Goal: Task Accomplishment & Management: Use online tool/utility

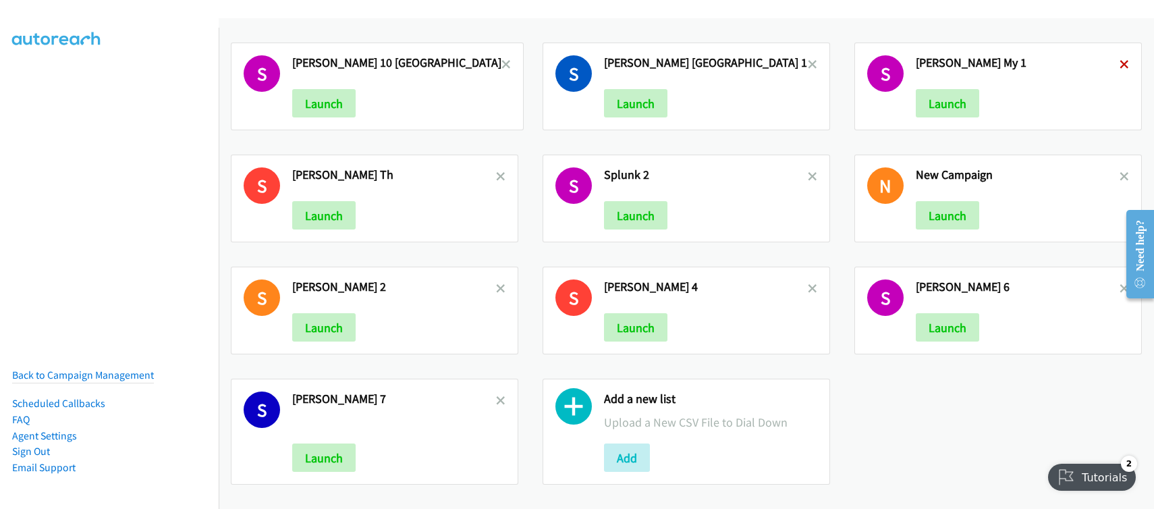
click at [1127, 65] on icon at bounding box center [1124, 65] width 9 height 9
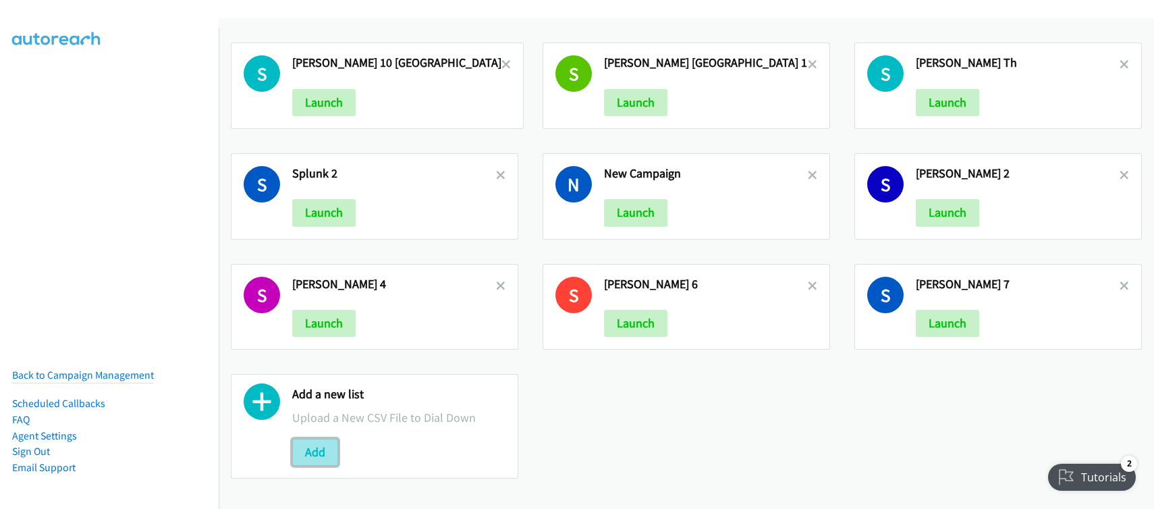
click at [315, 445] on button "Add" at bounding box center [315, 452] width 46 height 27
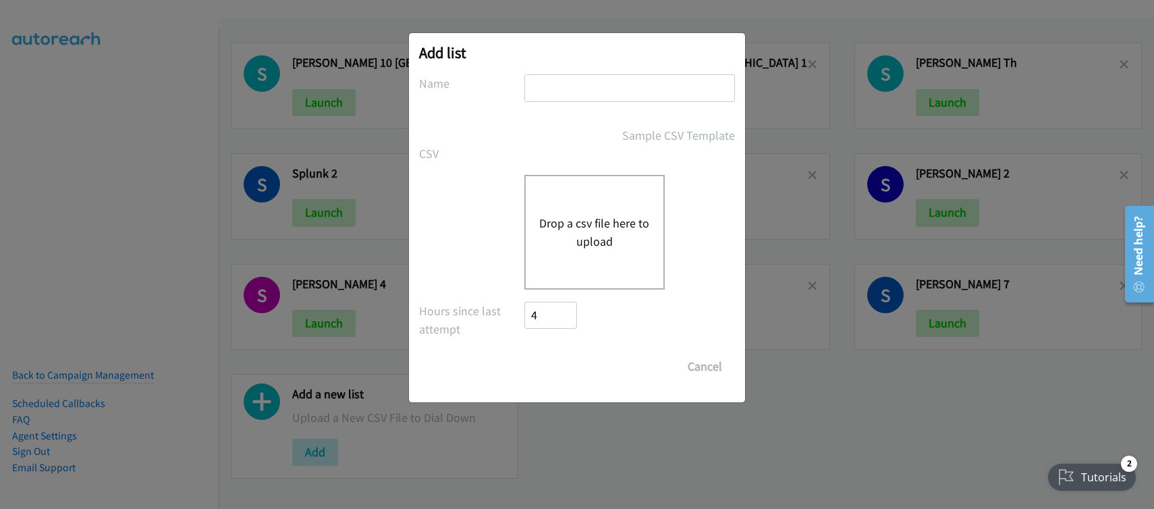
click at [596, 88] on input "text" at bounding box center [629, 88] width 211 height 28
type input "Schneider MY1"
click at [580, 220] on button "Drop a csv file here to upload" at bounding box center [594, 232] width 111 height 36
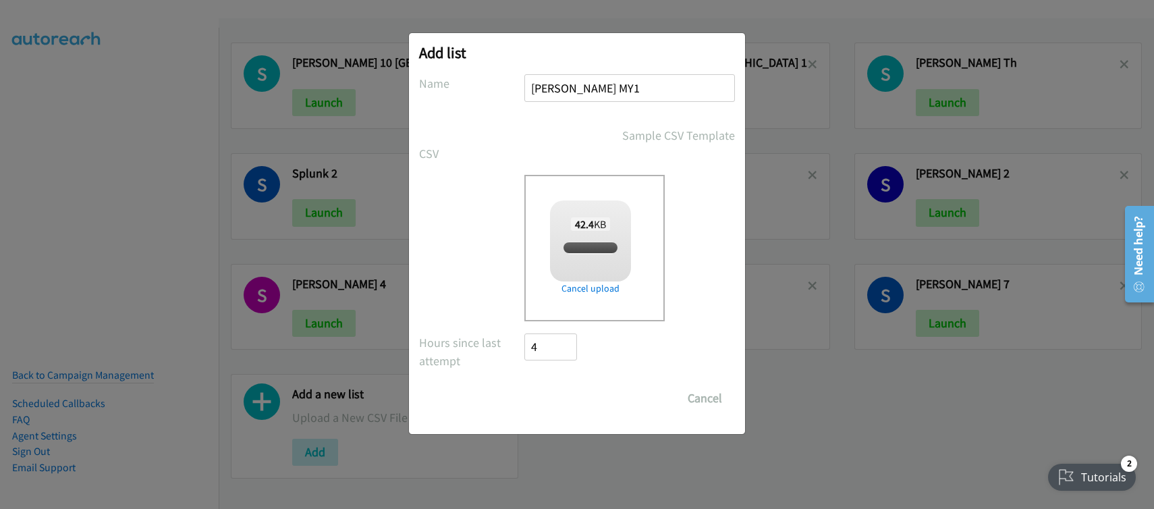
checkbox input "true"
click at [581, 394] on input "Save List" at bounding box center [559, 398] width 71 height 27
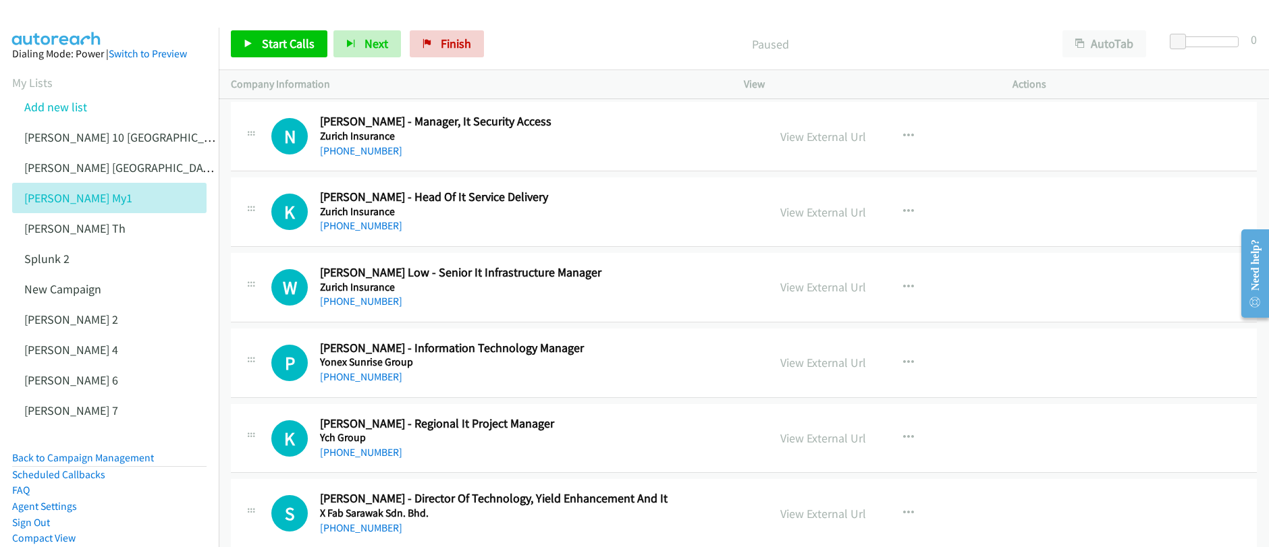
click at [652, 38] on p "Paused" at bounding box center [770, 44] width 536 height 18
click at [281, 47] on span "Start Calls" at bounding box center [288, 44] width 53 height 16
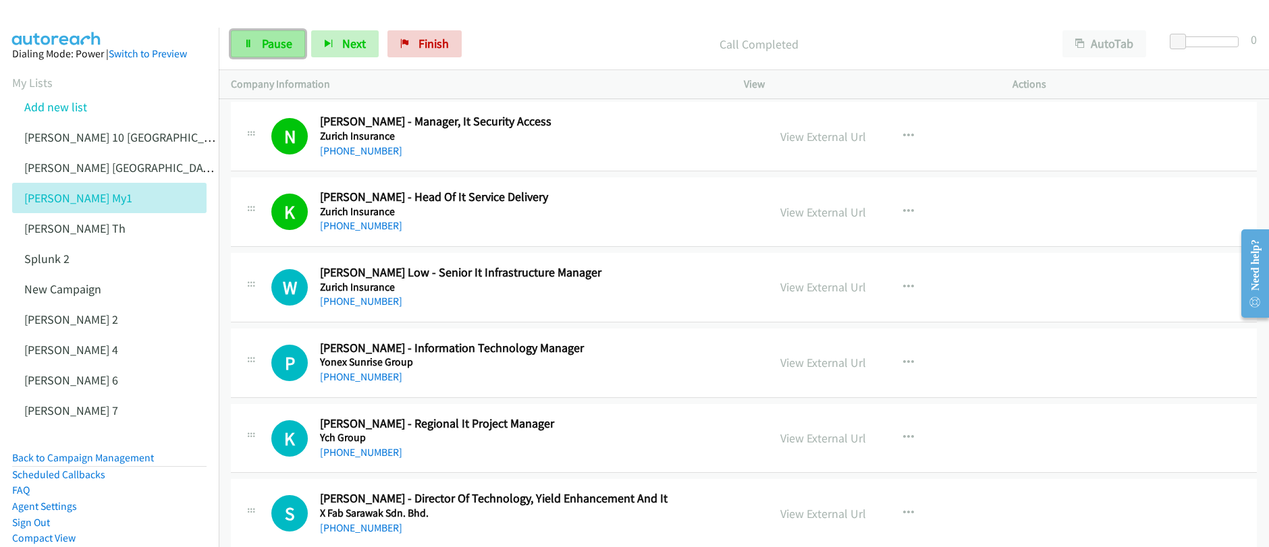
click at [262, 46] on span "Pause" at bounding box center [277, 44] width 30 height 16
click at [260, 48] on link "Start Calls" at bounding box center [279, 43] width 97 height 27
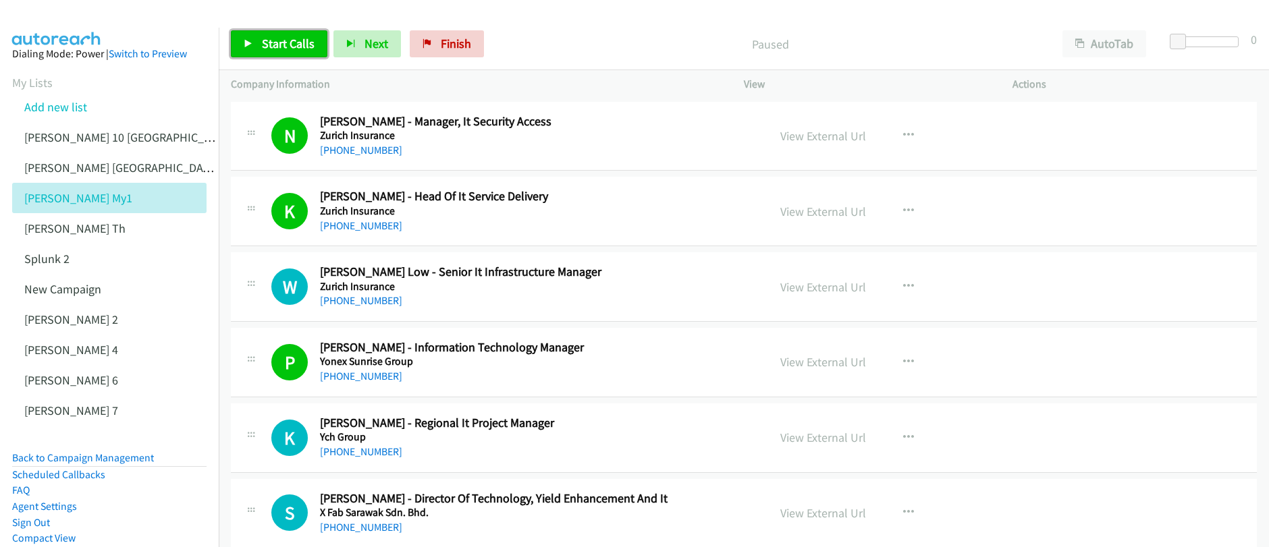
click at [277, 42] on span "Start Calls" at bounding box center [288, 44] width 53 height 16
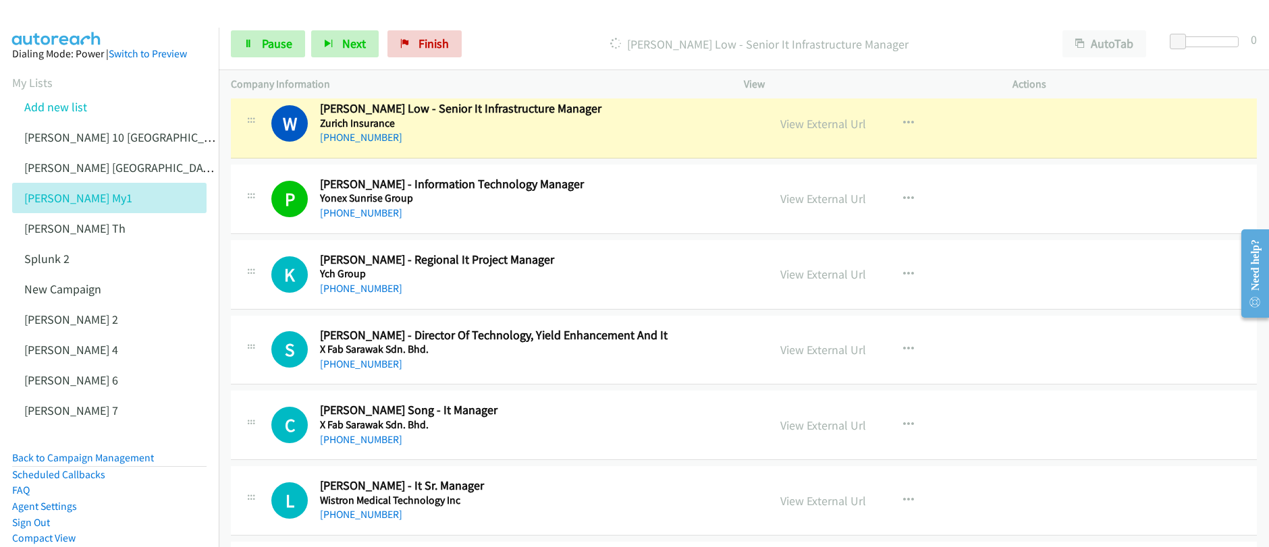
scroll to position [161, 0]
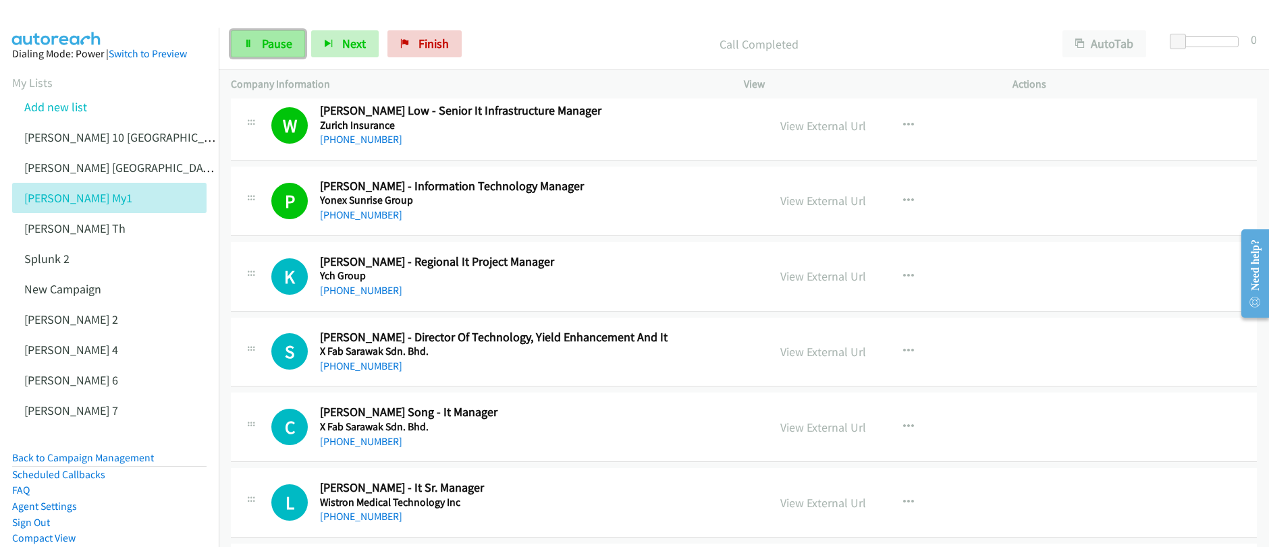
click at [294, 38] on link "Pause" at bounding box center [268, 43] width 74 height 27
click at [285, 42] on span "Start Calls" at bounding box center [288, 44] width 53 height 16
click at [270, 49] on span "Pause" at bounding box center [277, 44] width 30 height 16
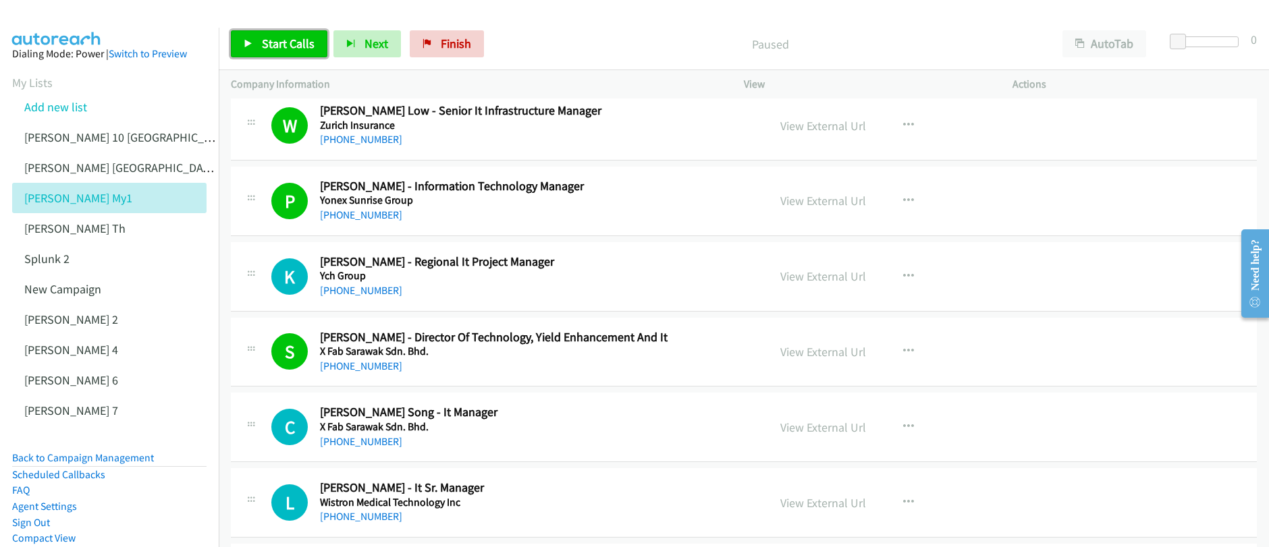
click at [270, 49] on span "Start Calls" at bounding box center [288, 44] width 53 height 16
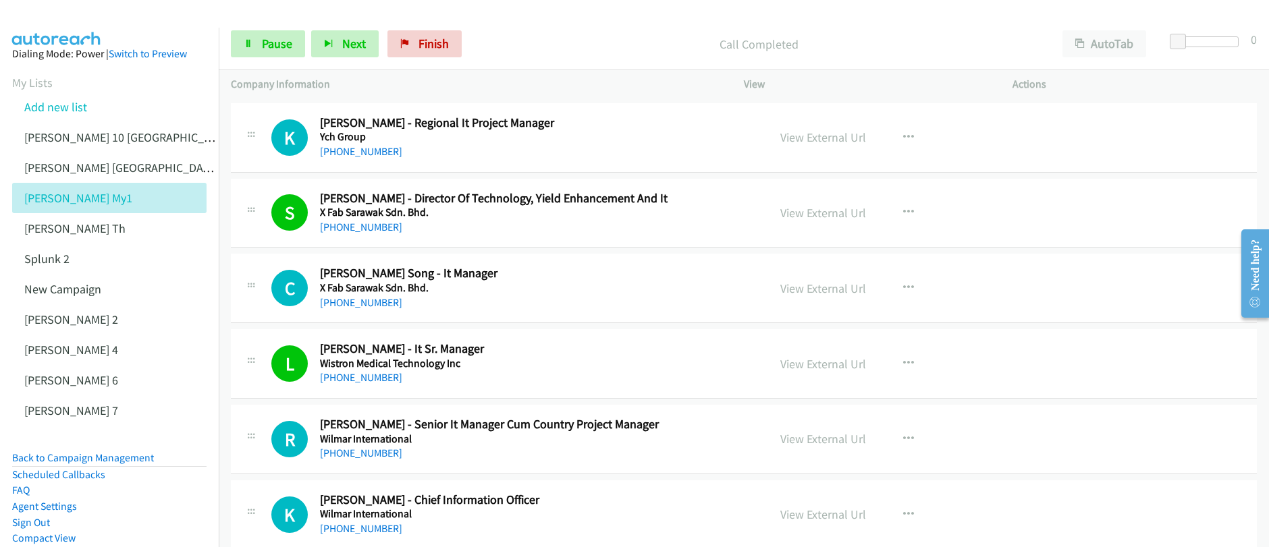
scroll to position [321, 0]
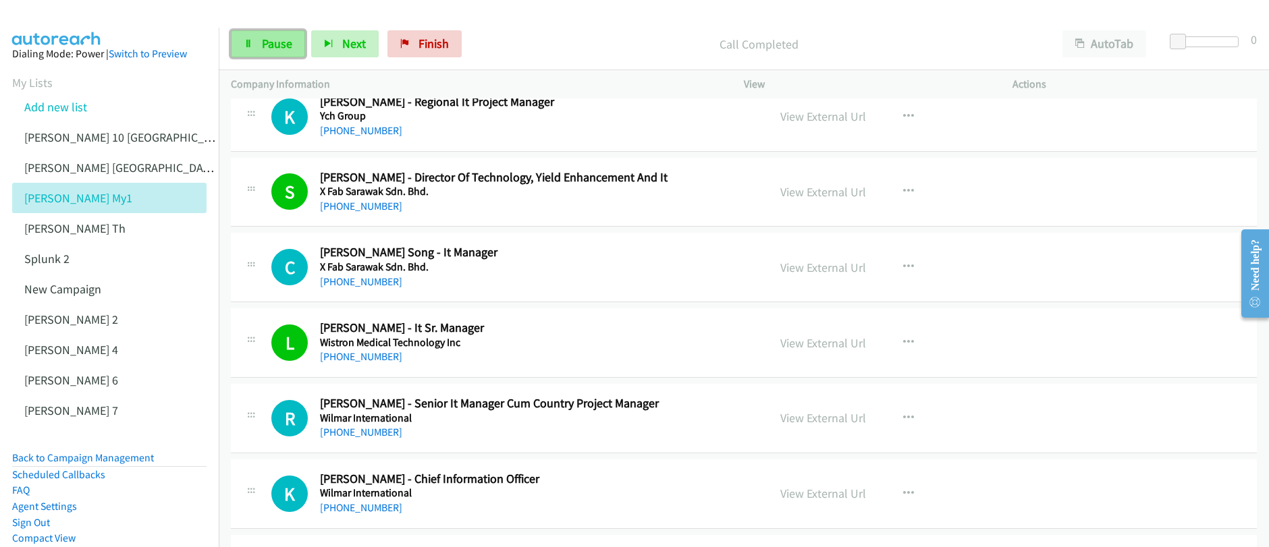
click at [283, 47] on span "Pause" at bounding box center [277, 44] width 30 height 16
click at [281, 49] on span "Start Calls" at bounding box center [288, 44] width 53 height 16
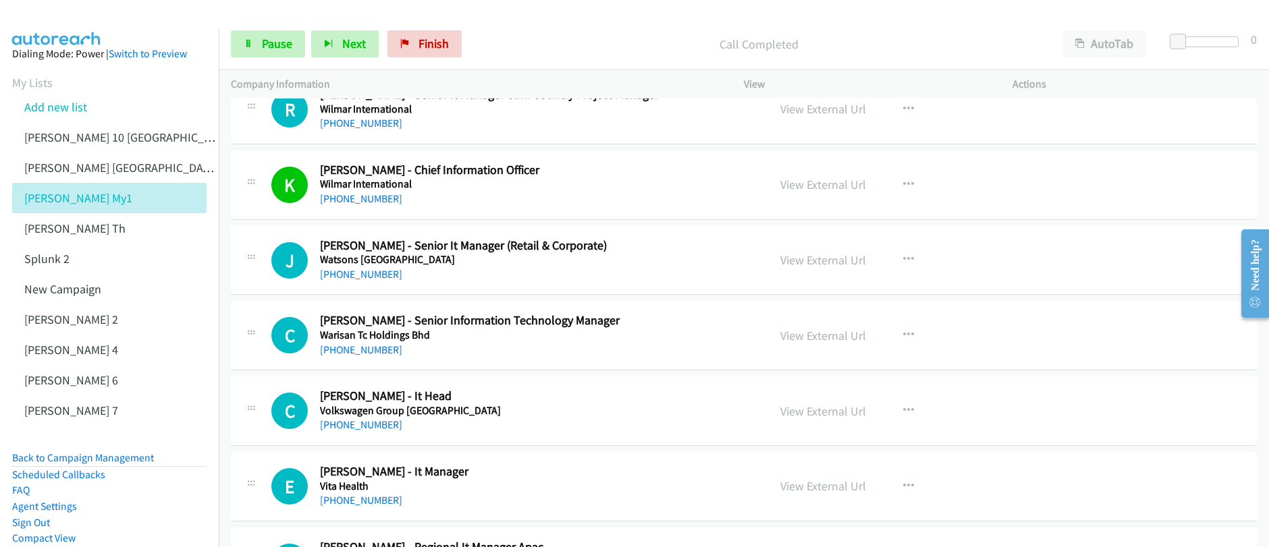
scroll to position [661, 0]
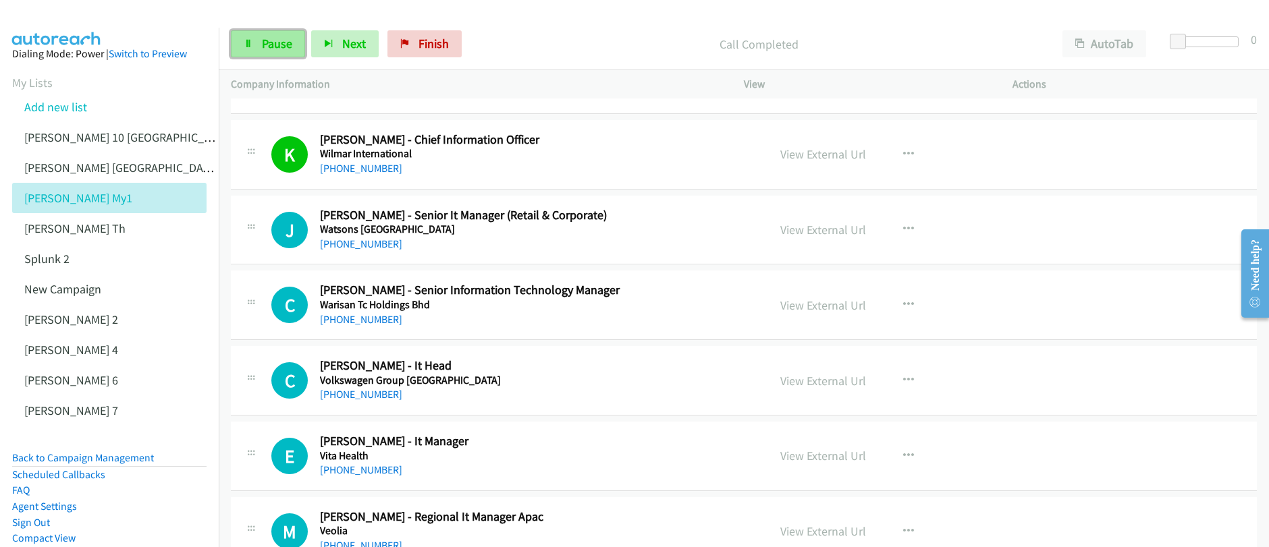
click at [247, 53] on link "Pause" at bounding box center [268, 43] width 74 height 27
click at [247, 54] on link "Start Calls" at bounding box center [279, 43] width 97 height 27
click at [246, 44] on icon at bounding box center [248, 44] width 9 height 9
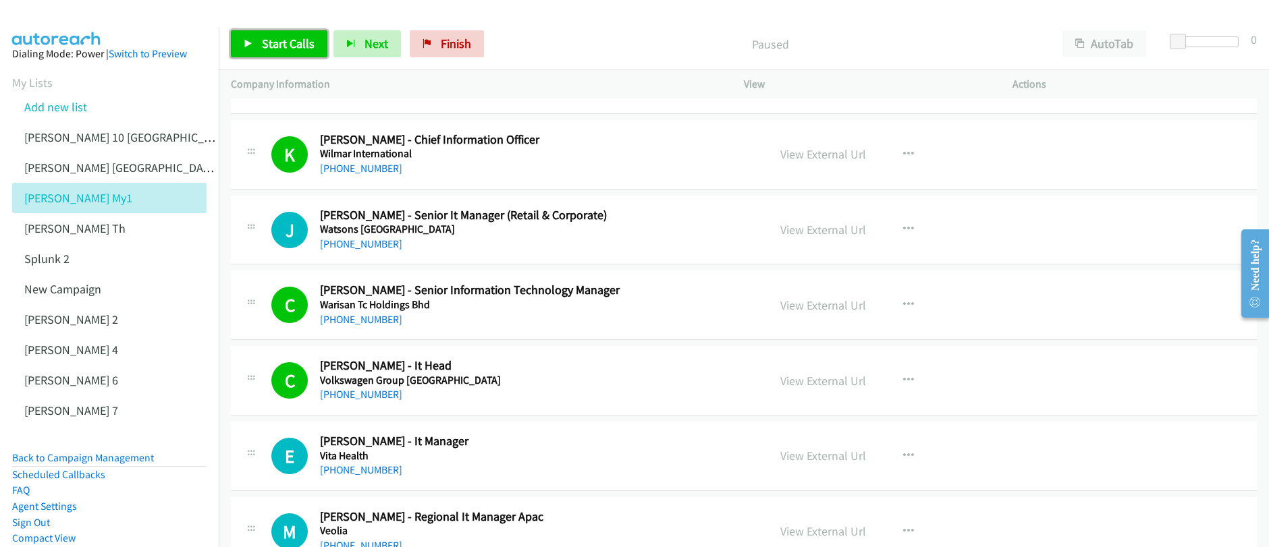
click at [269, 50] on span "Start Calls" at bounding box center [288, 44] width 53 height 16
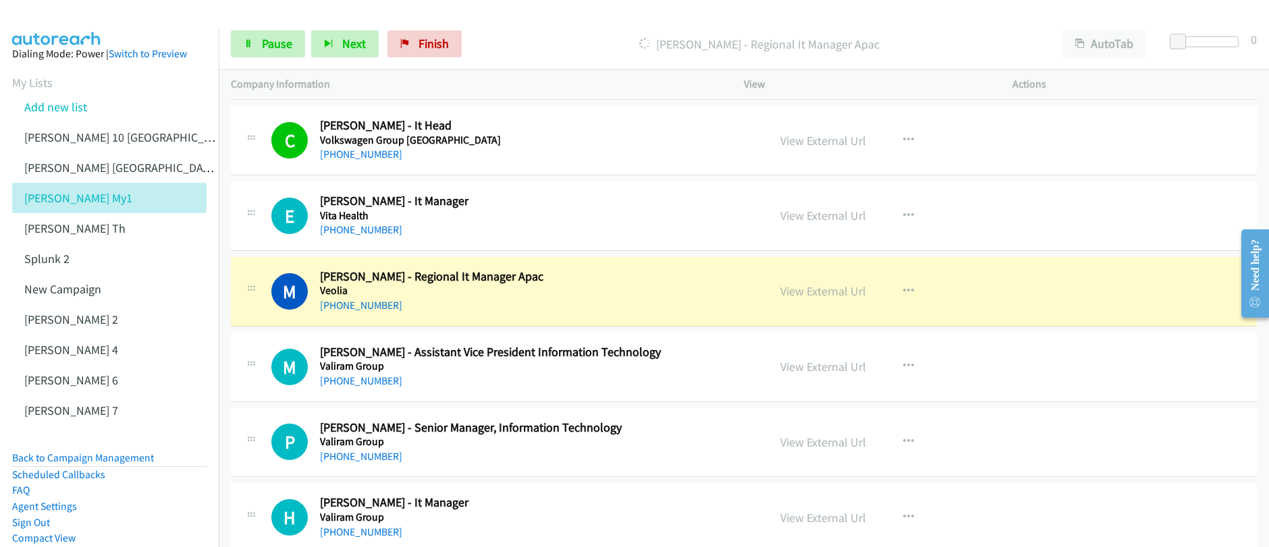
scroll to position [904, 0]
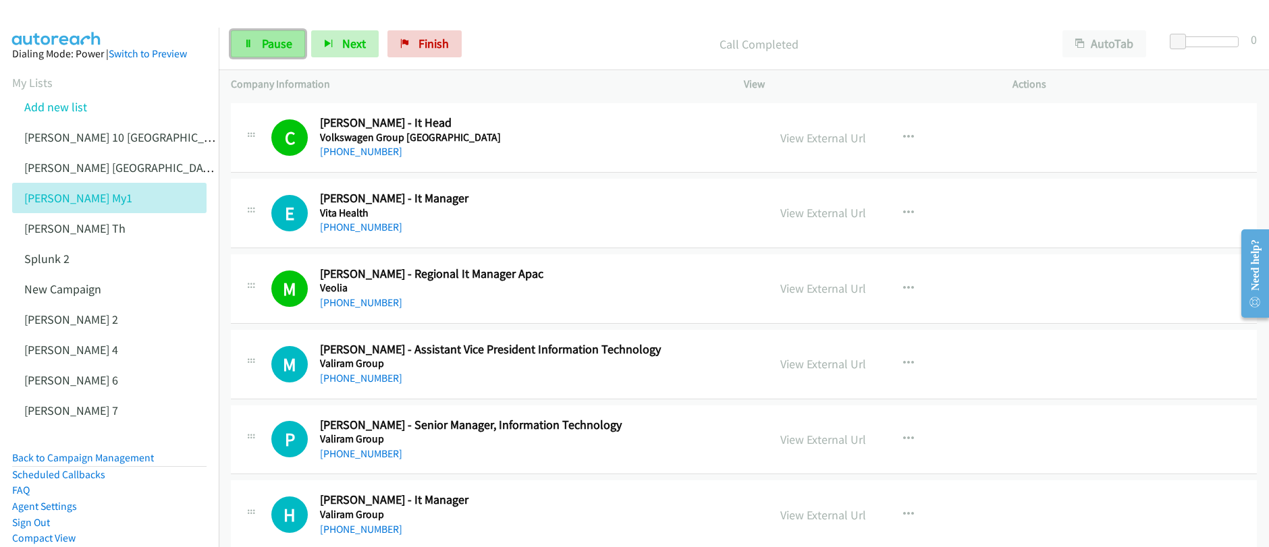
click at [265, 47] on span "Pause" at bounding box center [277, 44] width 30 height 16
click at [274, 44] on span "Start Calls" at bounding box center [288, 44] width 53 height 16
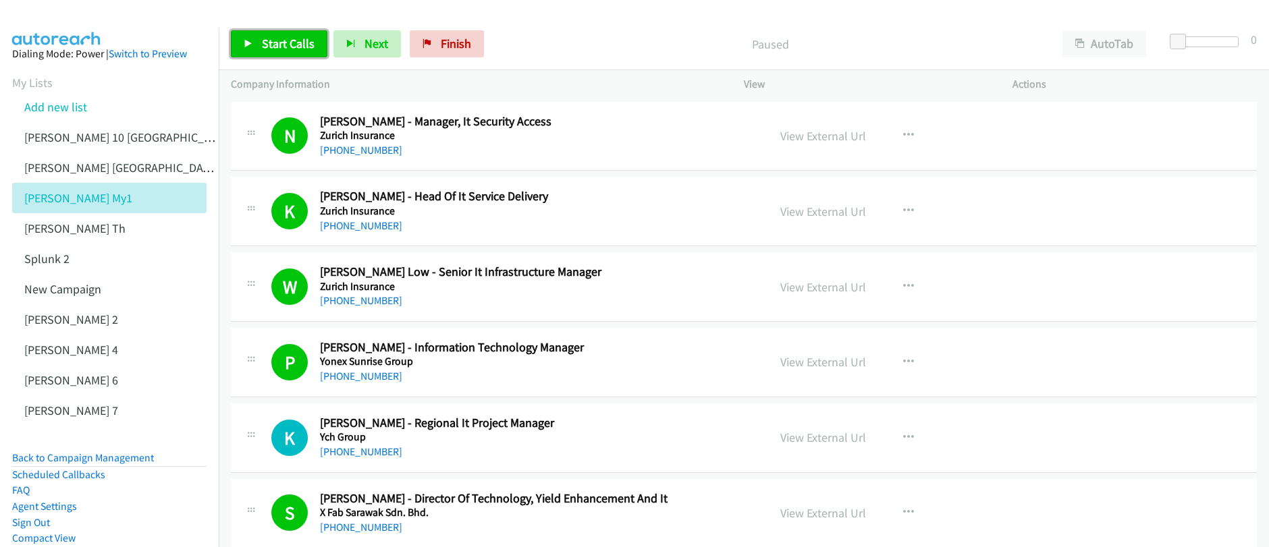
click at [265, 46] on span "Start Calls" at bounding box center [288, 44] width 53 height 16
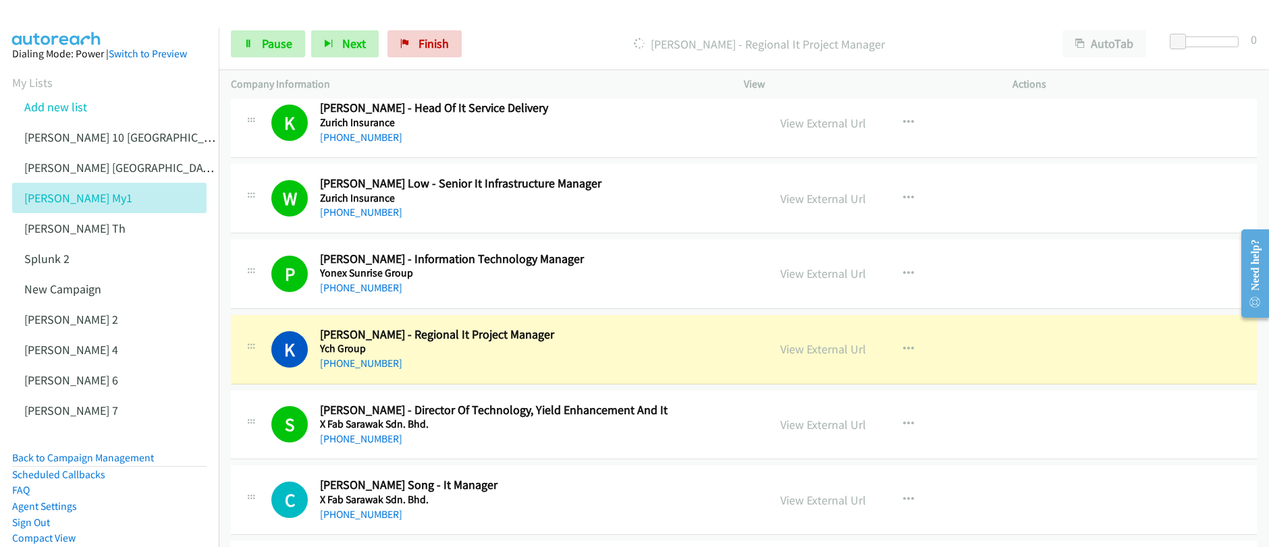
scroll to position [112, 0]
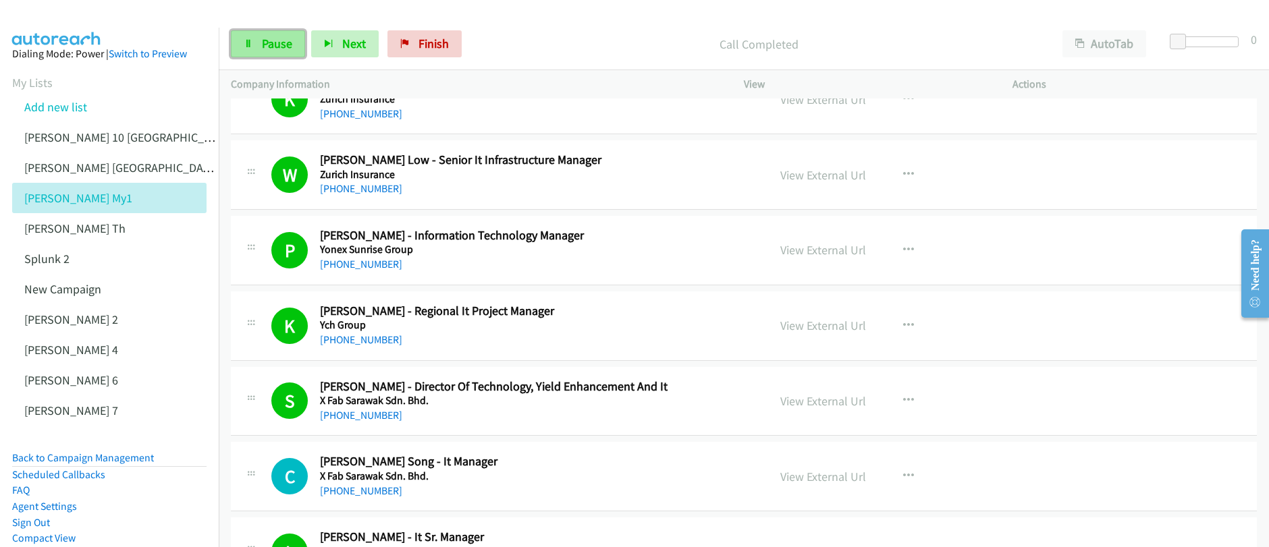
click at [267, 51] on link "Pause" at bounding box center [268, 43] width 74 height 27
click at [267, 51] on link "Start Calls" at bounding box center [279, 43] width 97 height 27
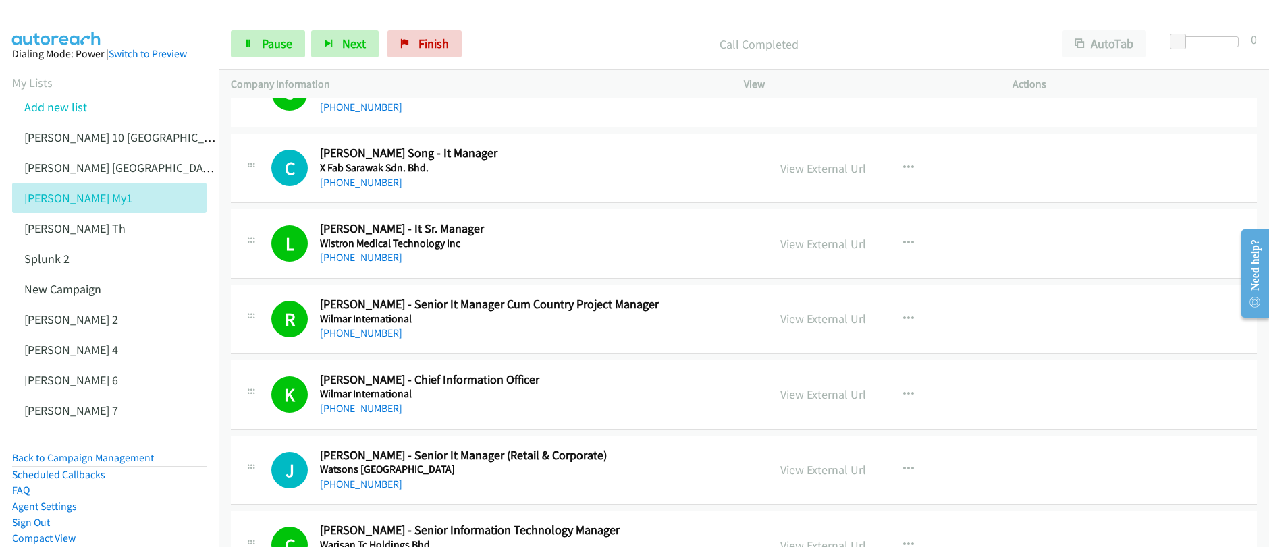
scroll to position [431, 0]
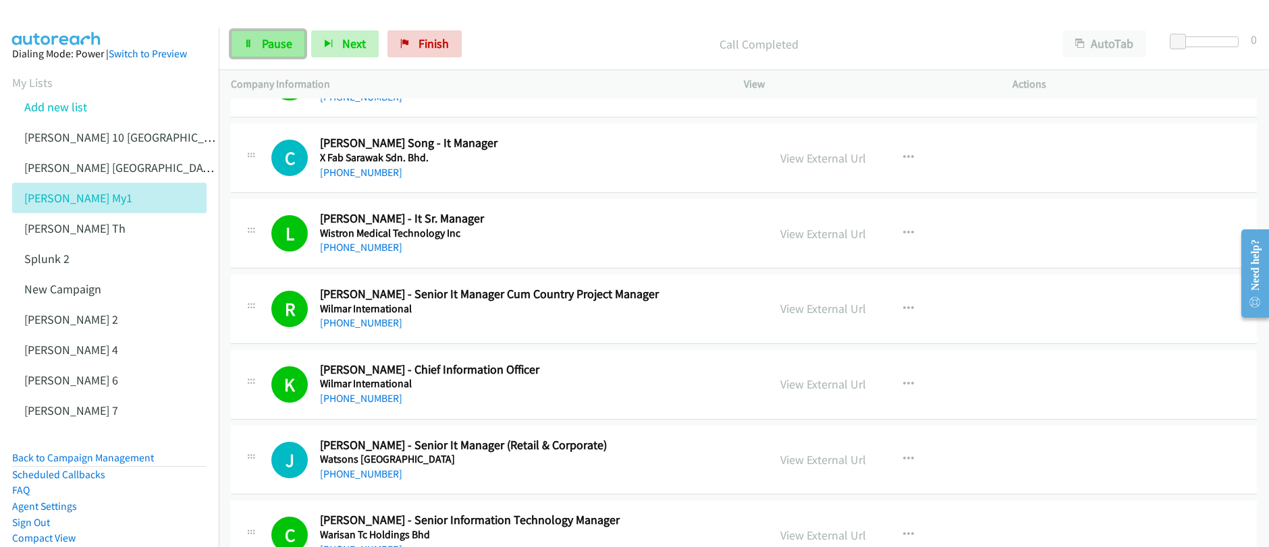
click at [258, 47] on link "Pause" at bounding box center [268, 43] width 74 height 27
click at [258, 48] on link "Start Calls" at bounding box center [279, 43] width 97 height 27
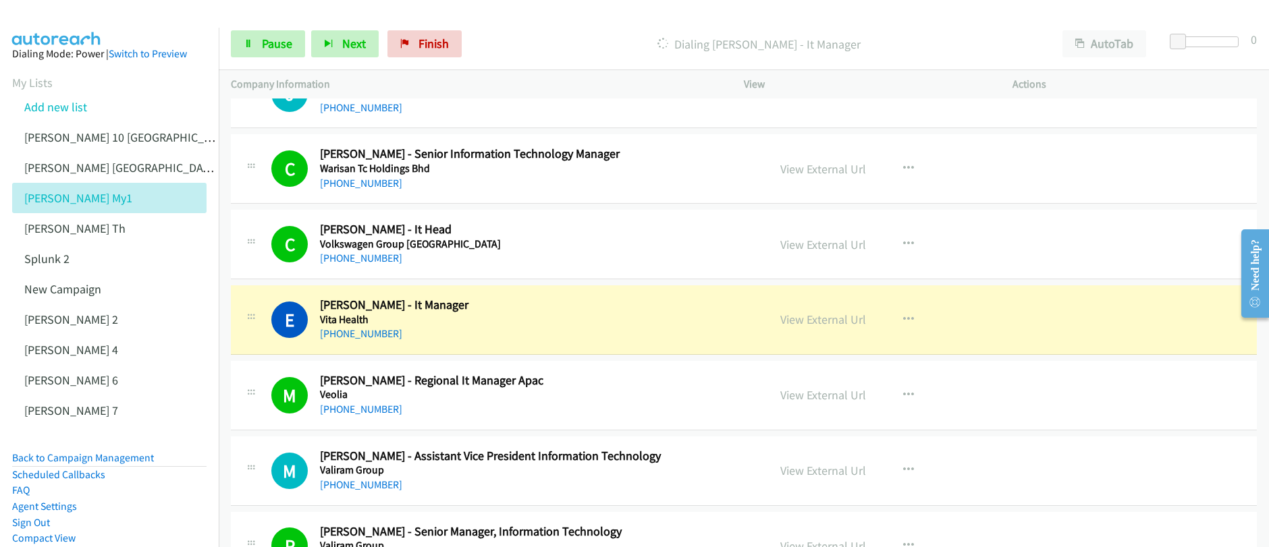
scroll to position [798, 0]
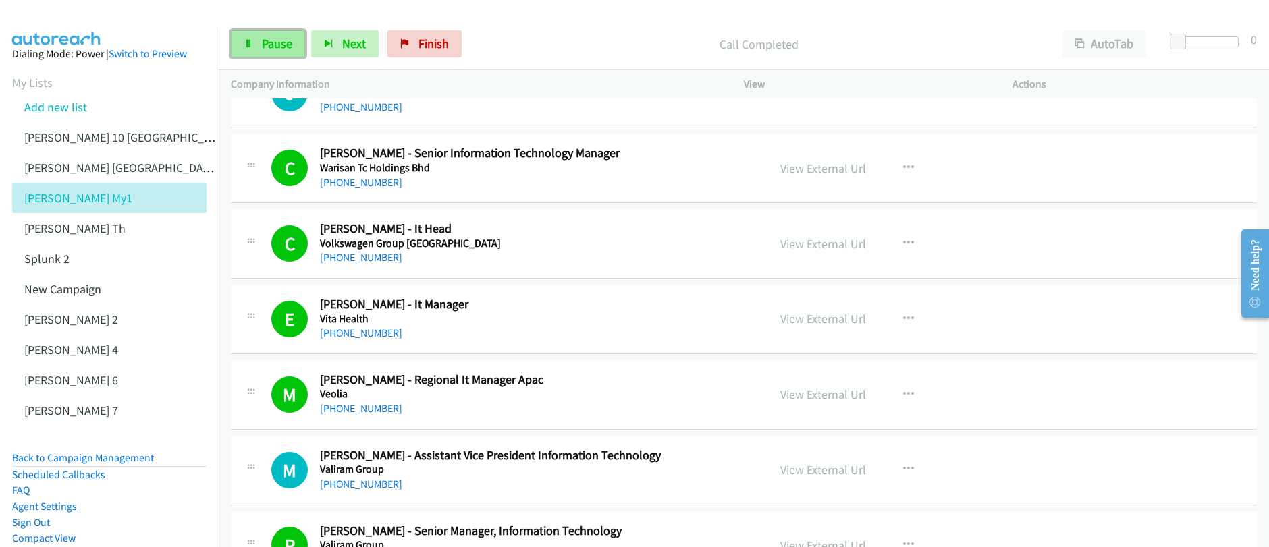
click at [277, 49] on span "Pause" at bounding box center [277, 44] width 30 height 16
click at [277, 49] on span "Start Calls" at bounding box center [288, 44] width 53 height 16
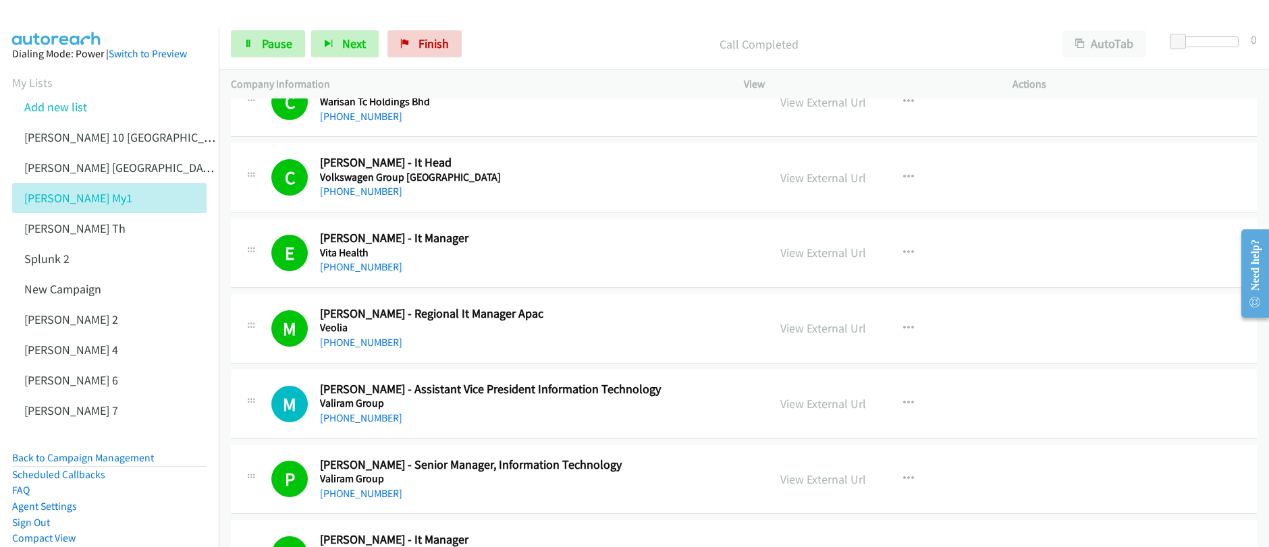
scroll to position [871, 0]
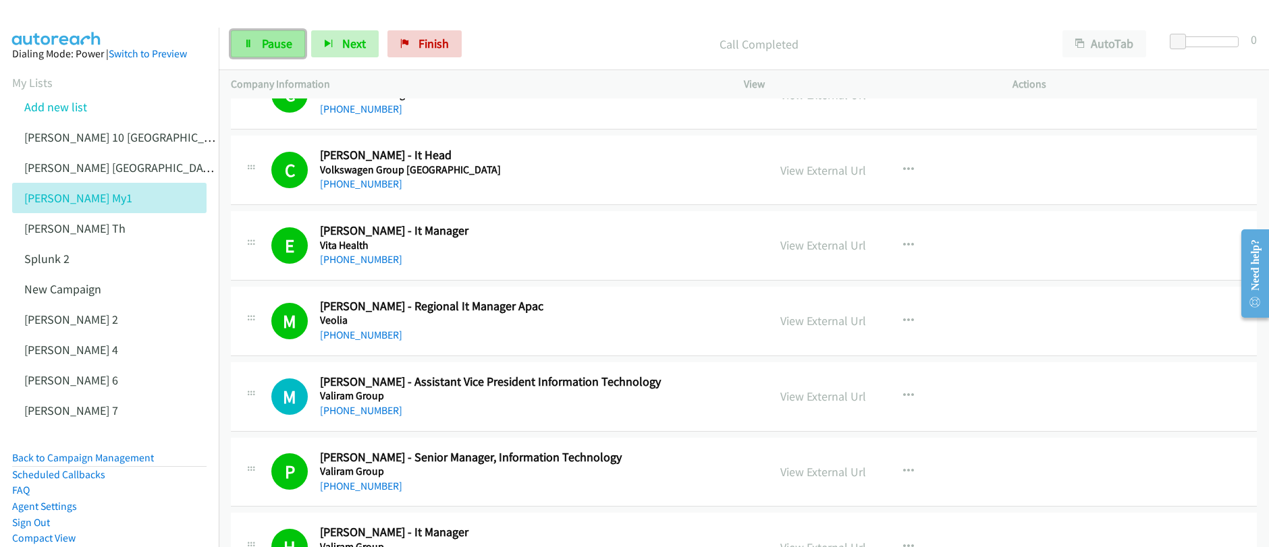
click at [277, 53] on link "Pause" at bounding box center [268, 43] width 74 height 27
click at [292, 45] on span "Start Calls" at bounding box center [288, 44] width 53 height 16
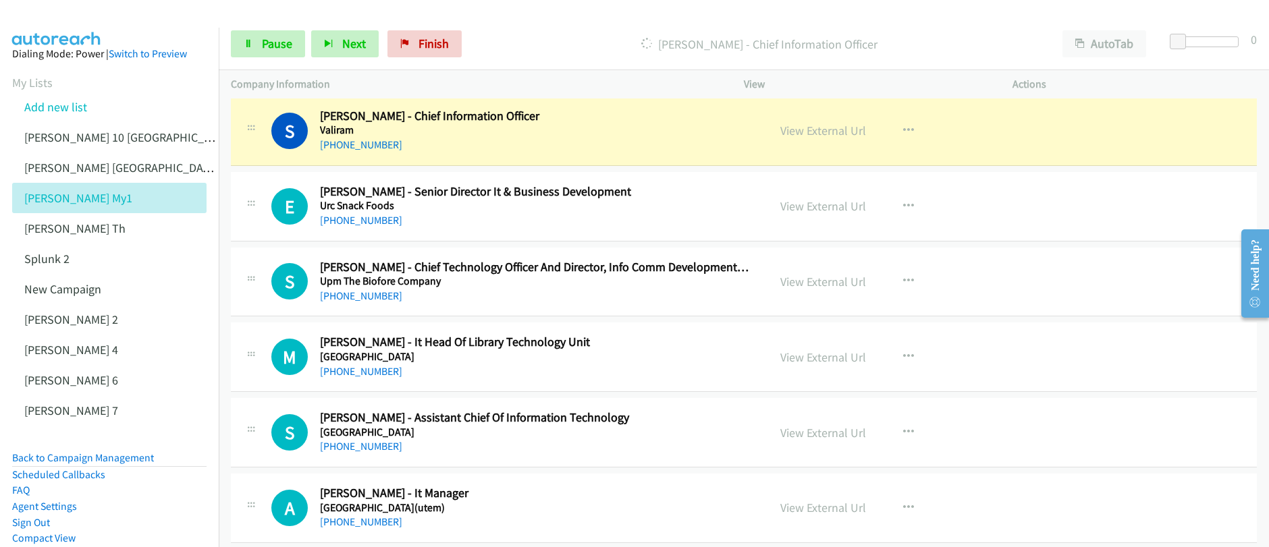
scroll to position [1436, 0]
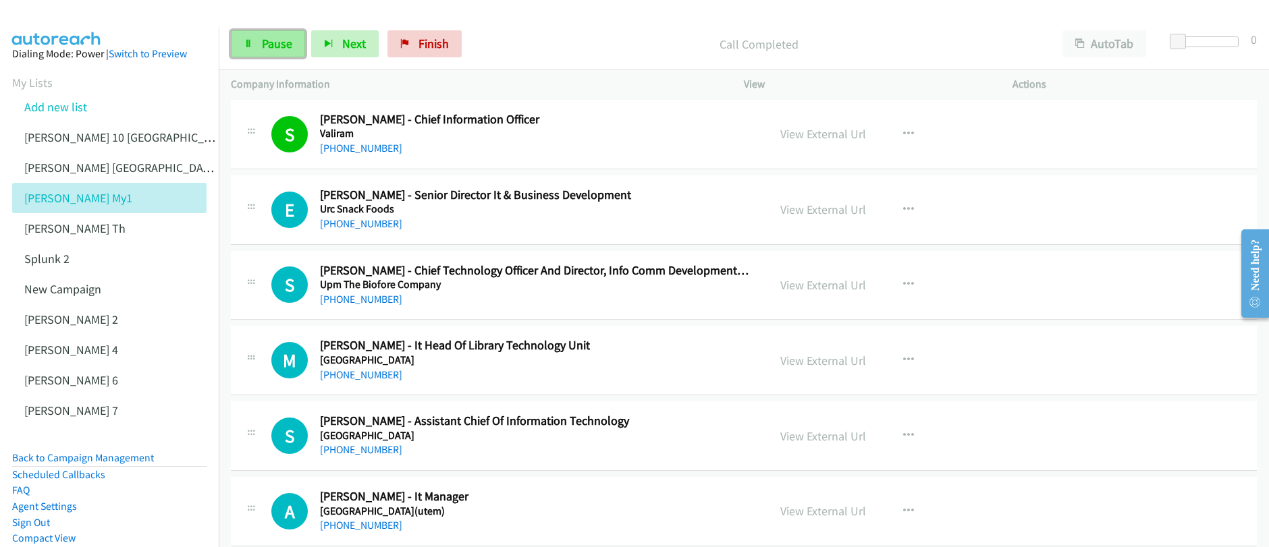
click at [271, 48] on span "Pause" at bounding box center [277, 44] width 30 height 16
click at [272, 49] on span "Start Calls" at bounding box center [288, 44] width 53 height 16
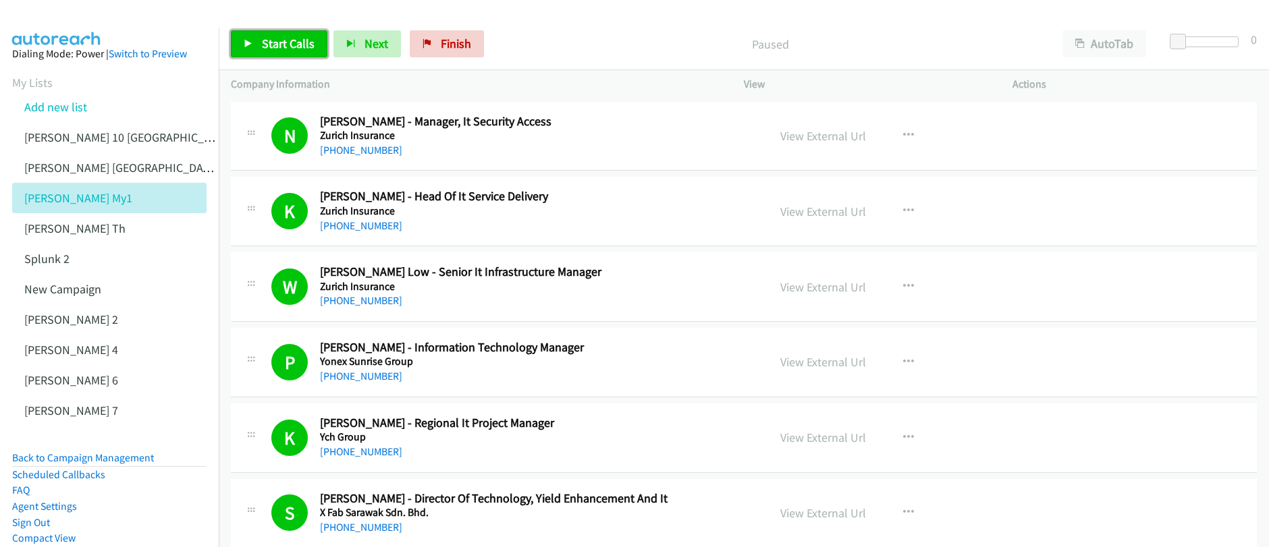
click at [292, 51] on link "Start Calls" at bounding box center [279, 43] width 97 height 27
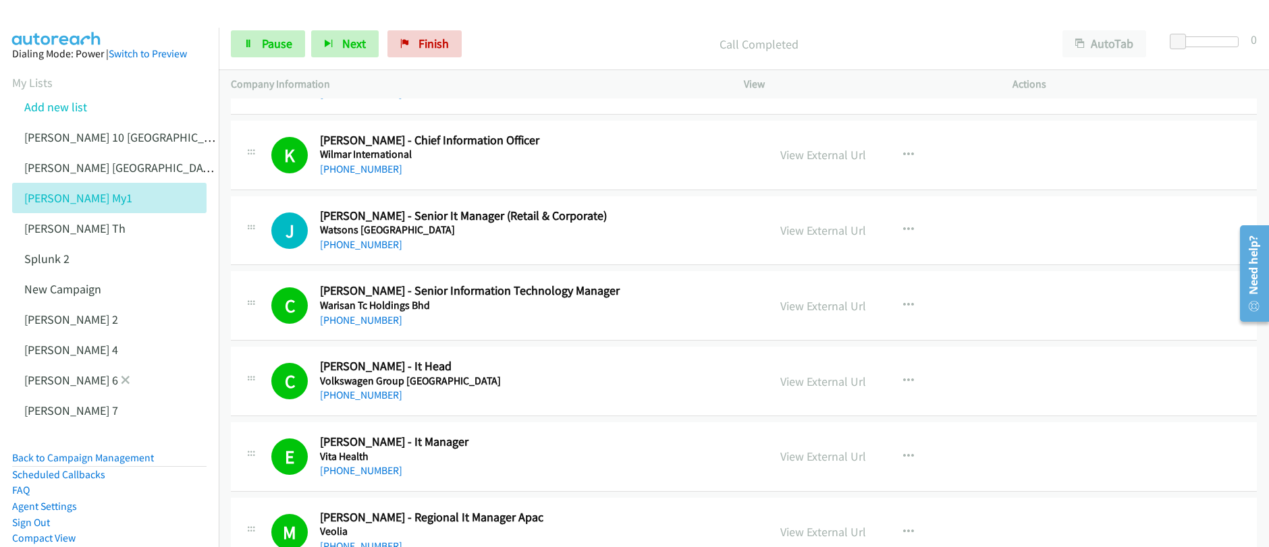
scroll to position [682, 0]
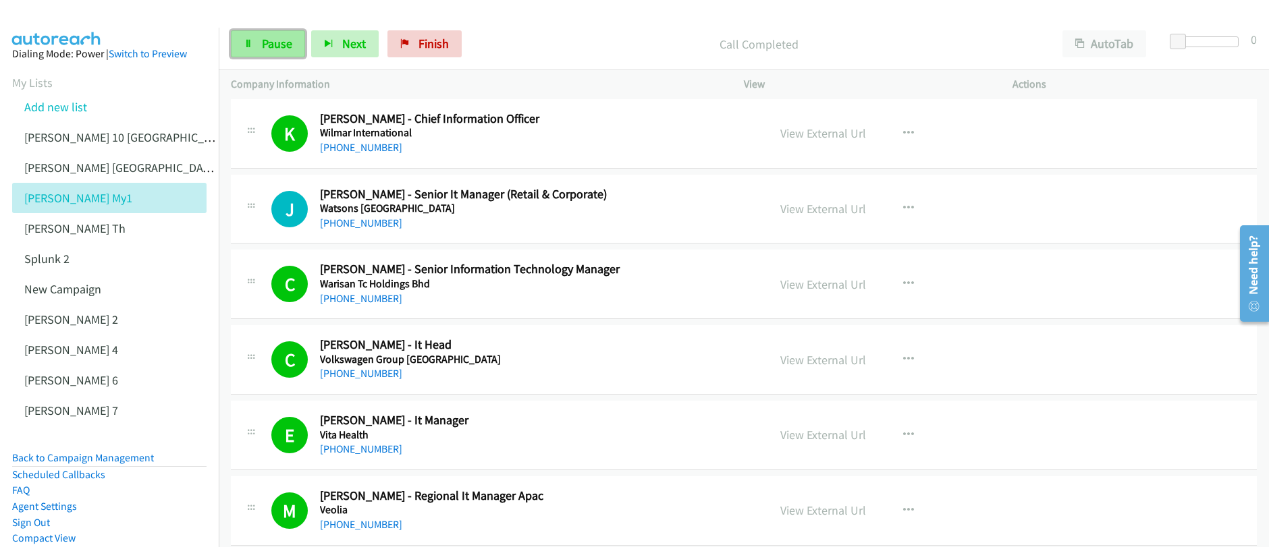
click at [281, 47] on span "Pause" at bounding box center [277, 44] width 30 height 16
click at [281, 47] on span "Start Calls" at bounding box center [288, 44] width 53 height 16
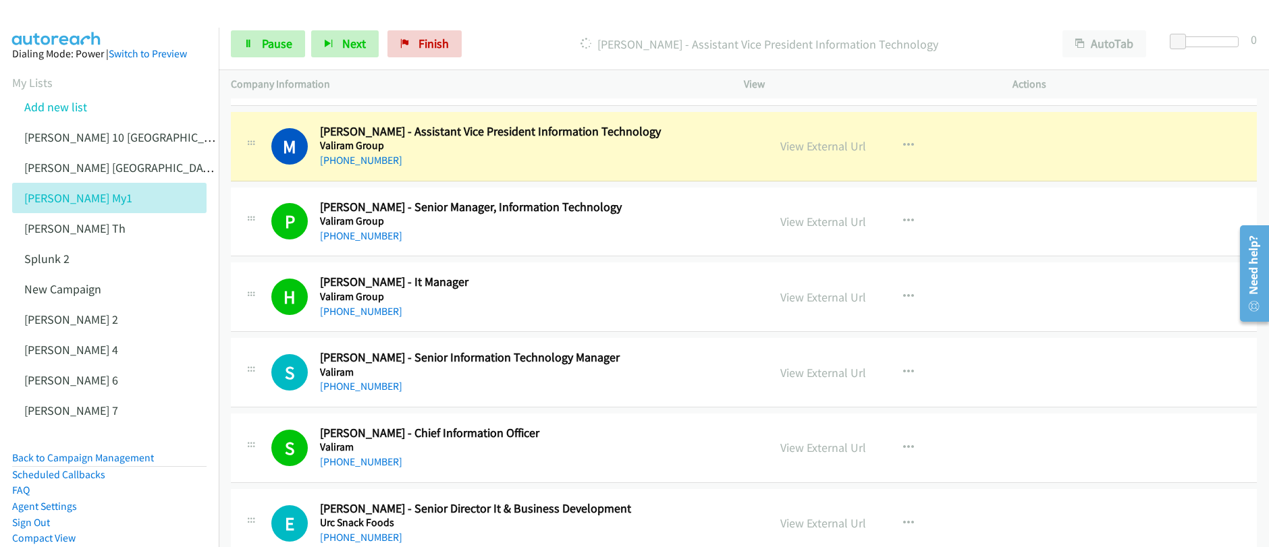
scroll to position [1127, 0]
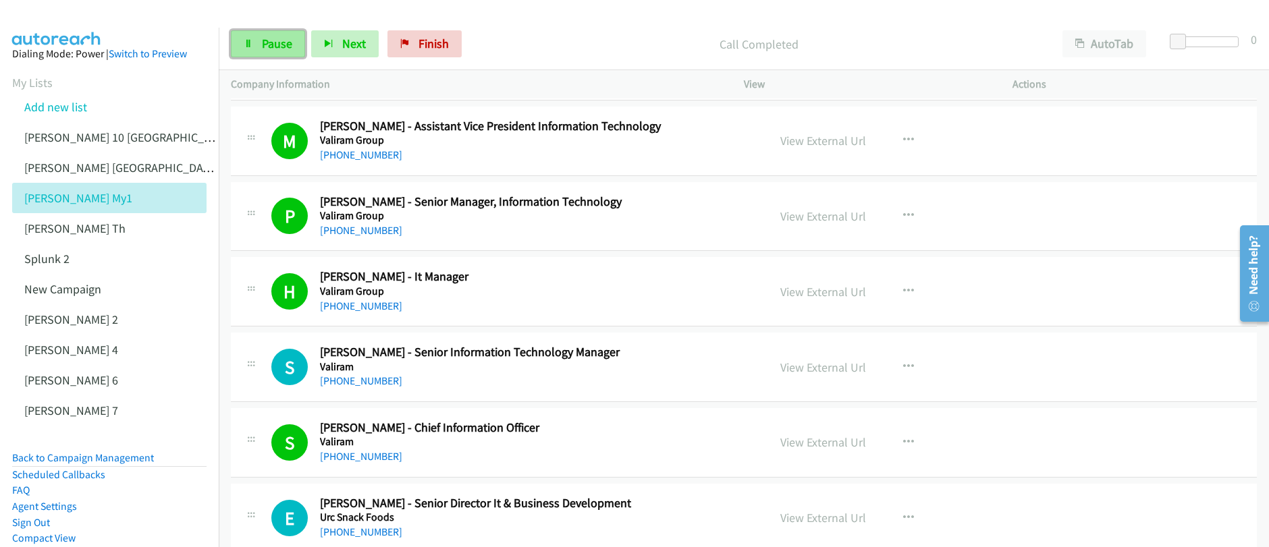
click at [257, 49] on link "Pause" at bounding box center [268, 43] width 74 height 27
click at [268, 51] on span "Start Calls" at bounding box center [288, 44] width 53 height 16
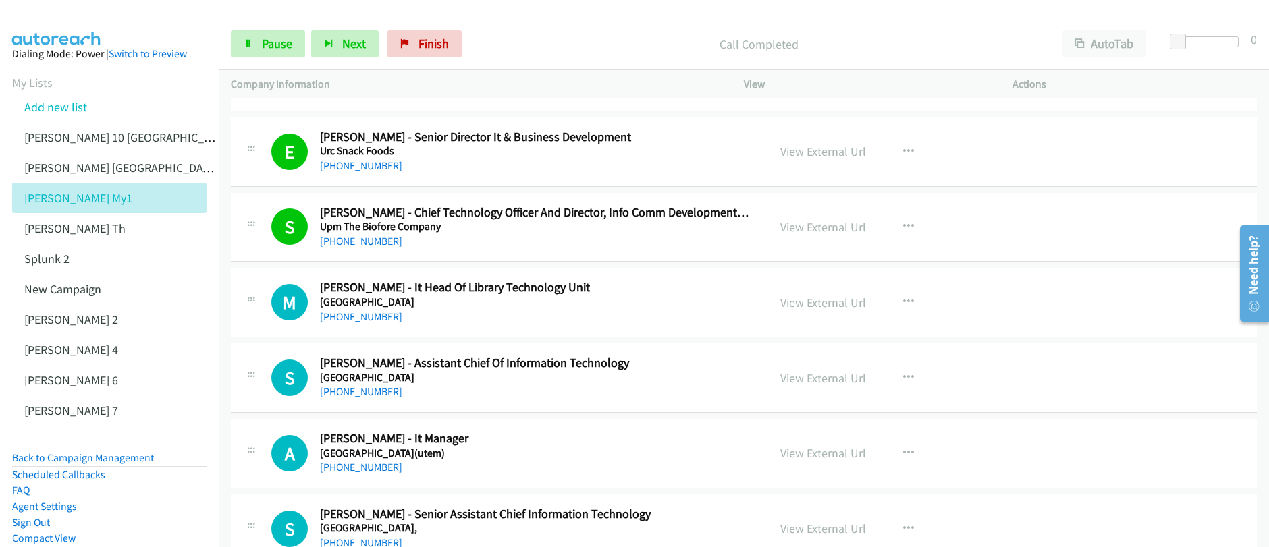
scroll to position [1494, 0]
click at [265, 52] on link "Pause" at bounding box center [268, 43] width 74 height 27
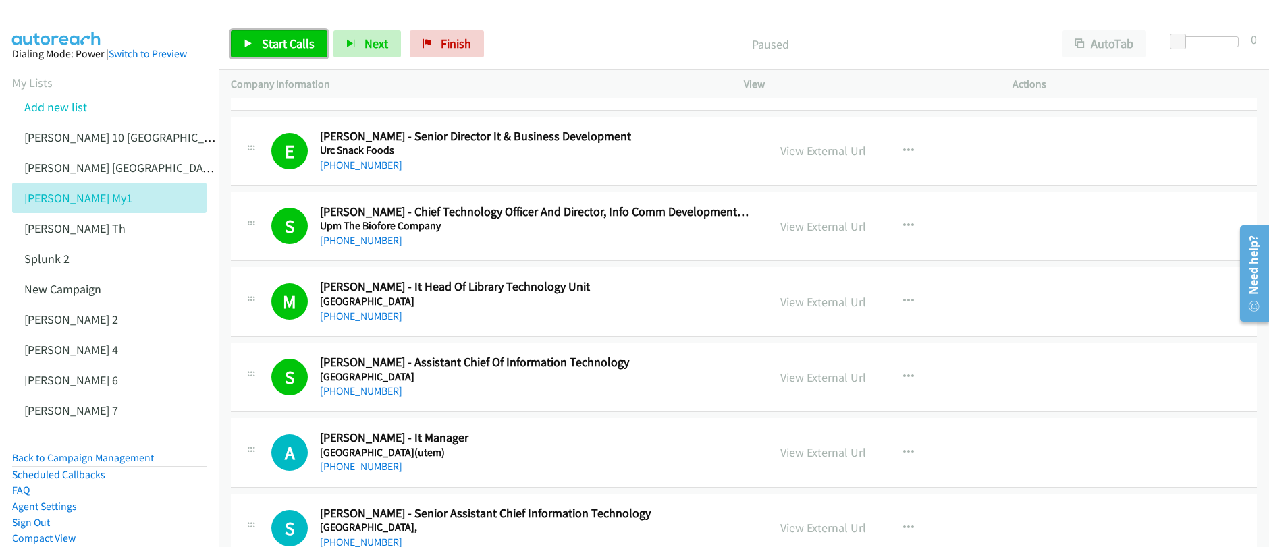
click at [273, 45] on span "Start Calls" at bounding box center [288, 44] width 53 height 16
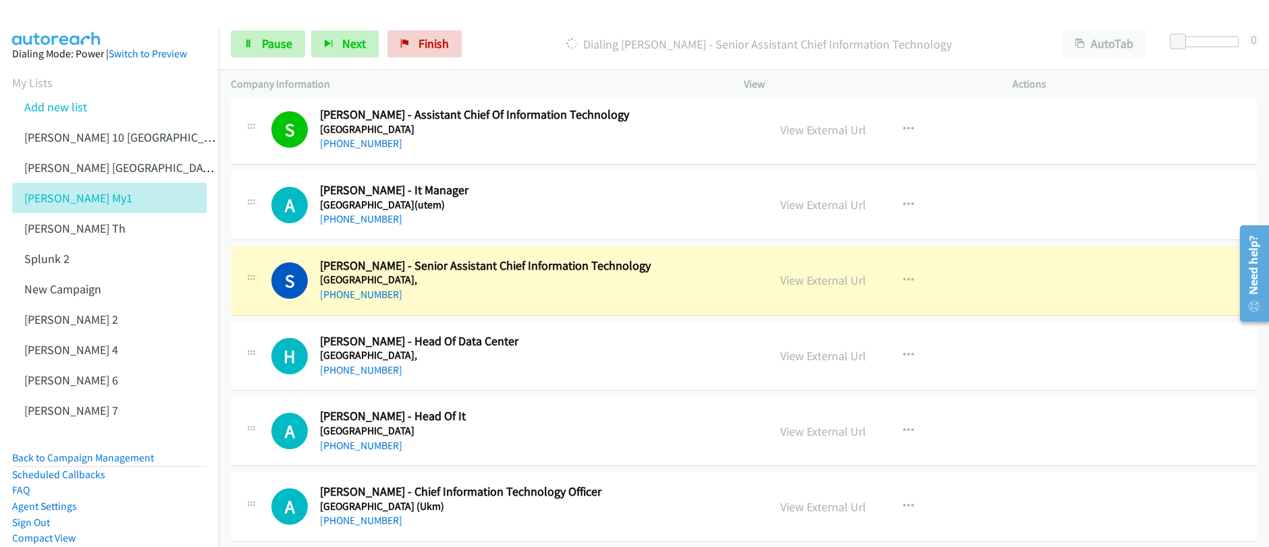
scroll to position [1758, 0]
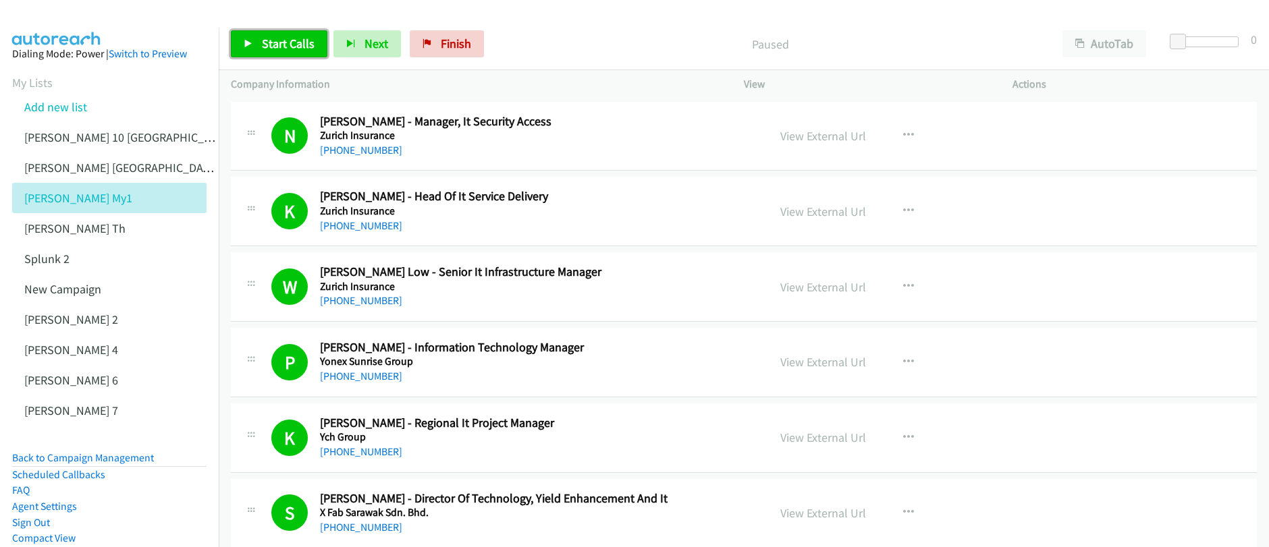
click at [277, 47] on span "Start Calls" at bounding box center [288, 44] width 53 height 16
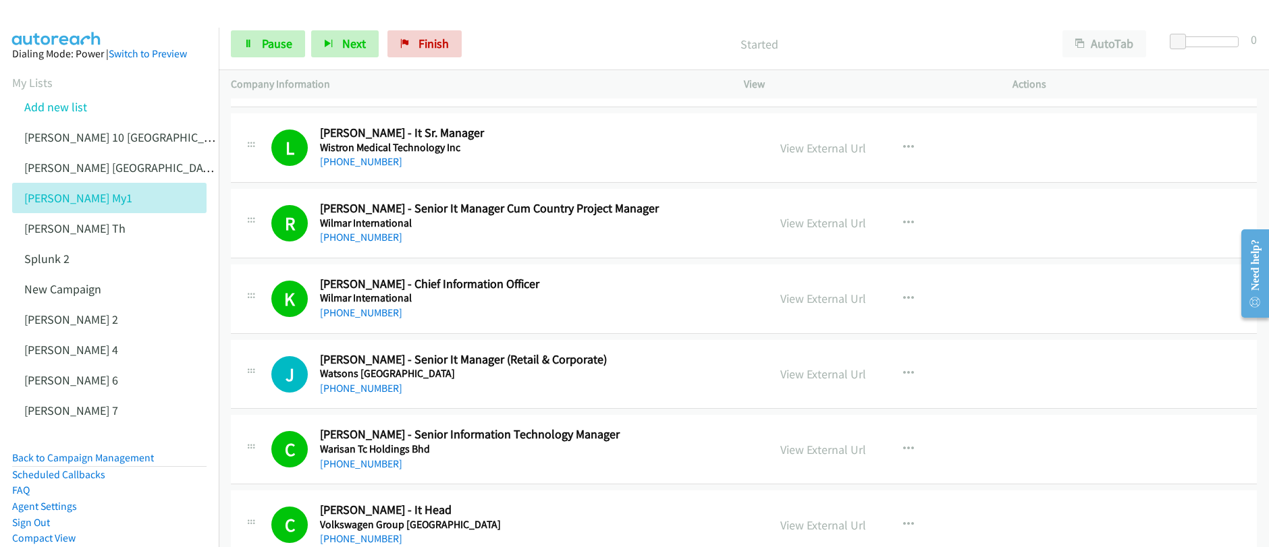
scroll to position [531, 0]
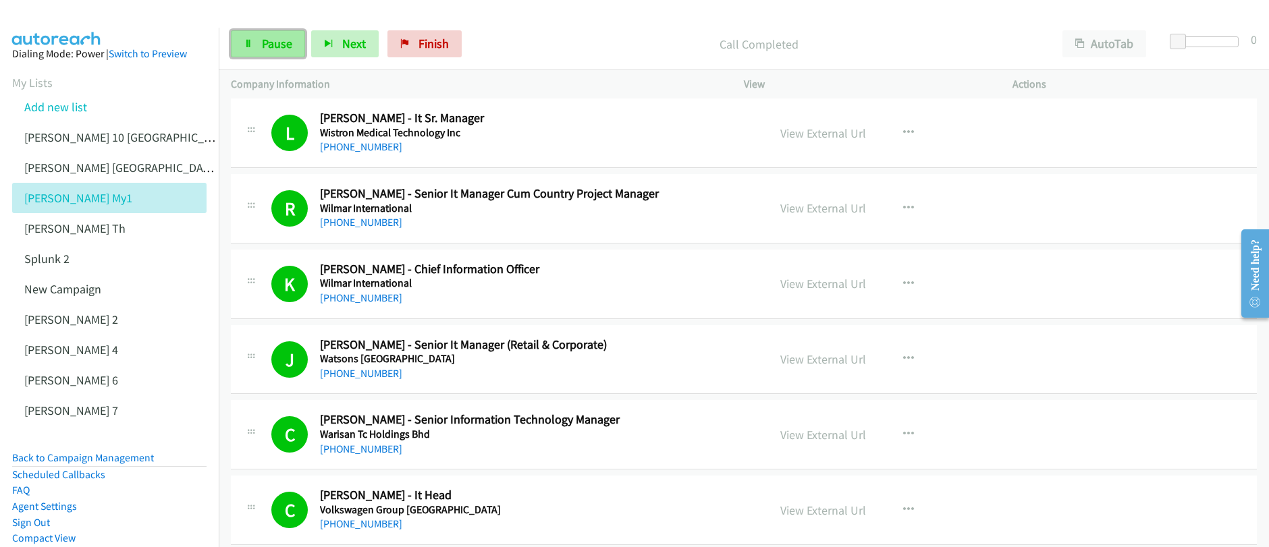
click at [273, 48] on span "Pause" at bounding box center [277, 44] width 30 height 16
click at [290, 51] on span "Start Calls" at bounding box center [288, 44] width 53 height 16
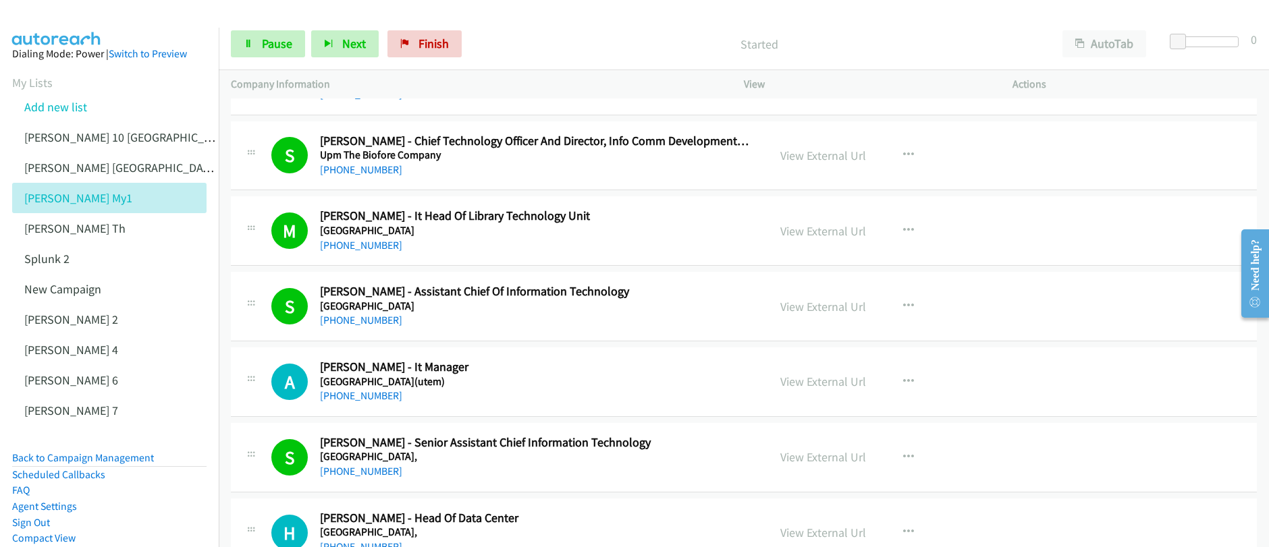
scroll to position [1632, 0]
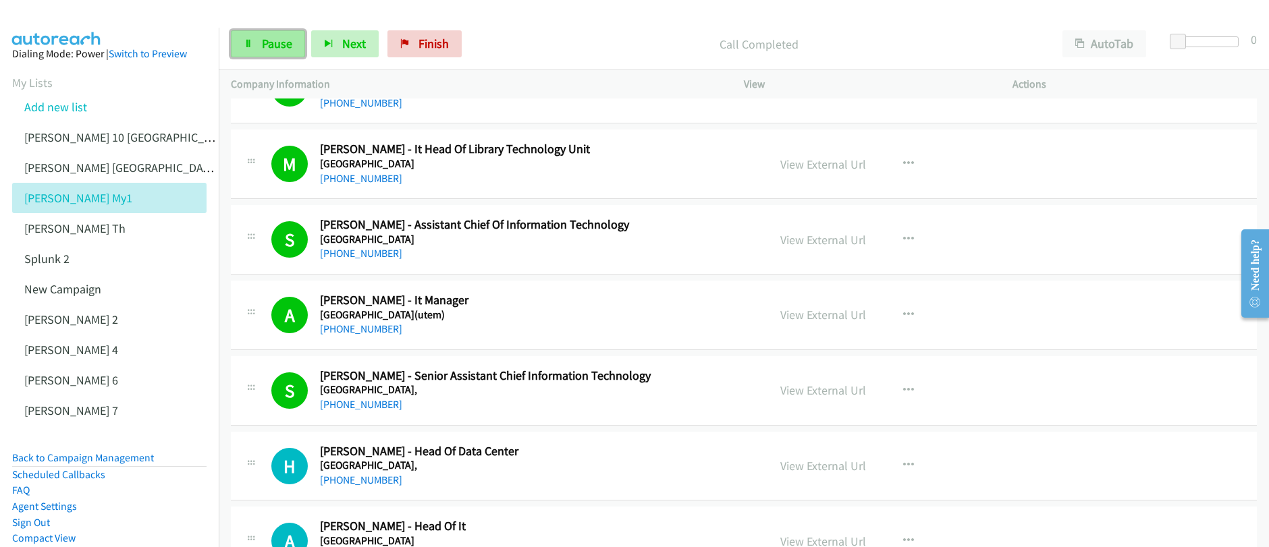
click at [281, 45] on span "Pause" at bounding box center [277, 44] width 30 height 16
click at [281, 46] on span "Start Calls" at bounding box center [288, 44] width 53 height 16
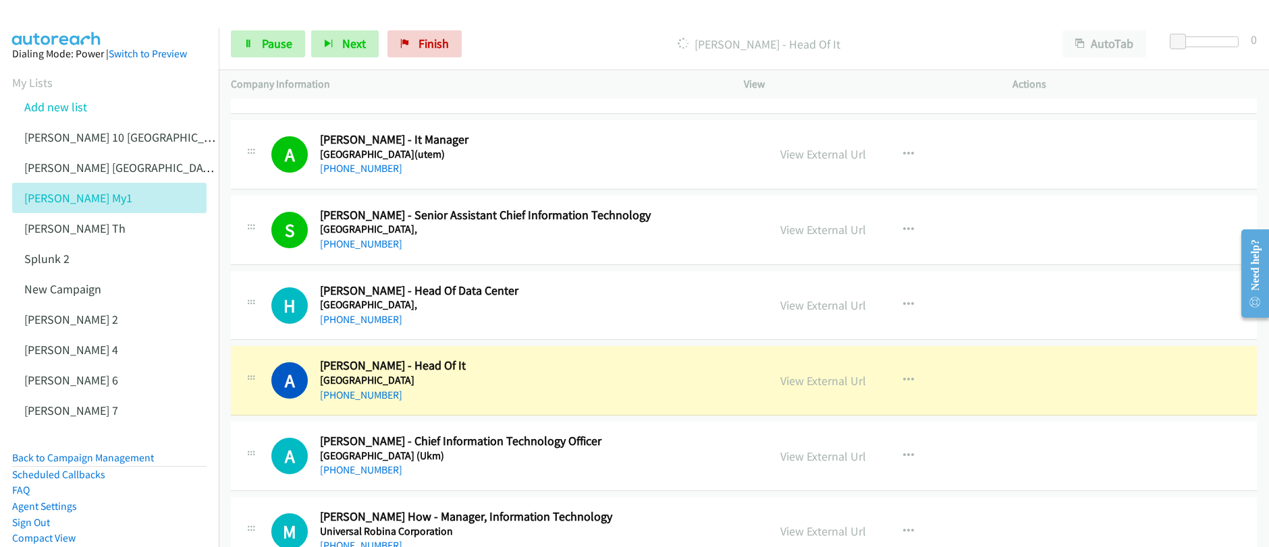
scroll to position [1839, 0]
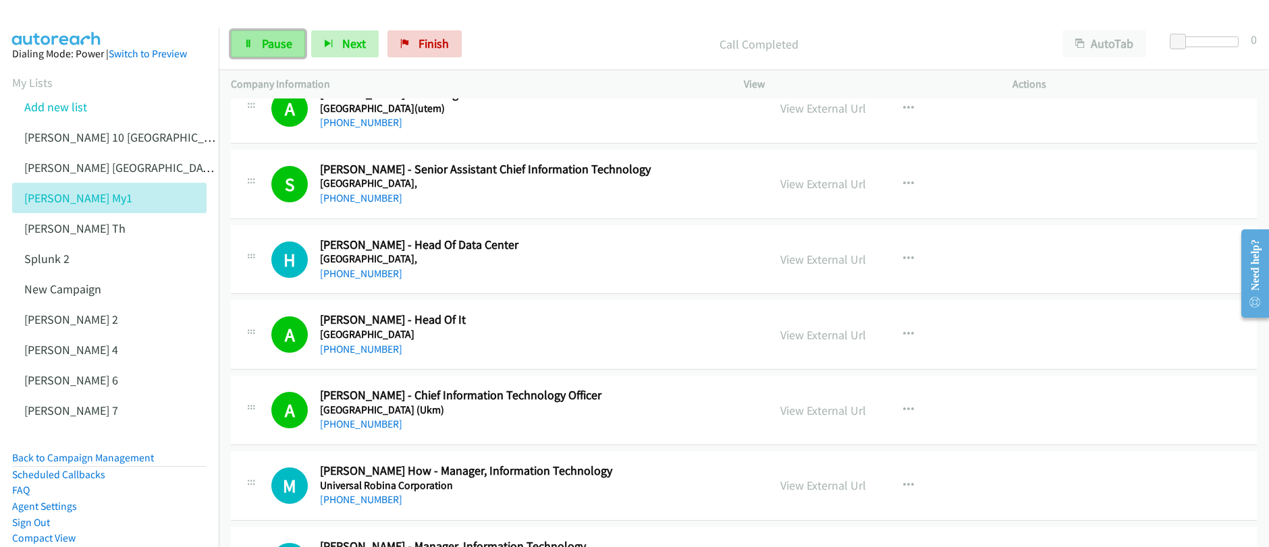
click at [275, 49] on span "Pause" at bounding box center [277, 44] width 30 height 16
click at [267, 45] on span "Start Calls" at bounding box center [288, 44] width 53 height 16
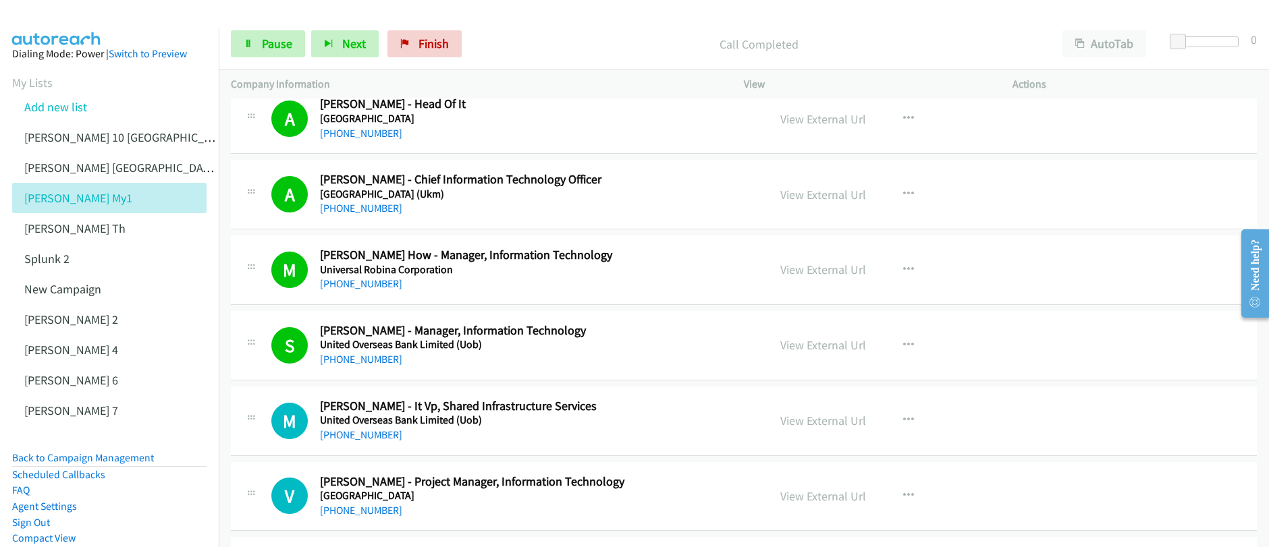
scroll to position [2077, 0]
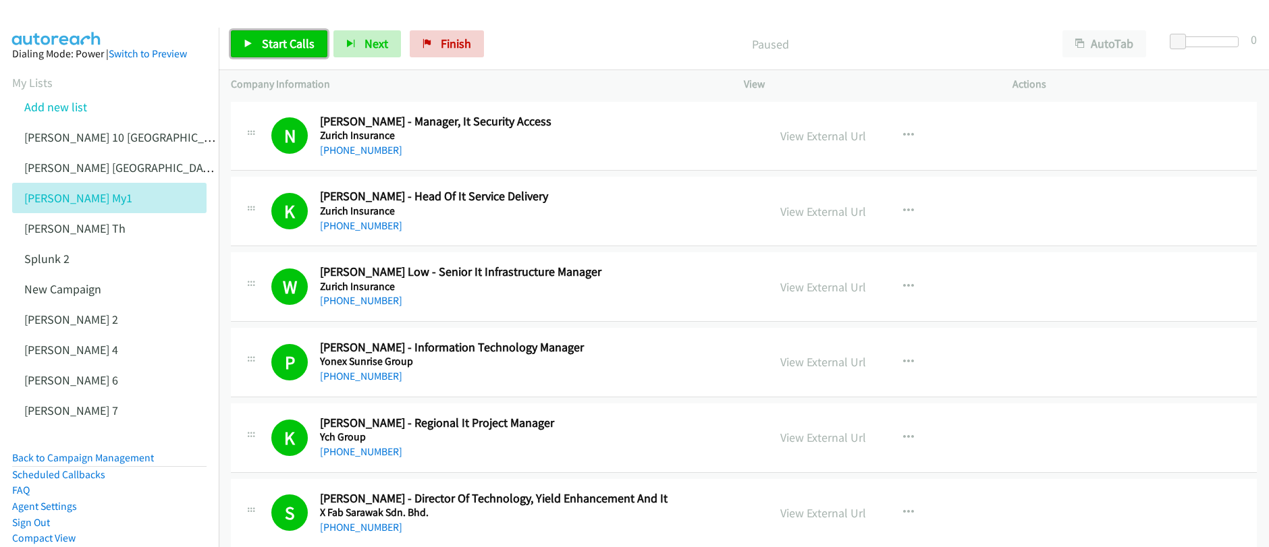
click at [290, 51] on span "Start Calls" at bounding box center [288, 44] width 53 height 16
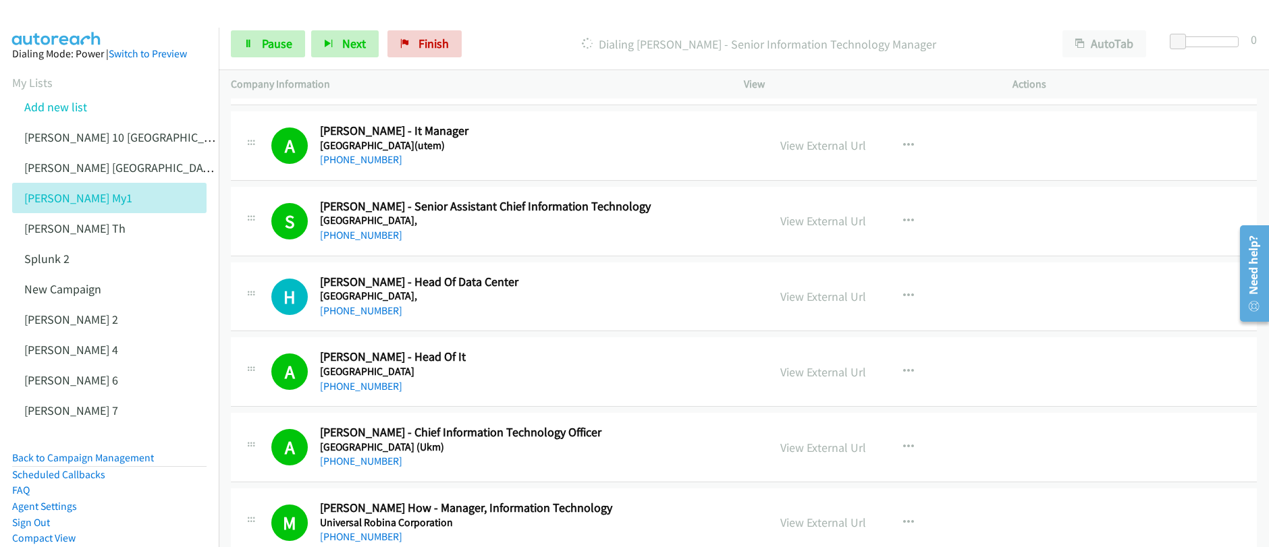
scroll to position [1933, 0]
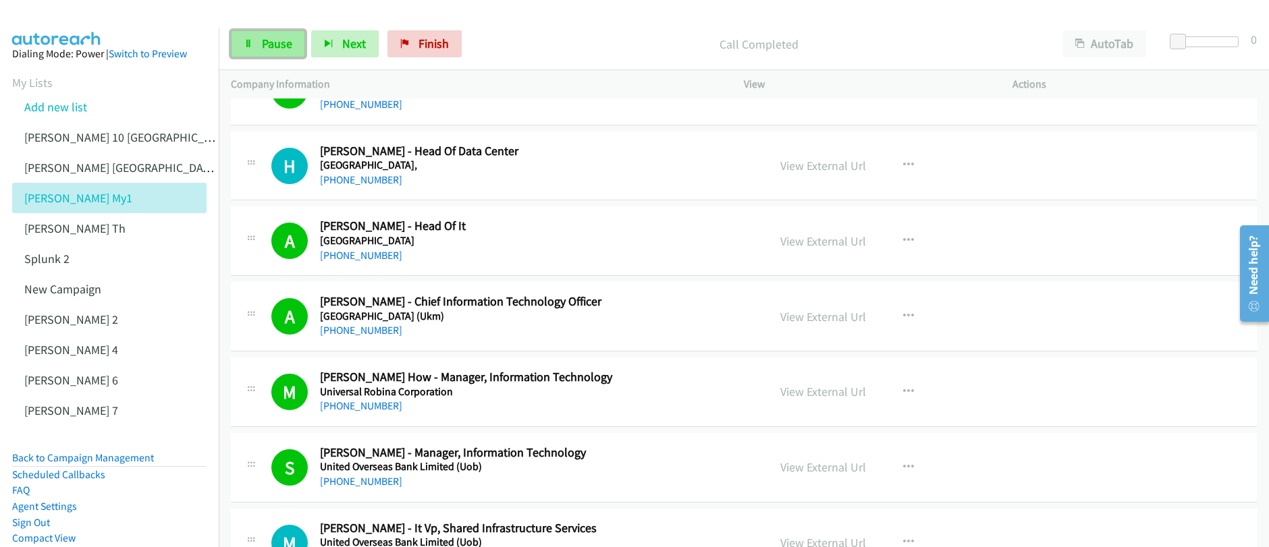
click at [276, 46] on span "Pause" at bounding box center [277, 44] width 30 height 16
click at [277, 47] on span "Start Calls" at bounding box center [288, 44] width 53 height 16
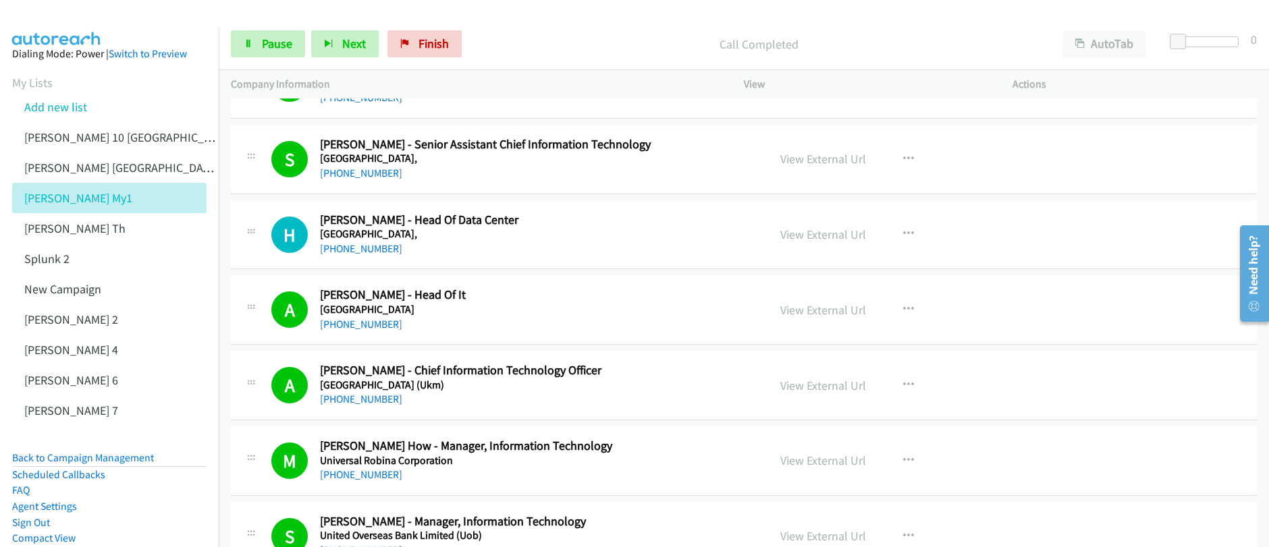
scroll to position [1863, 0]
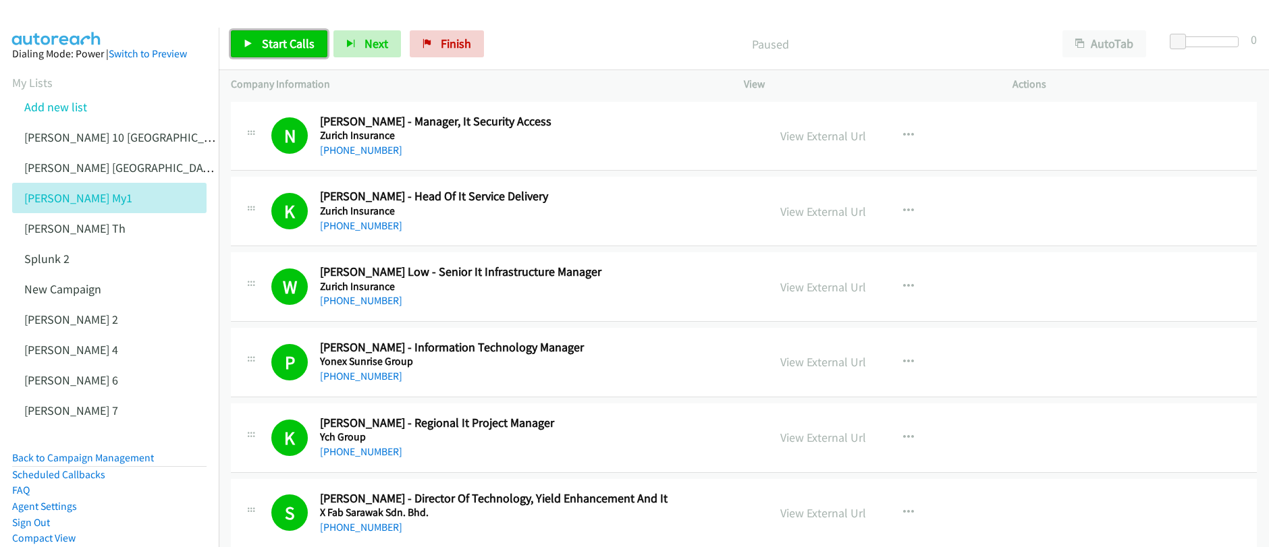
click at [287, 47] on span "Start Calls" at bounding box center [288, 44] width 53 height 16
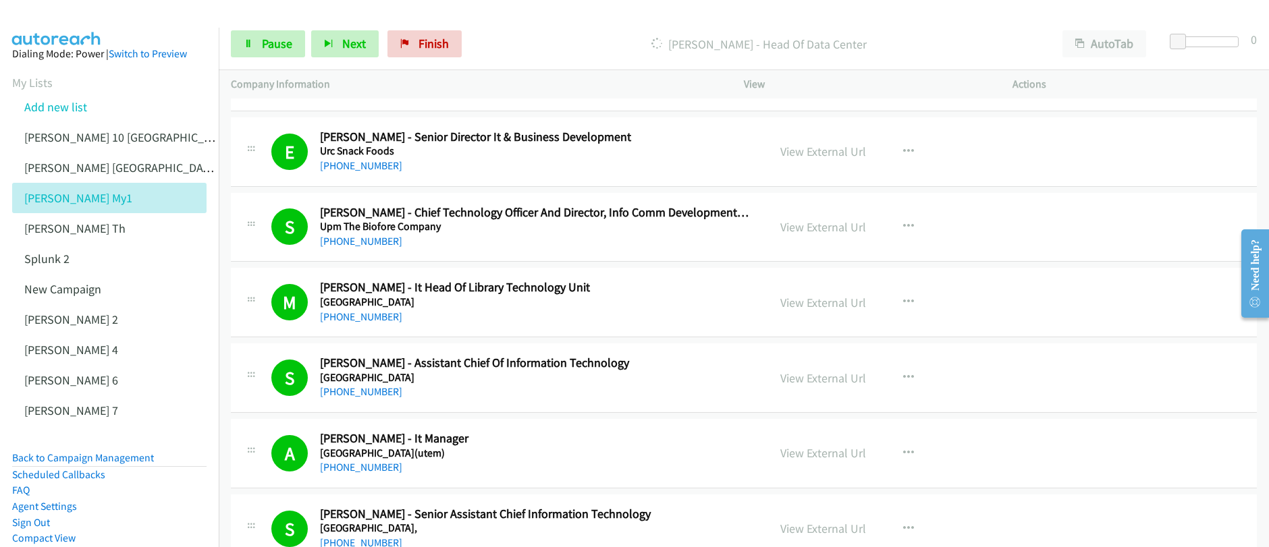
scroll to position [1895, 0]
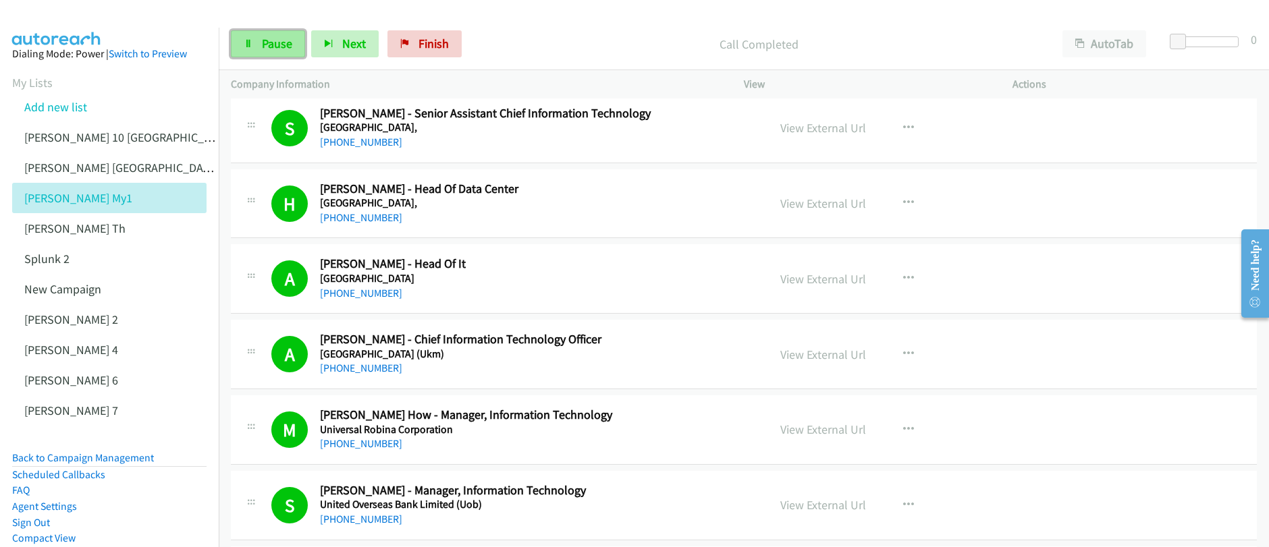
click at [281, 53] on link "Pause" at bounding box center [268, 43] width 74 height 27
click at [281, 53] on link "Start Calls" at bounding box center [279, 43] width 97 height 27
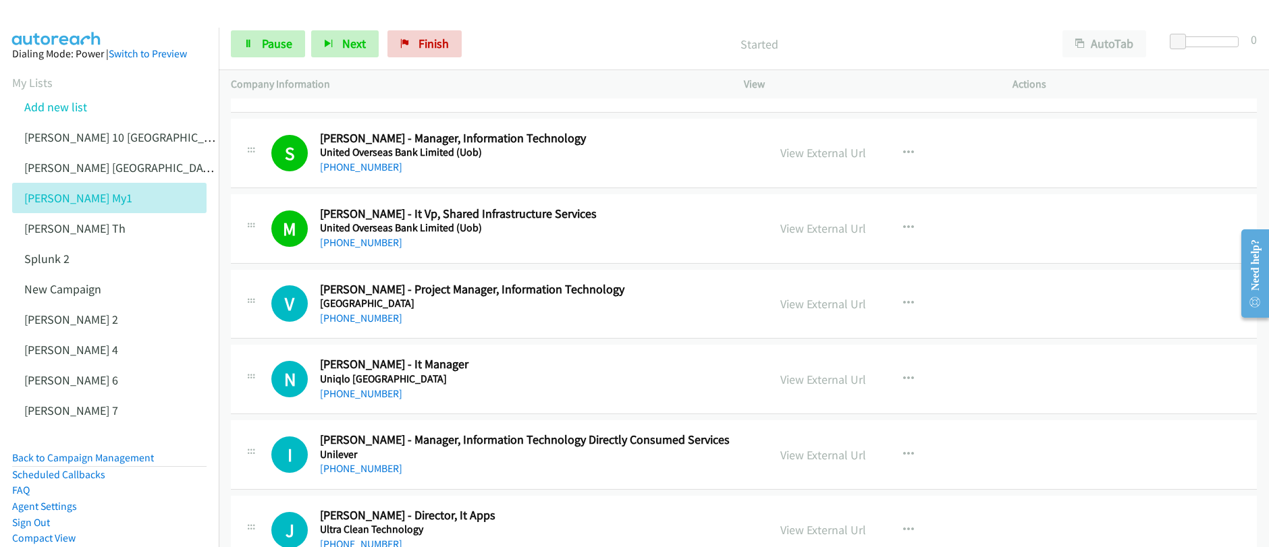
scroll to position [2316, 0]
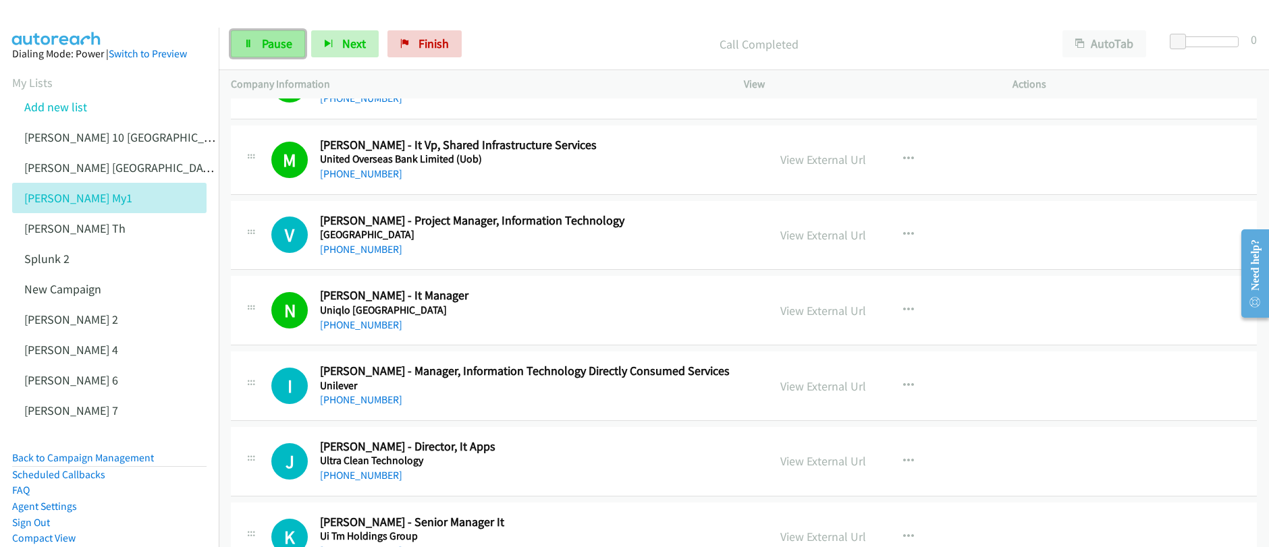
click at [273, 41] on span "Pause" at bounding box center [277, 44] width 30 height 16
click at [272, 47] on span "Start Calls" at bounding box center [288, 44] width 53 height 16
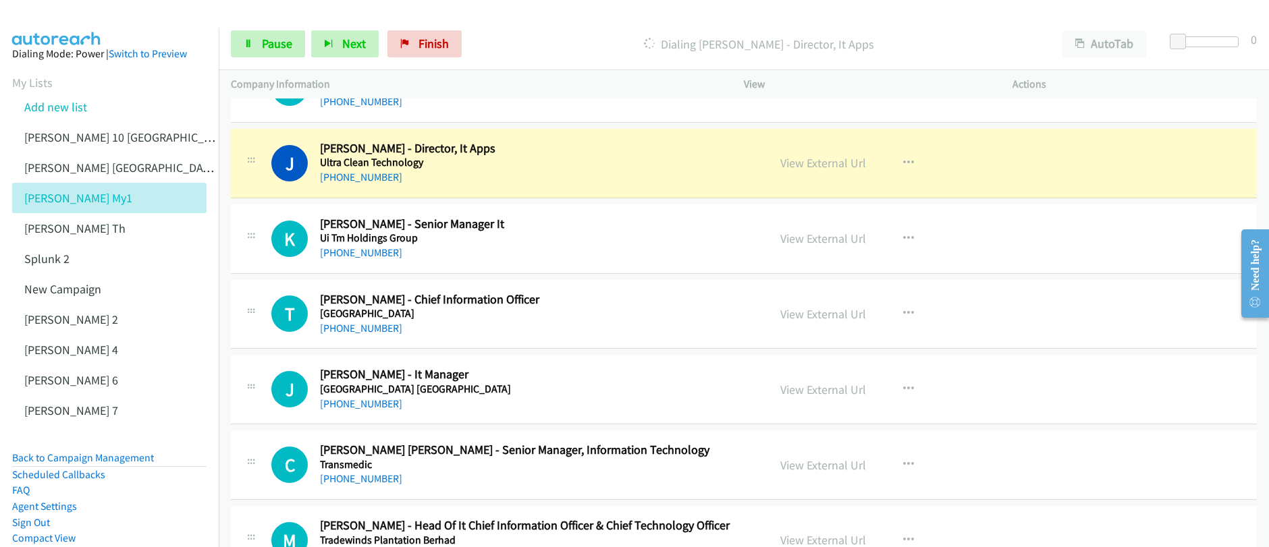
scroll to position [2616, 0]
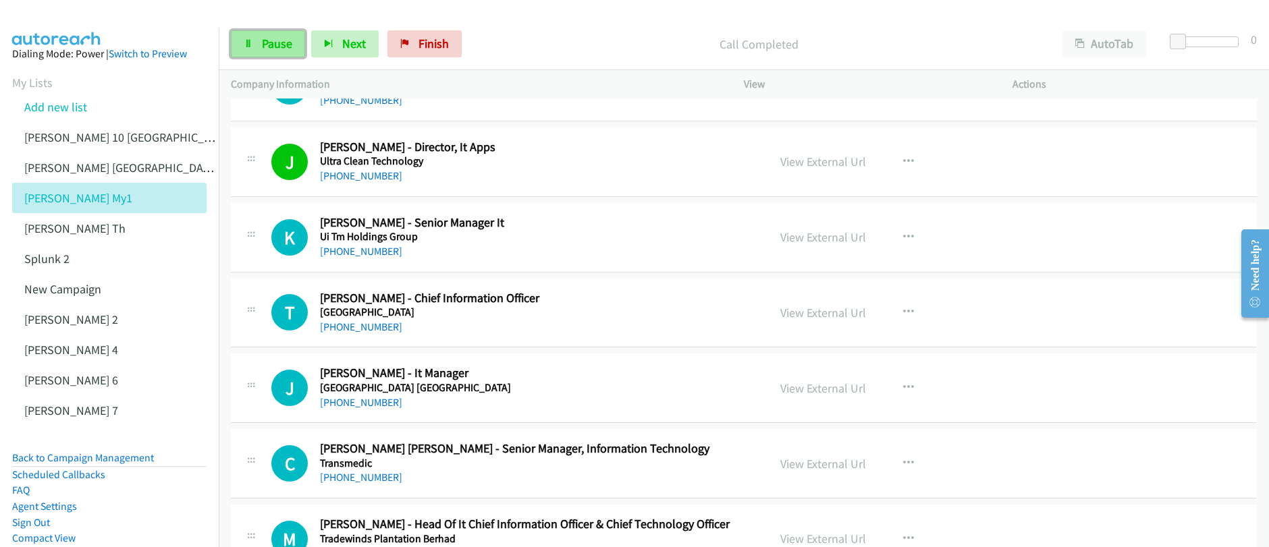
click at [265, 47] on span "Pause" at bounding box center [277, 44] width 30 height 16
click at [272, 49] on span "Start Calls" at bounding box center [288, 44] width 53 height 16
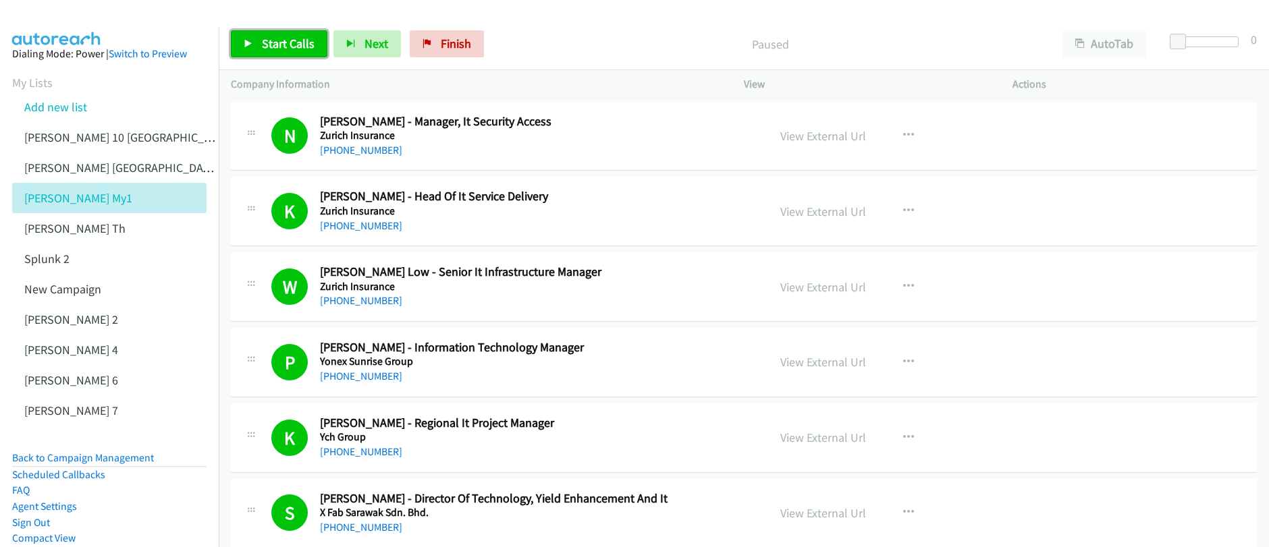
click at [285, 45] on span "Start Calls" at bounding box center [288, 44] width 53 height 16
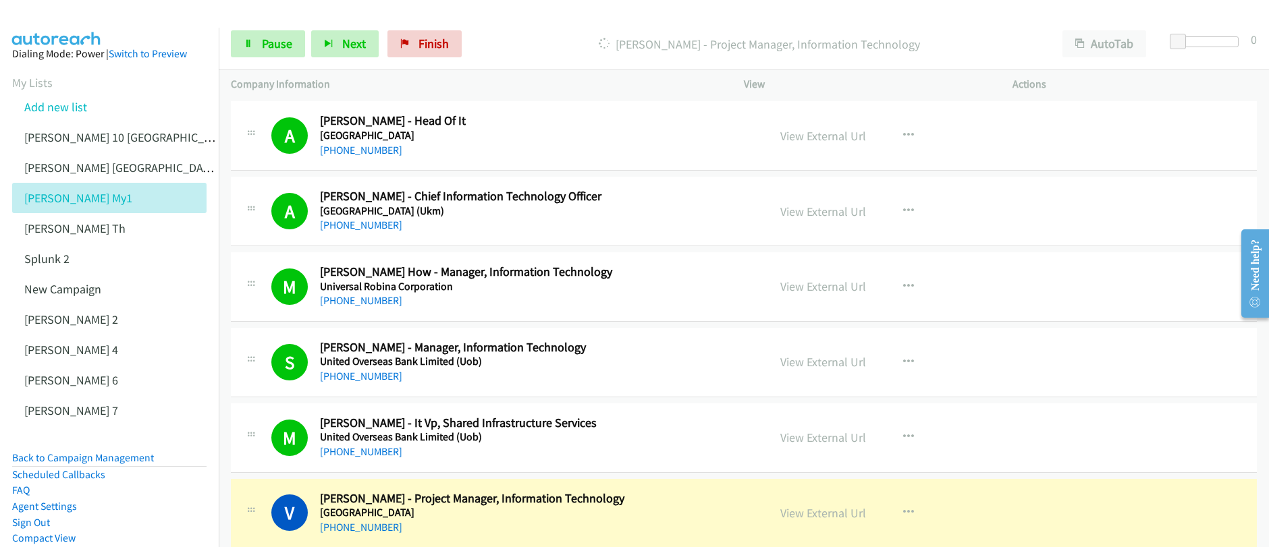
scroll to position [2276, 0]
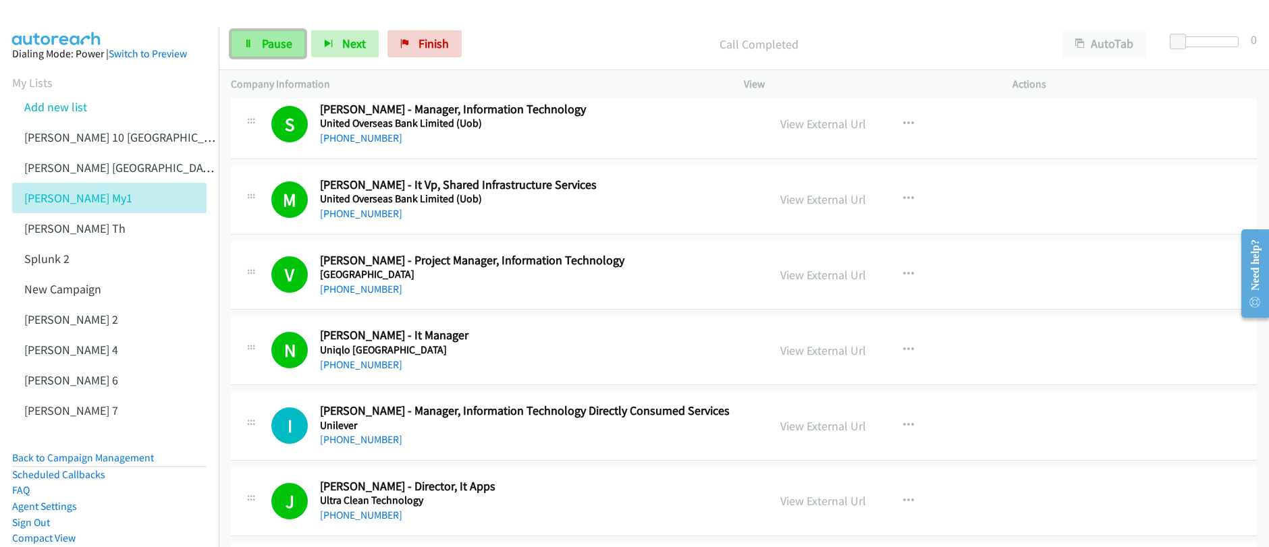
click at [283, 43] on span "Pause" at bounding box center [277, 44] width 30 height 16
click at [283, 43] on span "Start Calls" at bounding box center [288, 44] width 53 height 16
click at [280, 46] on span "Pause" at bounding box center [277, 44] width 30 height 16
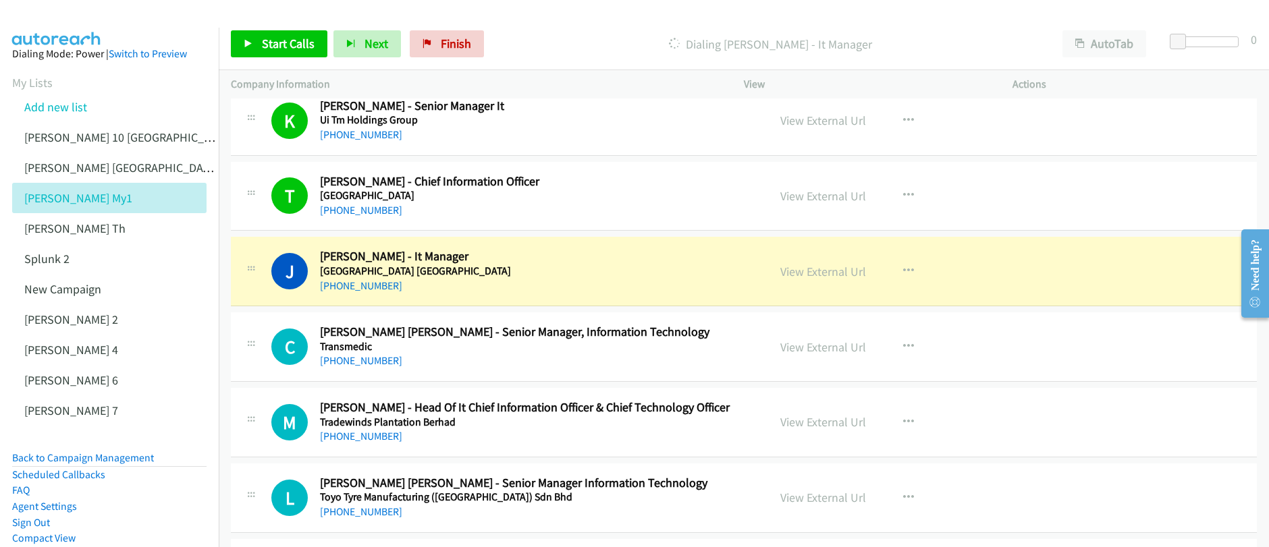
scroll to position [2734, 0]
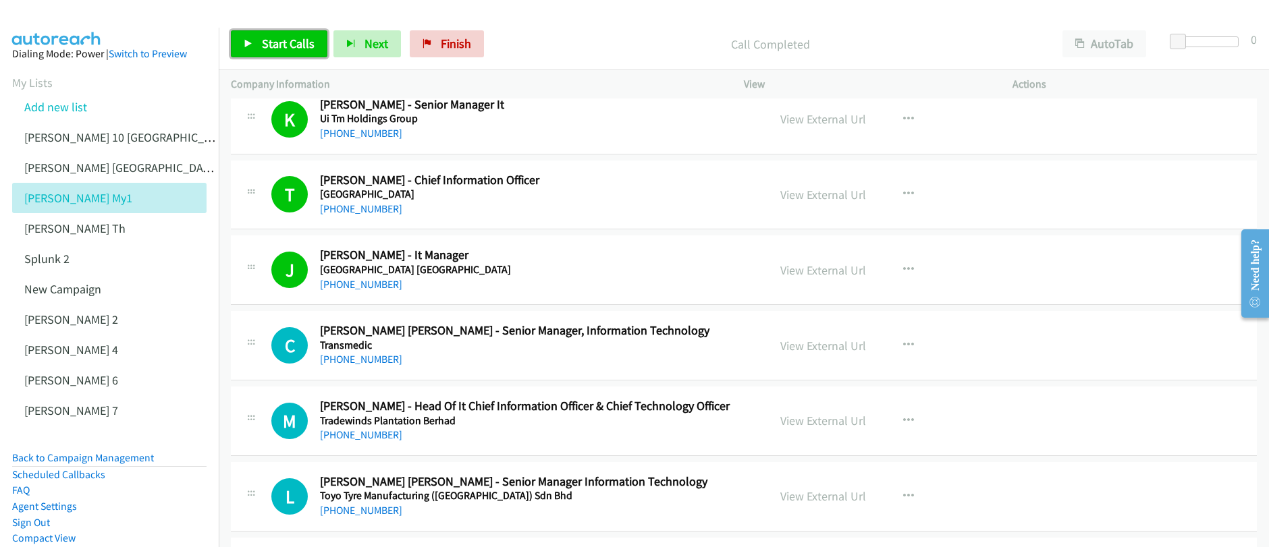
click at [295, 42] on span "Start Calls" at bounding box center [288, 44] width 53 height 16
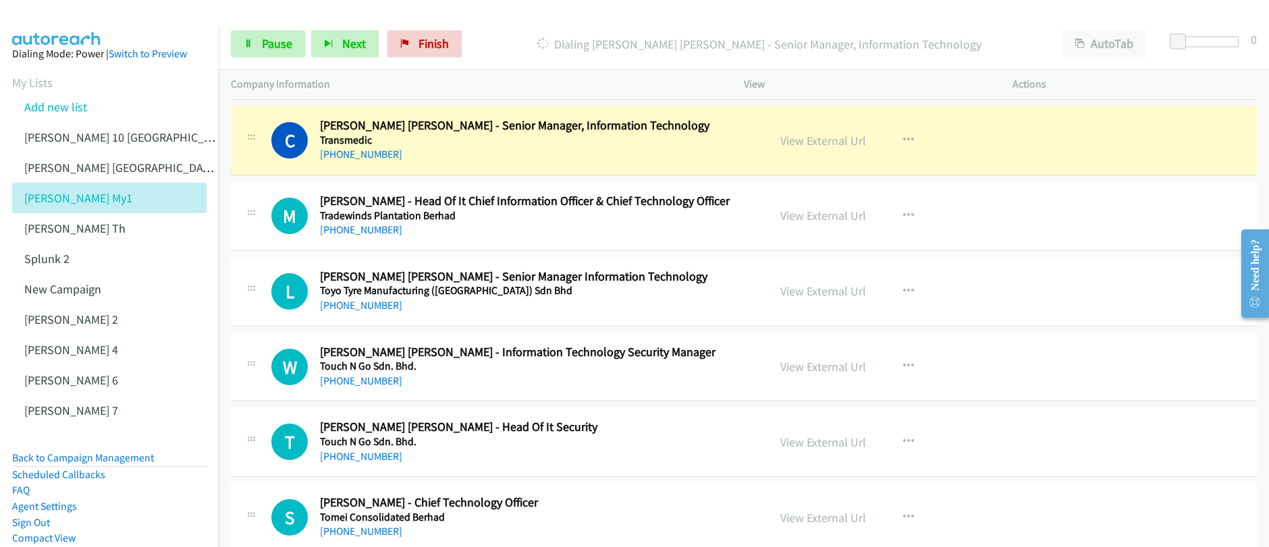
scroll to position [2958, 0]
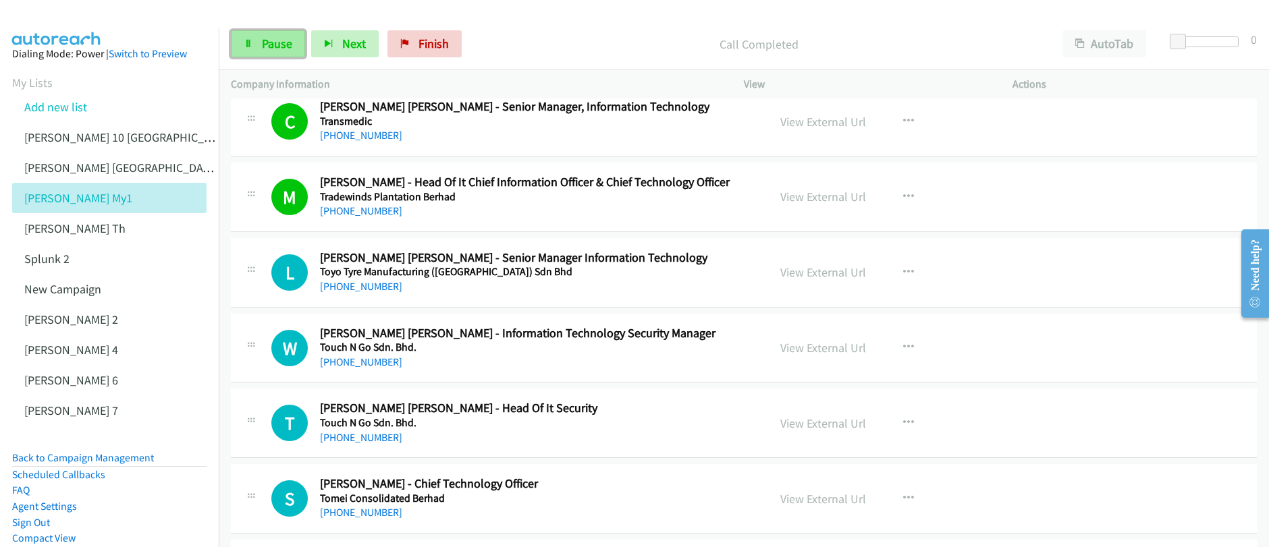
click at [266, 46] on span "Pause" at bounding box center [277, 44] width 30 height 16
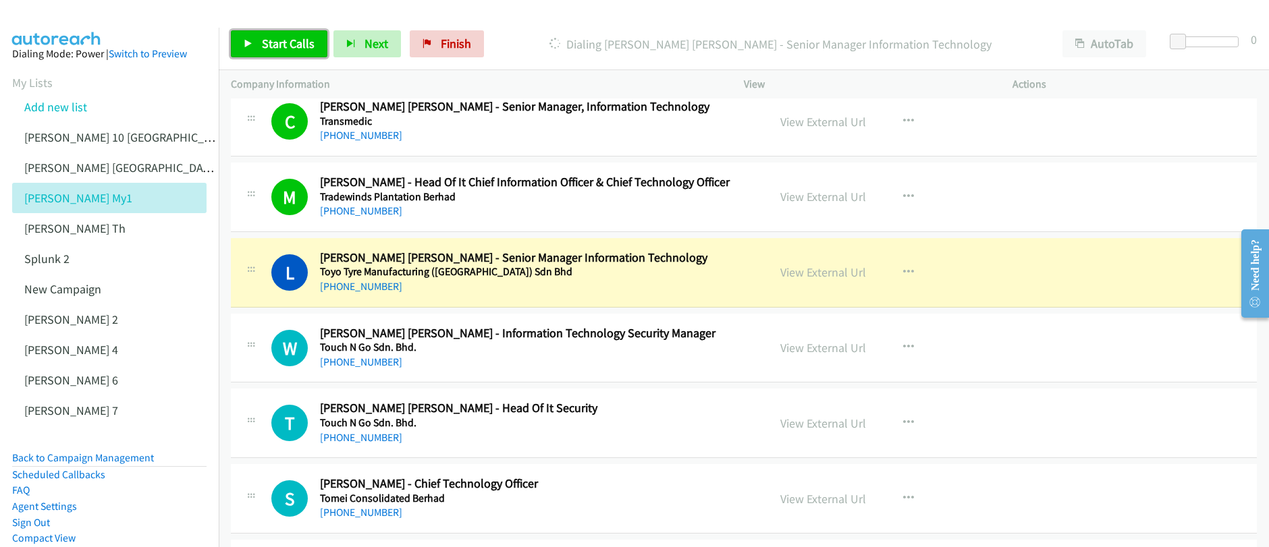
click at [267, 49] on span "Start Calls" at bounding box center [288, 44] width 53 height 16
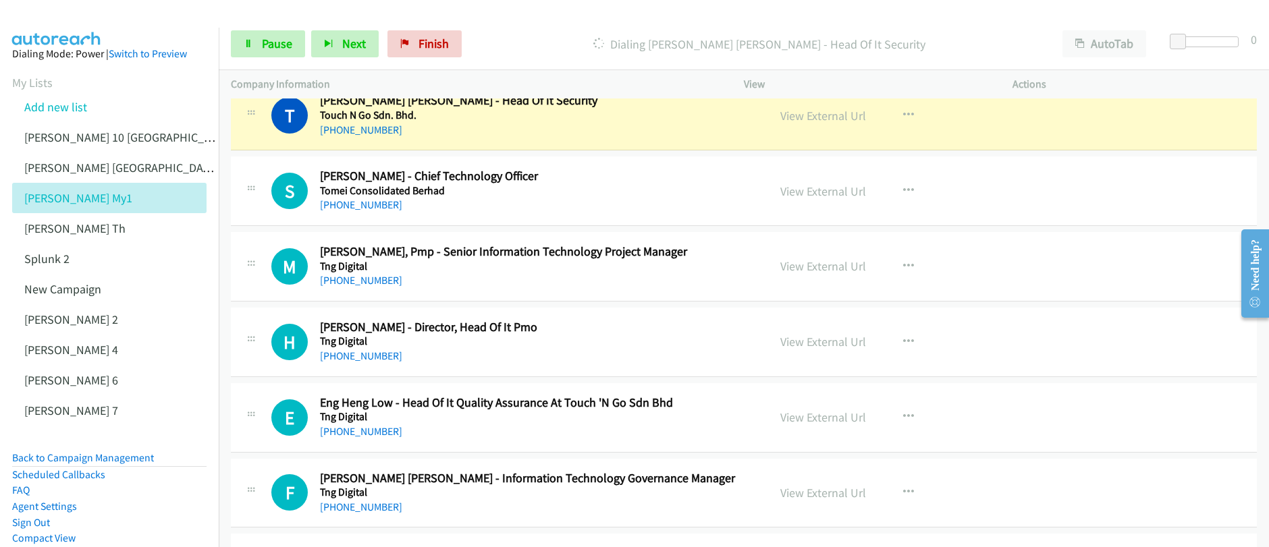
scroll to position [3265, 0]
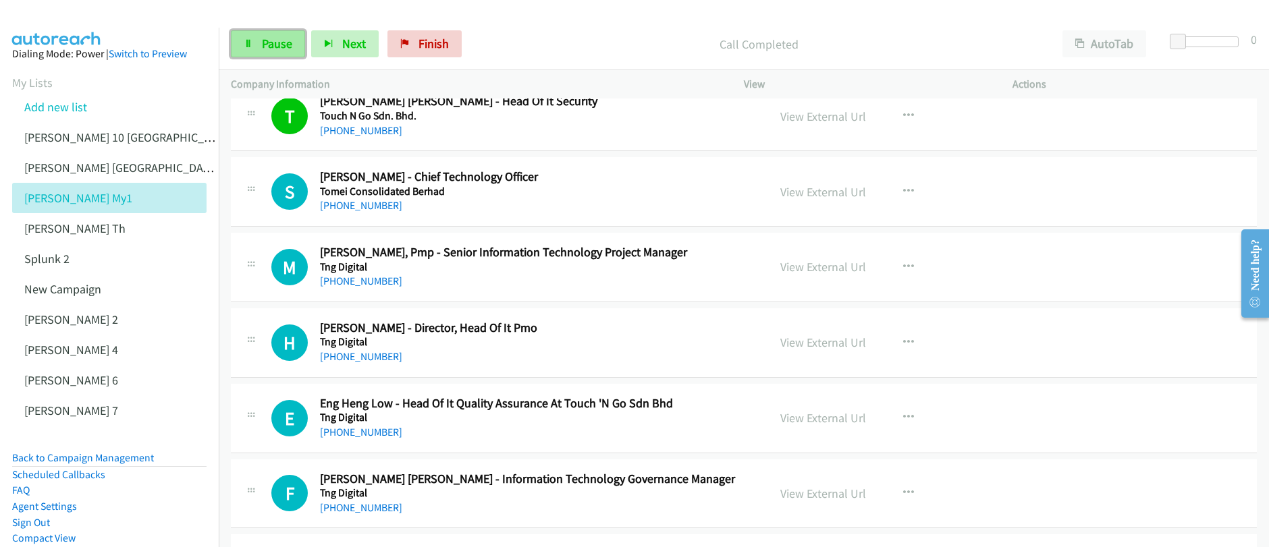
click at [274, 45] on span "Pause" at bounding box center [277, 44] width 30 height 16
click at [274, 45] on span "Start Calls" at bounding box center [288, 44] width 53 height 16
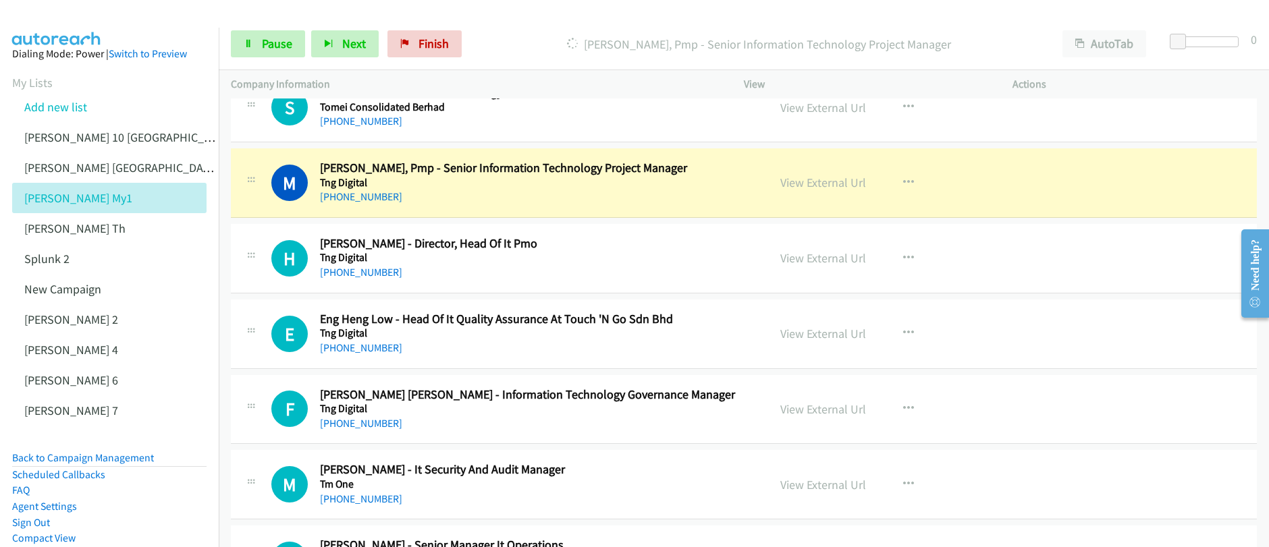
scroll to position [3362, 0]
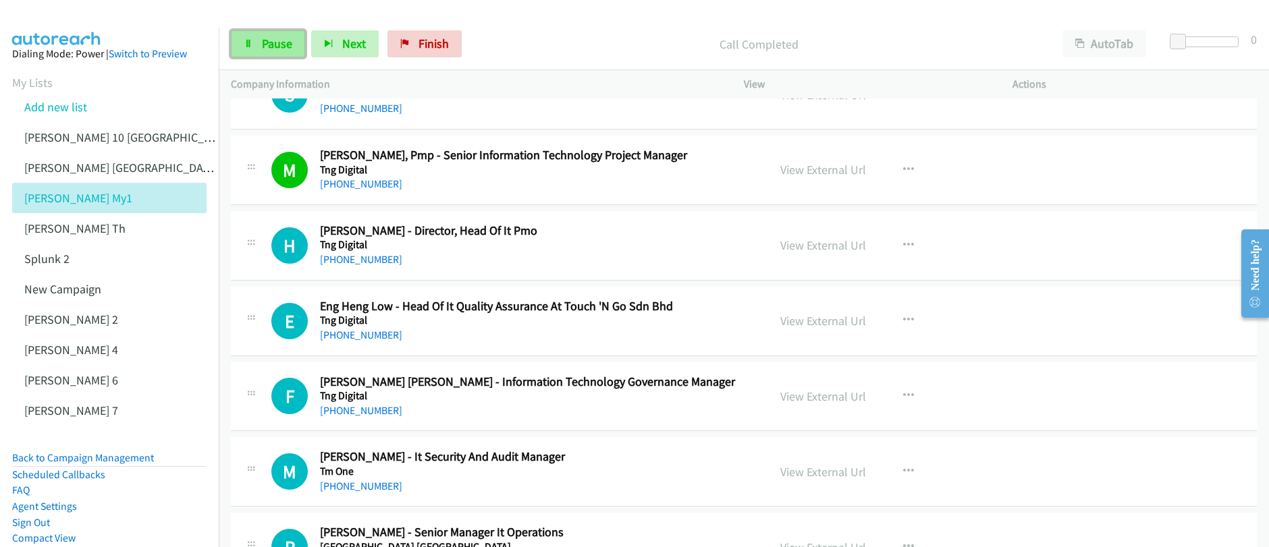
click at [262, 45] on span "Pause" at bounding box center [277, 44] width 30 height 16
click at [262, 45] on span "Start Calls" at bounding box center [288, 44] width 53 height 16
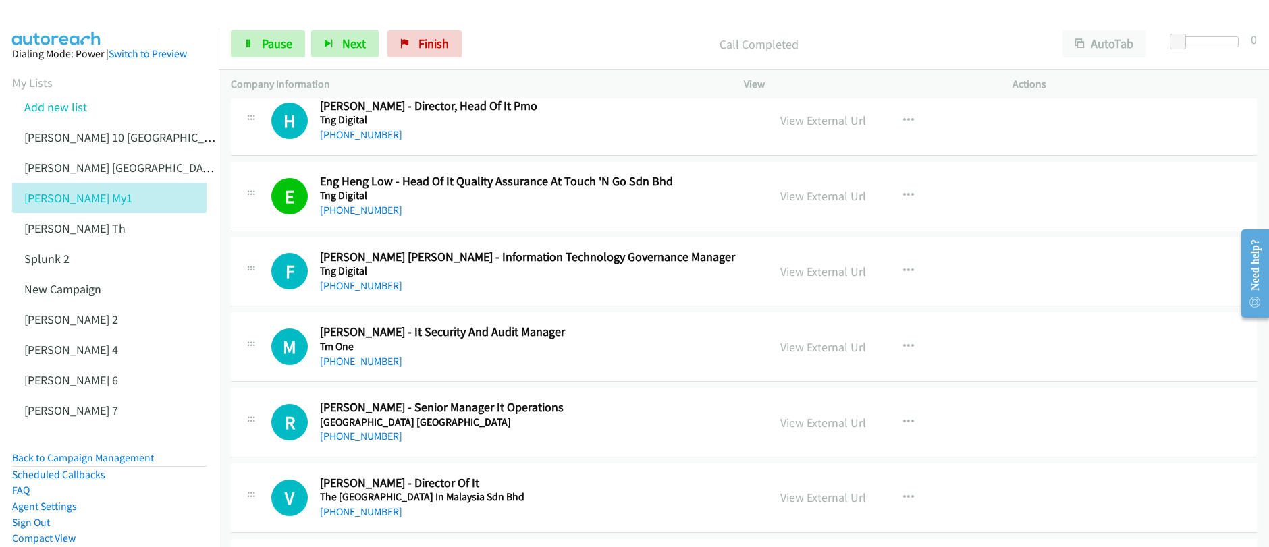
scroll to position [3464, 0]
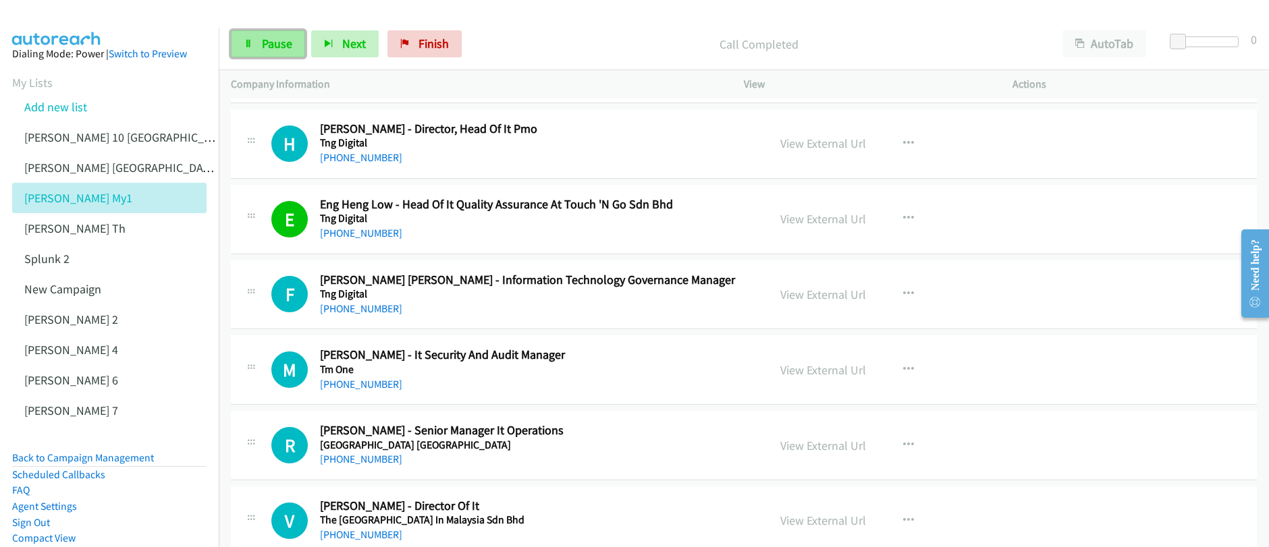
click at [259, 46] on link "Pause" at bounding box center [268, 43] width 74 height 27
click at [273, 49] on span "Start Calls" at bounding box center [288, 44] width 53 height 16
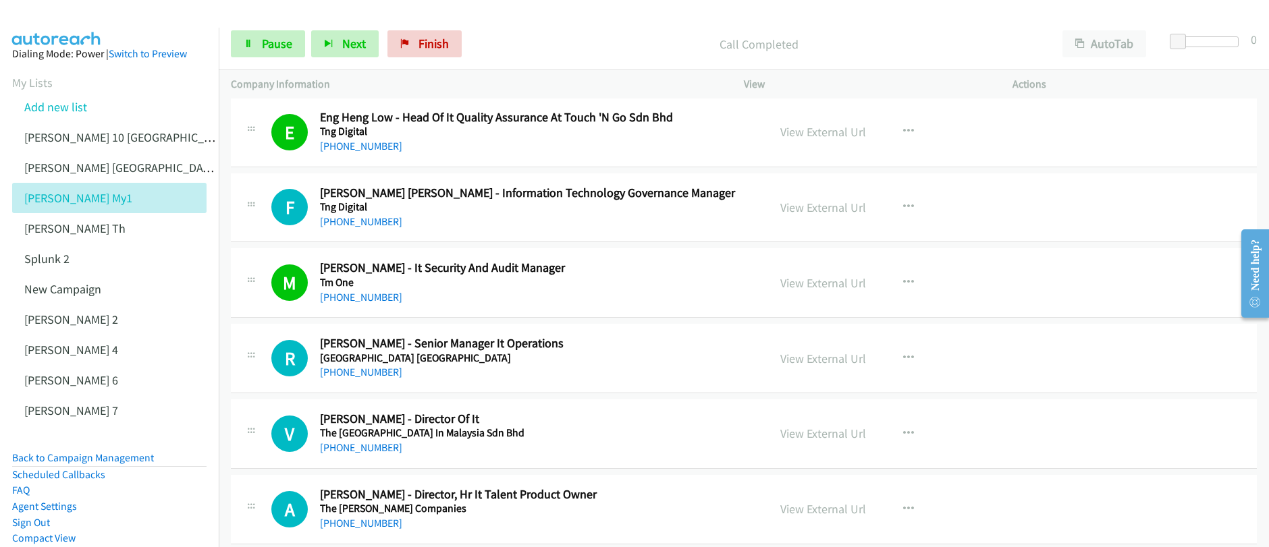
scroll to position [3552, 0]
click at [269, 49] on span "Pause" at bounding box center [277, 44] width 30 height 16
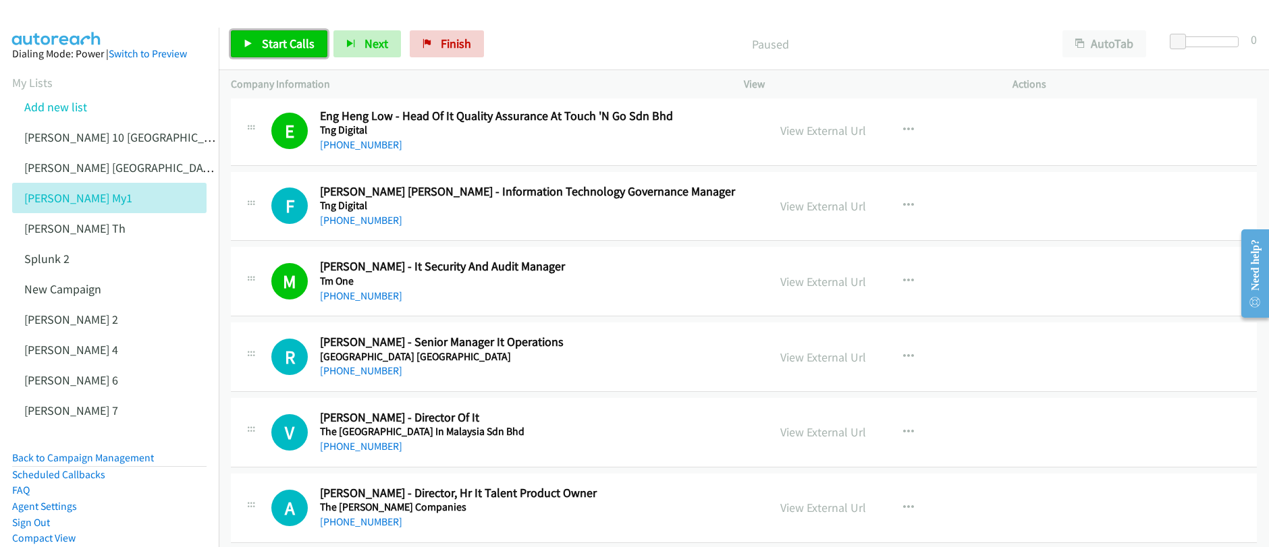
click at [269, 49] on span "Start Calls" at bounding box center [288, 44] width 53 height 16
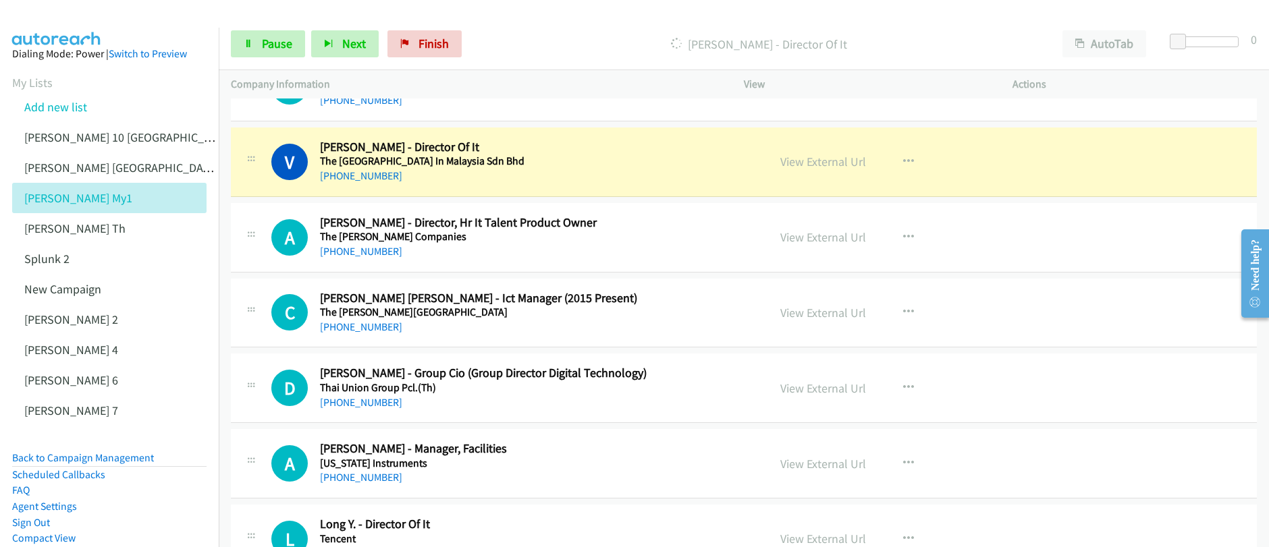
scroll to position [3818, 0]
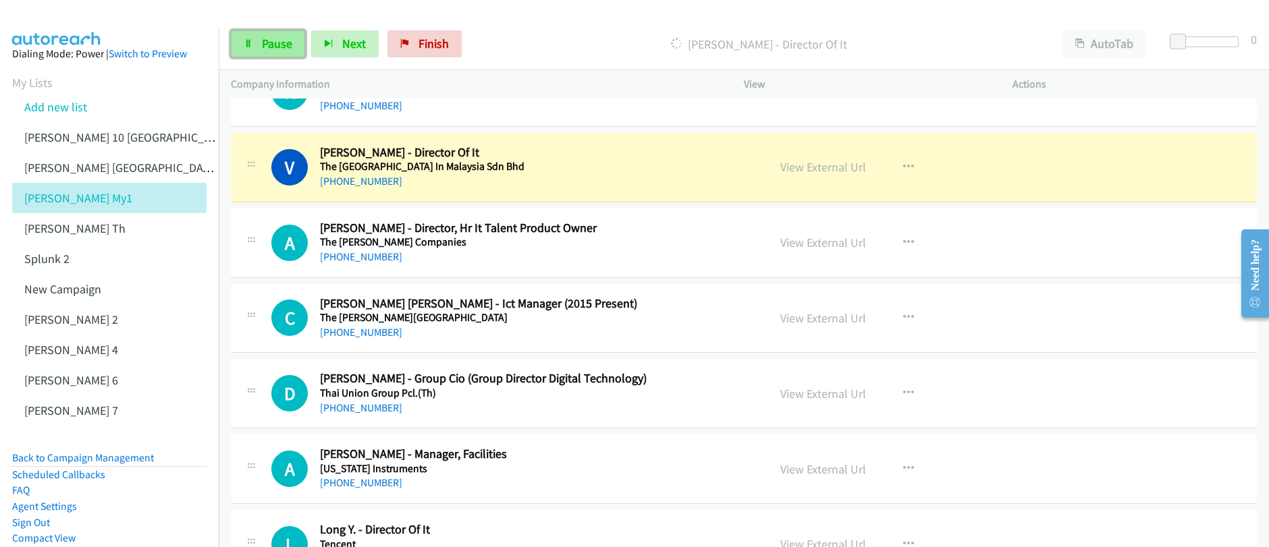
click at [264, 48] on span "Pause" at bounding box center [277, 44] width 30 height 16
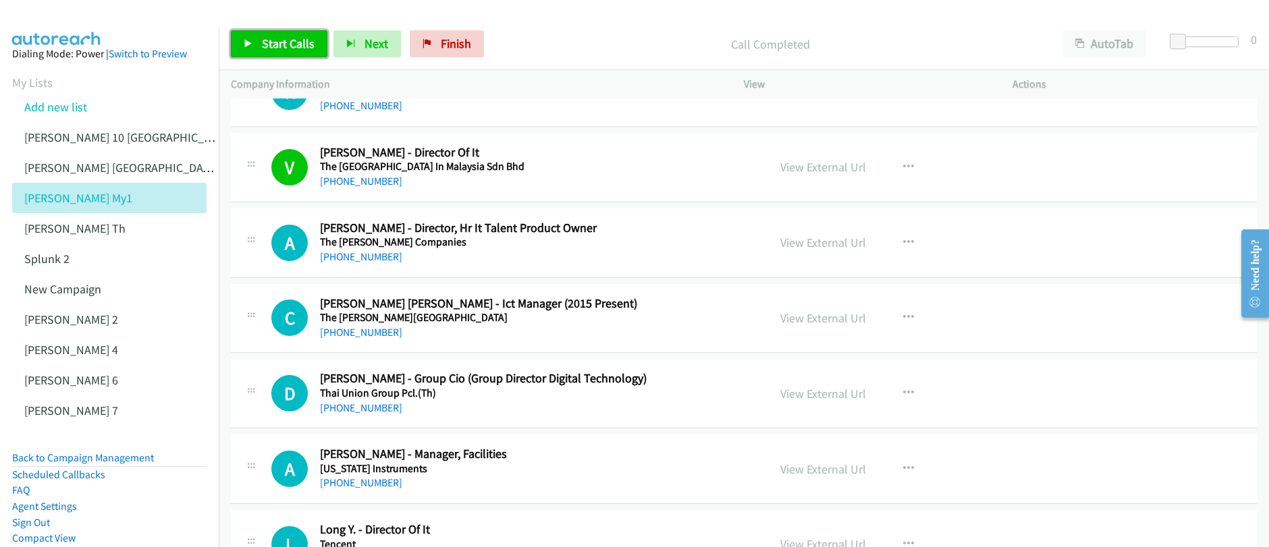
click at [267, 47] on span "Start Calls" at bounding box center [288, 44] width 53 height 16
click at [283, 43] on span "Pause" at bounding box center [277, 44] width 30 height 16
click at [281, 46] on span "Start Calls" at bounding box center [288, 44] width 53 height 16
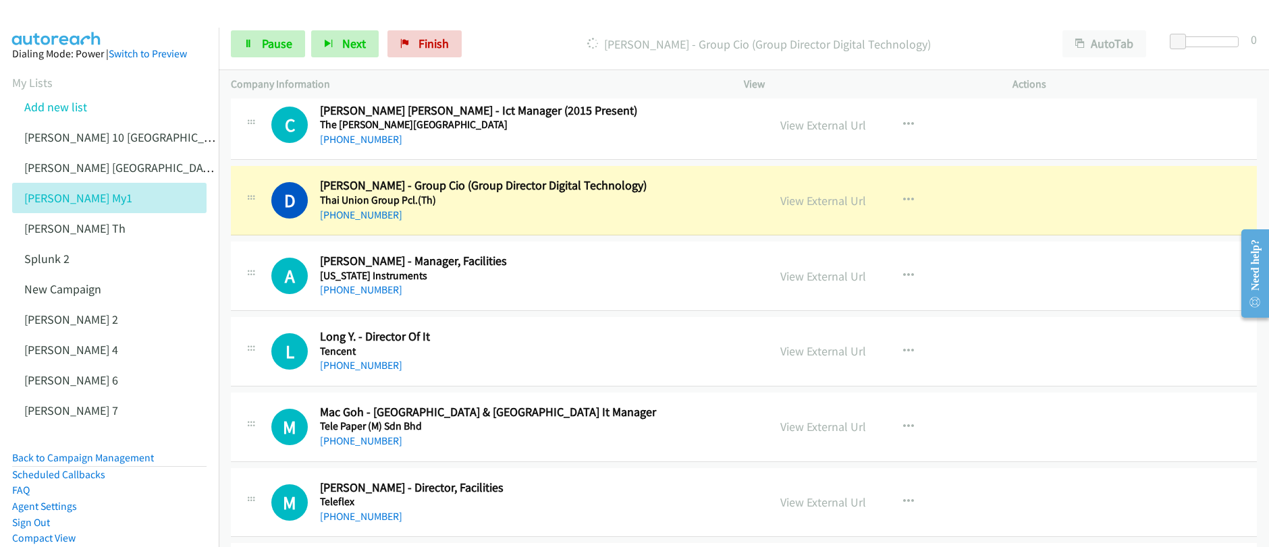
scroll to position [4002, 0]
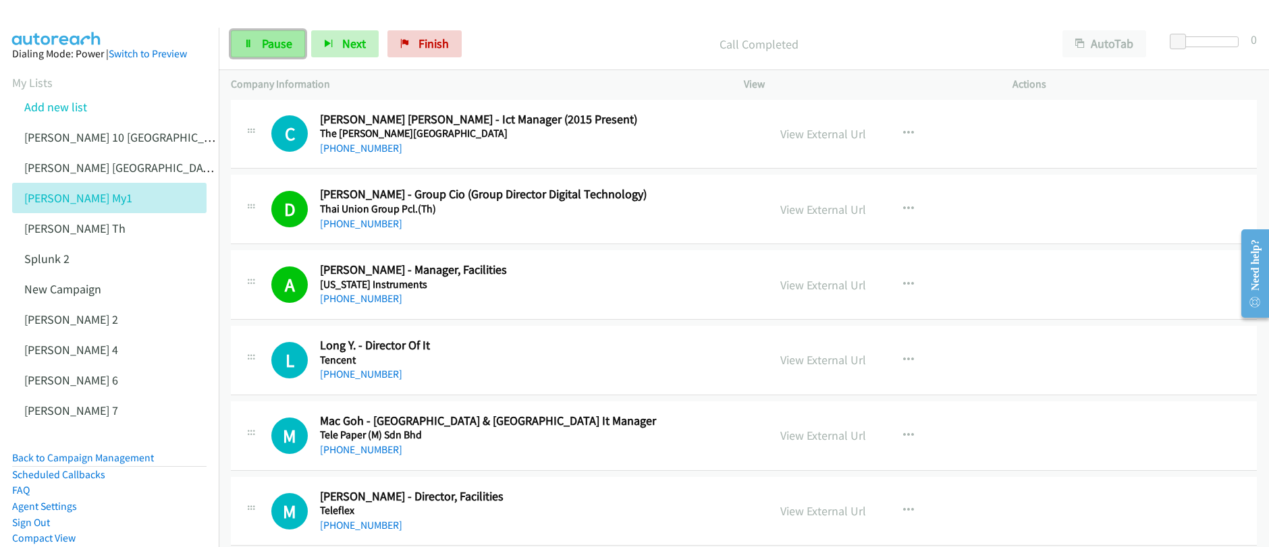
click at [256, 44] on link "Pause" at bounding box center [268, 43] width 74 height 27
click at [255, 45] on link "Pause" at bounding box center [268, 43] width 74 height 27
click at [255, 45] on link "Start Calls" at bounding box center [279, 43] width 97 height 27
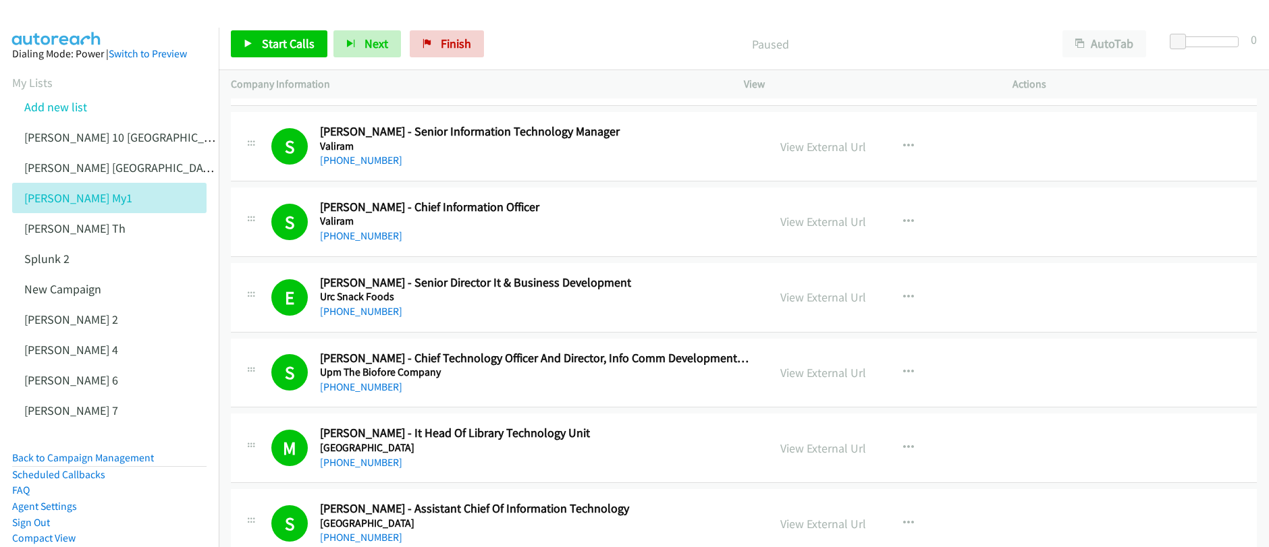
scroll to position [1697, 0]
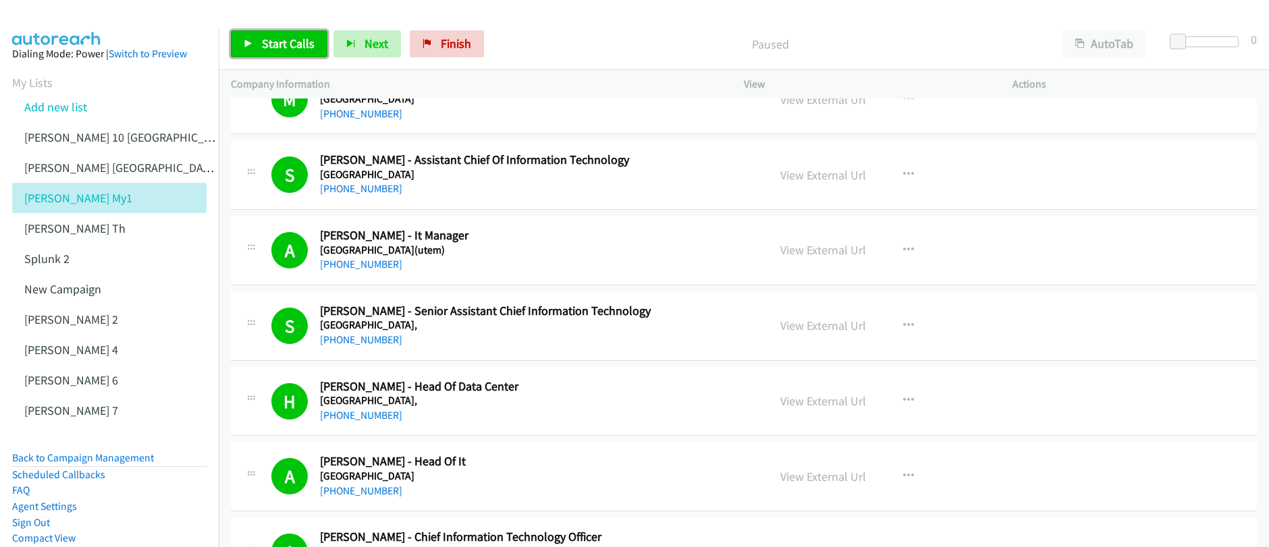
click at [286, 53] on link "Start Calls" at bounding box center [279, 43] width 97 height 27
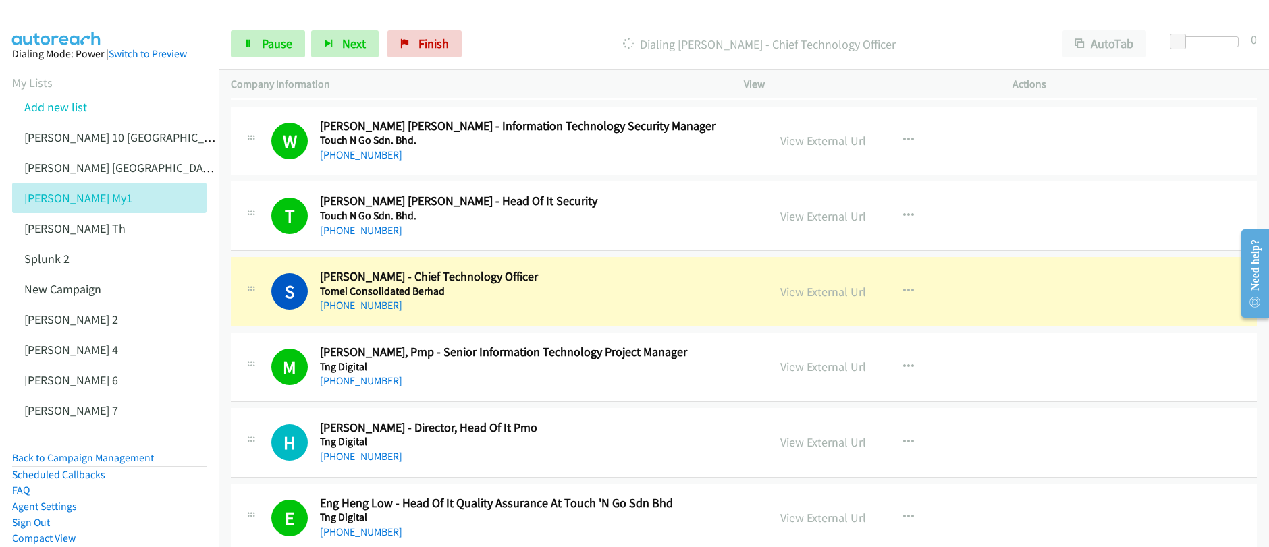
scroll to position [3214, 0]
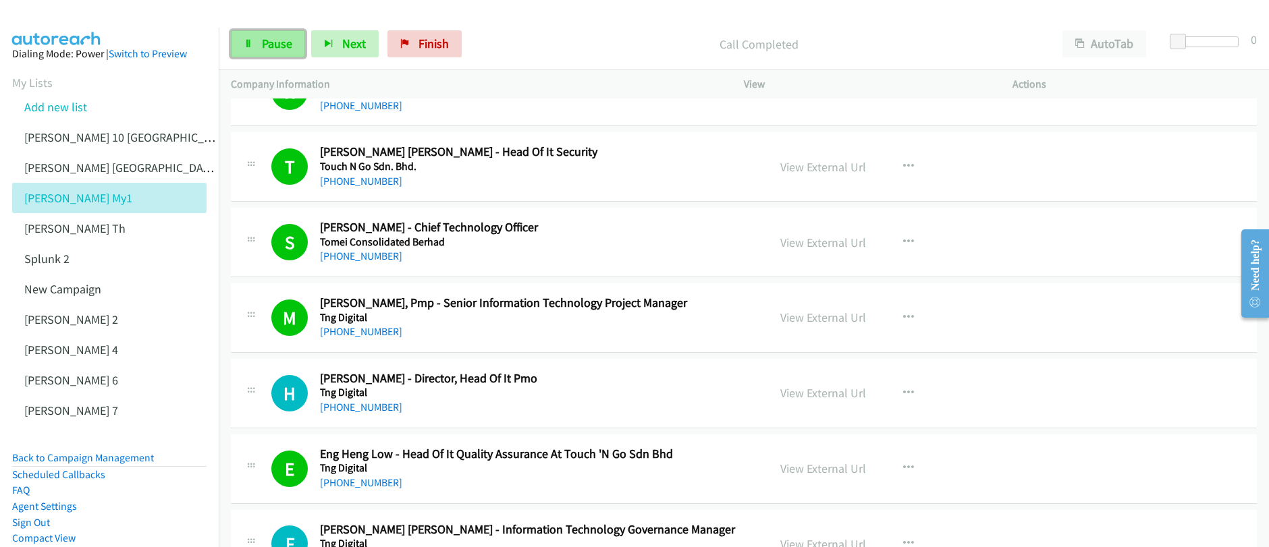
click at [250, 49] on link "Pause" at bounding box center [268, 43] width 74 height 27
click at [250, 49] on link "Start Calls" at bounding box center [279, 43] width 97 height 27
click at [265, 48] on span "Pause" at bounding box center [277, 44] width 30 height 16
click at [273, 52] on link "Start Calls" at bounding box center [279, 43] width 97 height 27
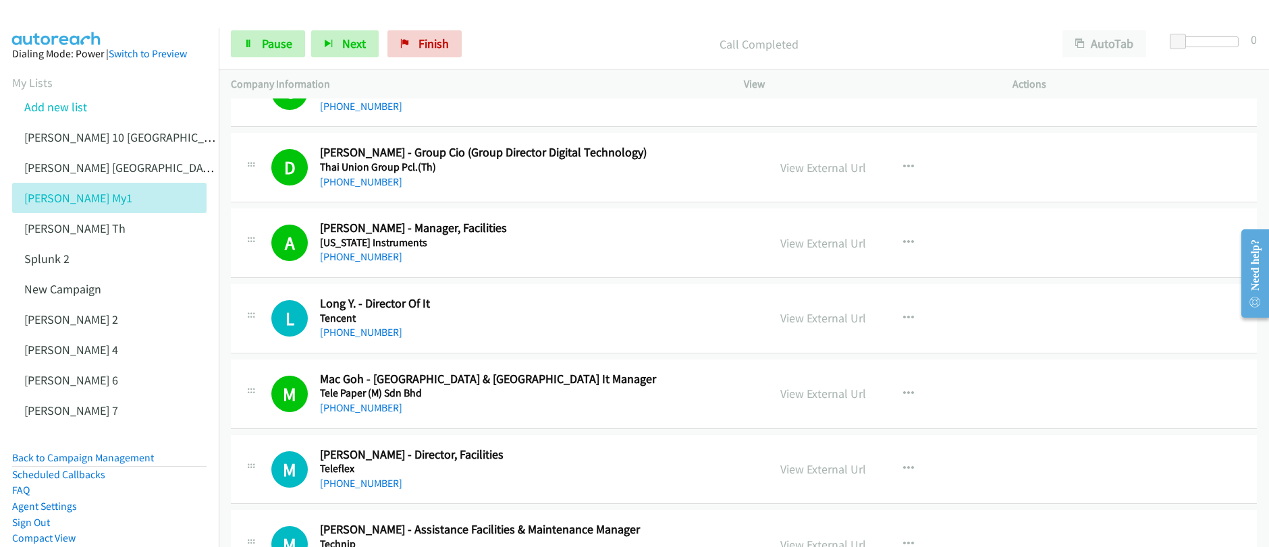
scroll to position [4082, 0]
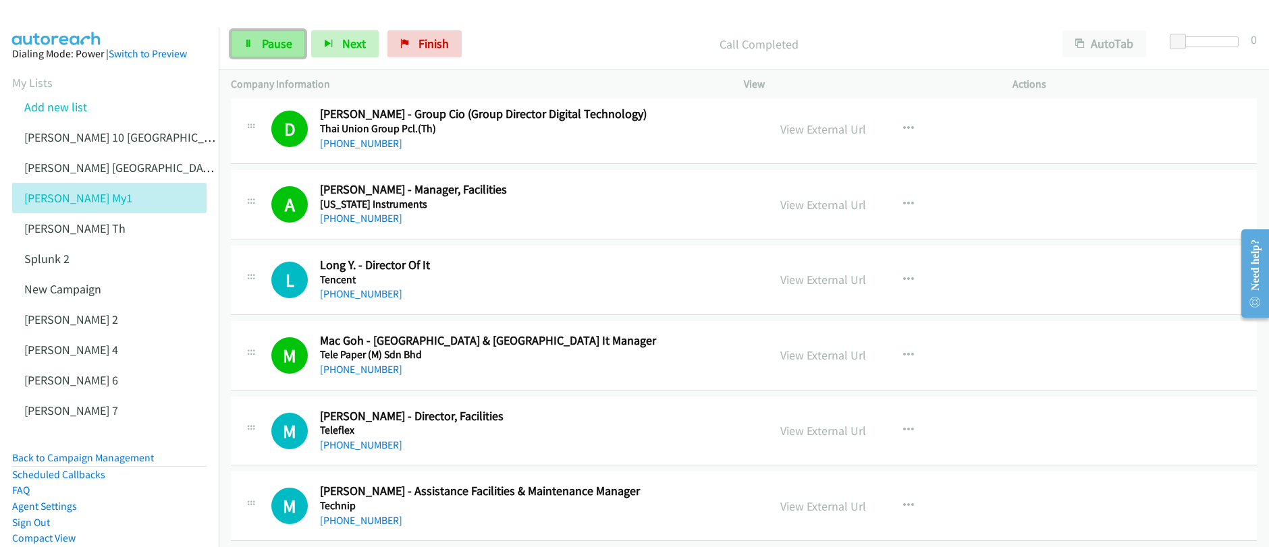
click at [282, 49] on span "Pause" at bounding box center [277, 44] width 30 height 16
click at [281, 49] on span "Start Calls" at bounding box center [288, 44] width 53 height 16
click at [256, 49] on link "Pause" at bounding box center [268, 43] width 74 height 27
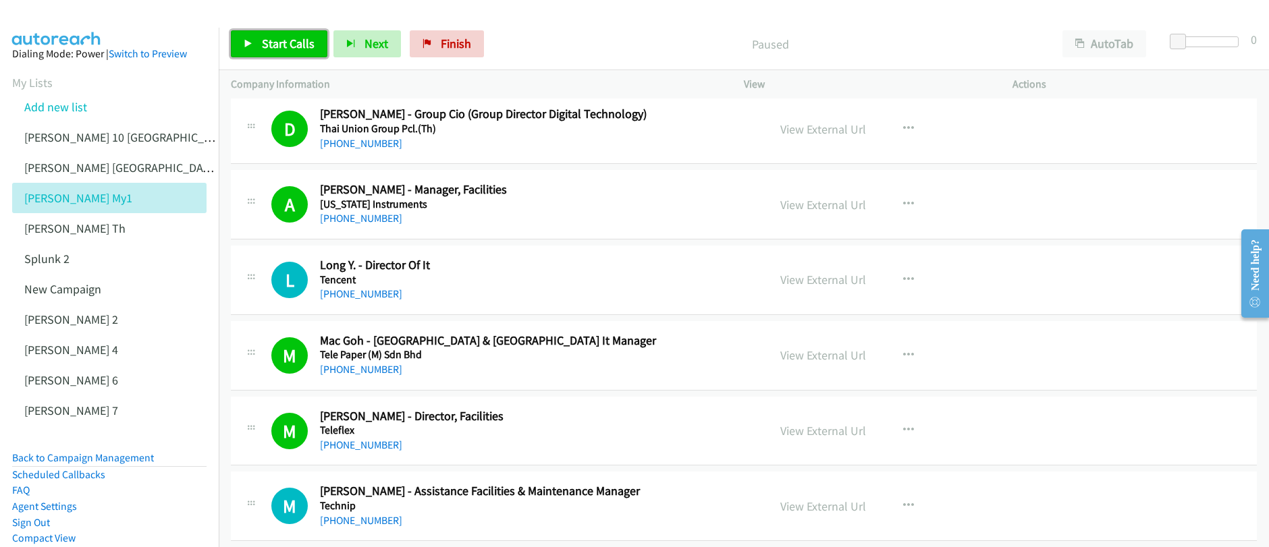
click at [257, 51] on link "Start Calls" at bounding box center [279, 43] width 97 height 27
click at [269, 45] on span "Pause" at bounding box center [277, 44] width 30 height 16
click at [269, 45] on span "Start Calls" at bounding box center [288, 44] width 53 height 16
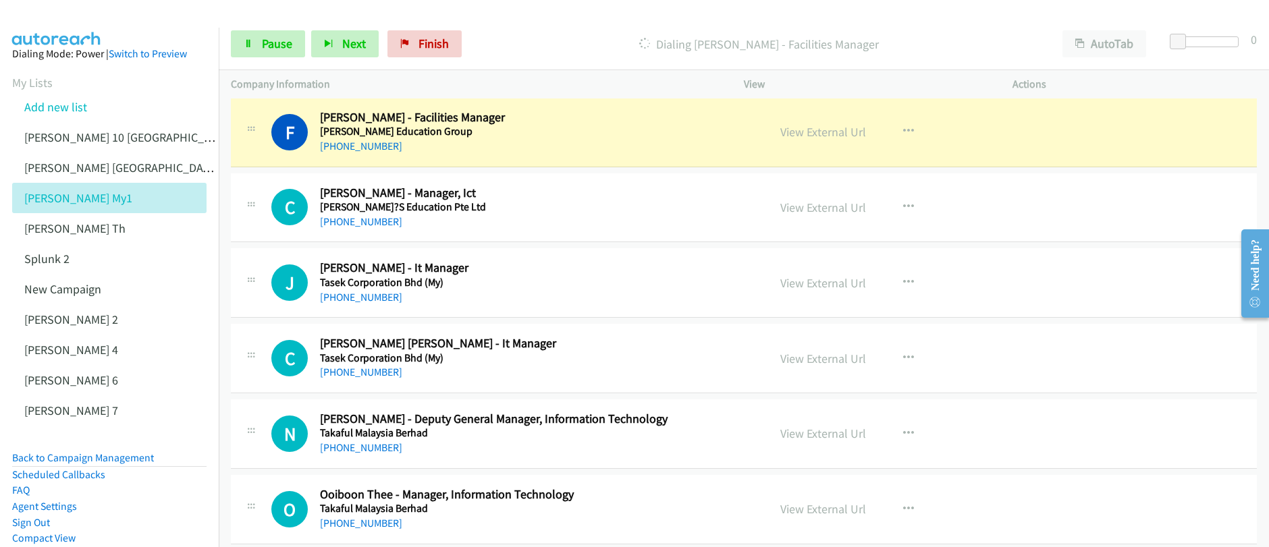
scroll to position [4757, 0]
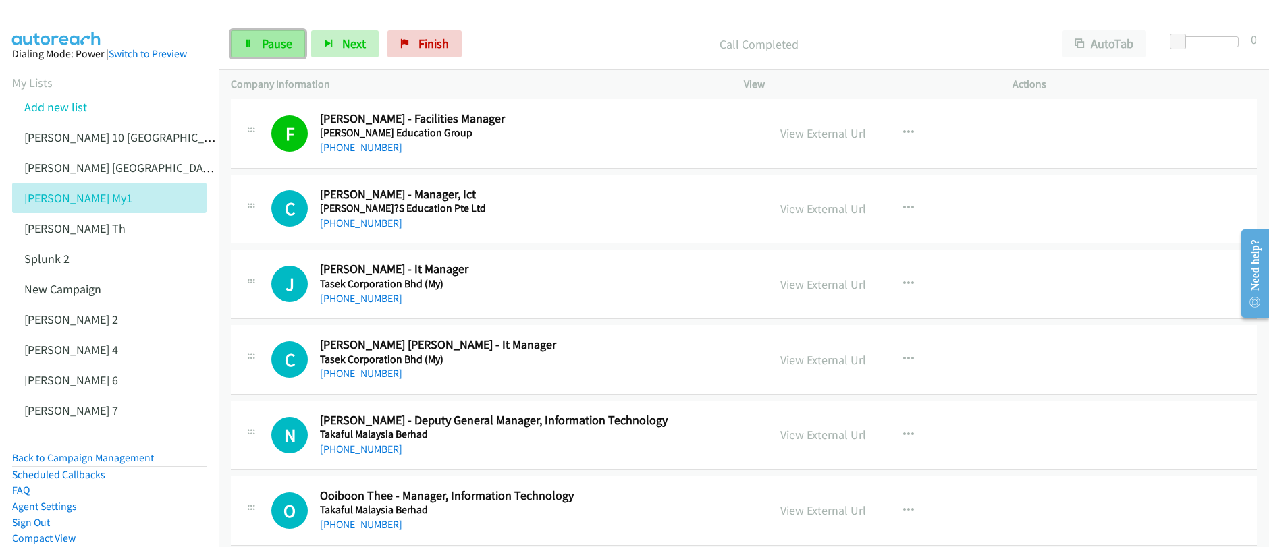
click at [275, 49] on span "Pause" at bounding box center [277, 44] width 30 height 16
click at [275, 49] on span "Start Calls" at bounding box center [288, 44] width 53 height 16
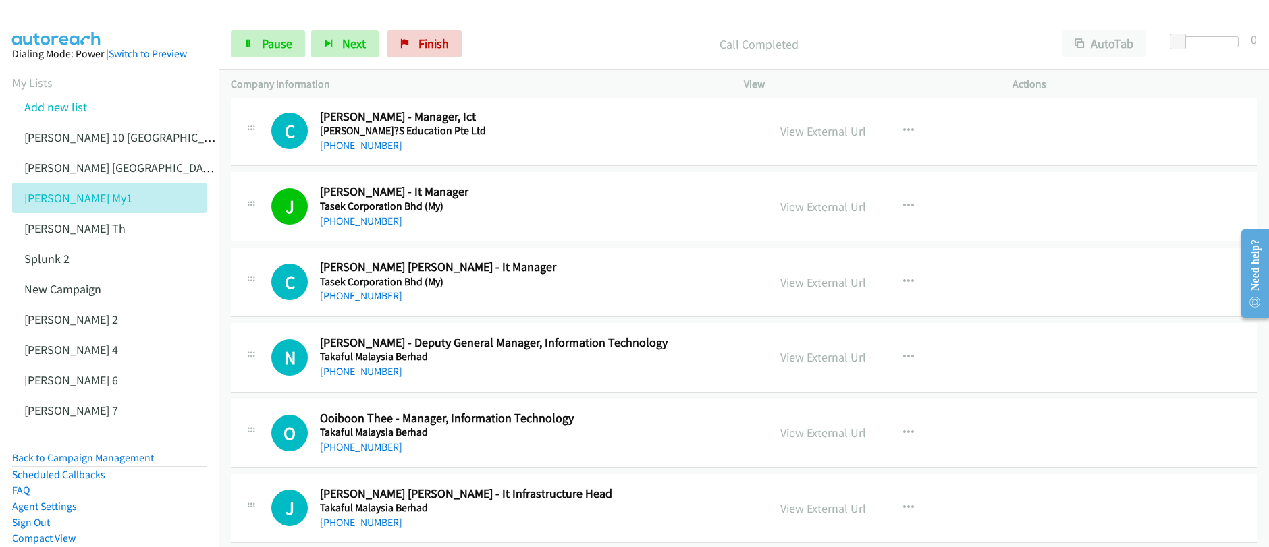
scroll to position [4818, 0]
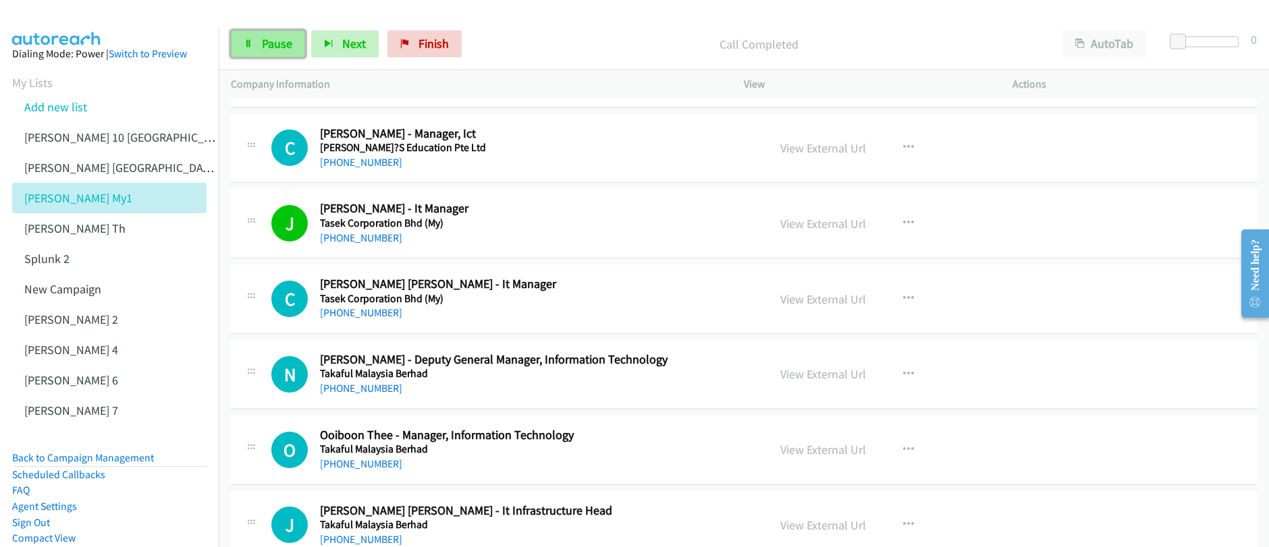
click at [269, 48] on span "Pause" at bounding box center [277, 44] width 30 height 16
click at [269, 46] on span "Start Calls" at bounding box center [288, 44] width 53 height 16
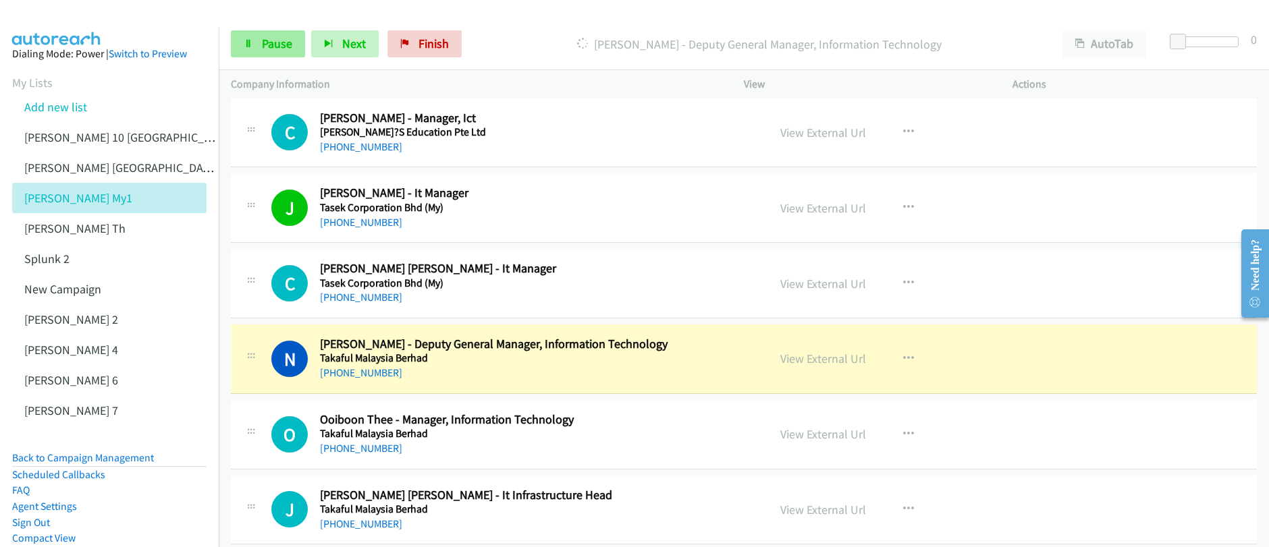
scroll to position [4836, 0]
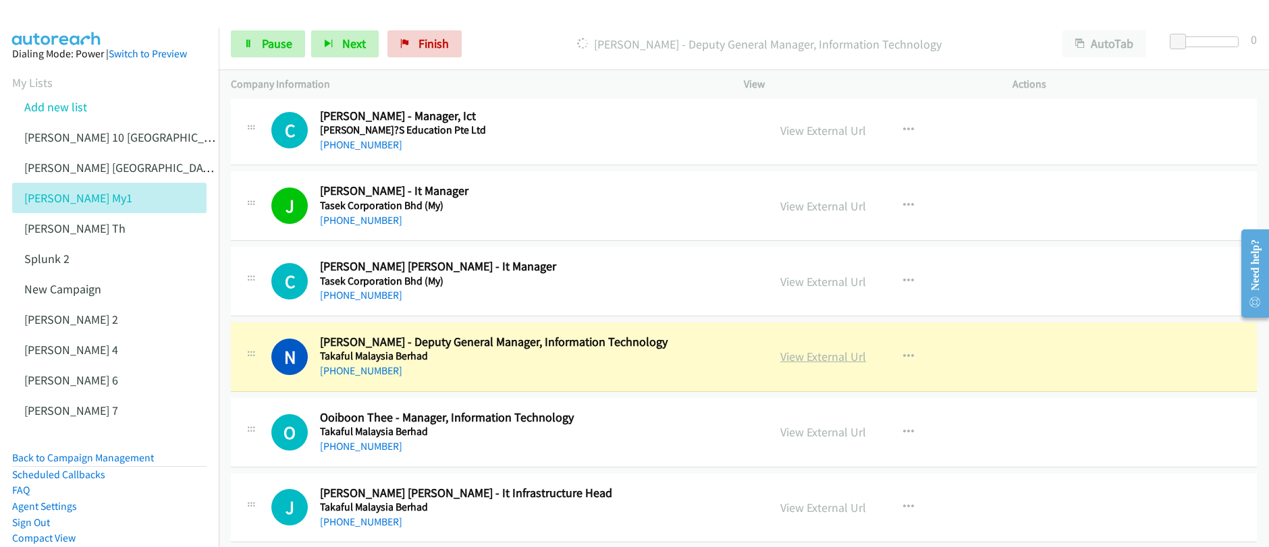
click at [816, 357] on link "View External Url" at bounding box center [823, 357] width 86 height 16
click at [0, 0] on div "Start Calls Pause Next Finish Dialing Nazaruddin Adha - Deputy General Manager,…" at bounding box center [634, 0] width 1269 height 0
click at [275, 51] on link "Pause" at bounding box center [268, 43] width 74 height 27
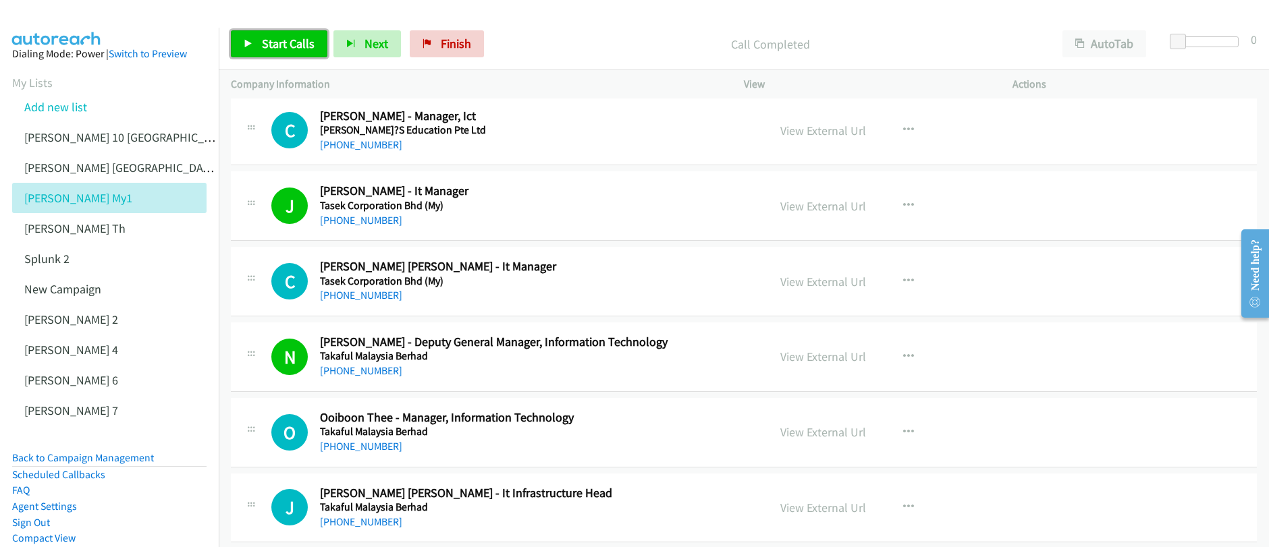
click at [271, 39] on span "Start Calls" at bounding box center [288, 44] width 53 height 16
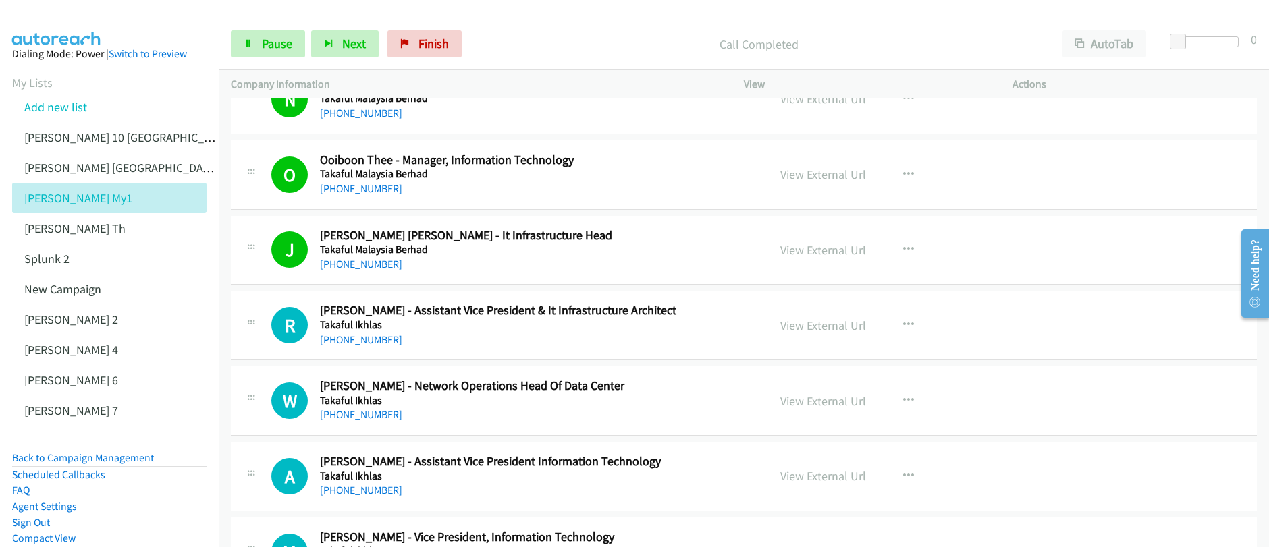
scroll to position [5117, 0]
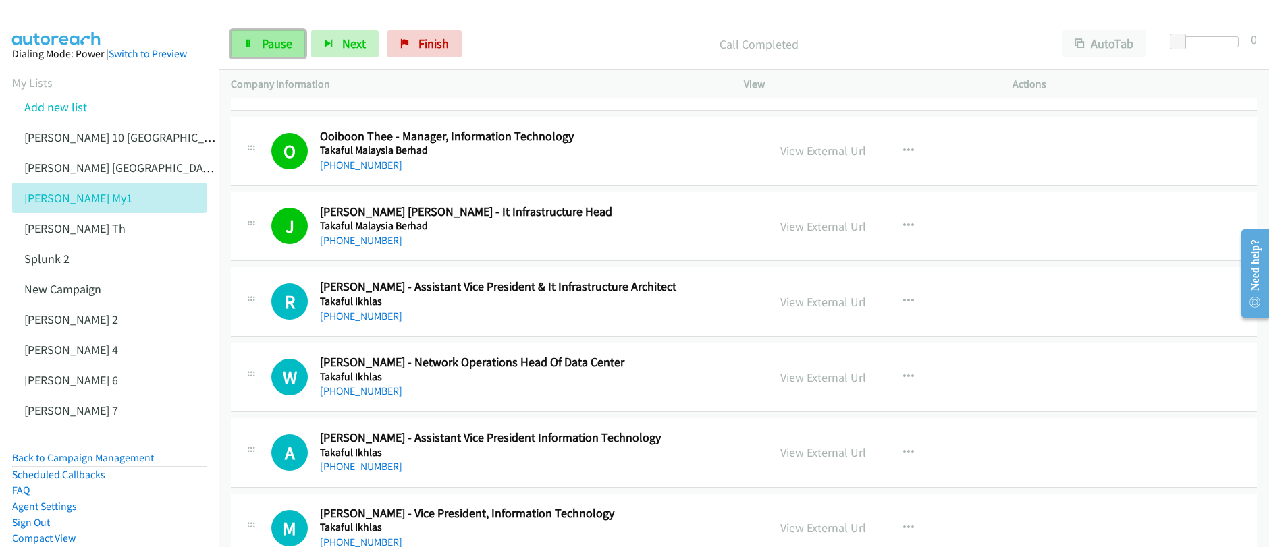
click at [259, 46] on link "Pause" at bounding box center [268, 43] width 74 height 27
click at [259, 46] on link "Start Calls" at bounding box center [279, 43] width 97 height 27
click at [271, 43] on span "Pause" at bounding box center [277, 44] width 30 height 16
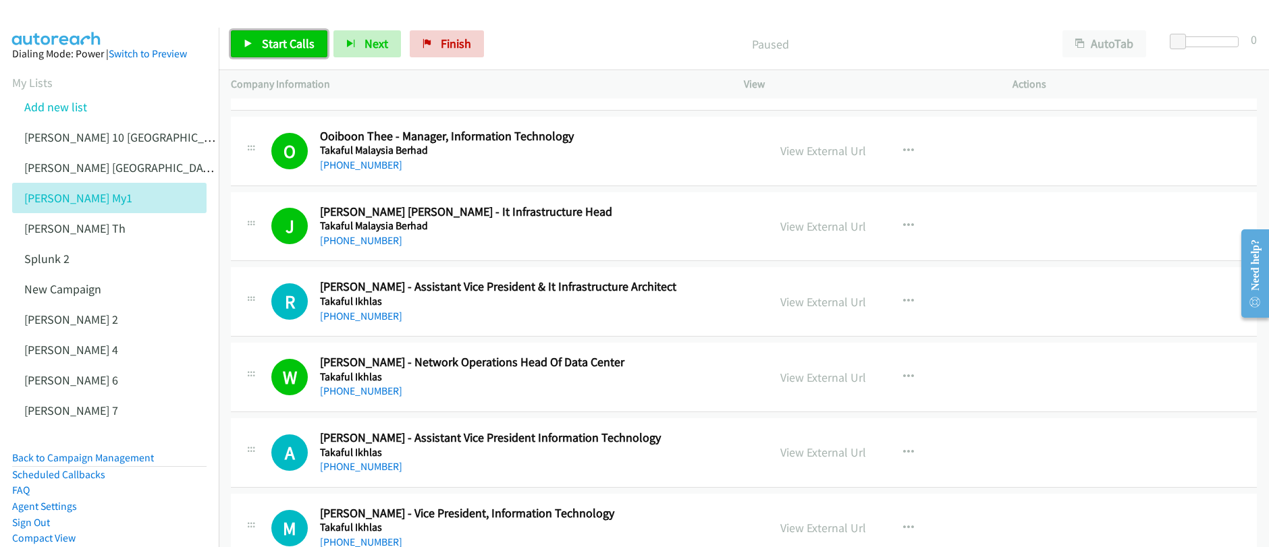
click at [271, 43] on span "Start Calls" at bounding box center [288, 44] width 53 height 16
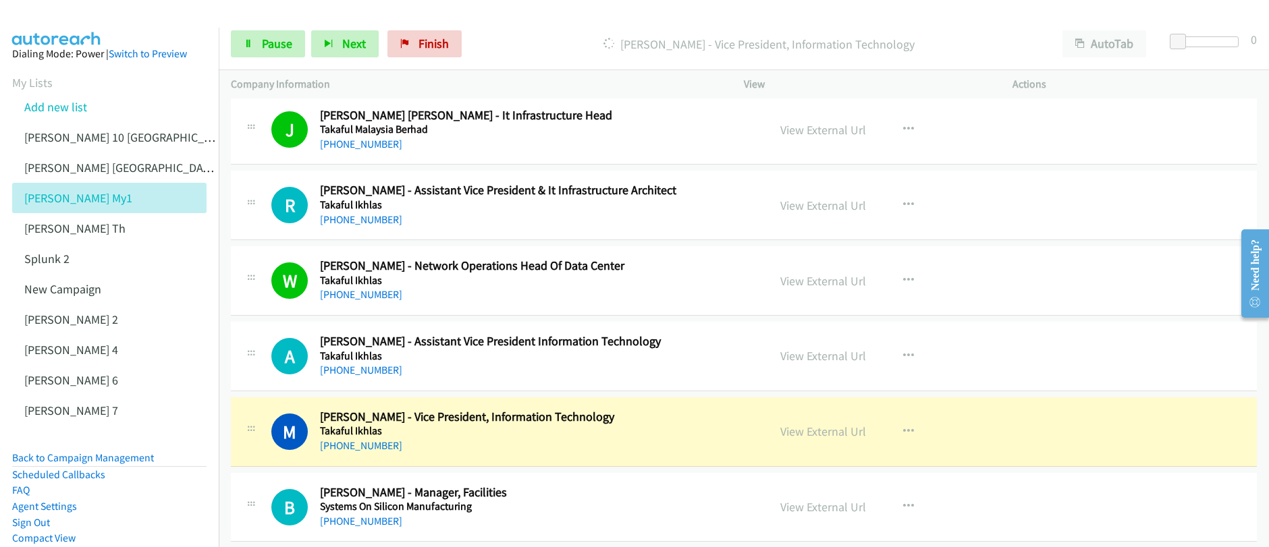
scroll to position [5222, 0]
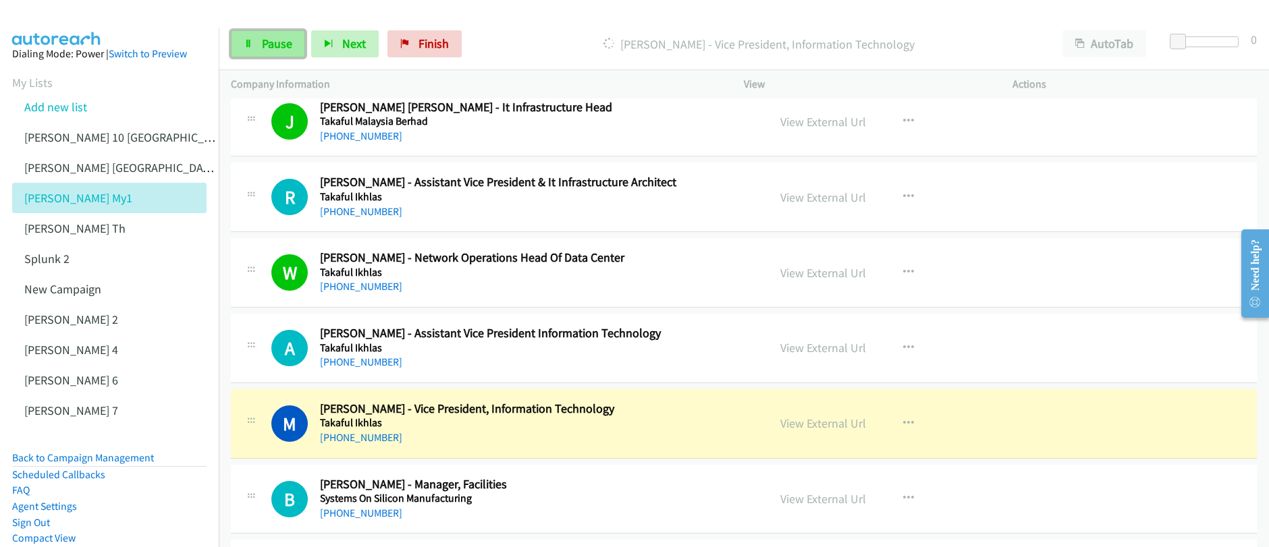
click at [259, 45] on link "Pause" at bounding box center [268, 43] width 74 height 27
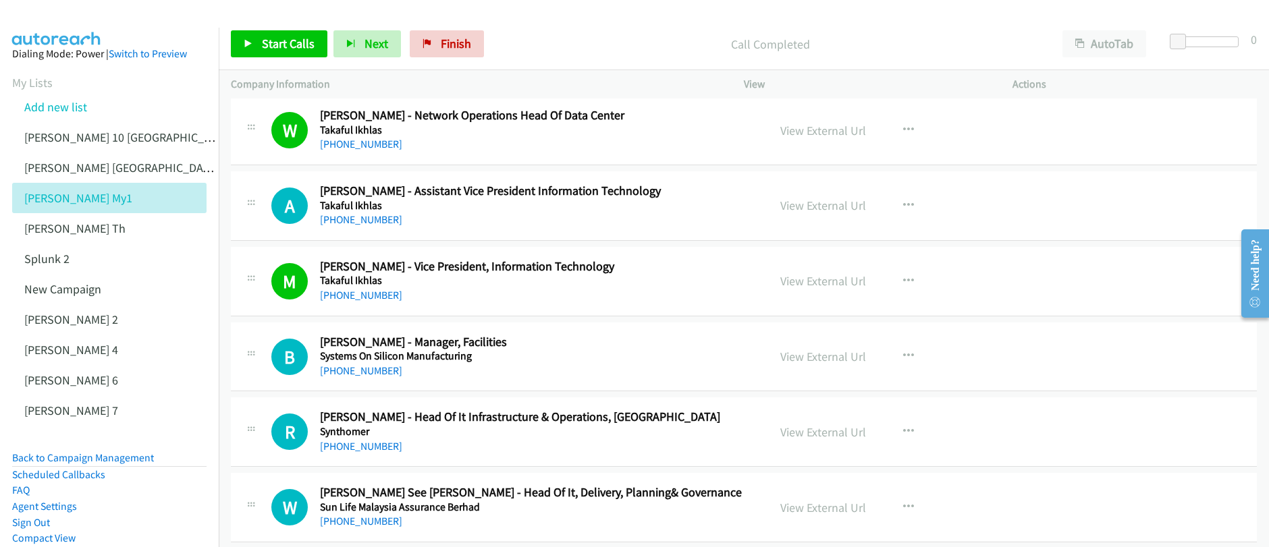
scroll to position [5423, 0]
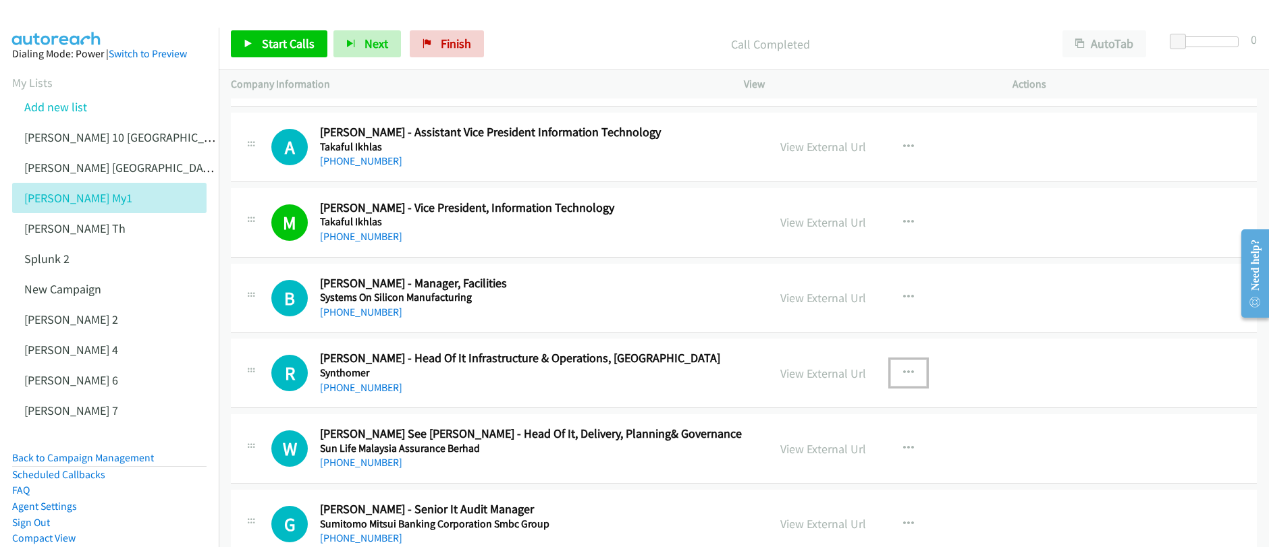
click at [903, 373] on icon "button" at bounding box center [908, 373] width 11 height 11
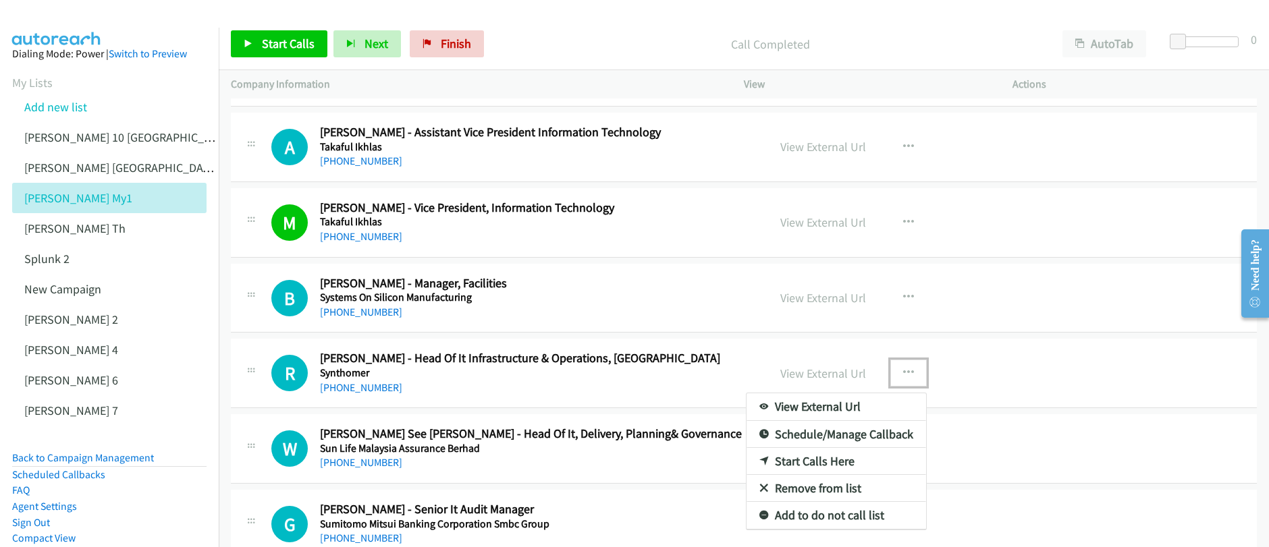
click at [796, 464] on link "Start Calls Here" at bounding box center [837, 461] width 180 height 27
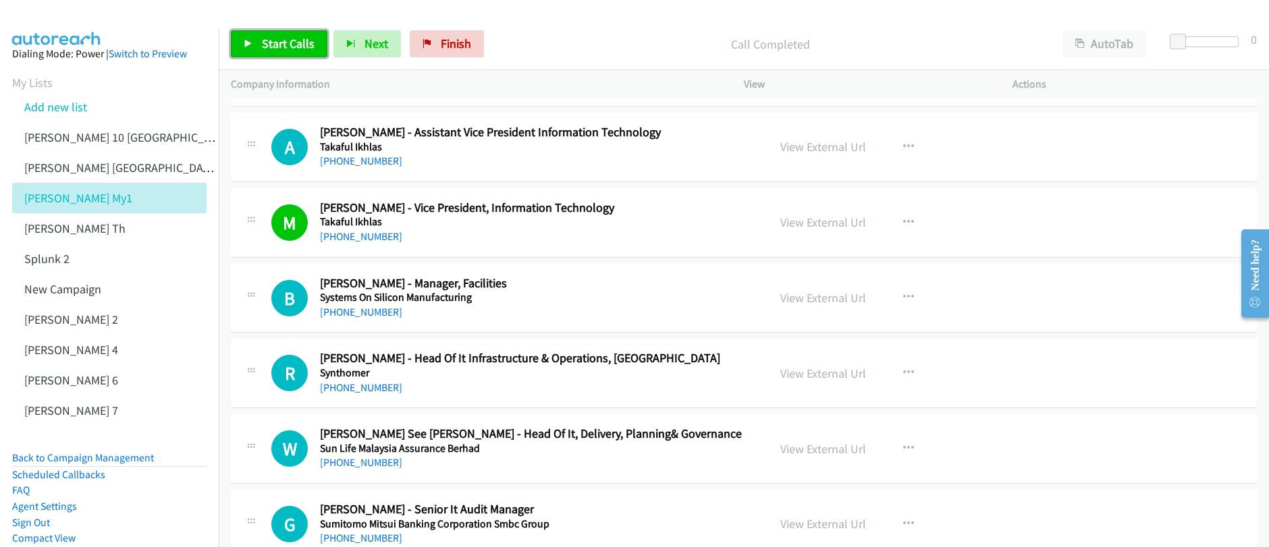
click at [307, 47] on span "Start Calls" at bounding box center [288, 44] width 53 height 16
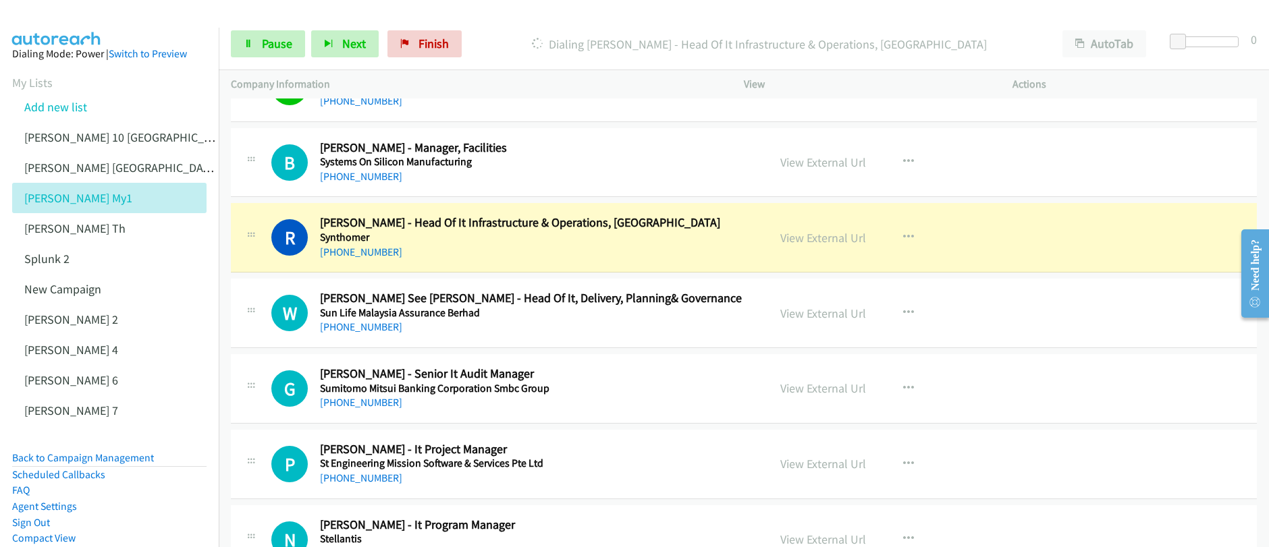
scroll to position [5580, 0]
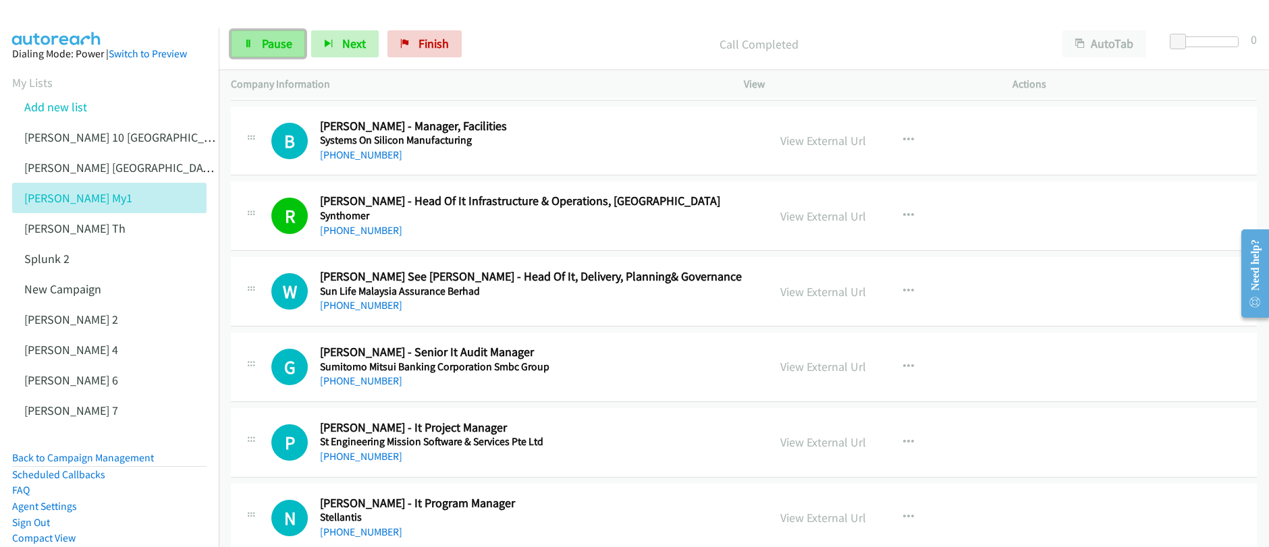
click at [270, 45] on span "Pause" at bounding box center [277, 44] width 30 height 16
click at [275, 43] on span "Start Calls" at bounding box center [288, 44] width 53 height 16
click at [263, 47] on span "Pause" at bounding box center [277, 44] width 30 height 16
click at [263, 47] on span "Start Calls" at bounding box center [288, 44] width 53 height 16
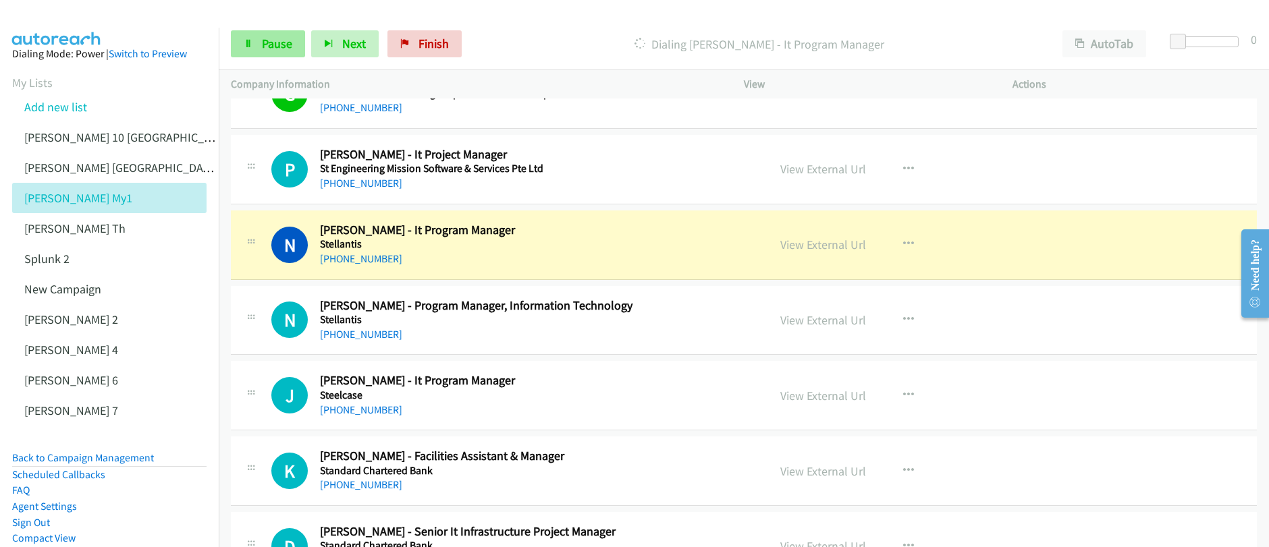
scroll to position [5876, 0]
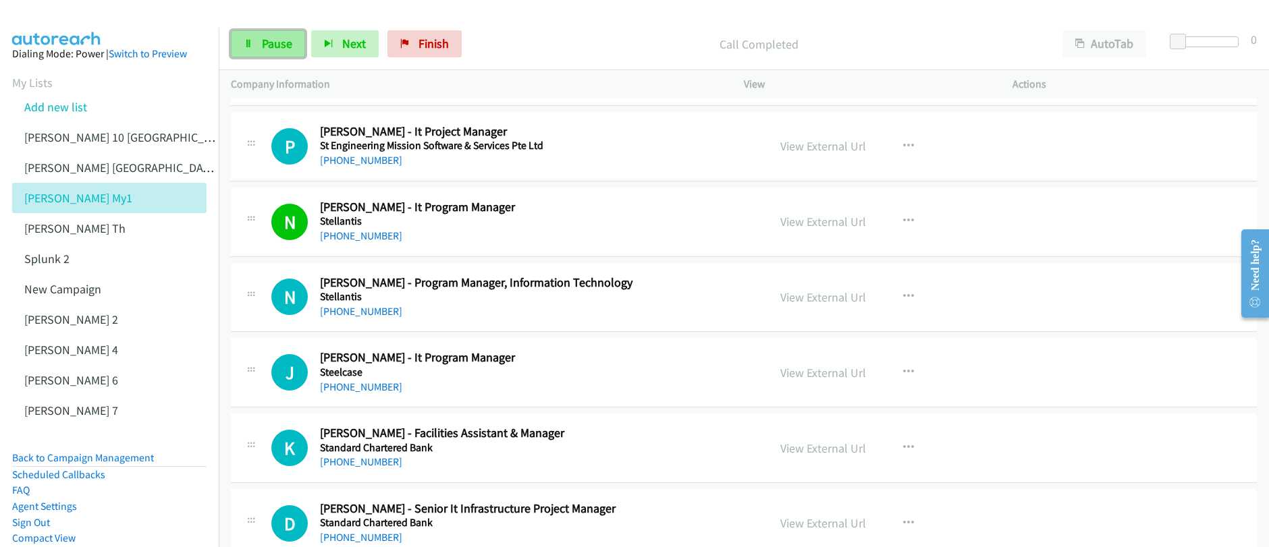
click at [269, 49] on span "Pause" at bounding box center [277, 44] width 30 height 16
click at [270, 51] on span "Start Calls" at bounding box center [288, 44] width 53 height 16
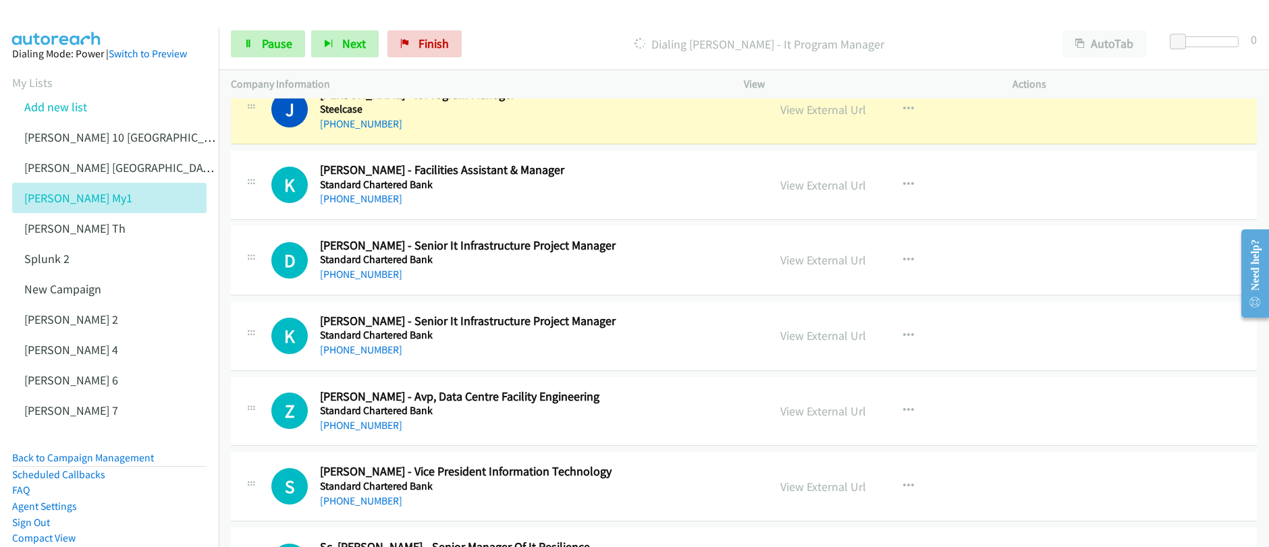
scroll to position [6120, 0]
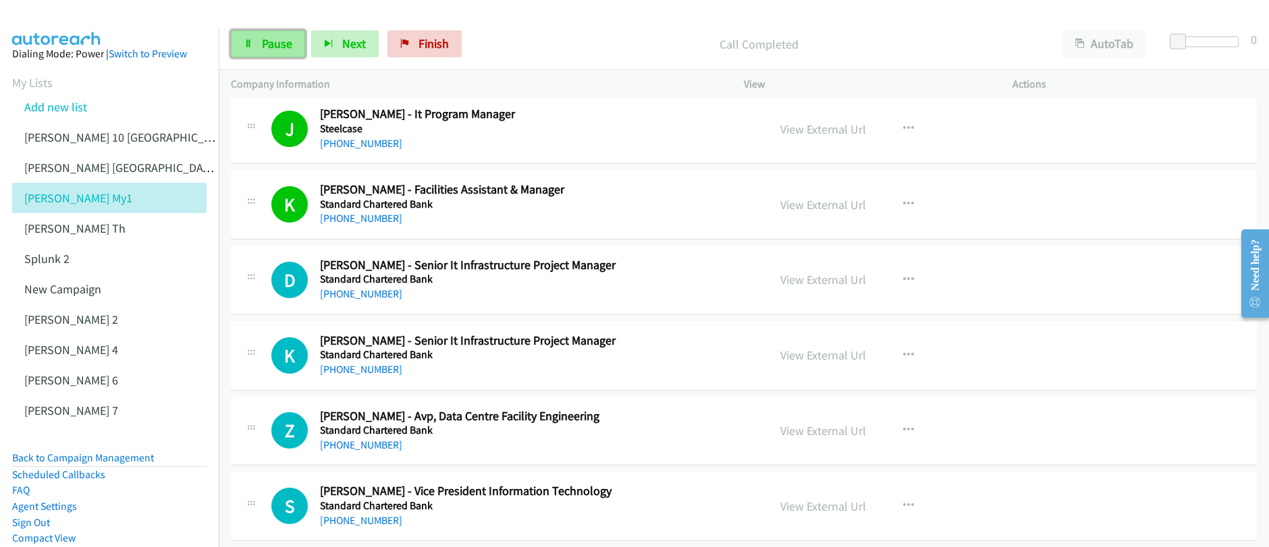
click at [256, 48] on link "Pause" at bounding box center [268, 43] width 74 height 27
click at [256, 48] on link "Start Calls" at bounding box center [279, 43] width 97 height 27
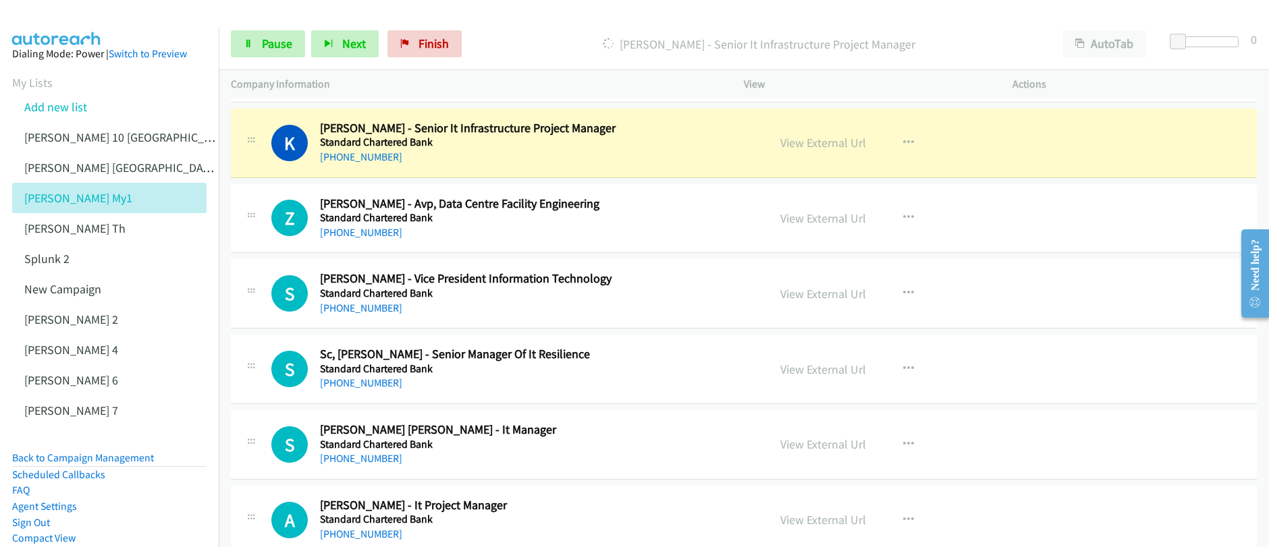
scroll to position [6334, 0]
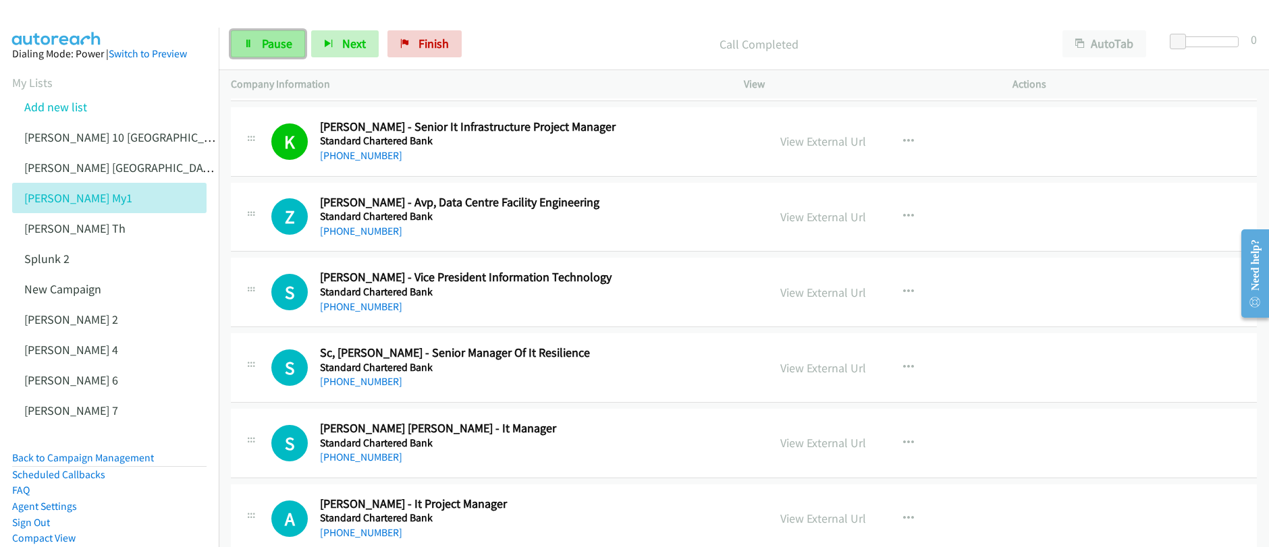
click at [257, 44] on link "Pause" at bounding box center [268, 43] width 74 height 27
click at [257, 44] on link "Start Calls" at bounding box center [279, 43] width 97 height 27
click at [270, 53] on link "Pause" at bounding box center [268, 43] width 74 height 27
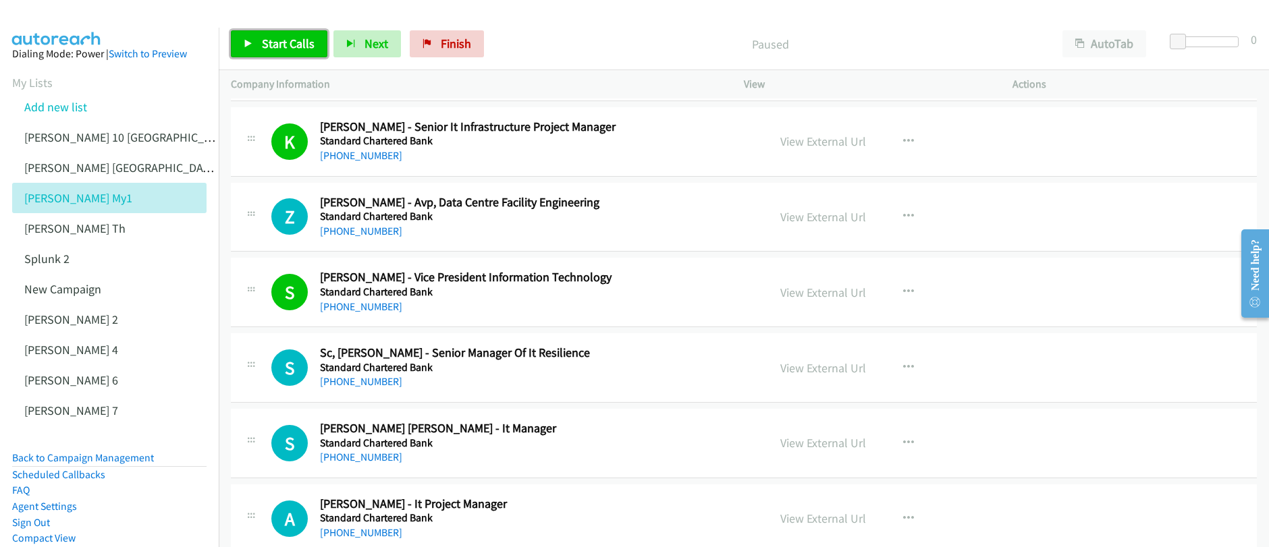
click at [271, 54] on link "Start Calls" at bounding box center [279, 43] width 97 height 27
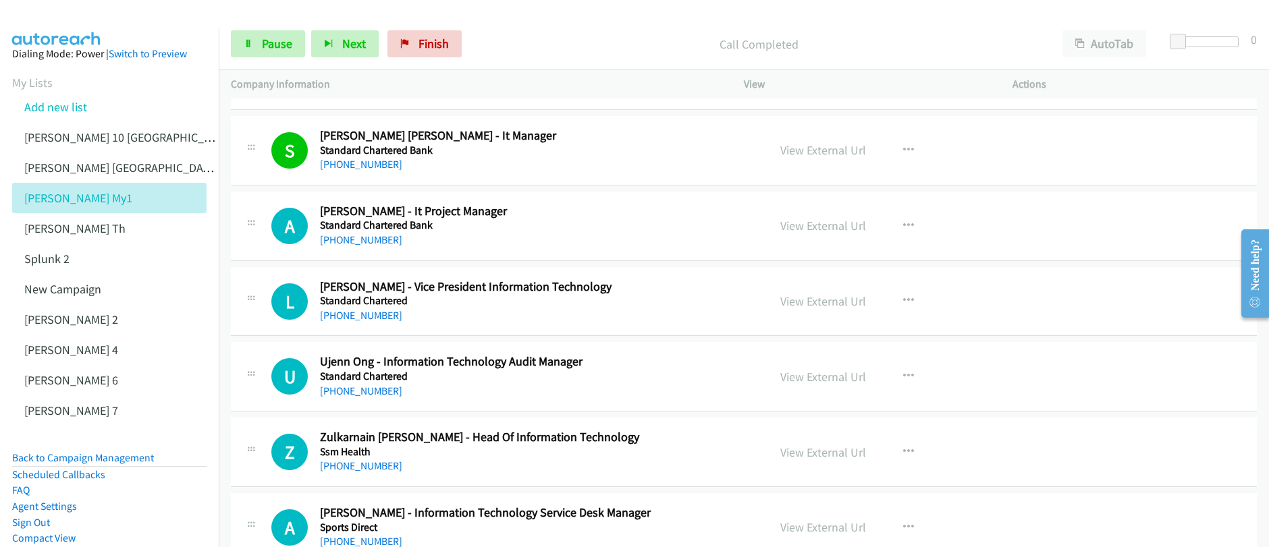
scroll to position [6628, 0]
click at [273, 48] on span "Pause" at bounding box center [277, 44] width 30 height 16
click at [273, 48] on span "Start Calls" at bounding box center [288, 44] width 53 height 16
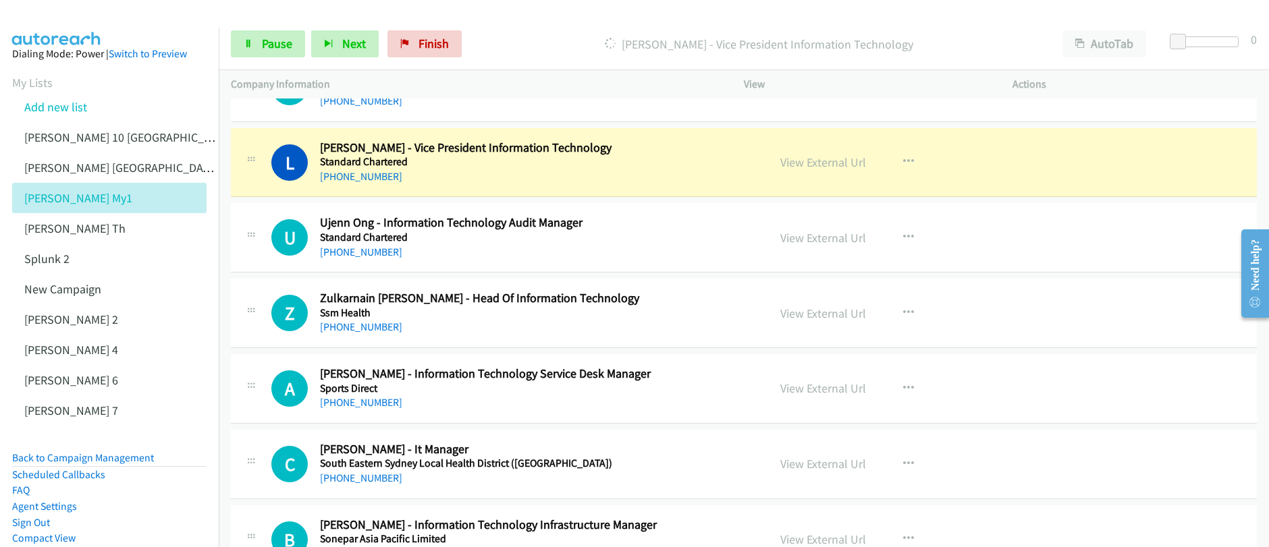
scroll to position [6752, 0]
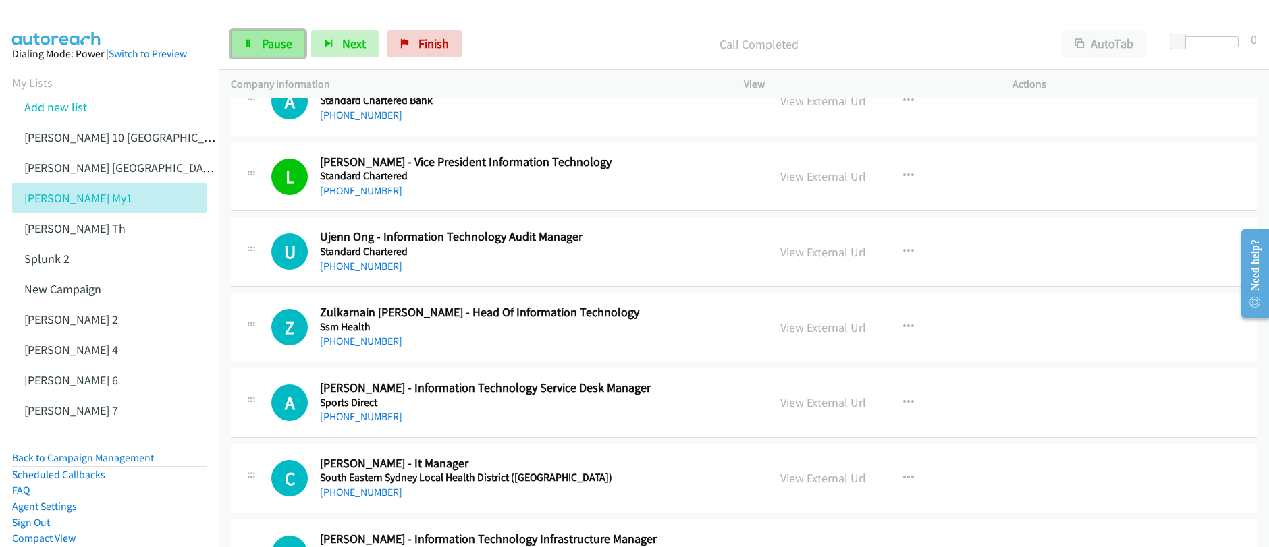
click at [285, 43] on span "Pause" at bounding box center [277, 44] width 30 height 16
click at [823, 180] on link "View External Url" at bounding box center [823, 177] width 86 height 16
click at [229, 50] on div "Start Calls Pause Next Finish Paused AutoTab AutoTab 0" at bounding box center [744, 44] width 1050 height 52
click at [260, 47] on link "Start Calls" at bounding box center [279, 43] width 97 height 27
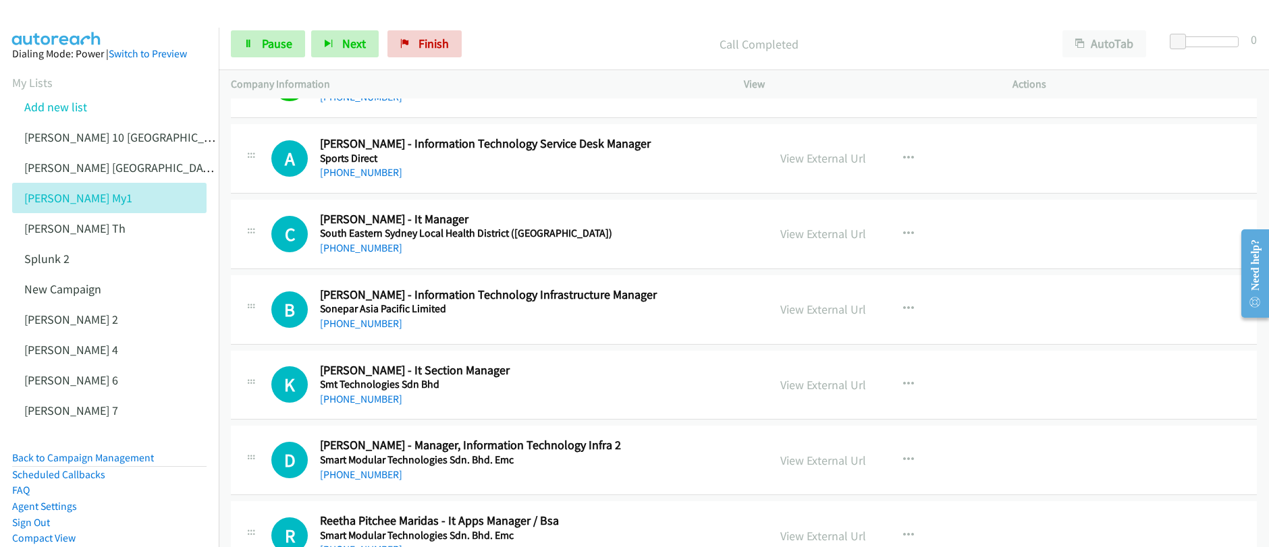
scroll to position [6997, 0]
click at [257, 47] on link "Pause" at bounding box center [268, 43] width 74 height 27
click at [257, 47] on link "Start Calls" at bounding box center [279, 43] width 97 height 27
click at [263, 40] on span "Pause" at bounding box center [277, 44] width 30 height 16
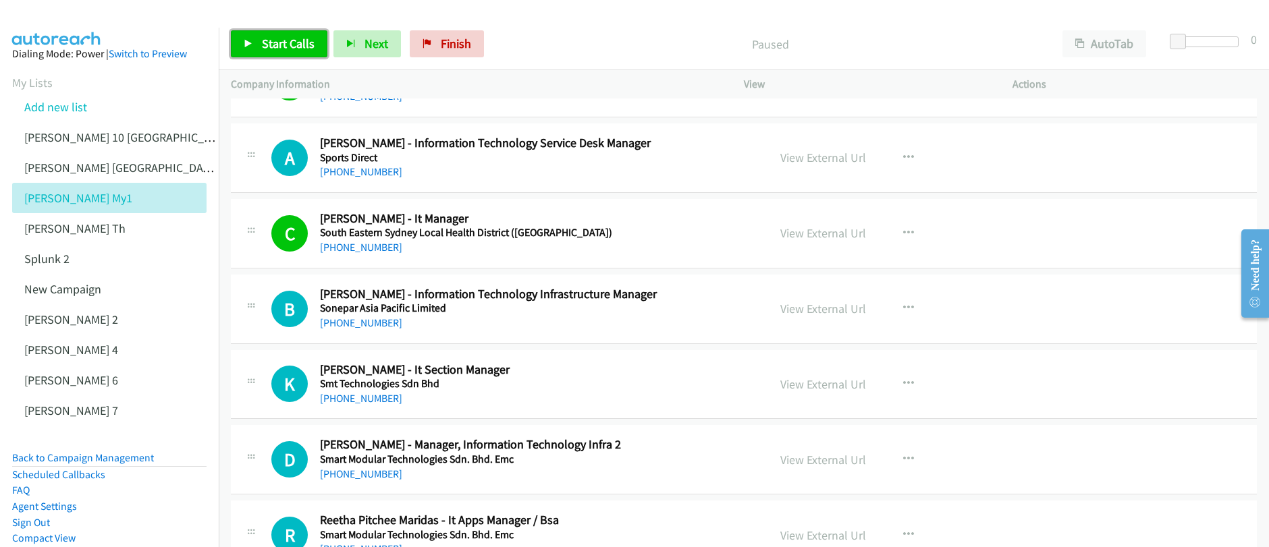
click at [263, 40] on span "Start Calls" at bounding box center [288, 44] width 53 height 16
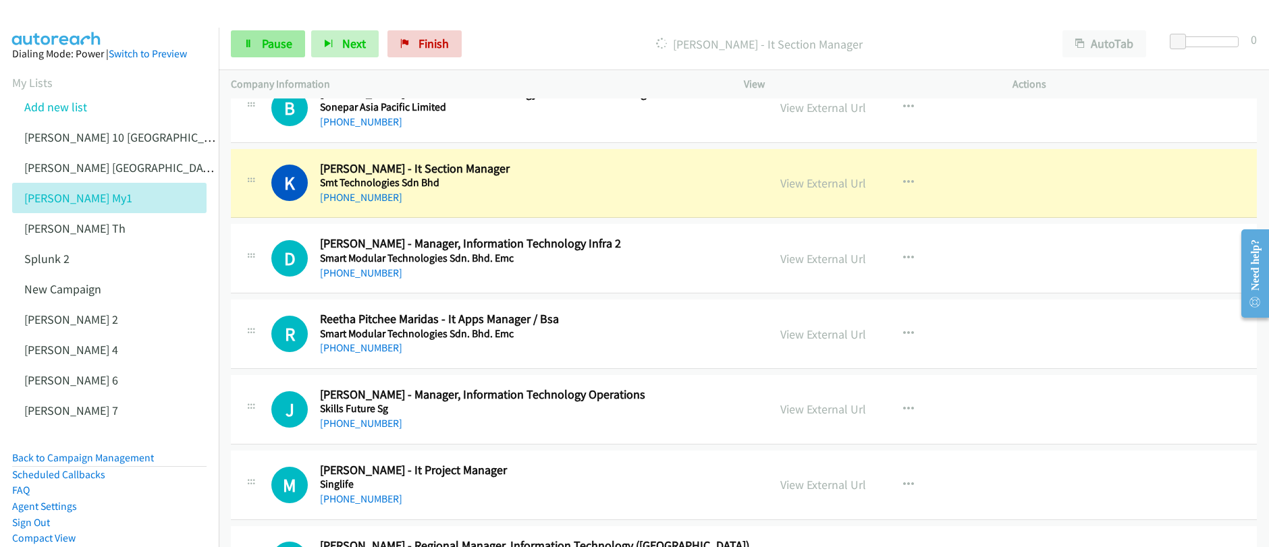
scroll to position [7201, 0]
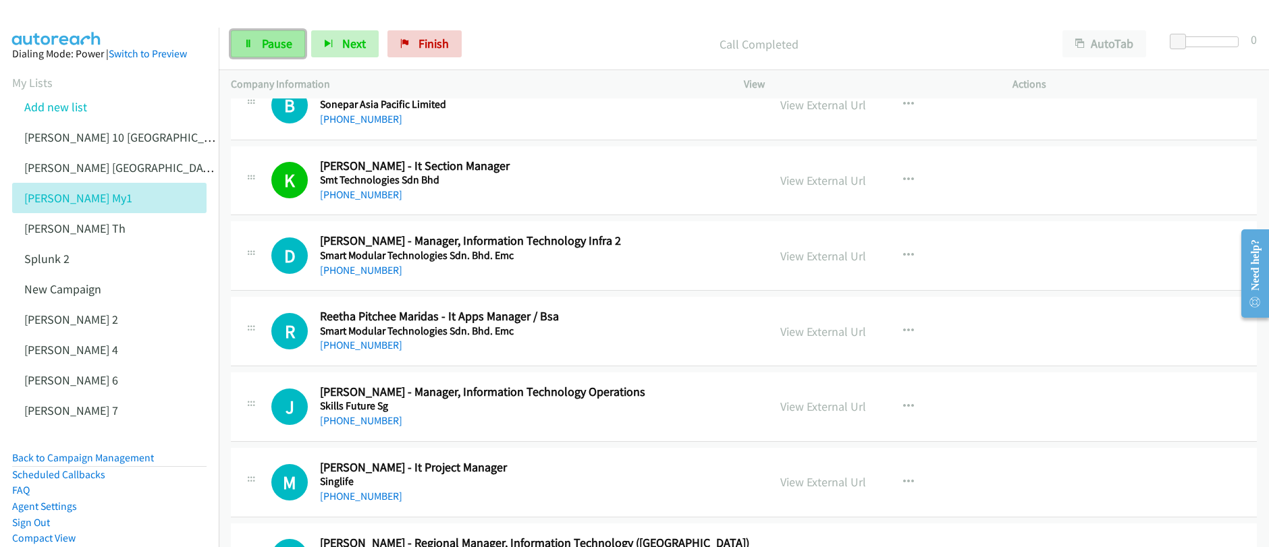
click at [279, 49] on span "Pause" at bounding box center [277, 44] width 30 height 16
click at [279, 49] on span "Start Calls" at bounding box center [288, 44] width 53 height 16
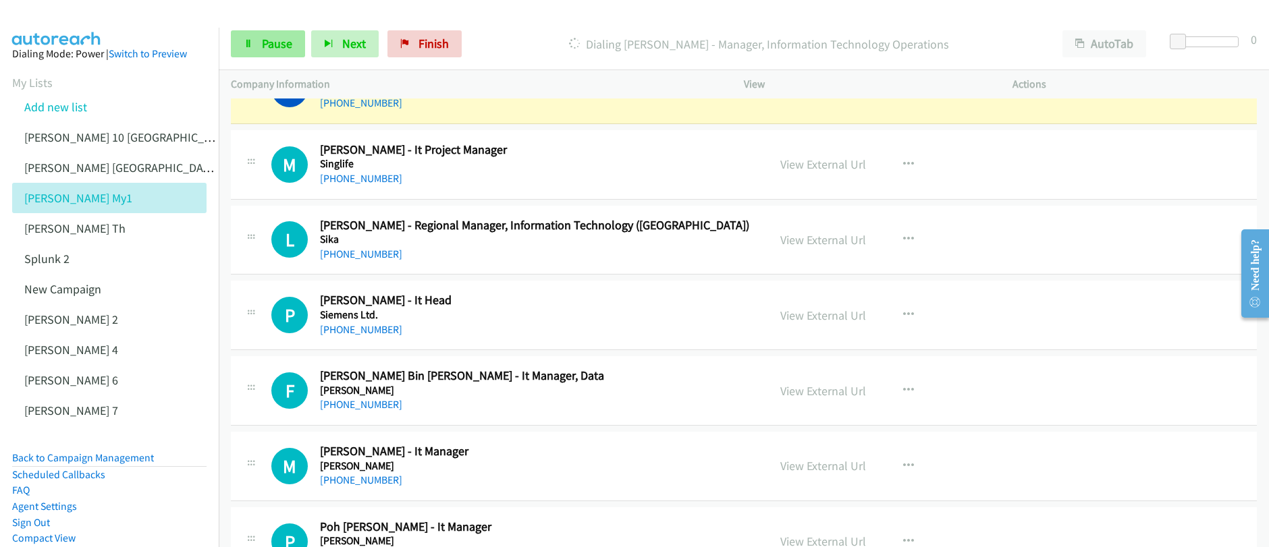
scroll to position [7473, 0]
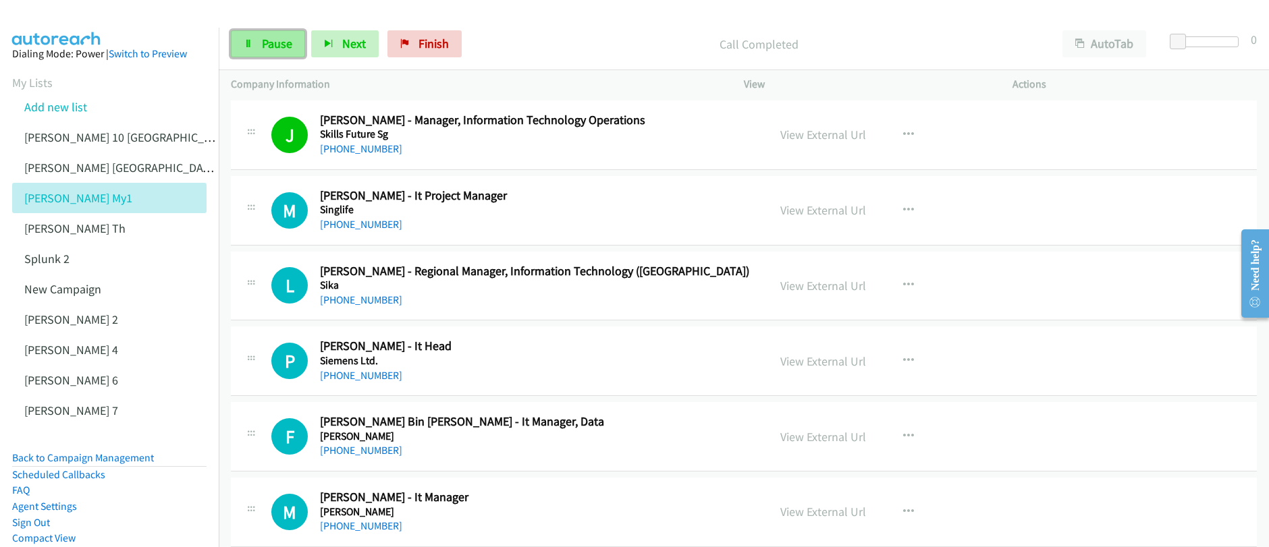
click at [262, 48] on span "Pause" at bounding box center [277, 44] width 30 height 16
click at [262, 48] on span "Start Calls" at bounding box center [288, 44] width 53 height 16
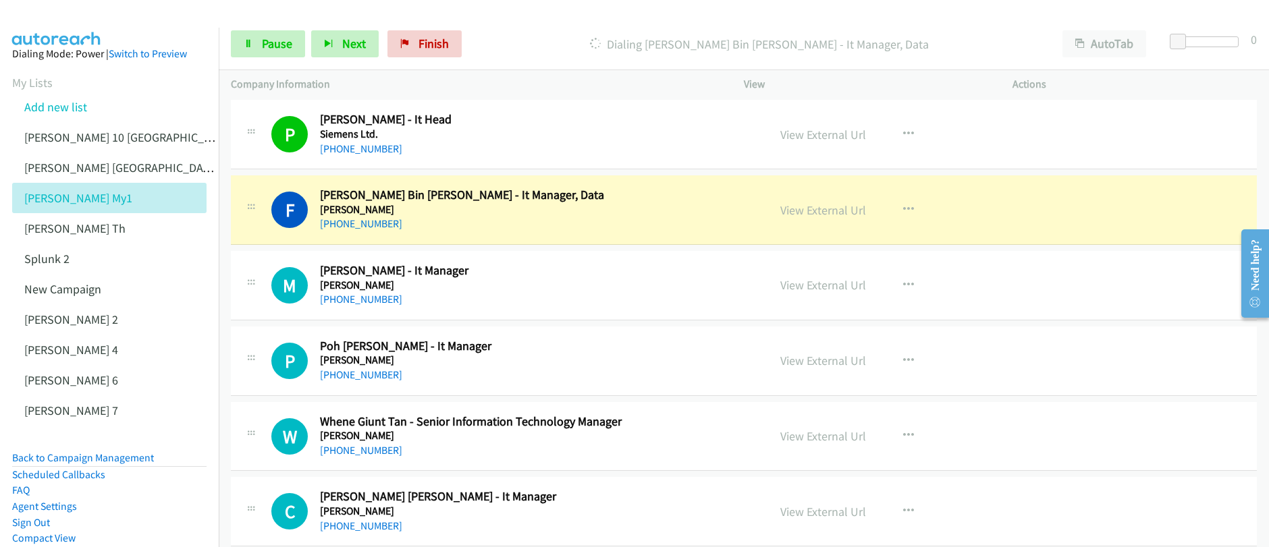
scroll to position [7700, 0]
click at [817, 213] on link "View External Url" at bounding box center [823, 210] width 86 height 16
click at [264, 49] on span "Pause" at bounding box center [277, 44] width 30 height 16
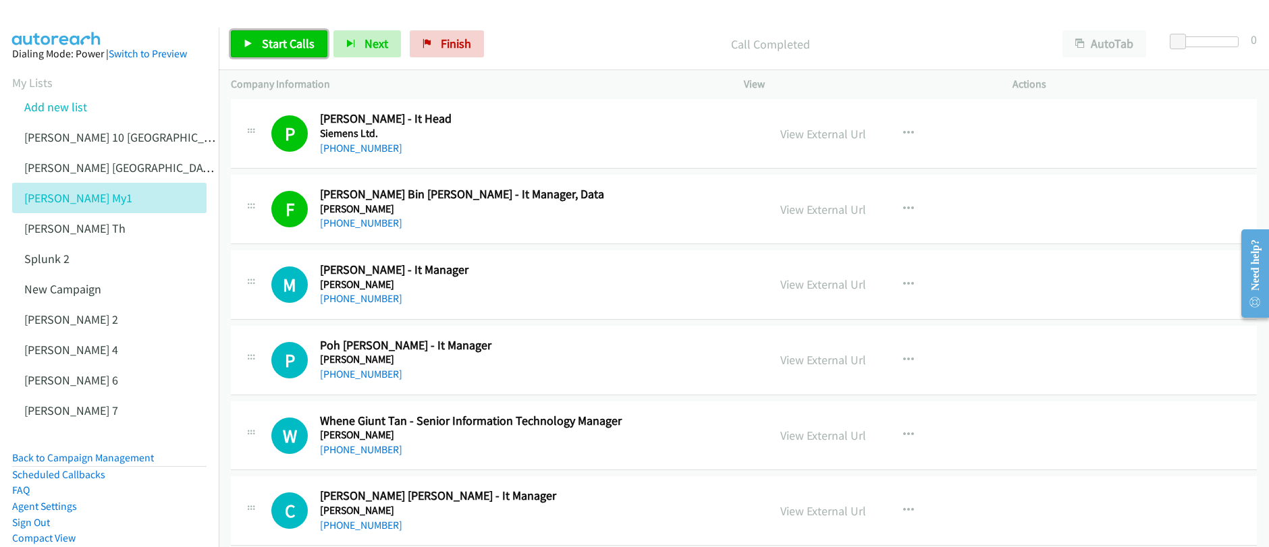
click at [294, 42] on span "Start Calls" at bounding box center [288, 44] width 53 height 16
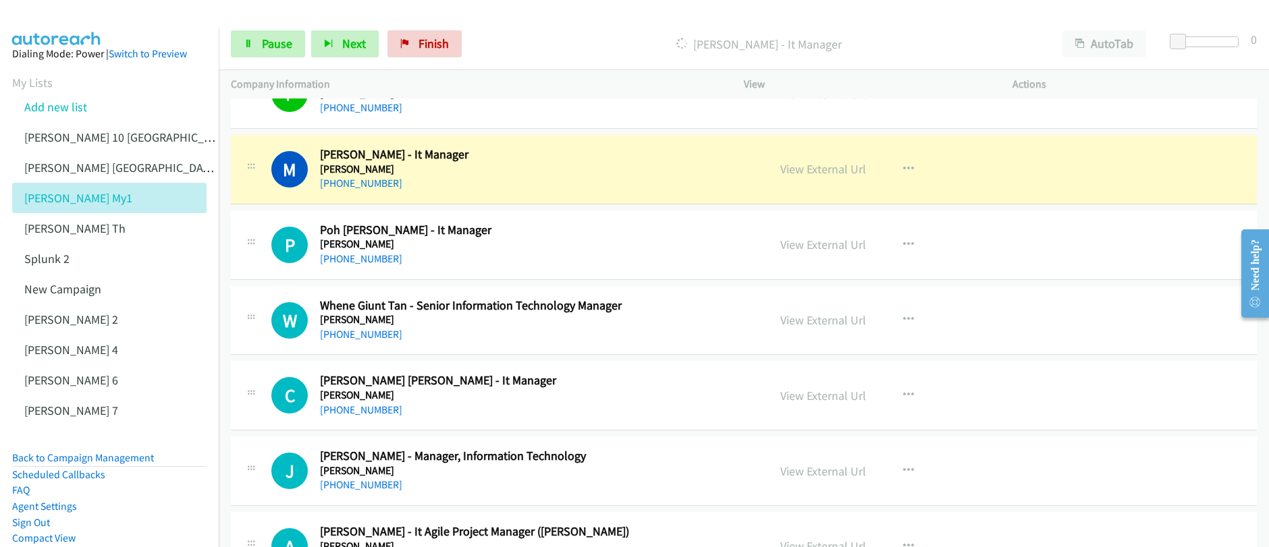
scroll to position [7814, 0]
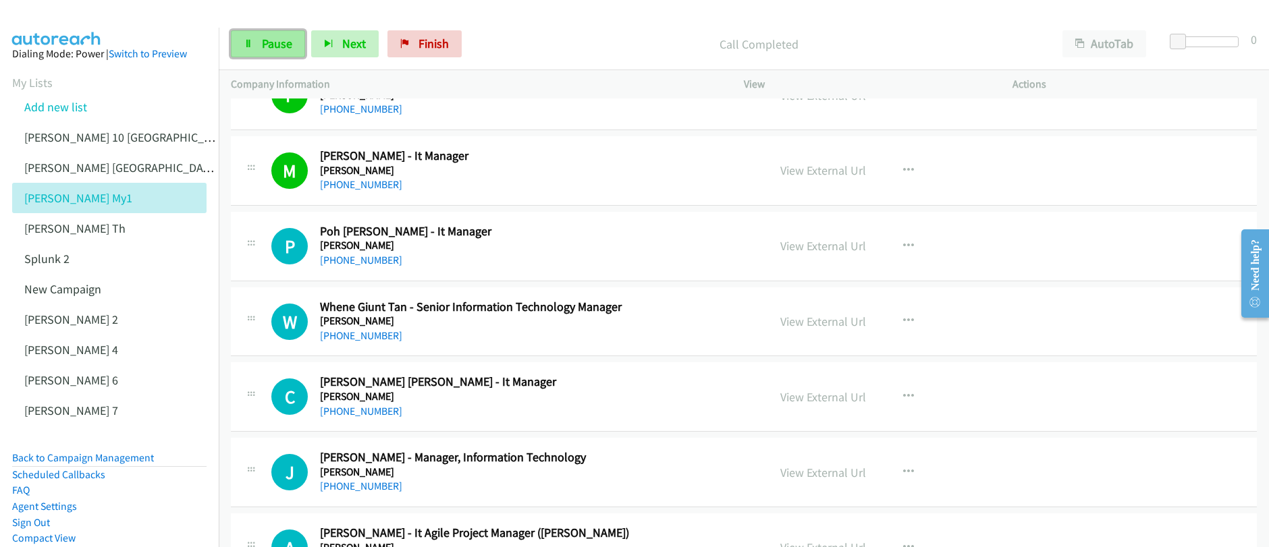
click at [284, 51] on link "Pause" at bounding box center [268, 43] width 74 height 27
click at [284, 51] on link "Start Calls" at bounding box center [279, 43] width 97 height 27
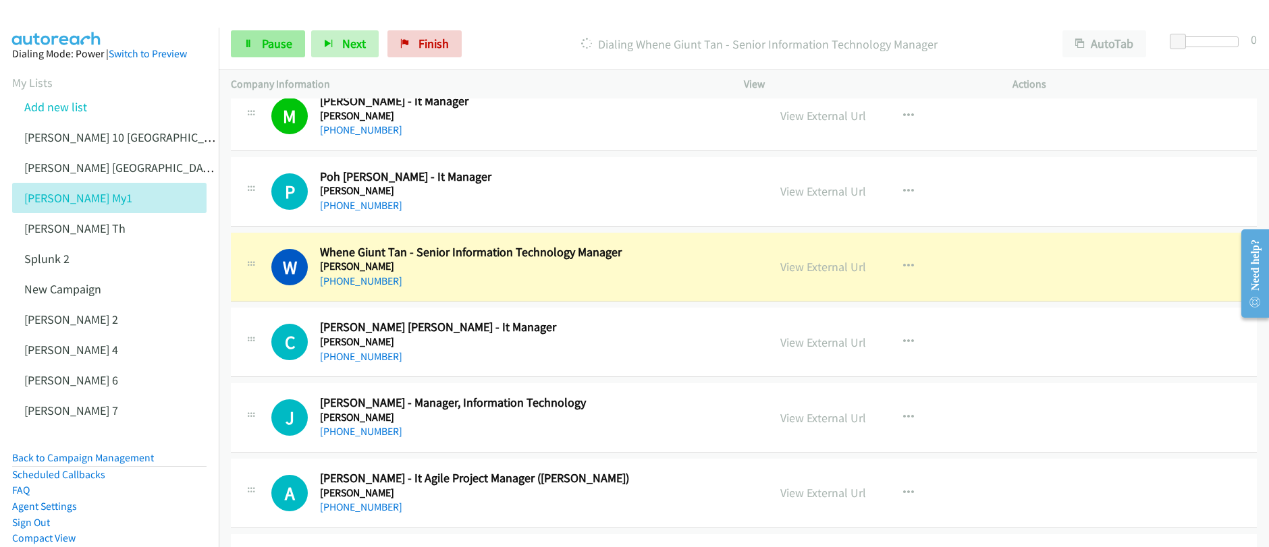
scroll to position [7879, 0]
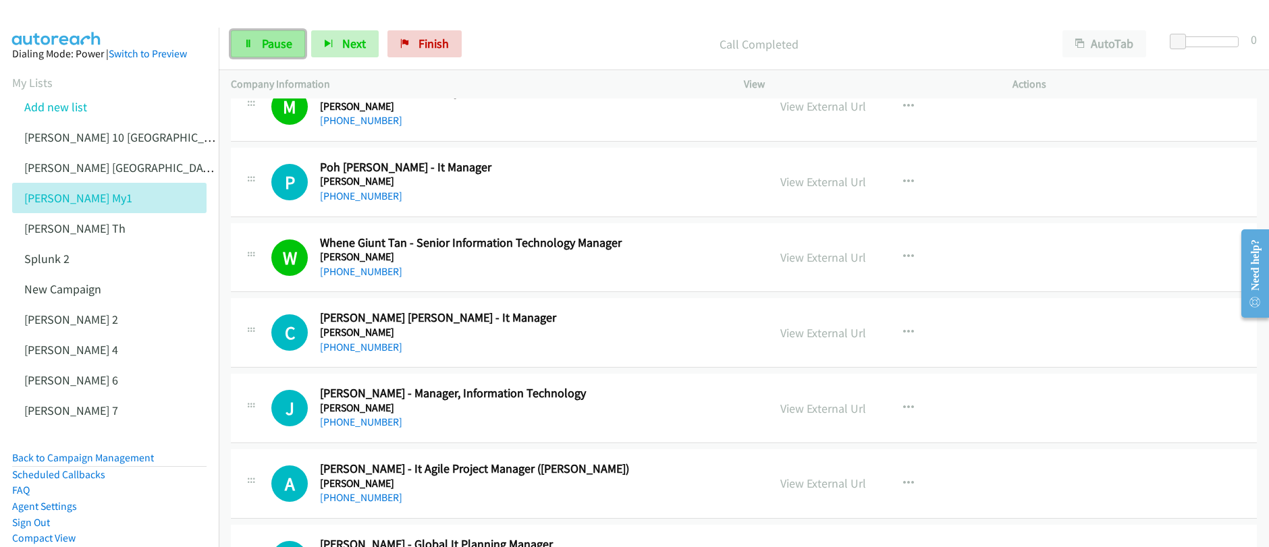
click at [259, 47] on link "Pause" at bounding box center [268, 43] width 74 height 27
click at [262, 49] on span "Start Calls" at bounding box center [288, 44] width 53 height 16
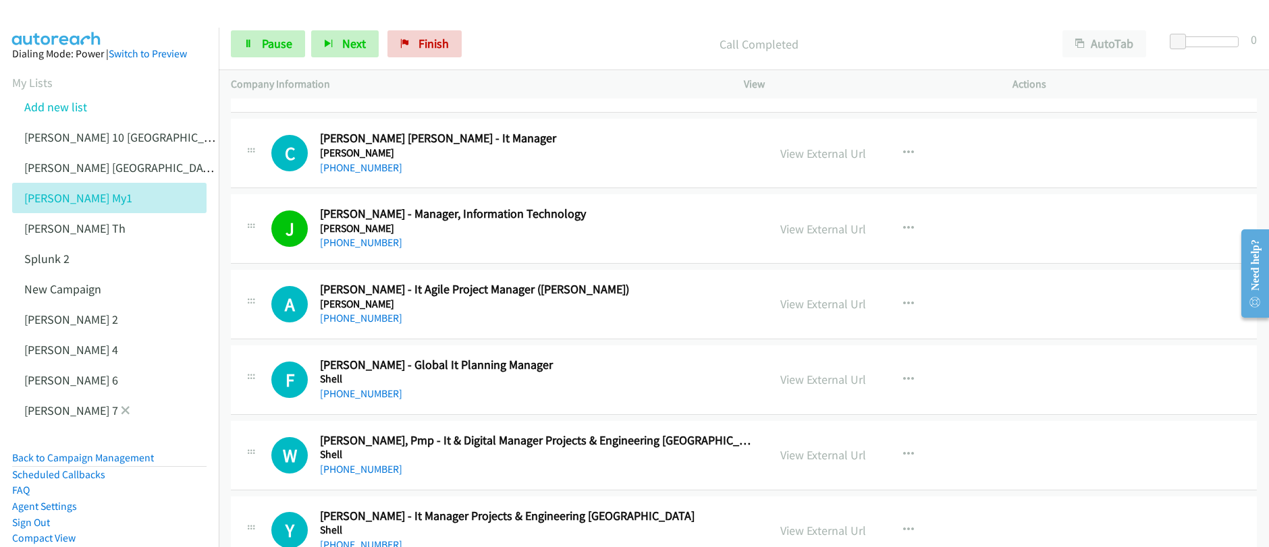
scroll to position [8059, 0]
click at [256, 46] on link "Pause" at bounding box center [268, 43] width 74 height 27
click at [257, 46] on link "Pause" at bounding box center [268, 43] width 74 height 27
click at [256, 45] on link "Start Calls" at bounding box center [279, 43] width 97 height 27
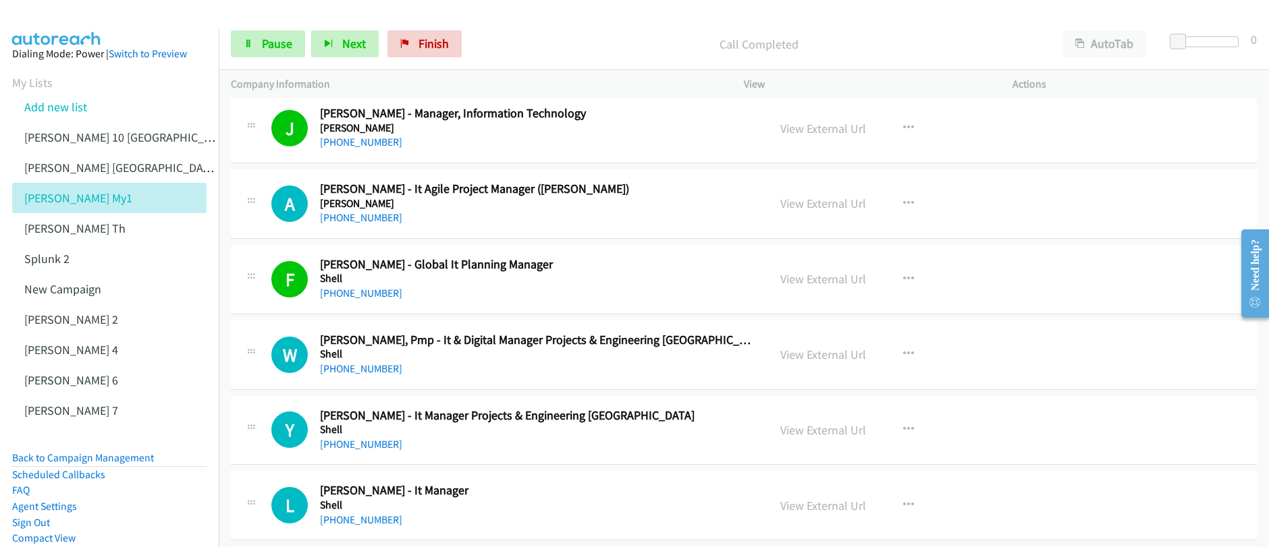
scroll to position [8257, 0]
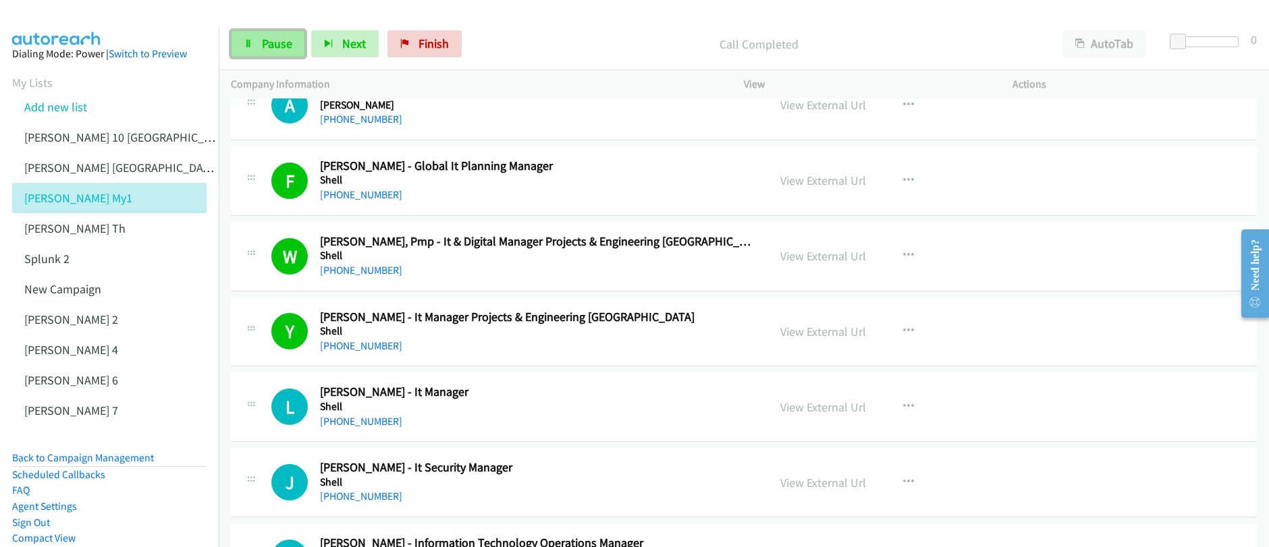
click at [265, 49] on span "Pause" at bounding box center [277, 44] width 30 height 16
click at [268, 54] on link "Start Calls" at bounding box center [279, 43] width 97 height 27
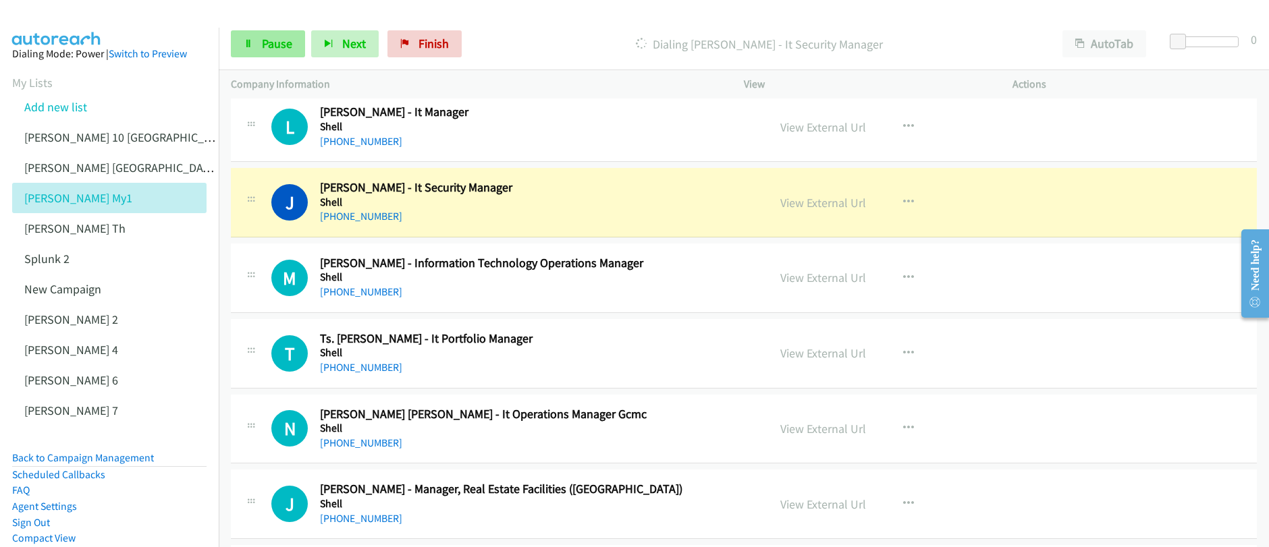
scroll to position [8539, 0]
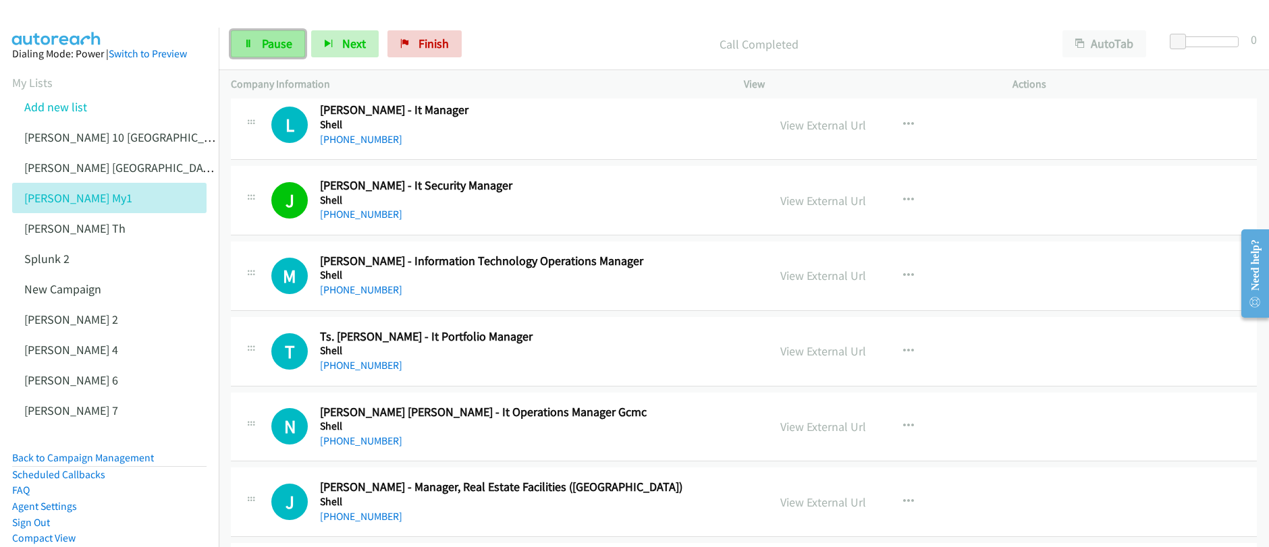
click at [274, 49] on span "Pause" at bounding box center [277, 44] width 30 height 16
click at [274, 49] on span "Start Calls" at bounding box center [288, 44] width 53 height 16
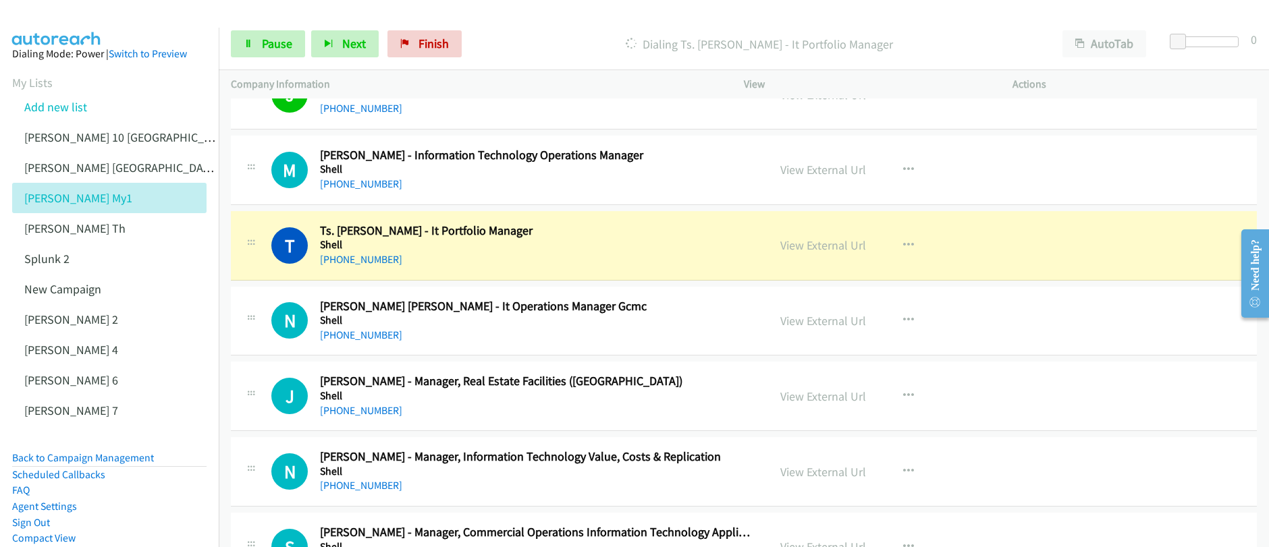
scroll to position [8657, 0]
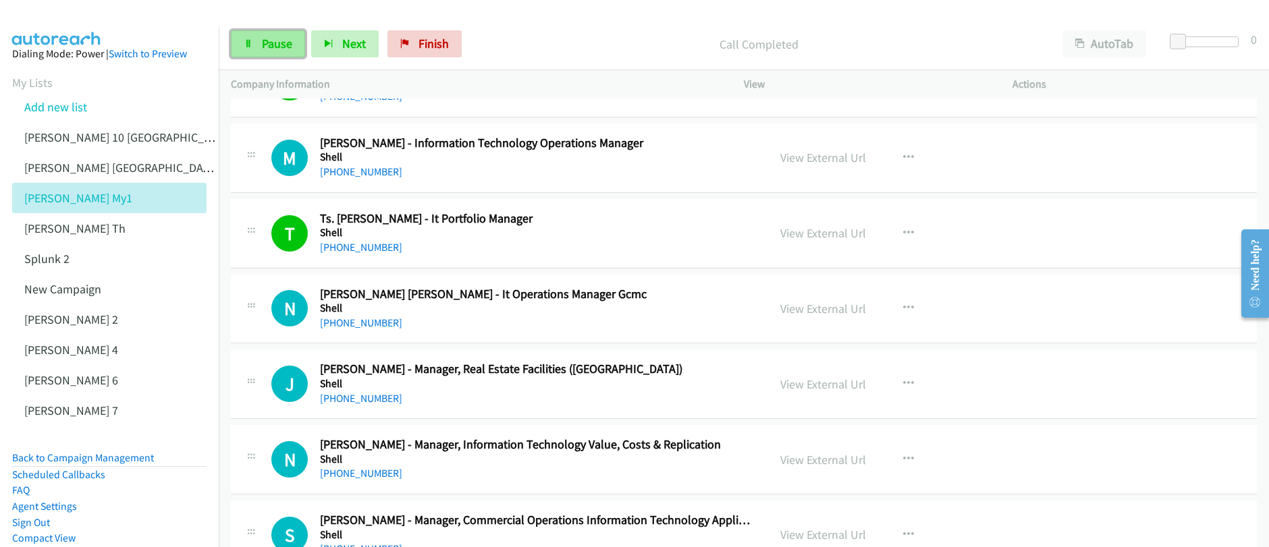
click at [261, 52] on link "Pause" at bounding box center [268, 43] width 74 height 27
click at [261, 51] on link "Start Calls" at bounding box center [279, 43] width 97 height 27
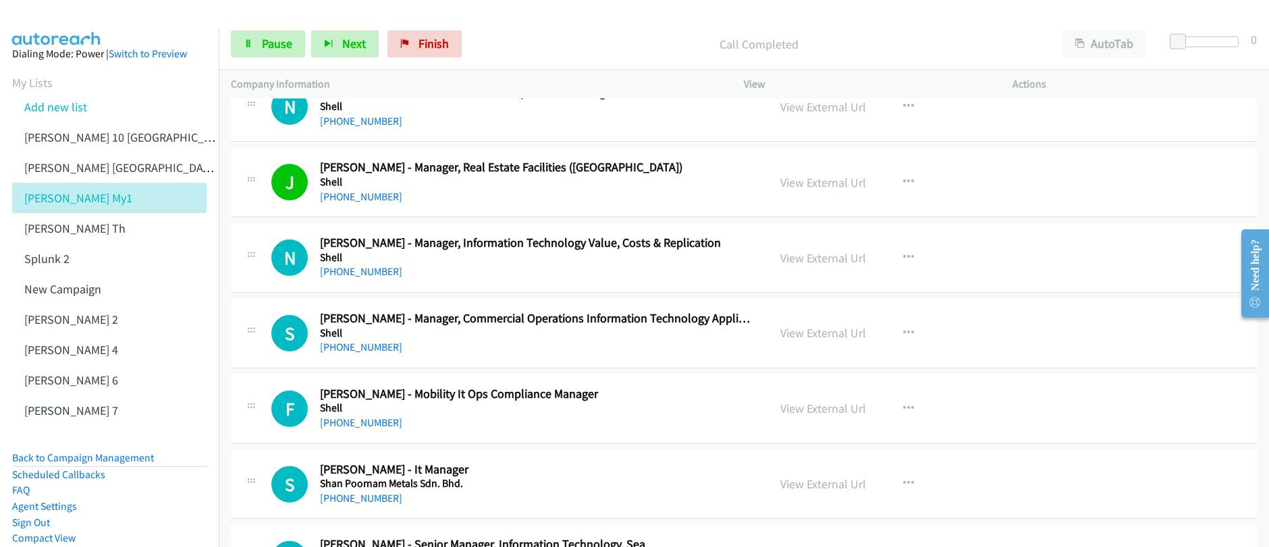
scroll to position [8857, 0]
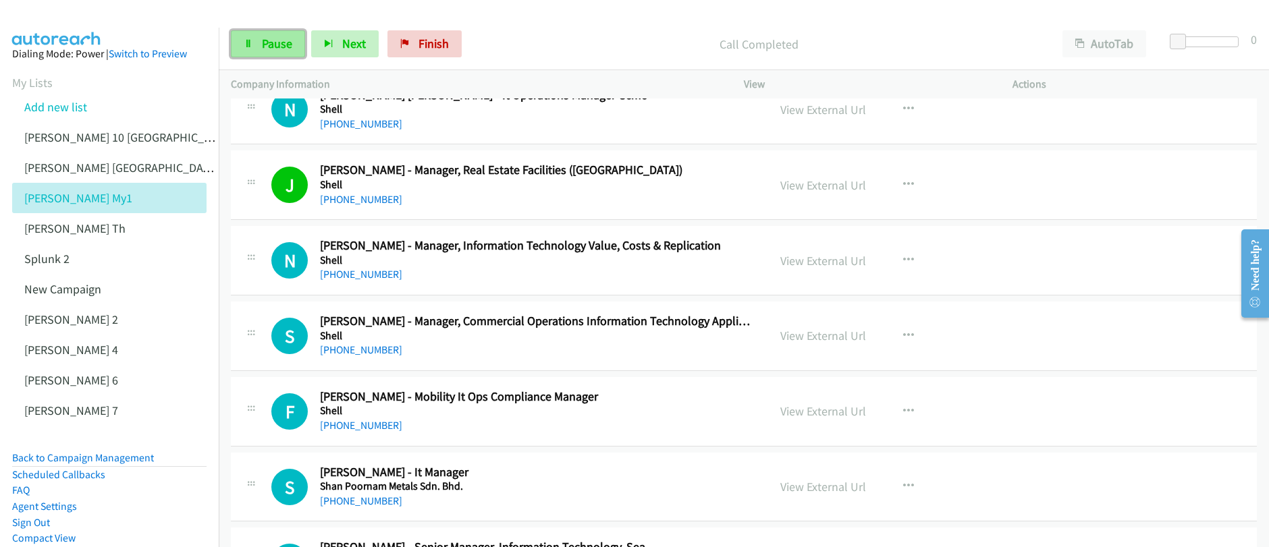
click at [267, 46] on span "Pause" at bounding box center [277, 44] width 30 height 16
click at [267, 46] on span "Start Calls" at bounding box center [288, 44] width 53 height 16
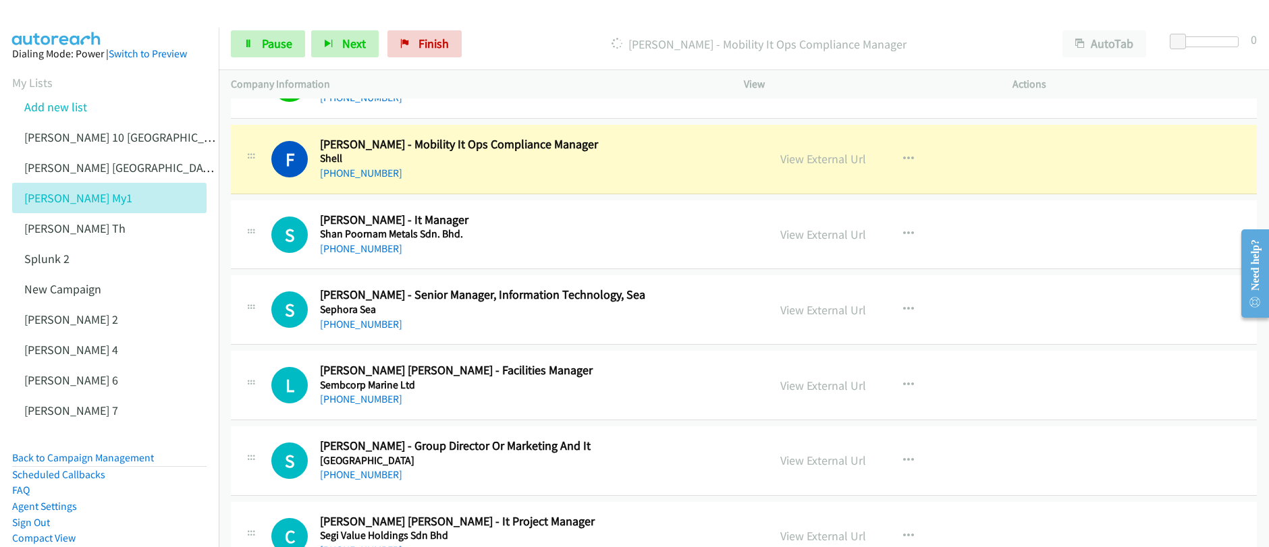
scroll to position [9119, 0]
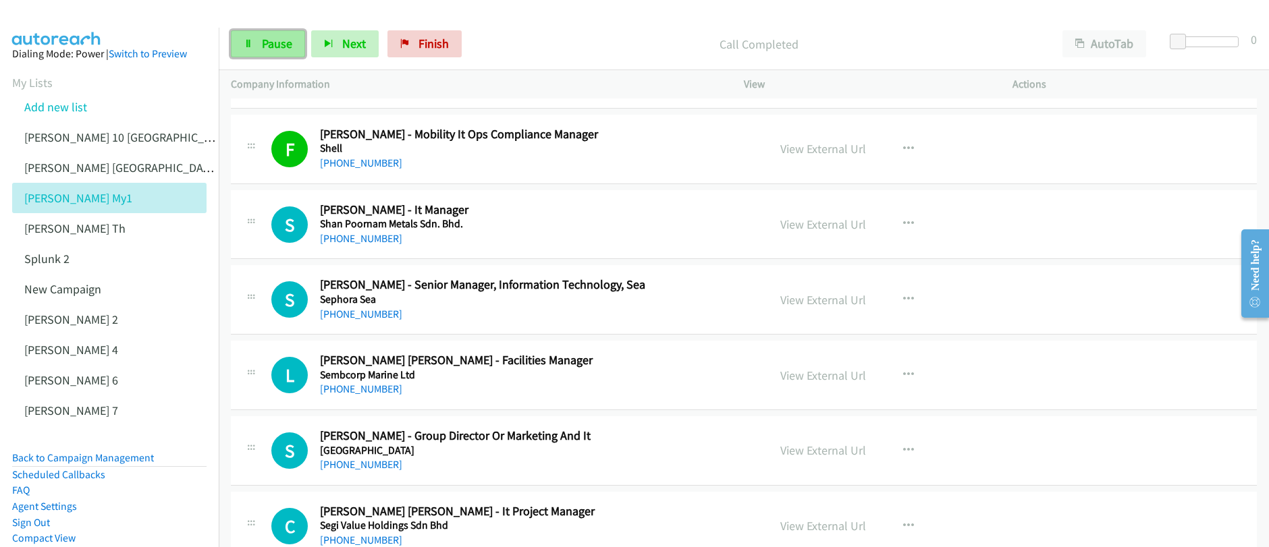
click at [274, 46] on span "Pause" at bounding box center [277, 44] width 30 height 16
click at [274, 46] on span "Start Calls" at bounding box center [288, 44] width 53 height 16
click at [274, 46] on span "Pause" at bounding box center [277, 44] width 30 height 16
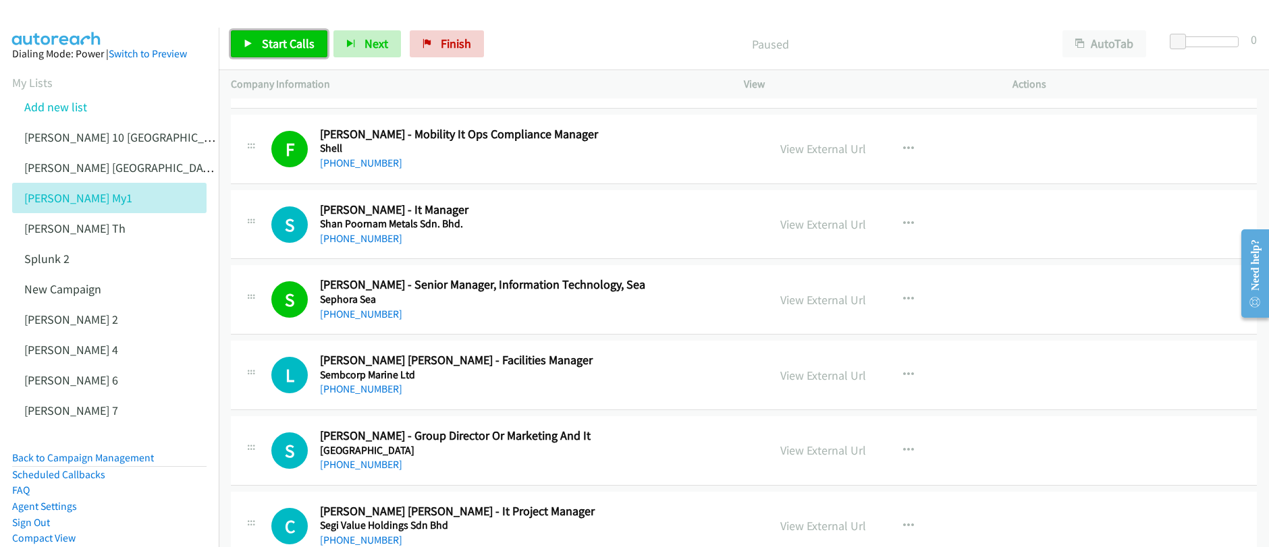
click at [274, 46] on span "Start Calls" at bounding box center [288, 44] width 53 height 16
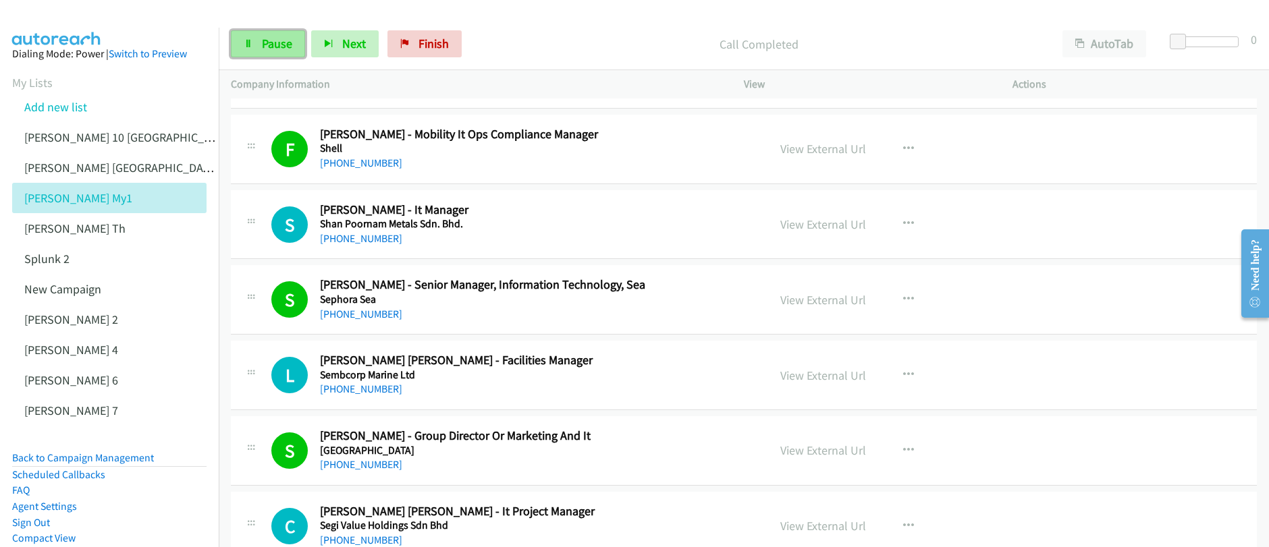
click at [276, 48] on span "Pause" at bounding box center [277, 44] width 30 height 16
click at [276, 48] on span "Start Calls" at bounding box center [288, 44] width 53 height 16
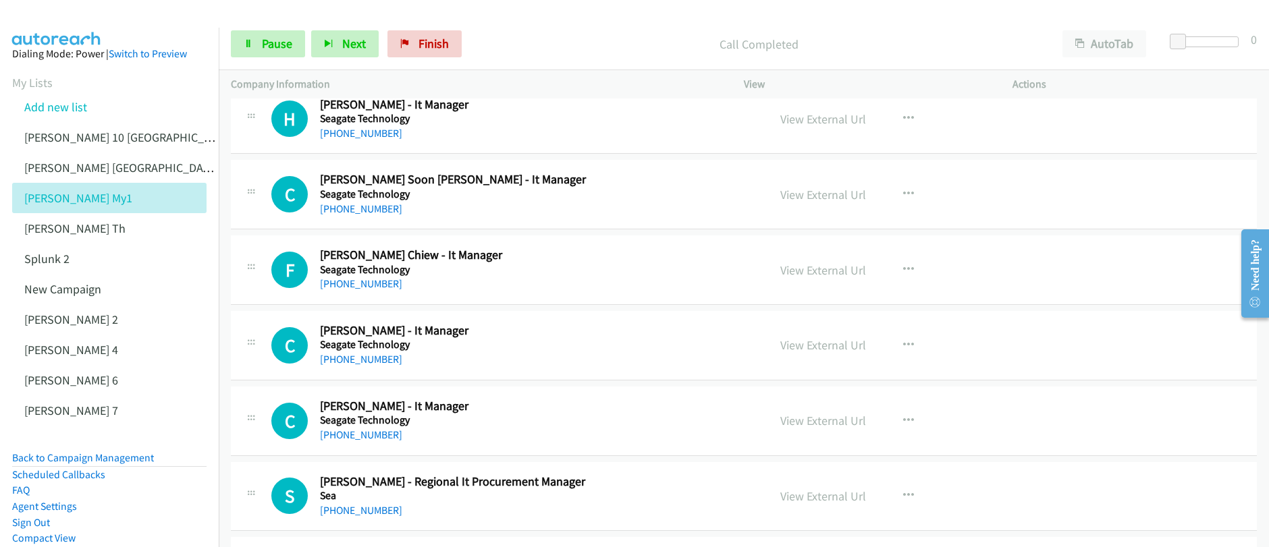
scroll to position [9675, 0]
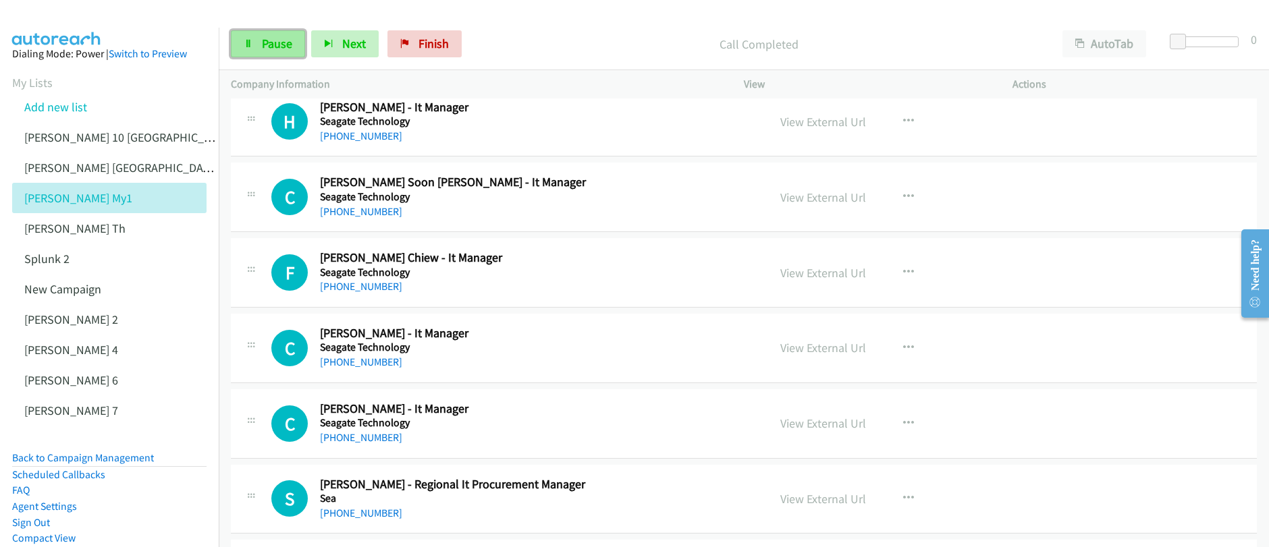
click at [274, 45] on span "Pause" at bounding box center [277, 44] width 30 height 16
click at [274, 45] on span "Start Calls" at bounding box center [288, 44] width 53 height 16
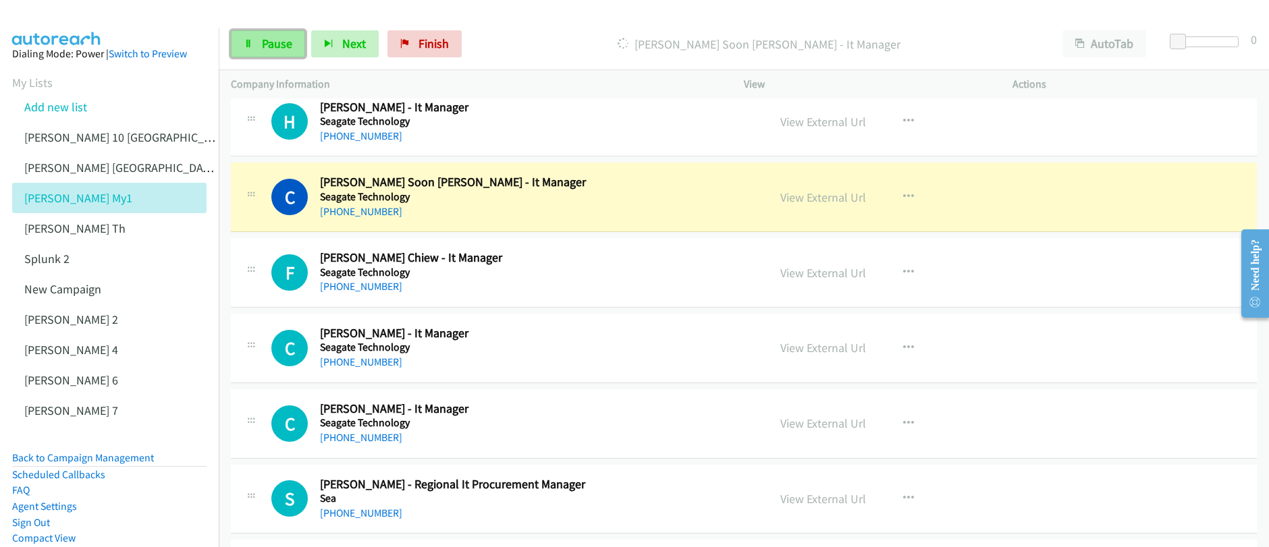
click at [273, 44] on span "Pause" at bounding box center [277, 44] width 30 height 16
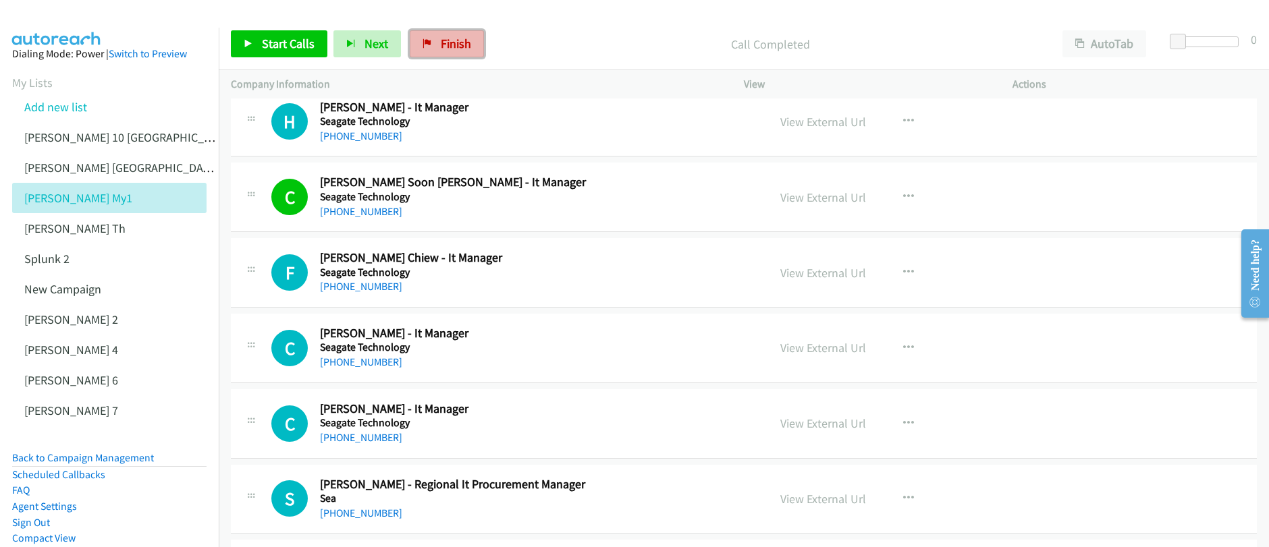
click at [443, 43] on span "Finish" at bounding box center [456, 44] width 30 height 16
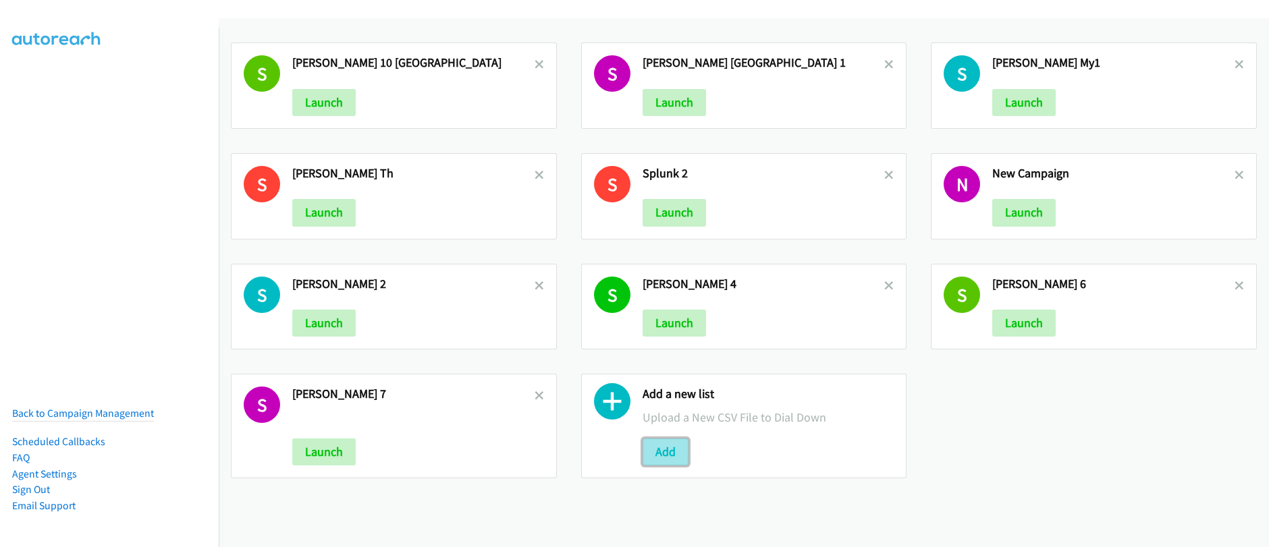
click at [666, 456] on button "Add" at bounding box center [666, 452] width 46 height 27
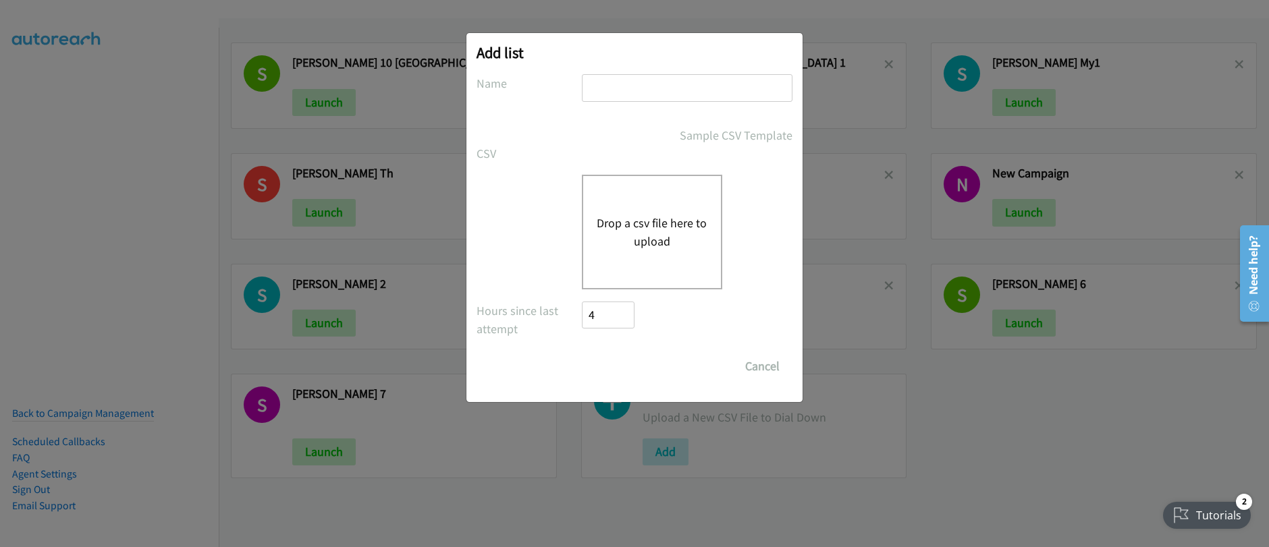
click at [638, 88] on input "text" at bounding box center [687, 88] width 211 height 28
type input "Splunk new sg"
click at [648, 247] on button "Drop a csv file here to upload" at bounding box center [652, 232] width 111 height 36
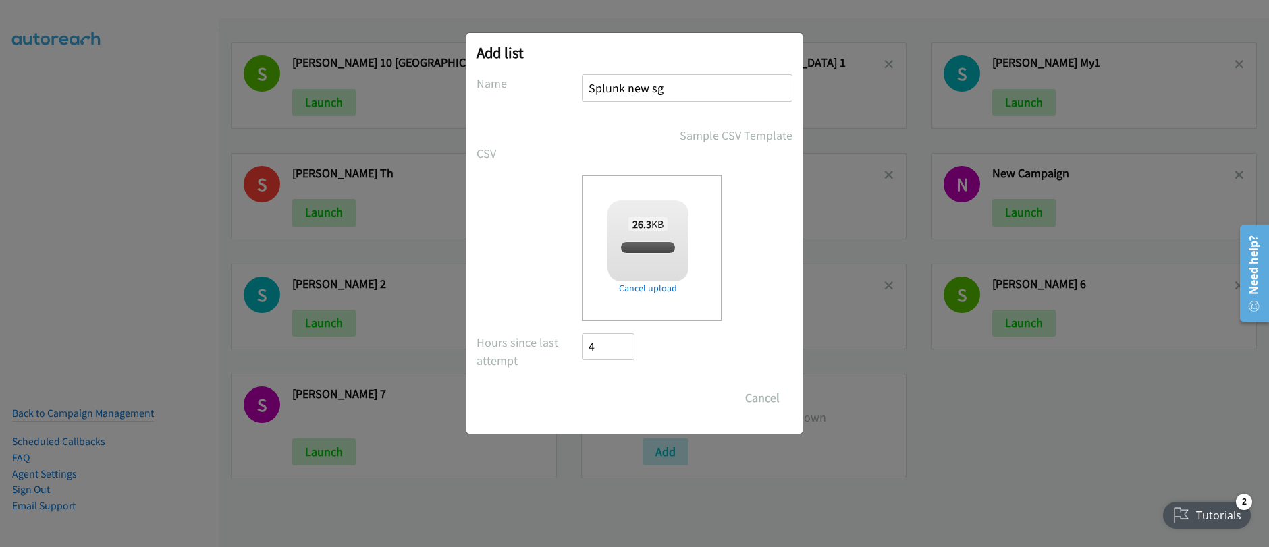
checkbox input "true"
click at [613, 401] on input "Save List" at bounding box center [617, 398] width 71 height 27
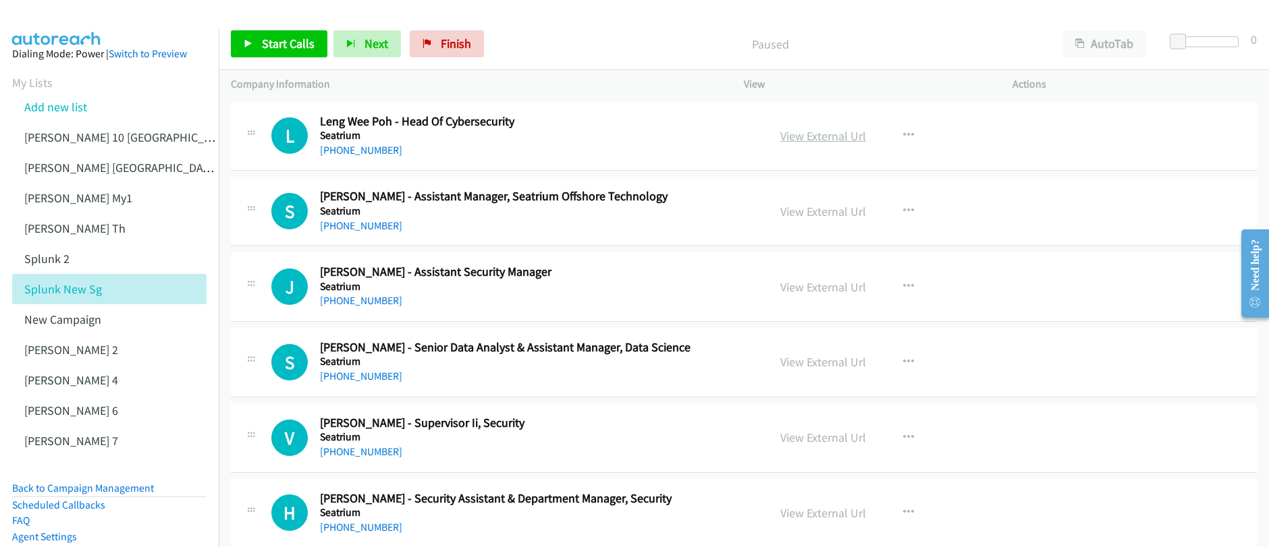
click at [813, 141] on link "View External Url" at bounding box center [823, 136] width 86 height 16
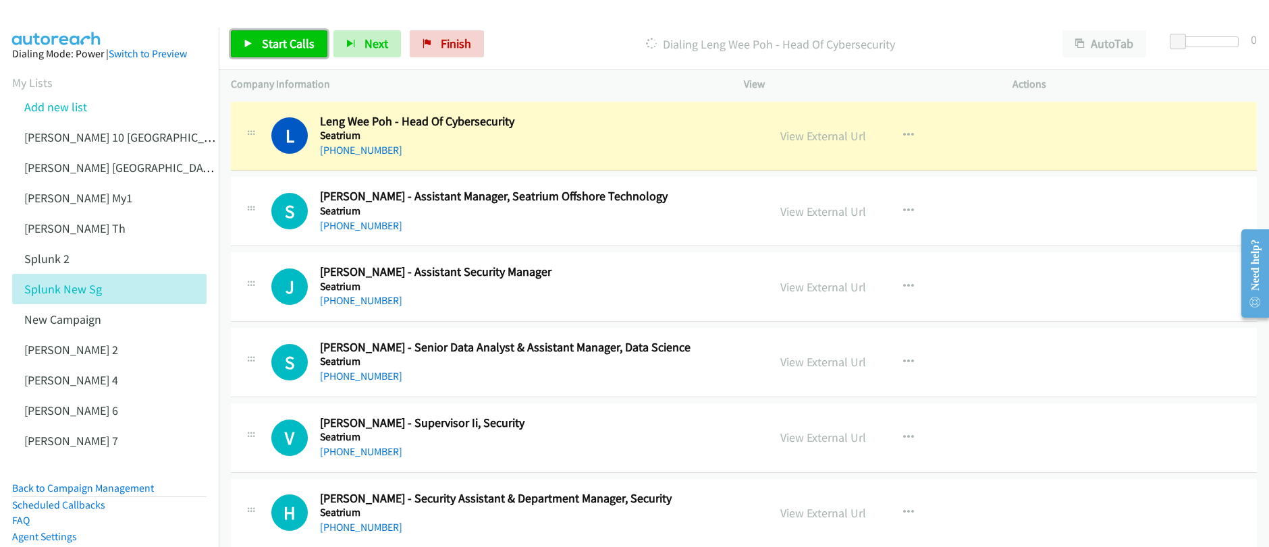
click at [273, 51] on span "Start Calls" at bounding box center [288, 44] width 53 height 16
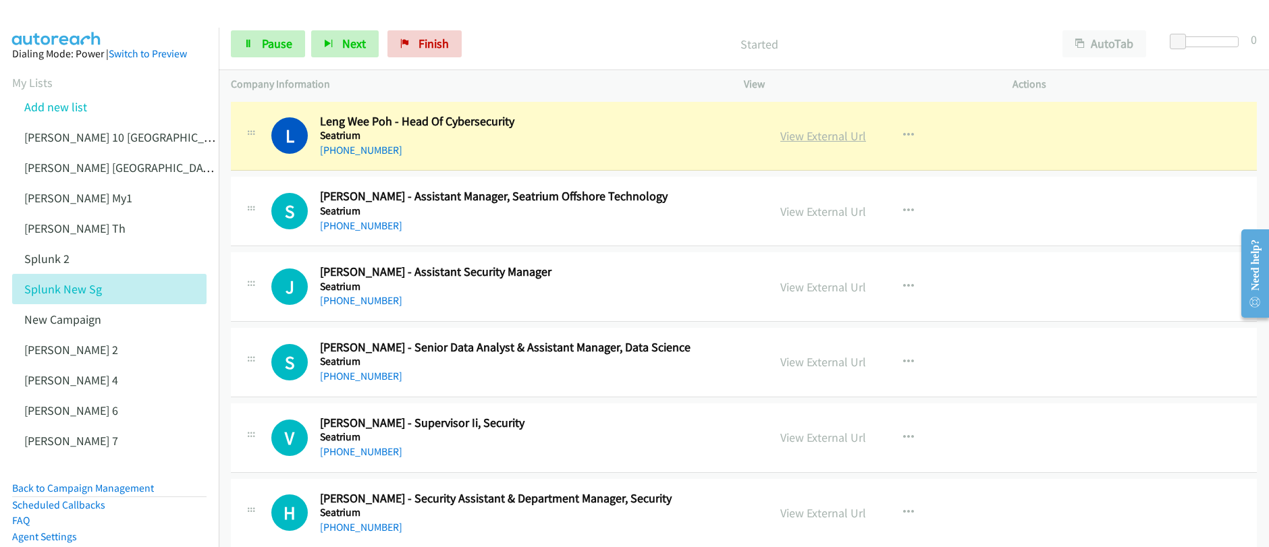
click at [828, 138] on link "View External Url" at bounding box center [823, 136] width 86 height 16
click at [274, 50] on span "Pause" at bounding box center [277, 44] width 30 height 16
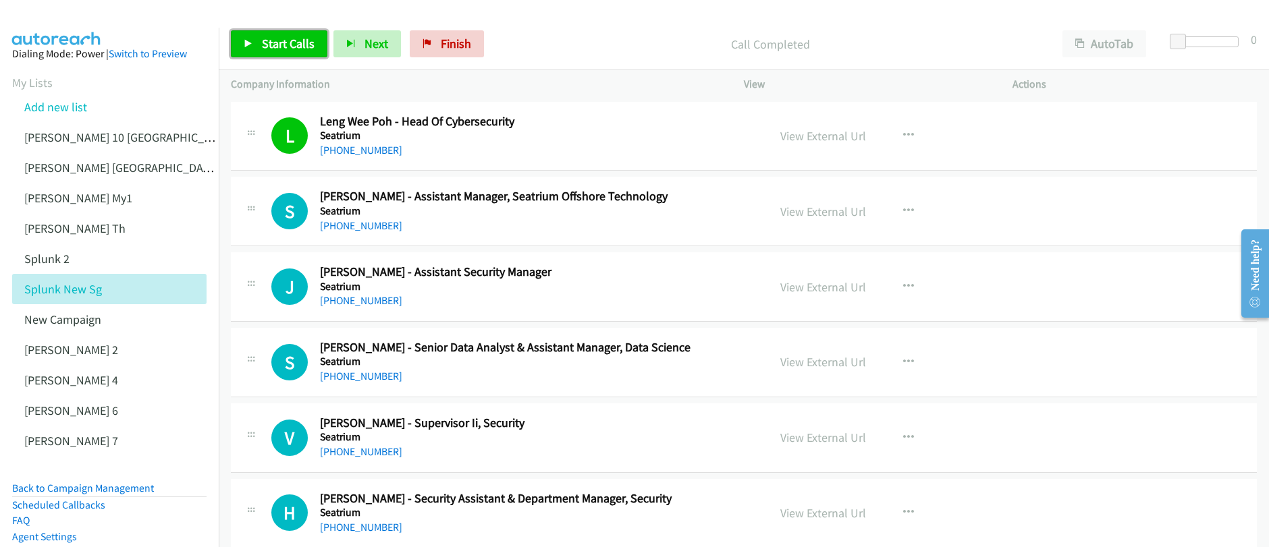
click at [282, 48] on span "Start Calls" at bounding box center [288, 44] width 53 height 16
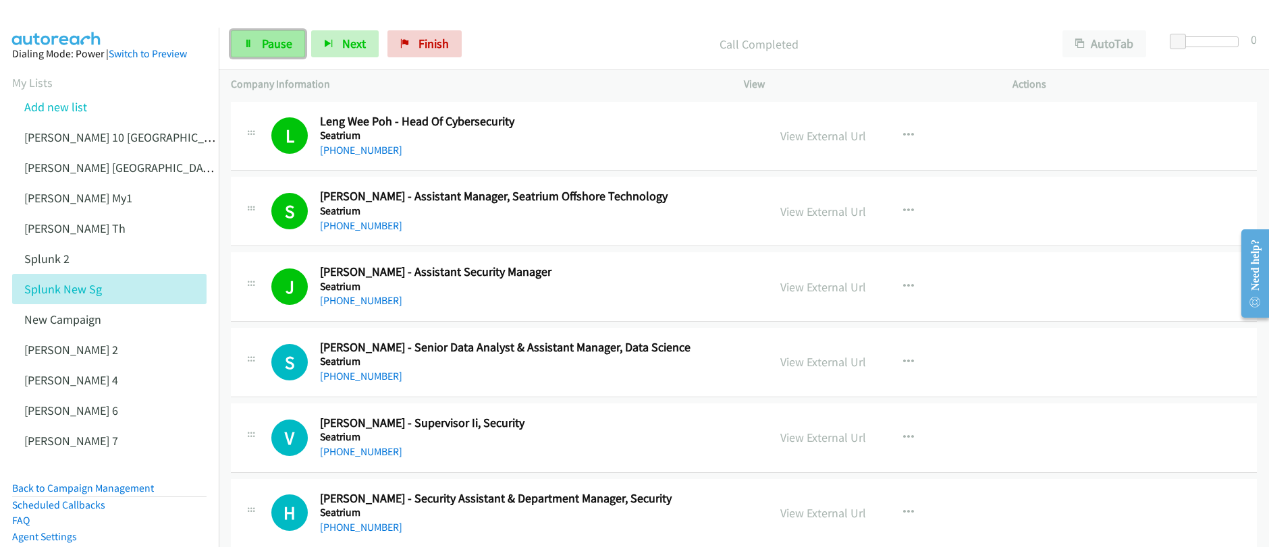
click at [256, 44] on link "Pause" at bounding box center [268, 43] width 74 height 27
click at [256, 44] on link "Start Calls" at bounding box center [279, 43] width 97 height 27
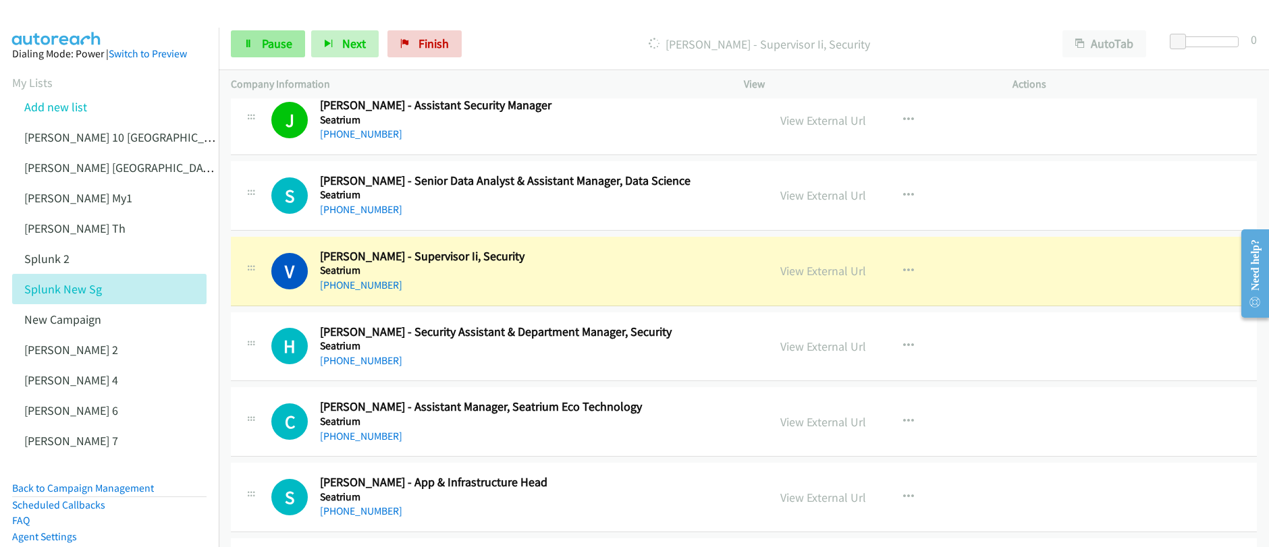
scroll to position [181, 0]
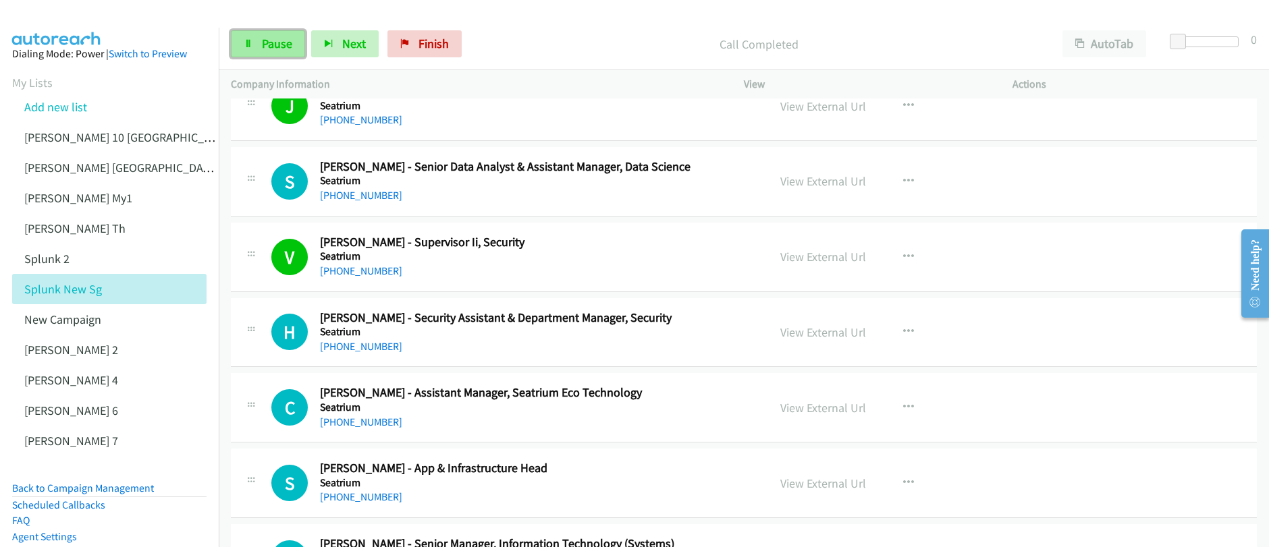
click at [262, 49] on span "Pause" at bounding box center [277, 44] width 30 height 16
click at [270, 50] on span "Start Calls" at bounding box center [288, 44] width 53 height 16
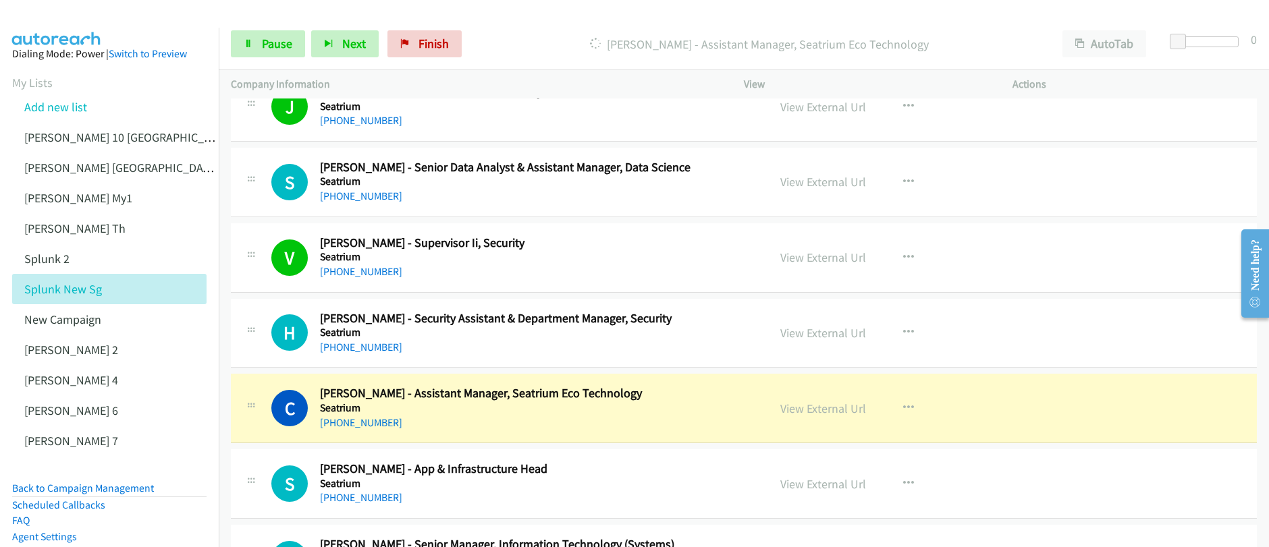
scroll to position [290, 0]
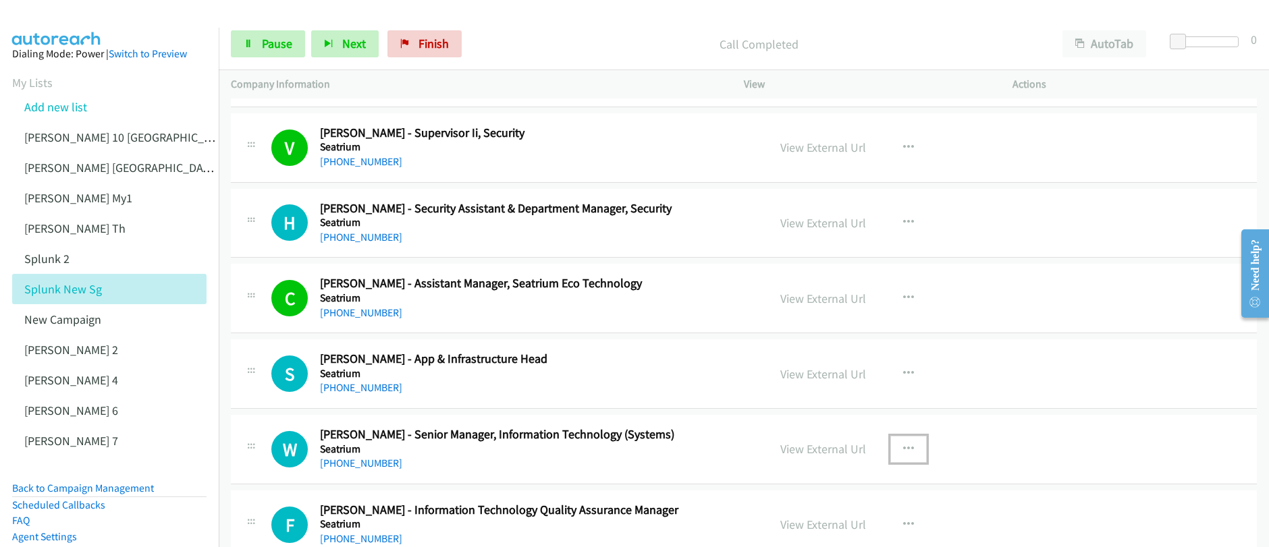
click at [903, 450] on icon "button" at bounding box center [908, 449] width 11 height 11
click at [1098, 266] on div at bounding box center [634, 273] width 1269 height 547
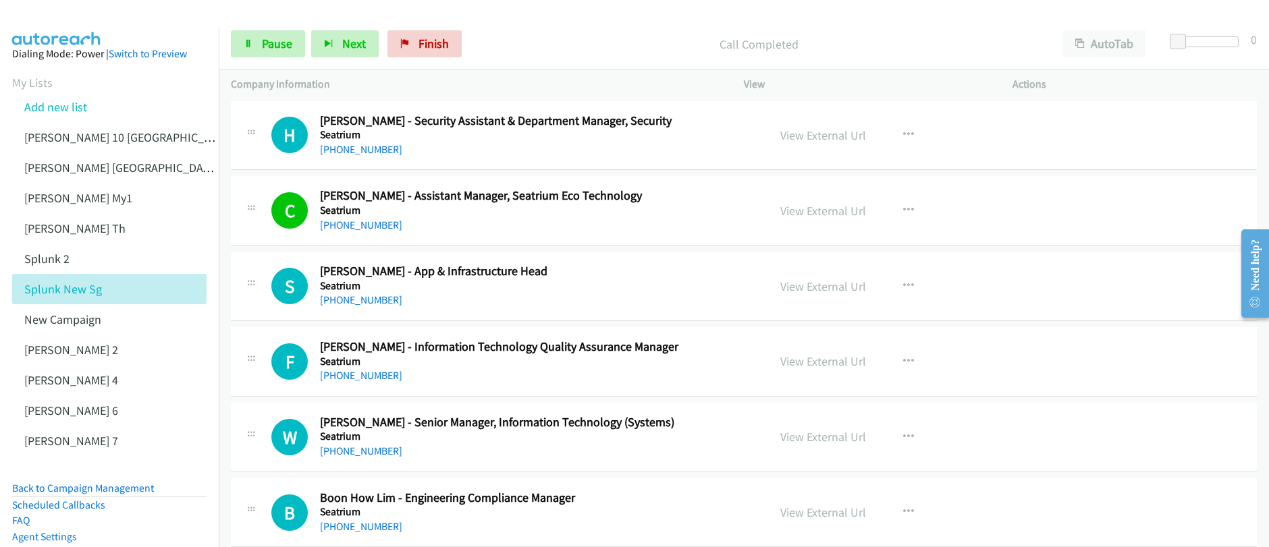
scroll to position [443, 0]
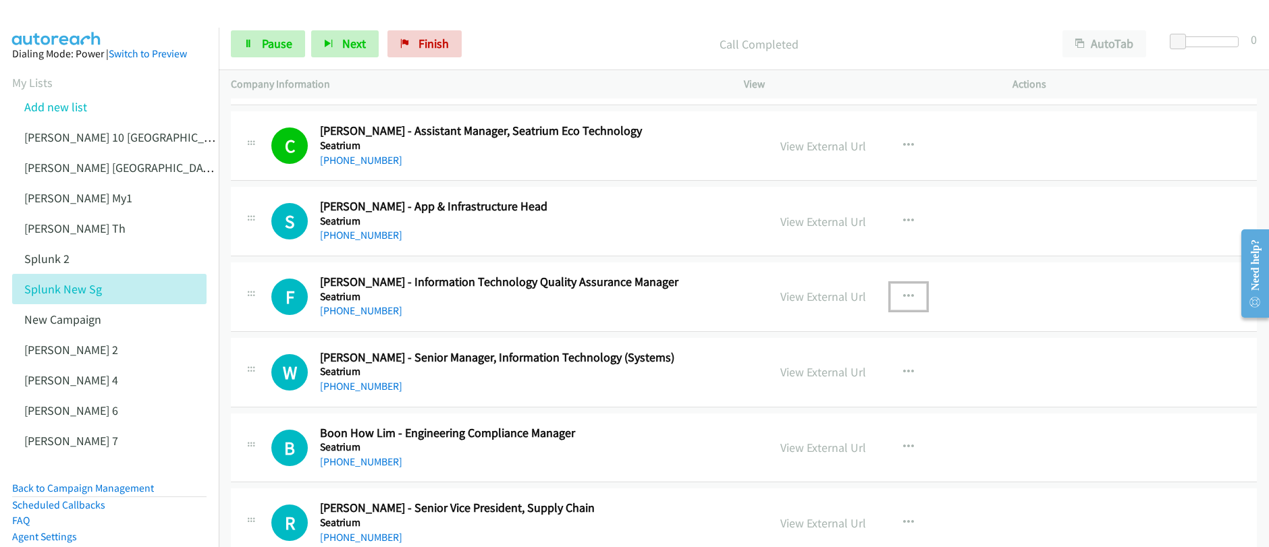
click at [903, 299] on icon "button" at bounding box center [908, 297] width 11 height 11
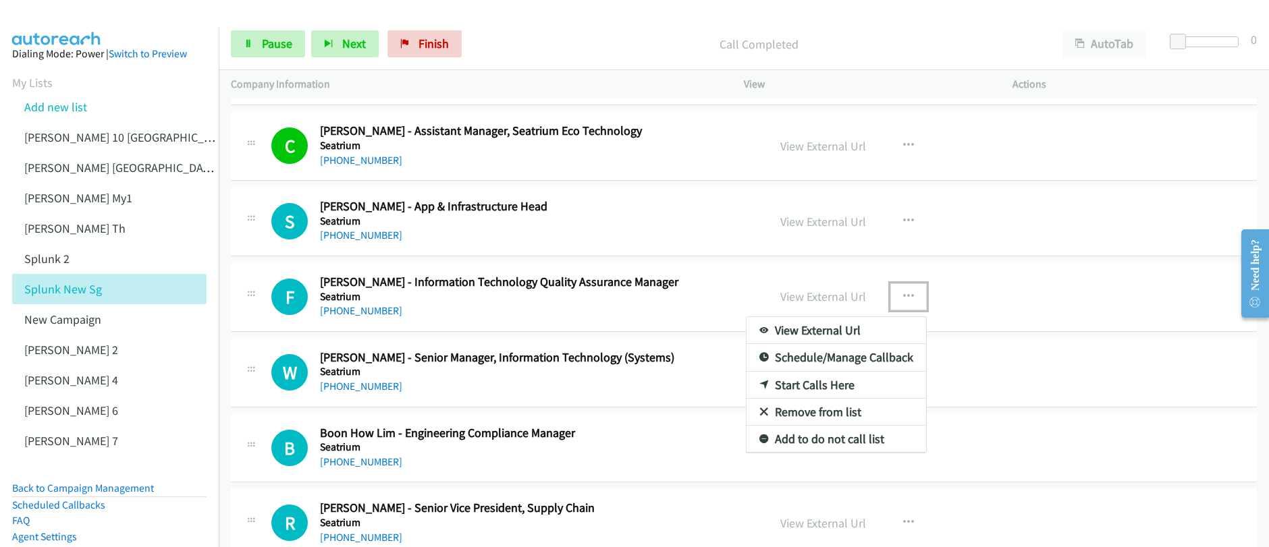
click at [799, 388] on link "Start Calls Here" at bounding box center [837, 385] width 180 height 27
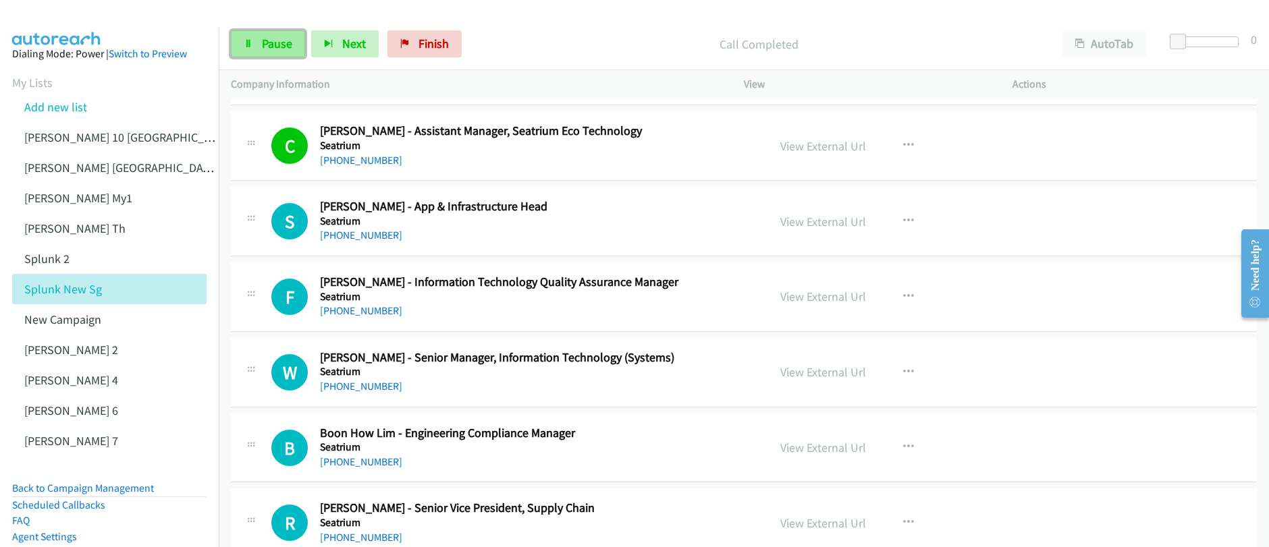
click at [250, 40] on icon at bounding box center [248, 44] width 9 height 9
click at [250, 42] on div "Start Calls Pause Next Finish" at bounding box center [360, 43] width 259 height 27
click at [250, 42] on icon at bounding box center [248, 44] width 9 height 9
click at [265, 39] on span "Pause" at bounding box center [277, 44] width 30 height 16
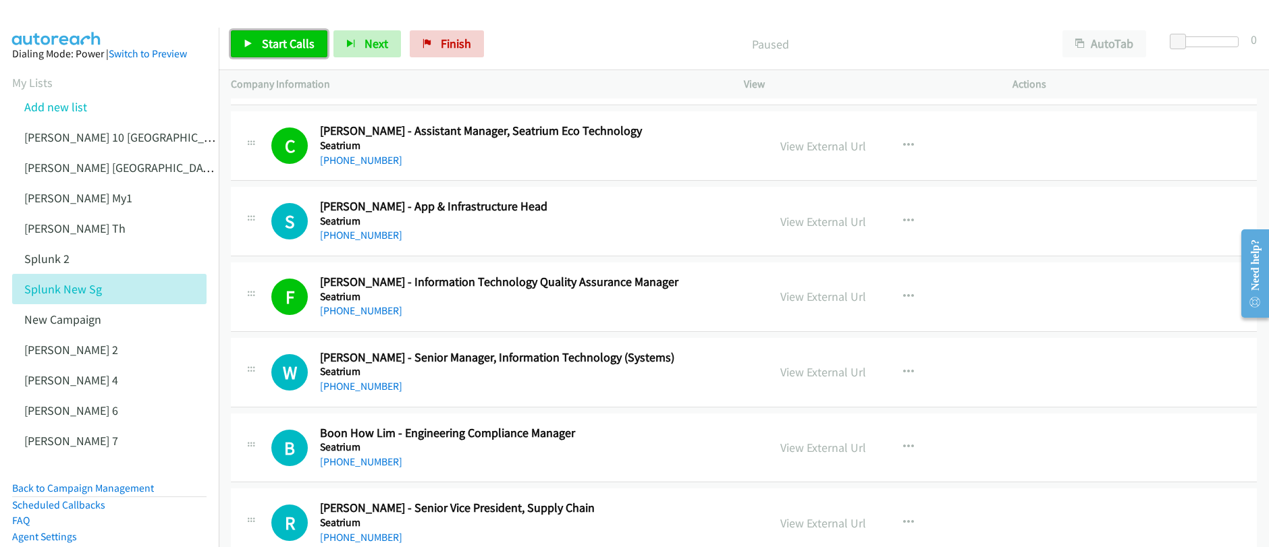
click at [267, 43] on span "Start Calls" at bounding box center [288, 44] width 53 height 16
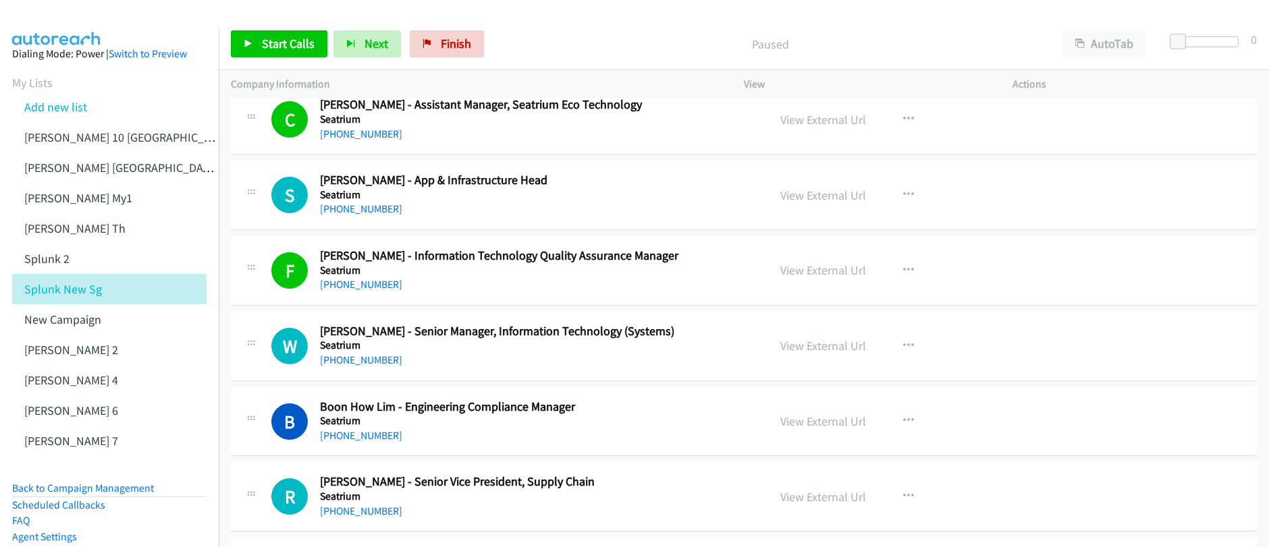
scroll to position [597, 0]
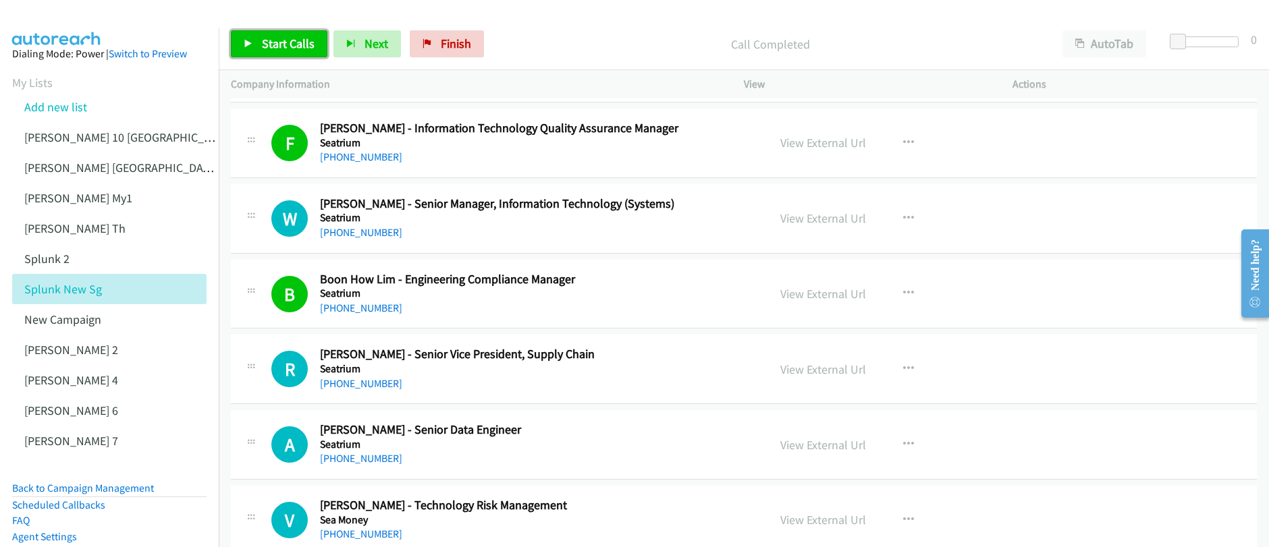
click at [264, 47] on span "Start Calls" at bounding box center [288, 44] width 53 height 16
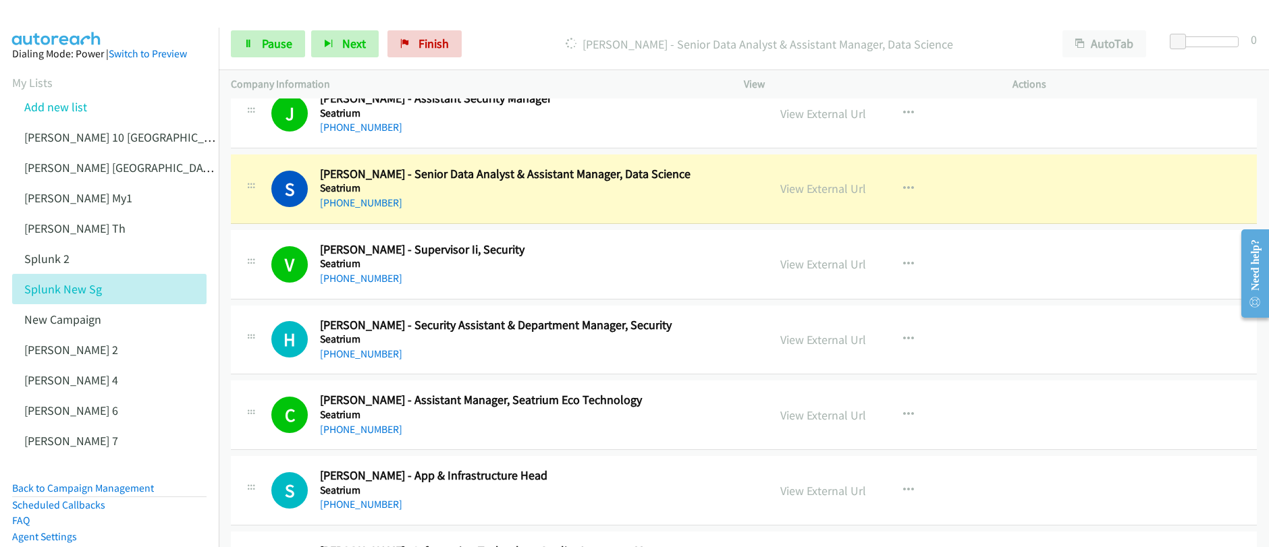
scroll to position [186, 0]
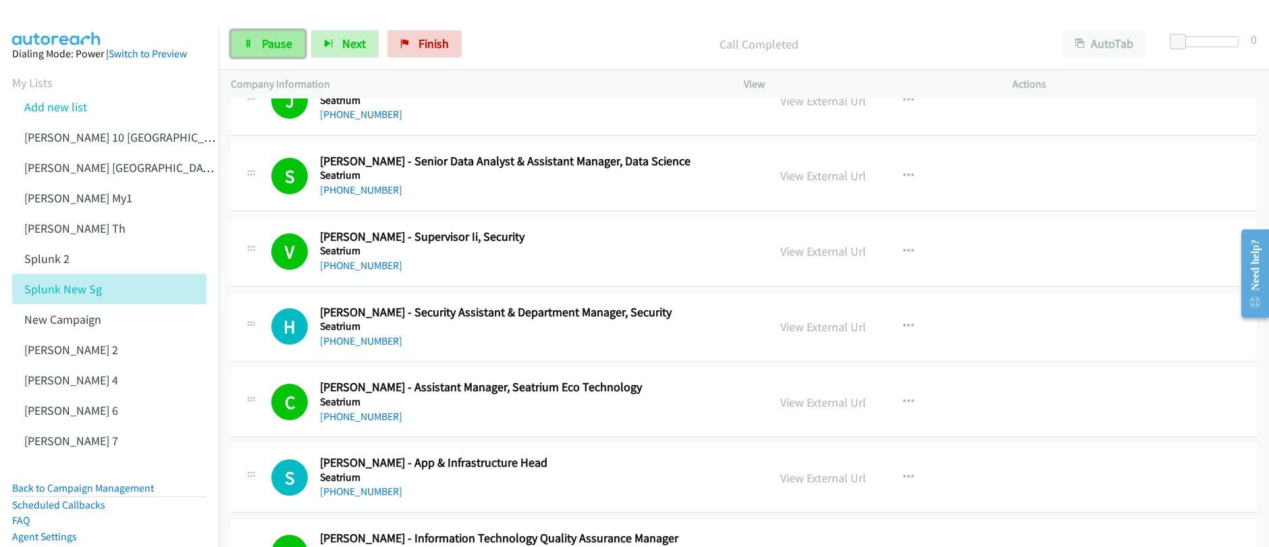
click at [267, 47] on span "Pause" at bounding box center [277, 44] width 30 height 16
click at [267, 47] on span "Start Calls" at bounding box center [288, 44] width 53 height 16
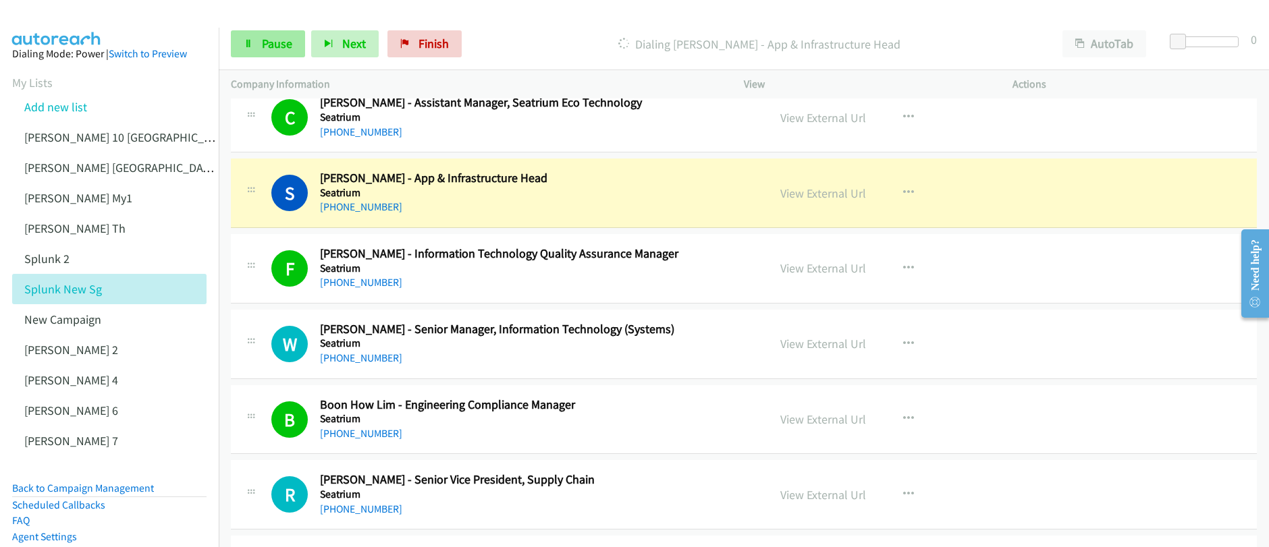
scroll to position [478, 0]
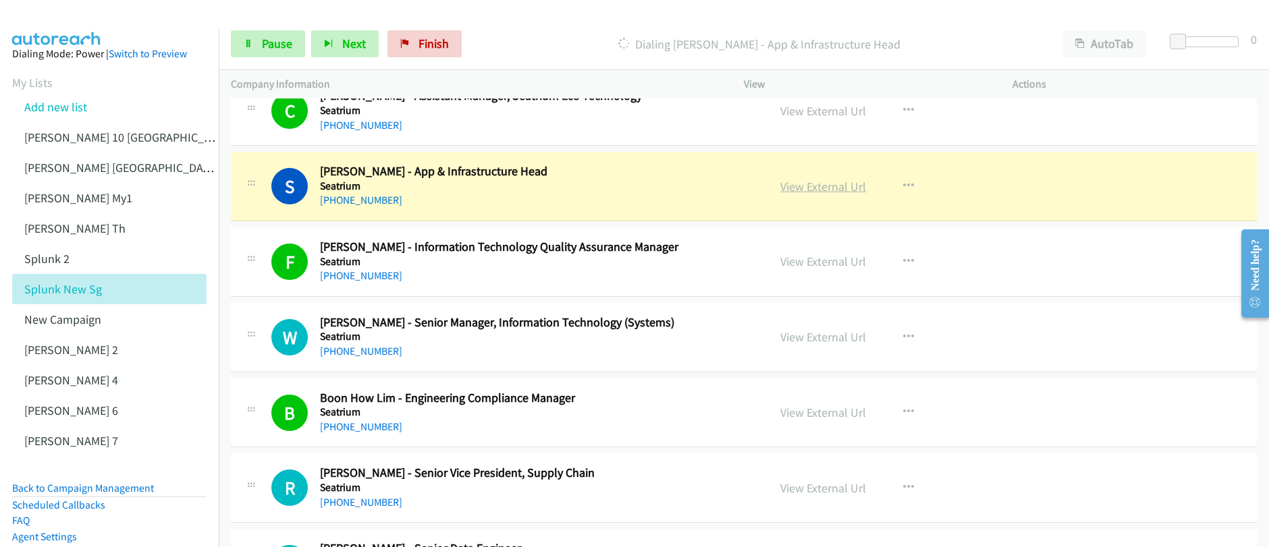
click at [826, 189] on link "View External Url" at bounding box center [823, 187] width 86 height 16
click at [0, 0] on div "Start Calls Pause Next Finish Dialing [PERSON_NAME] - App & Infrastructure Head…" at bounding box center [634, 0] width 1269 height 0
click at [279, 51] on link "Pause" at bounding box center [268, 43] width 74 height 27
click at [277, 50] on div "Start Calls Pause Next Finish" at bounding box center [349, 43] width 237 height 27
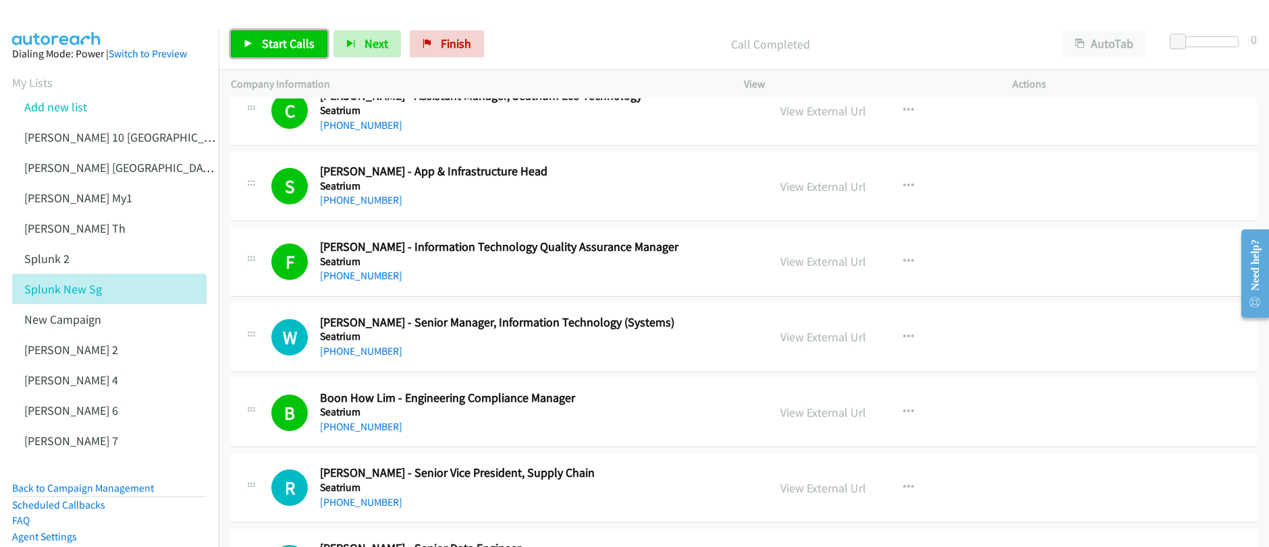
click at [267, 53] on link "Start Calls" at bounding box center [279, 43] width 97 height 27
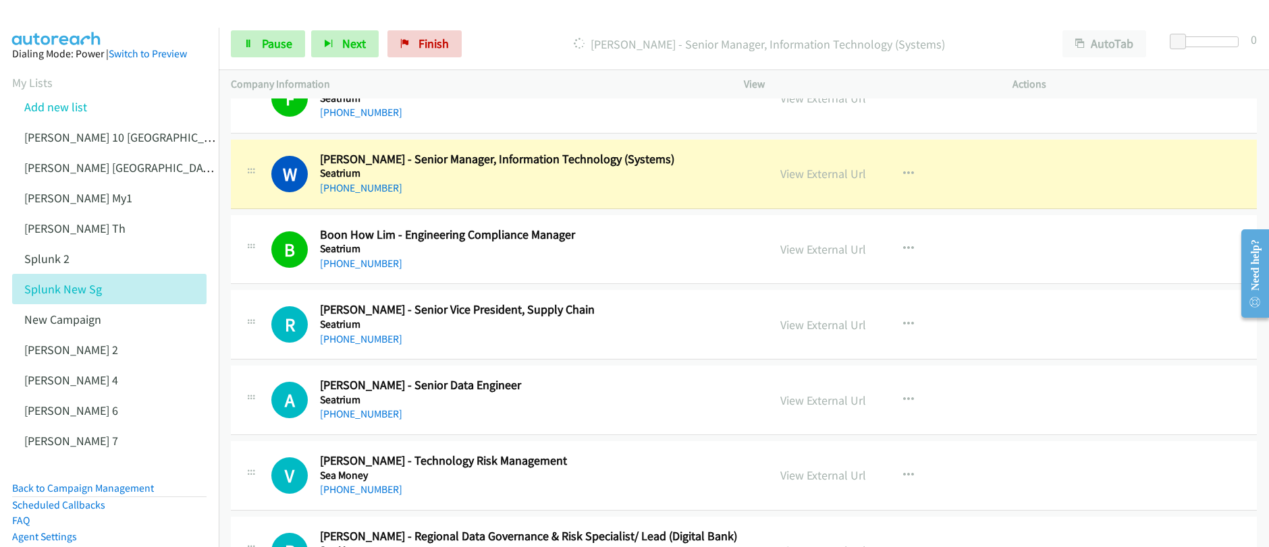
scroll to position [650, 0]
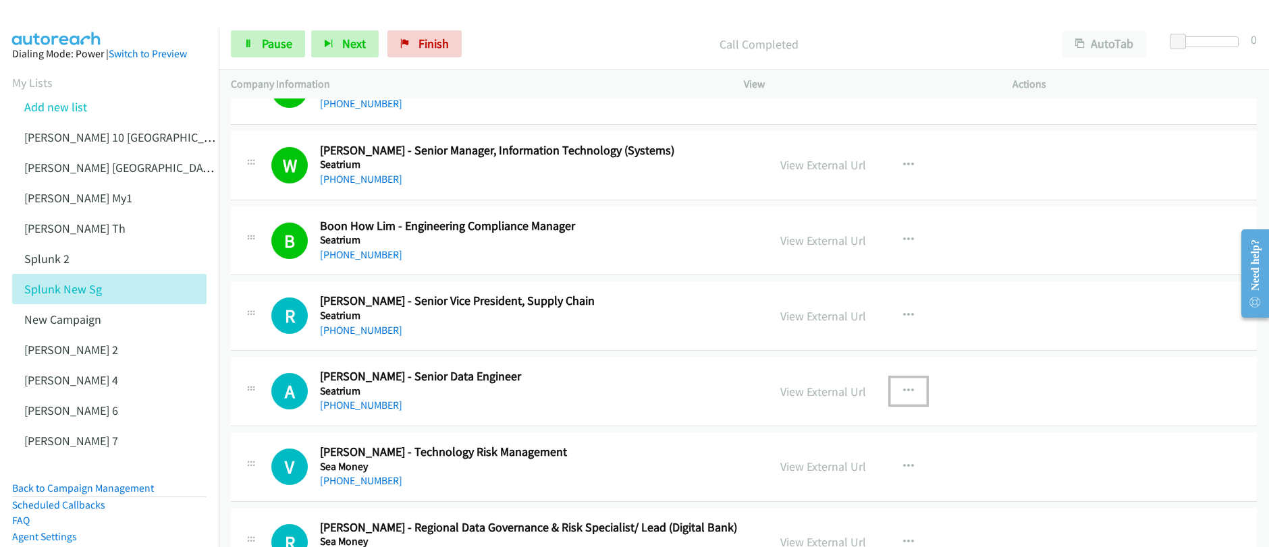
click at [903, 390] on icon "button" at bounding box center [908, 391] width 11 height 11
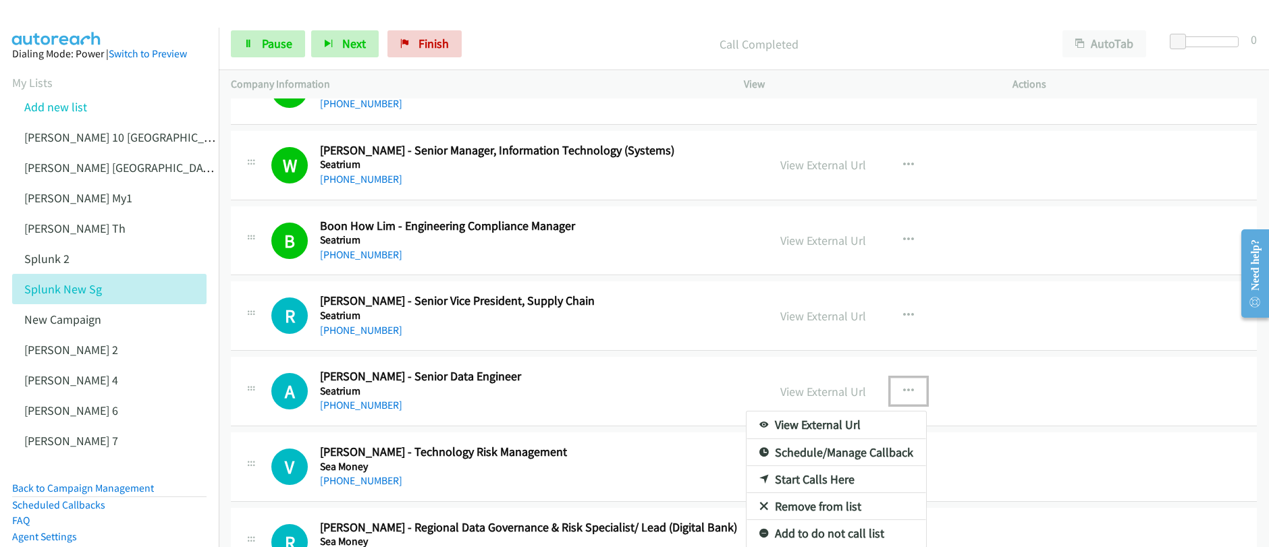
click at [795, 483] on link "Start Calls Here" at bounding box center [837, 479] width 180 height 27
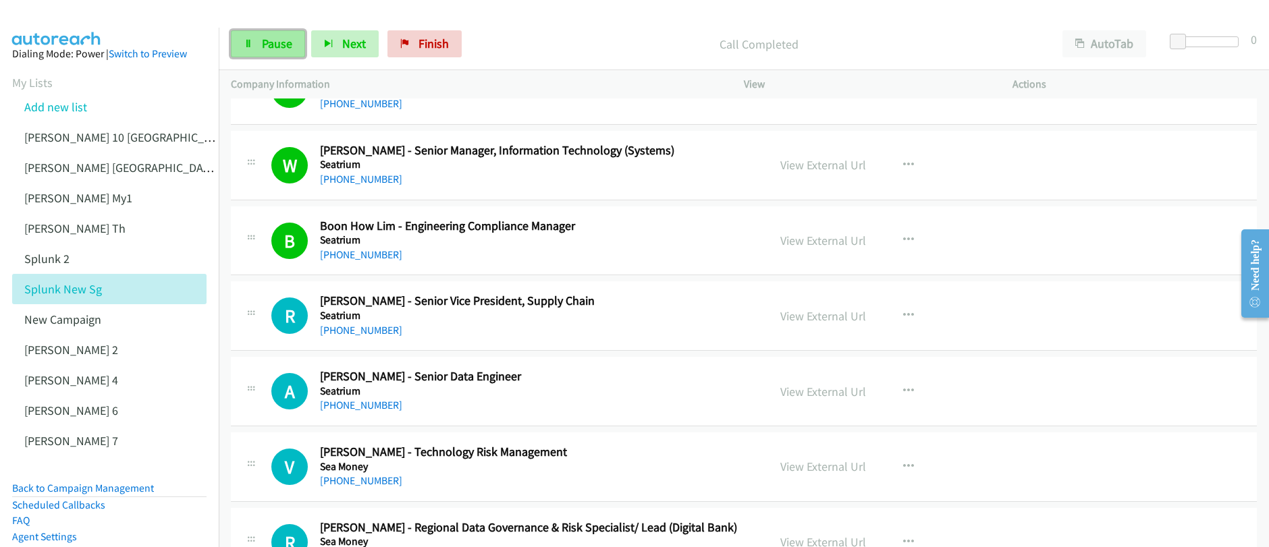
click at [259, 45] on link "Pause" at bounding box center [268, 43] width 74 height 27
click at [258, 45] on div "Start Calls Pause Next Finish" at bounding box center [349, 43] width 237 height 27
click at [259, 46] on link "Start Calls" at bounding box center [279, 43] width 97 height 27
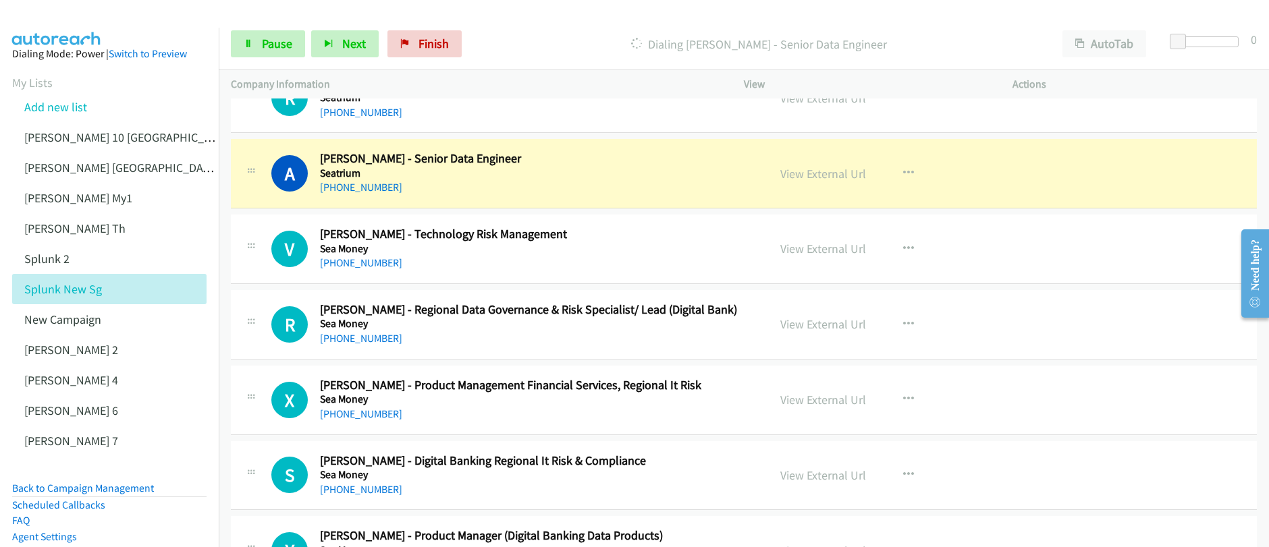
scroll to position [865, 0]
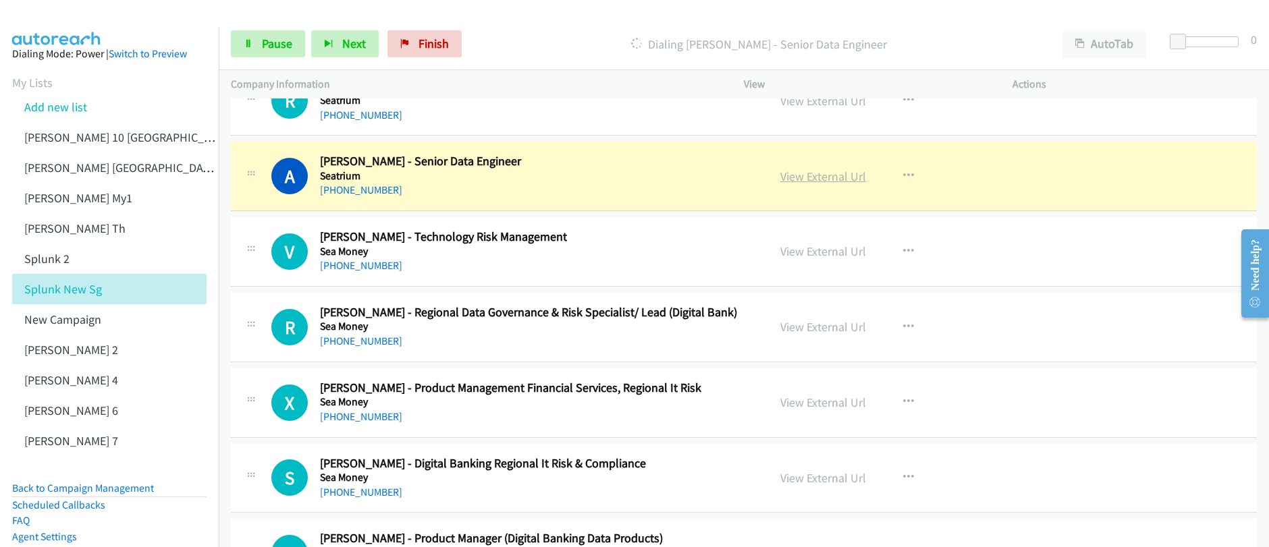
click at [822, 179] on link "View External Url" at bounding box center [823, 177] width 86 height 16
click at [0, 0] on div "Start Calls Pause Next Finish [PERSON_NAME] - Senior Data Engineer AutoTab Auto…" at bounding box center [634, 0] width 1269 height 0
click at [258, 51] on link "Pause" at bounding box center [268, 43] width 74 height 27
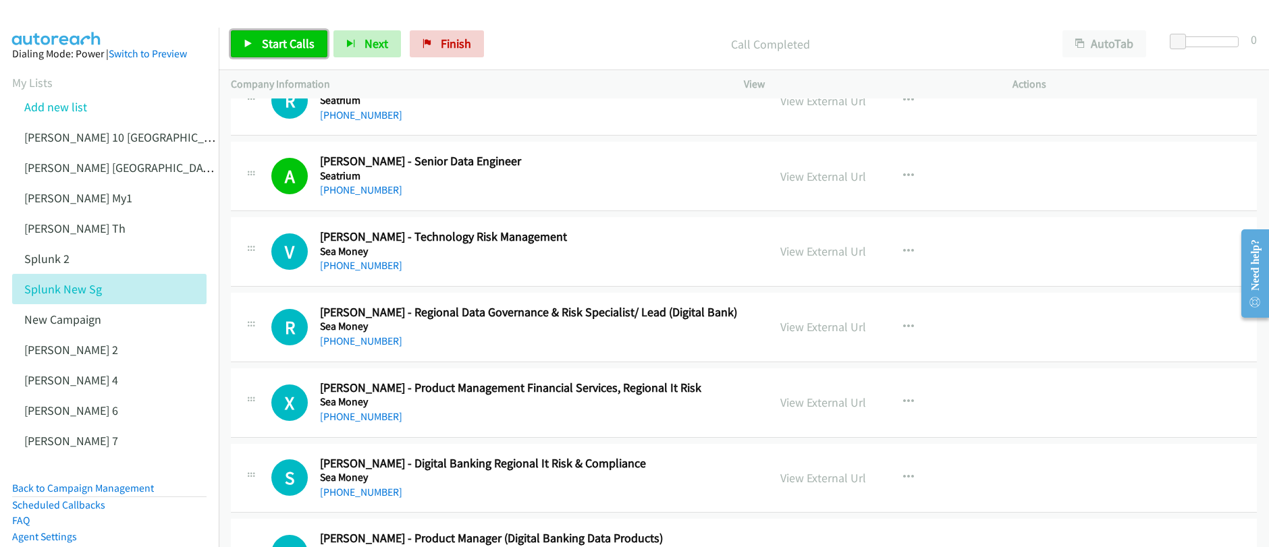
click at [283, 51] on link "Start Calls" at bounding box center [279, 43] width 97 height 27
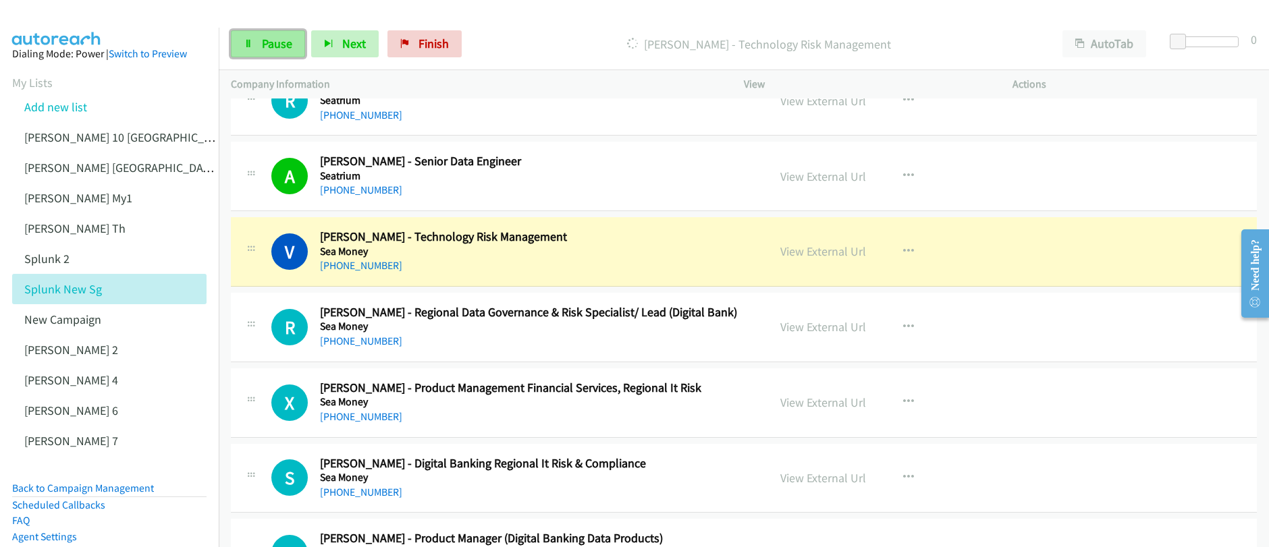
click at [277, 47] on span "Pause" at bounding box center [277, 44] width 30 height 16
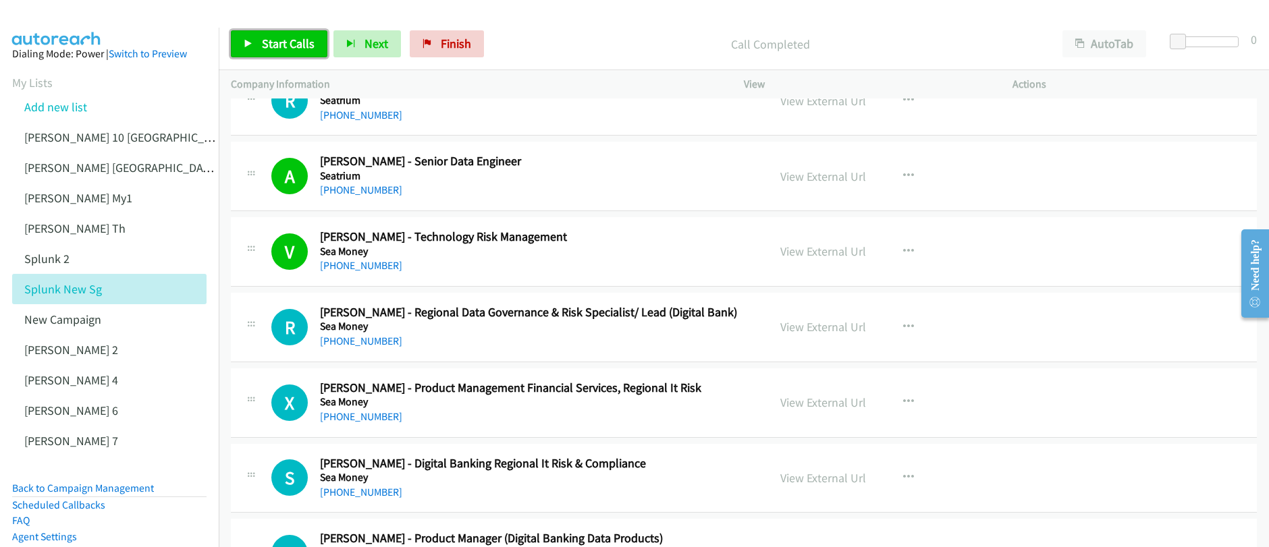
click at [300, 49] on span "Start Calls" at bounding box center [288, 44] width 53 height 16
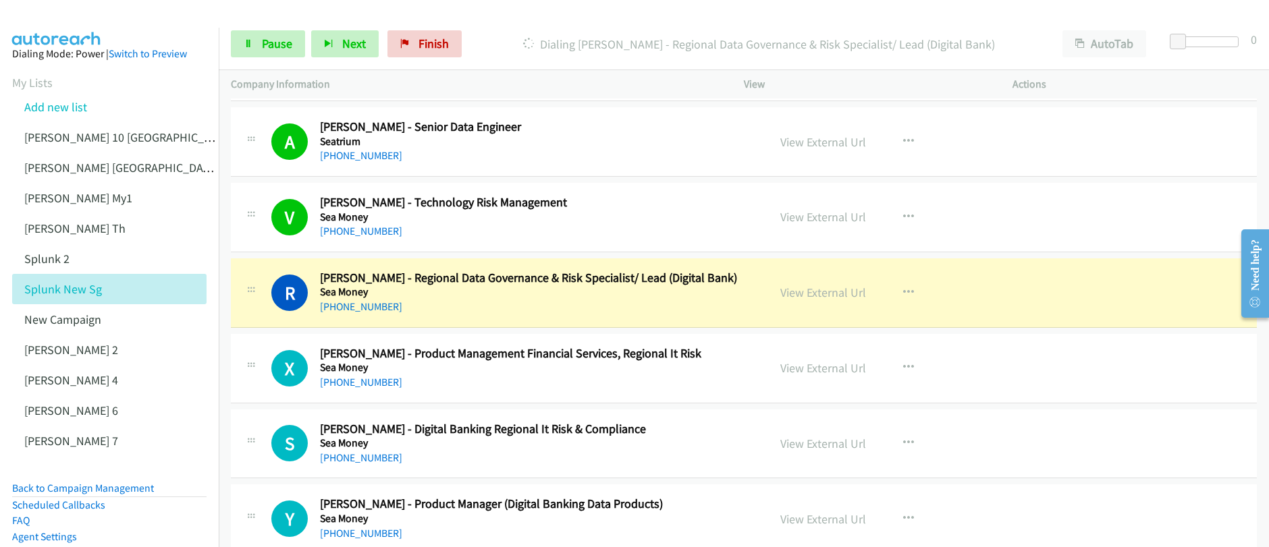
scroll to position [905, 0]
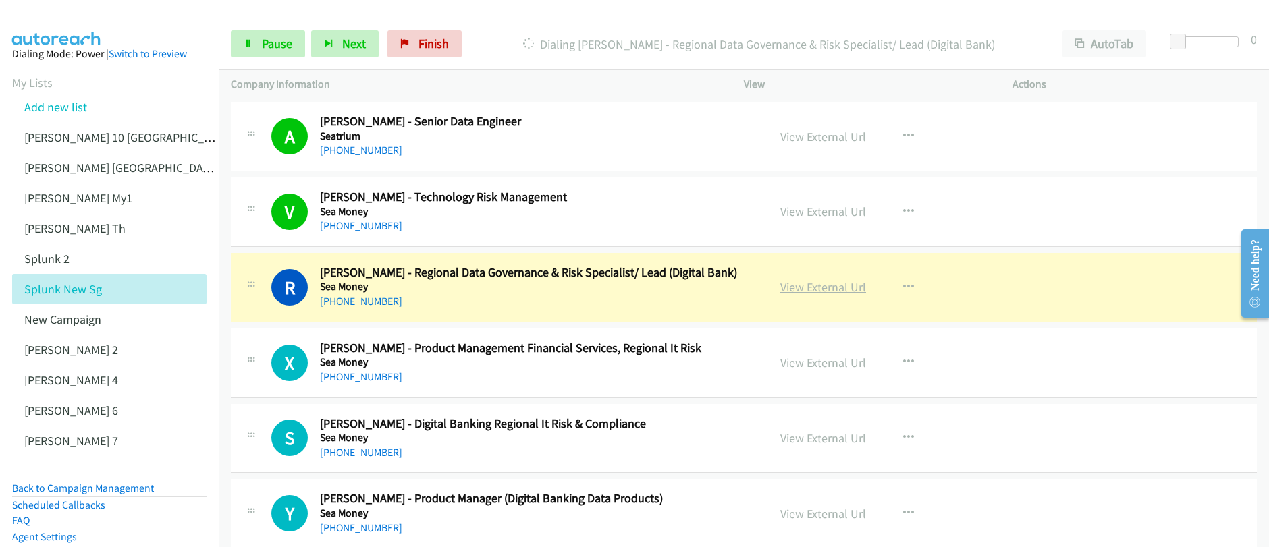
click at [801, 290] on link "View External Url" at bounding box center [823, 287] width 86 height 16
click at [0, 0] on div "Start Calls Pause Next Finish Dialing [PERSON_NAME] - Regional Data Governance …" at bounding box center [634, 0] width 1269 height 0
click at [279, 43] on span "Pause" at bounding box center [277, 44] width 30 height 16
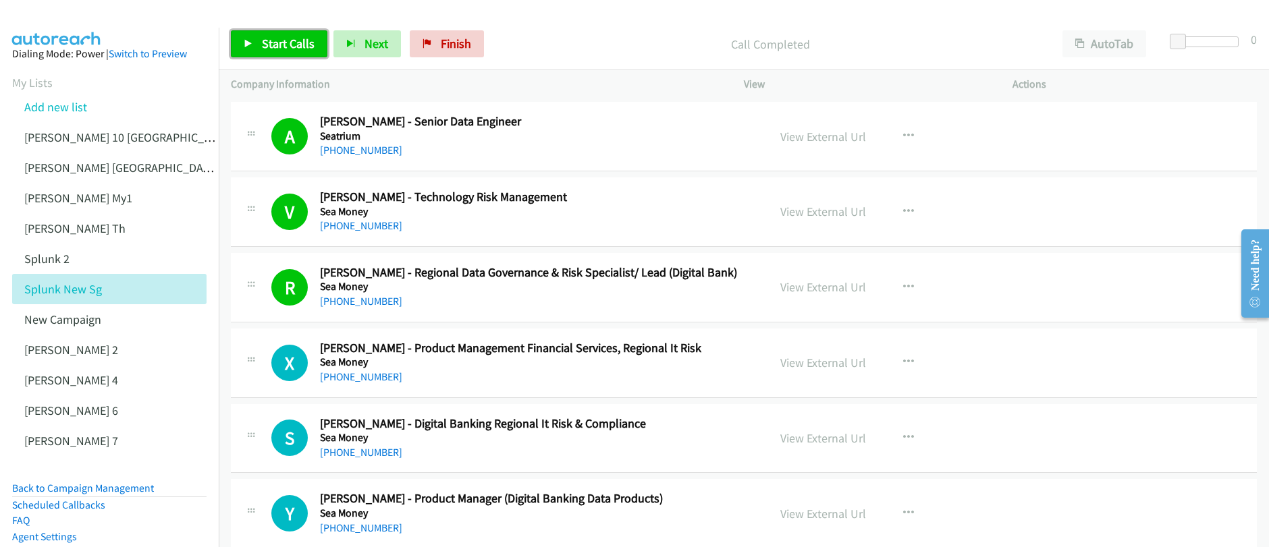
click at [286, 47] on span "Start Calls" at bounding box center [288, 44] width 53 height 16
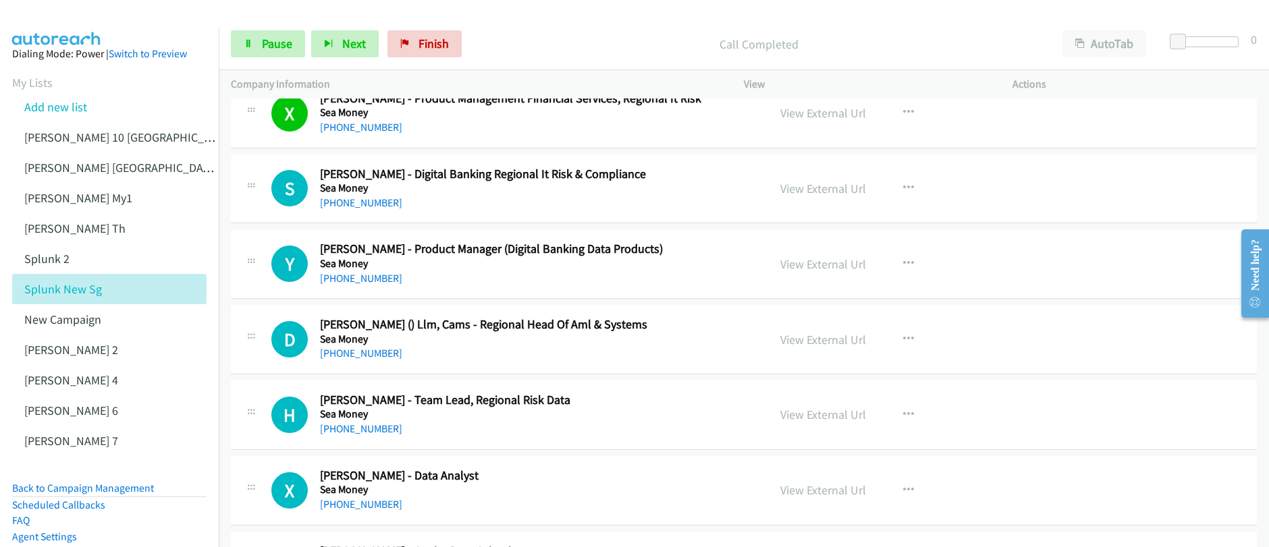
scroll to position [1164, 0]
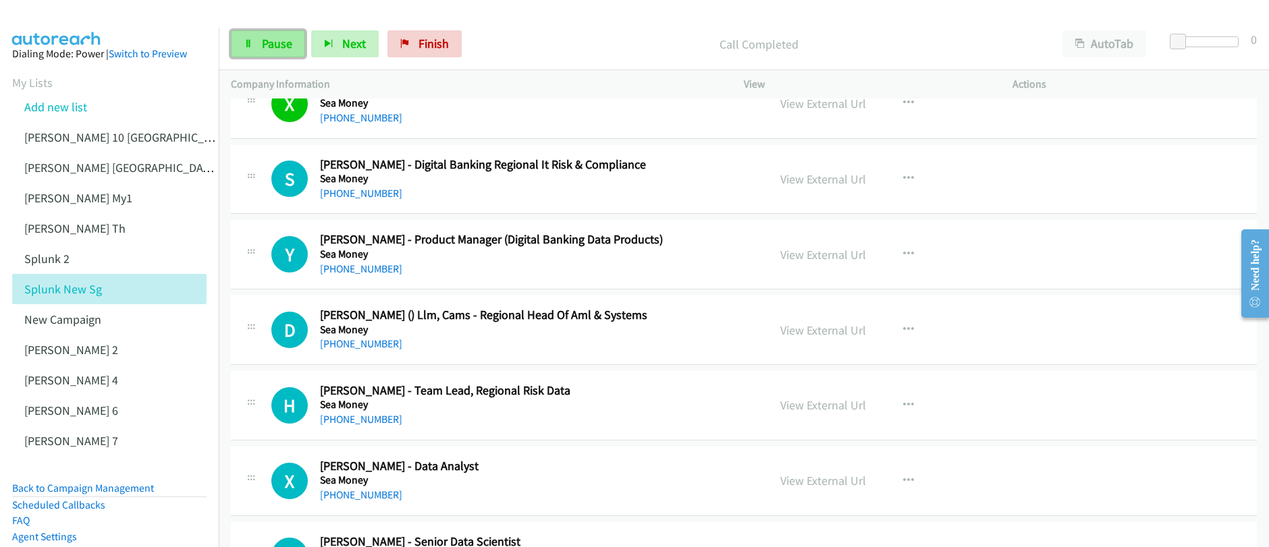
click at [269, 47] on span "Pause" at bounding box center [277, 44] width 30 height 16
click at [269, 47] on span "Start Calls" at bounding box center [288, 44] width 53 height 16
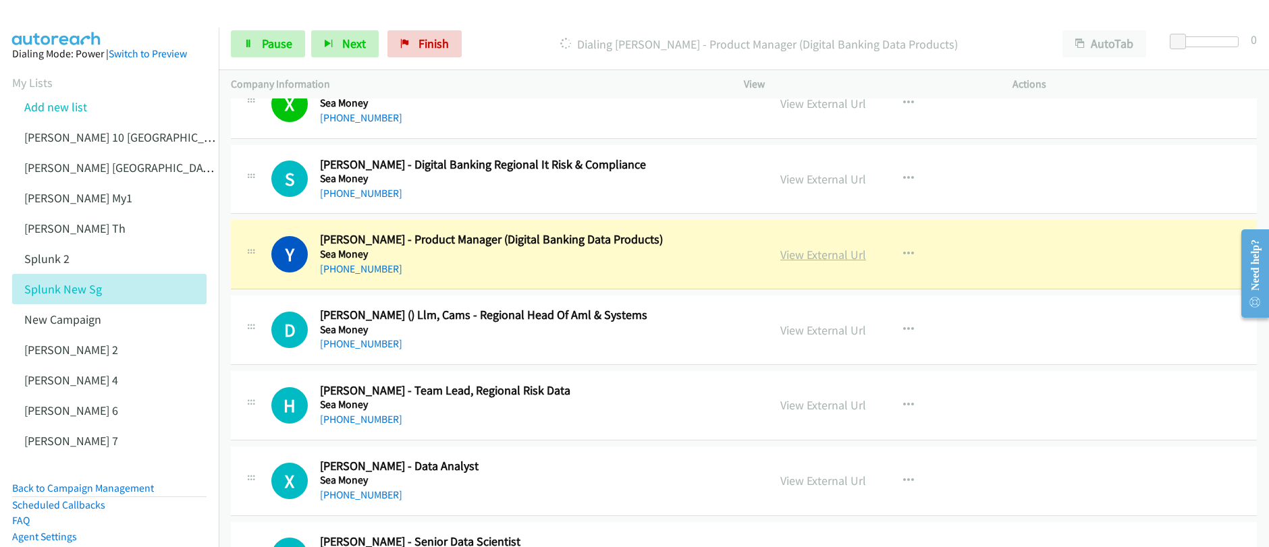
click at [815, 259] on link "View External Url" at bounding box center [823, 255] width 86 height 16
click at [0, 0] on div "Start Calls Pause Next Finish [PERSON_NAME] - Product Manager (Digital Banking …" at bounding box center [634, 0] width 1269 height 0
click at [271, 40] on span "Pause" at bounding box center [277, 44] width 30 height 16
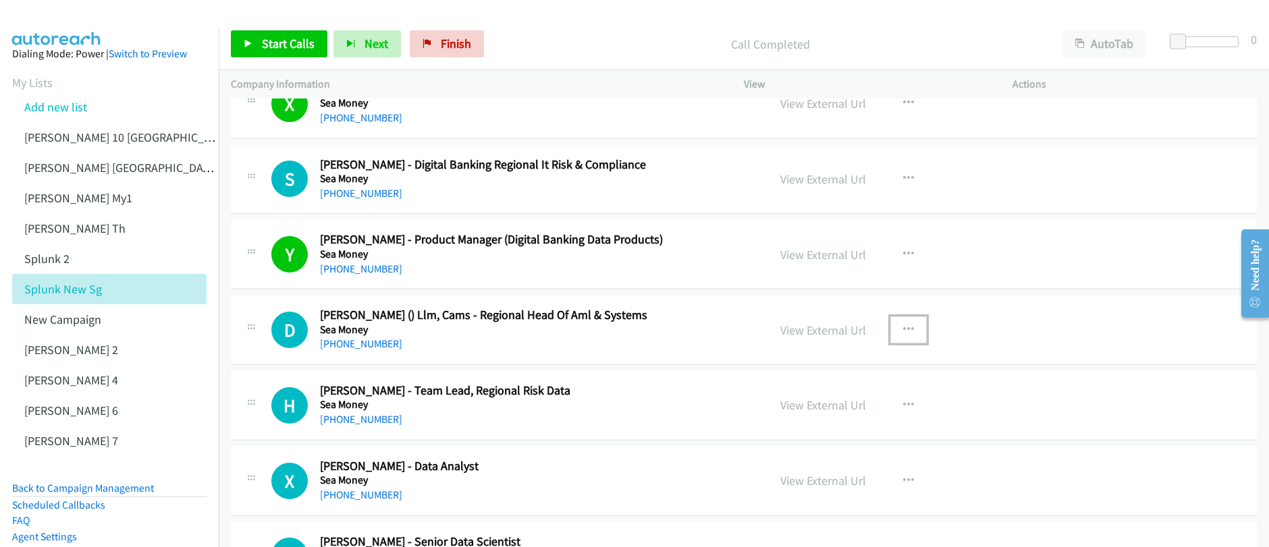
click at [903, 331] on icon "button" at bounding box center [908, 330] width 11 height 11
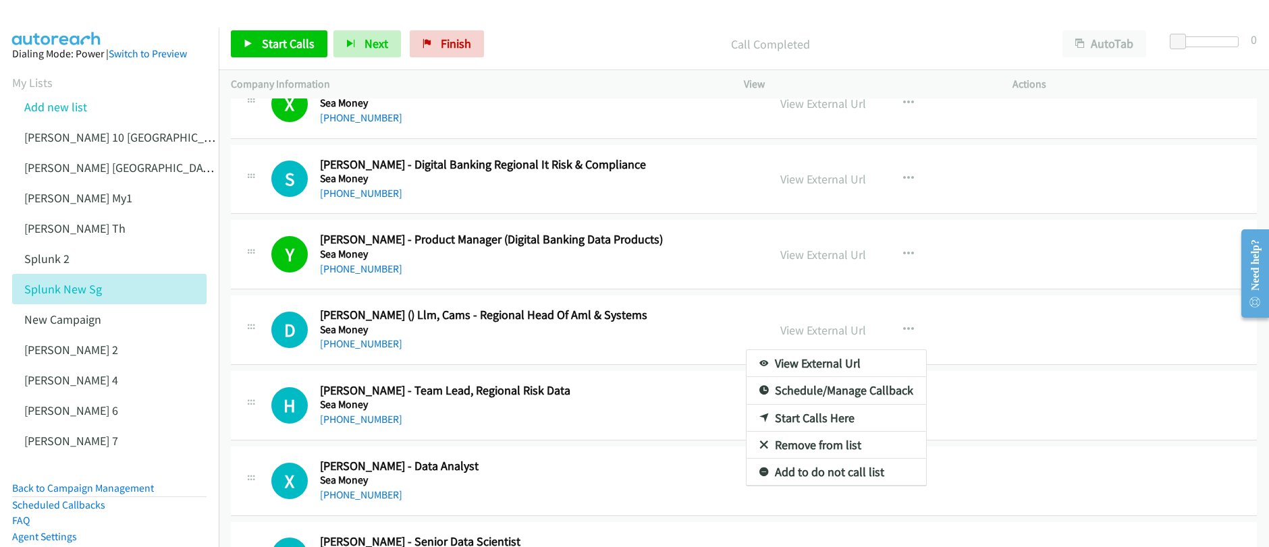
click at [791, 421] on link "Start Calls Here" at bounding box center [837, 418] width 180 height 27
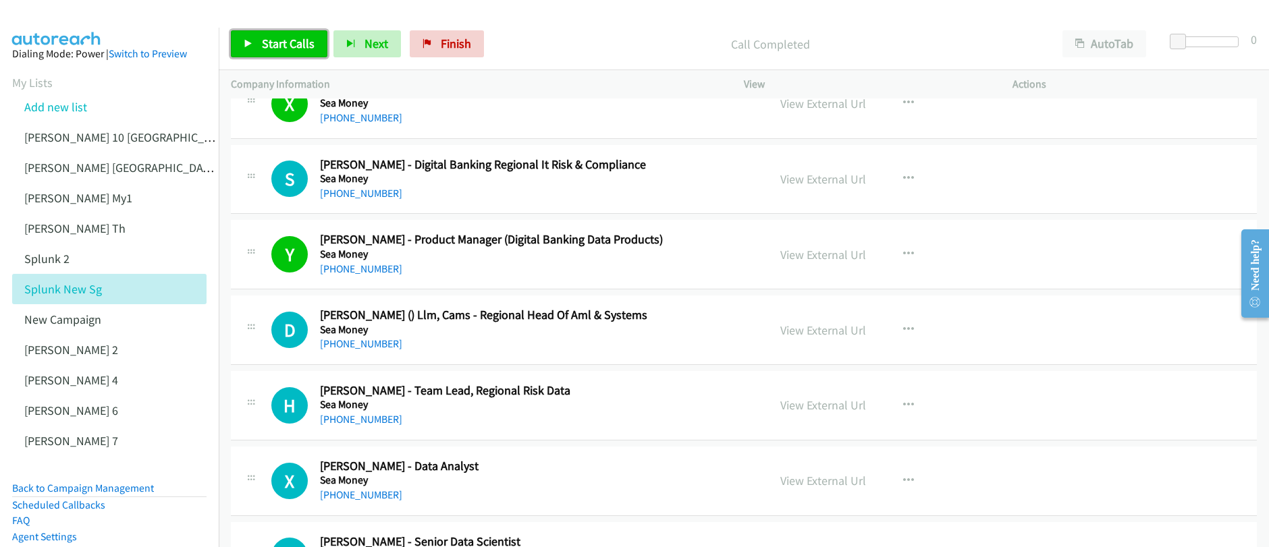
click at [290, 53] on link "Start Calls" at bounding box center [279, 43] width 97 height 27
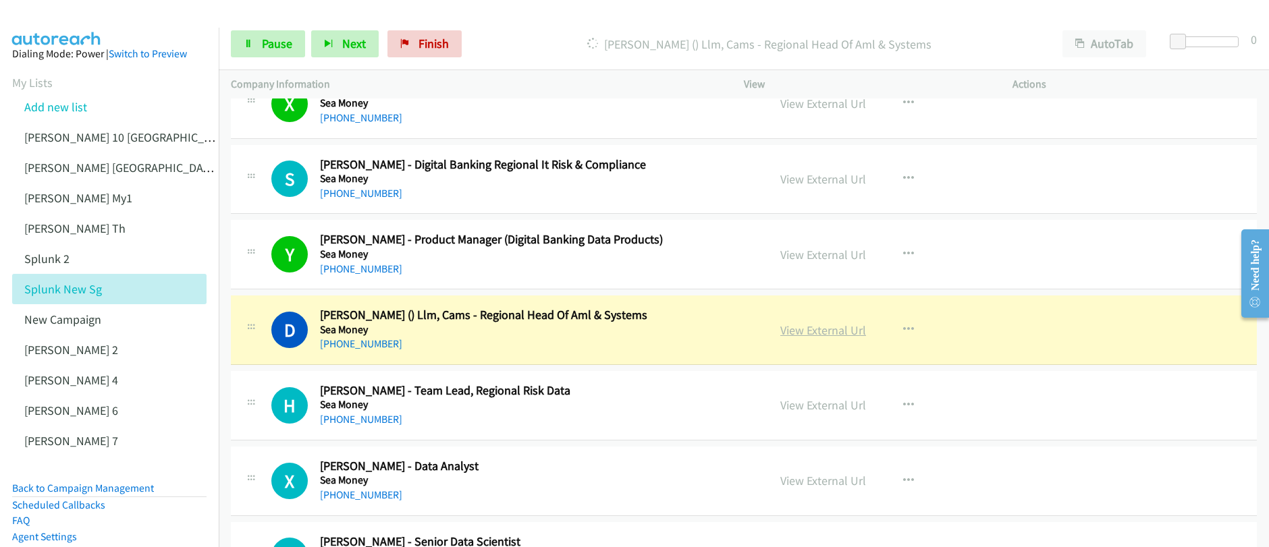
click at [818, 334] on link "View External Url" at bounding box center [823, 331] width 86 height 16
click at [269, 57] on link "Pause" at bounding box center [268, 43] width 74 height 27
click at [271, 49] on span "Pause" at bounding box center [277, 44] width 30 height 16
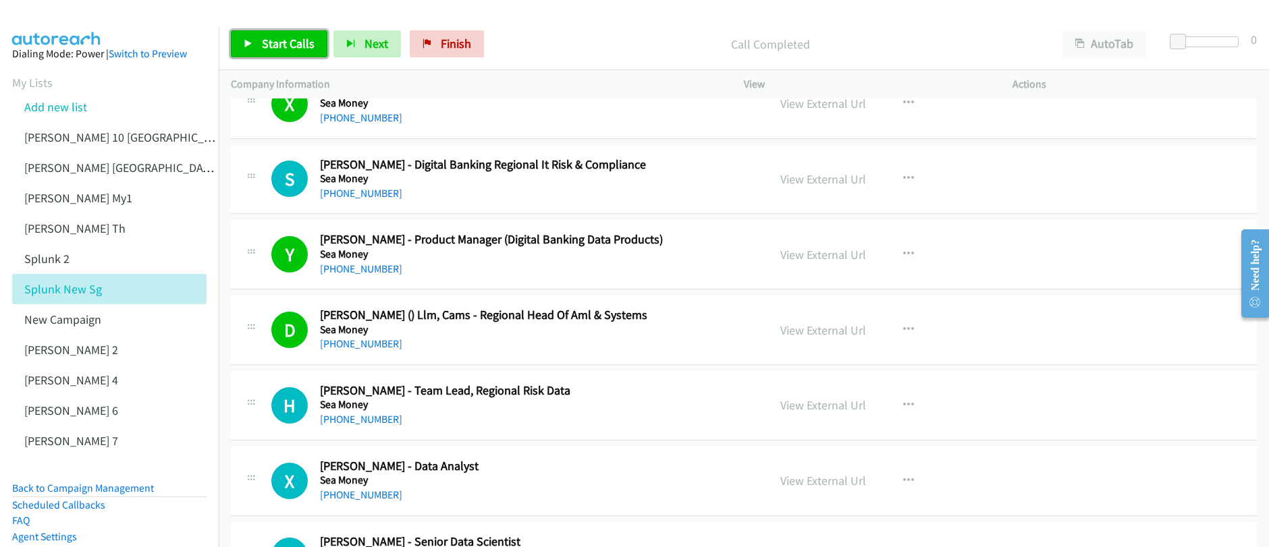
click at [256, 48] on link "Start Calls" at bounding box center [279, 43] width 97 height 27
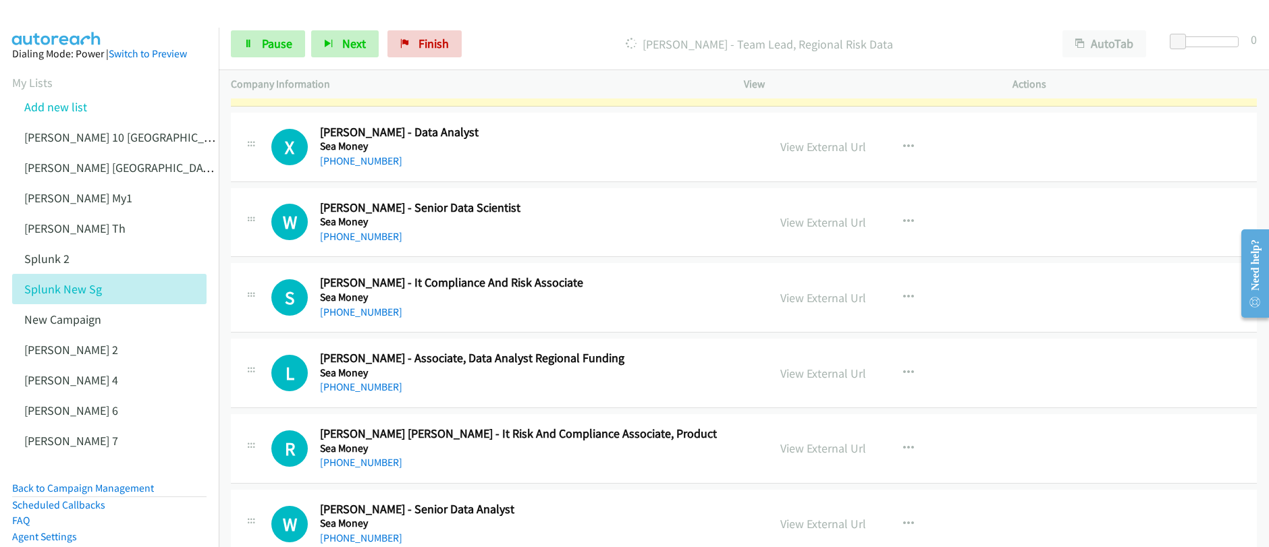
scroll to position [1261, 0]
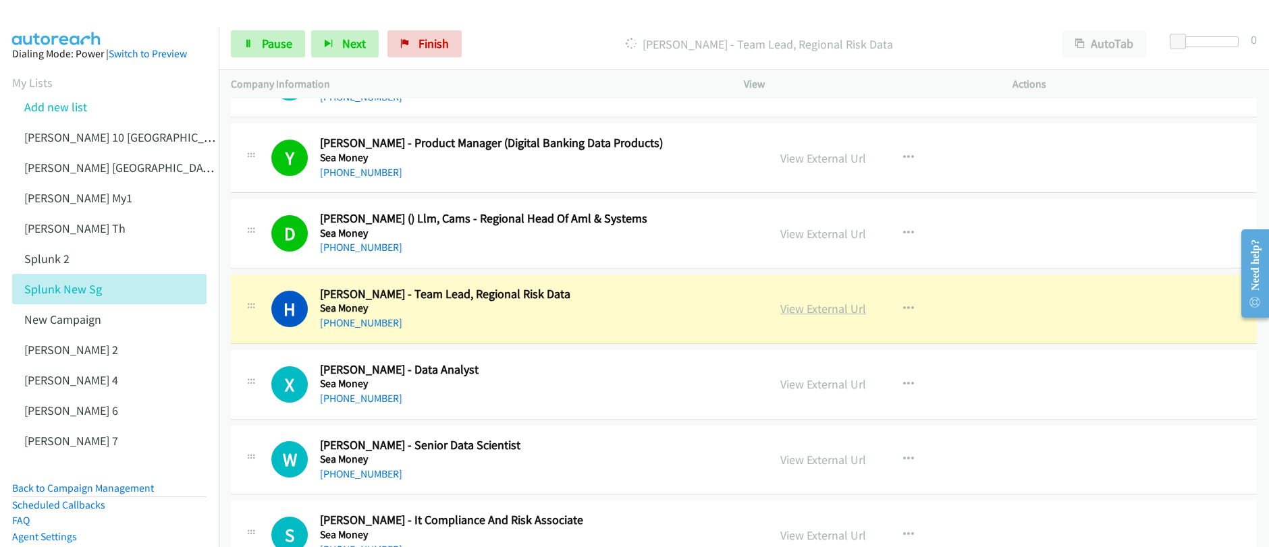
click at [831, 313] on link "View External Url" at bounding box center [823, 309] width 86 height 16
click at [0, 0] on div "Start Calls Pause Next Finish [PERSON_NAME] - Team Lead, Regional Risk Data Aut…" at bounding box center [634, 0] width 1269 height 0
click at [268, 53] on link "Pause" at bounding box center [268, 43] width 74 height 27
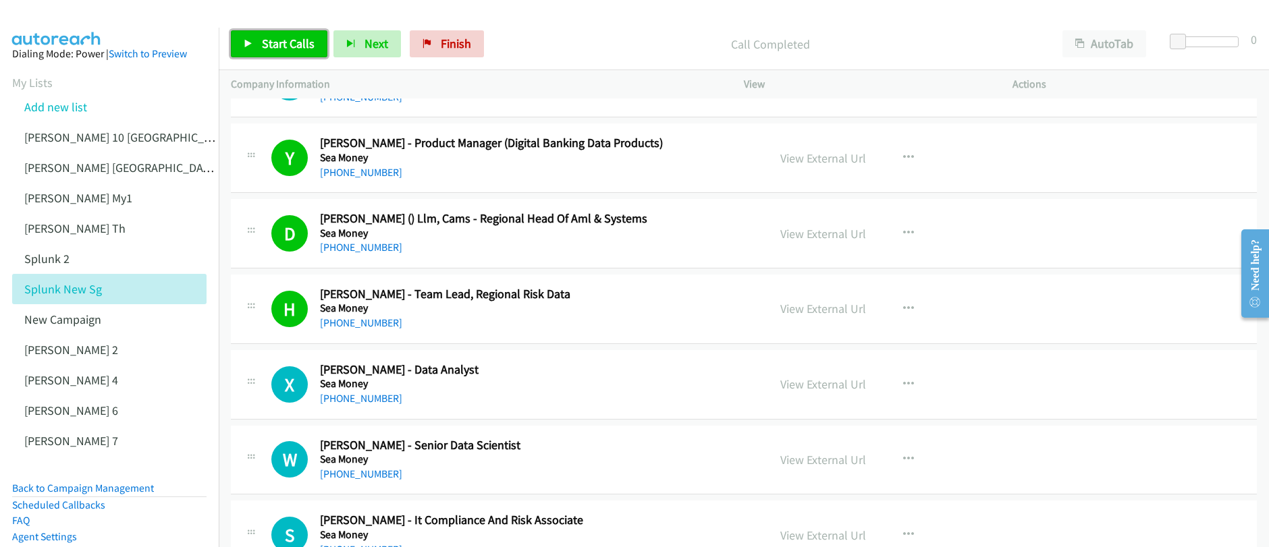
click at [282, 52] on link "Start Calls" at bounding box center [279, 43] width 97 height 27
click at [333, 45] on link "Pause" at bounding box center [346, 37] width 26 height 14
click at [271, 45] on span "Start Calls" at bounding box center [288, 44] width 53 height 16
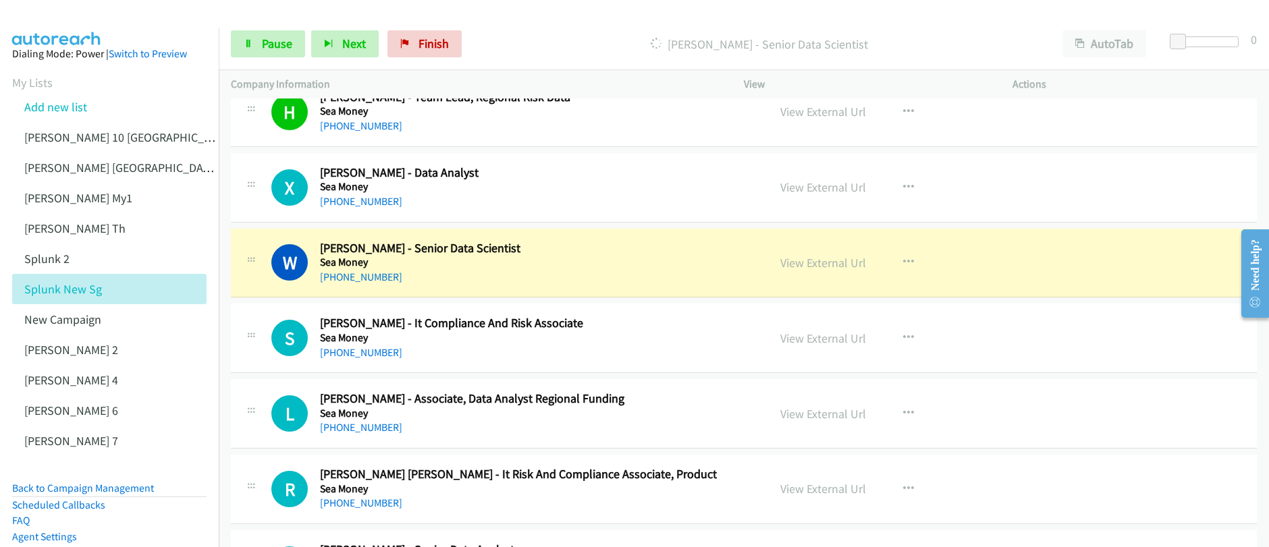
scroll to position [1515, 0]
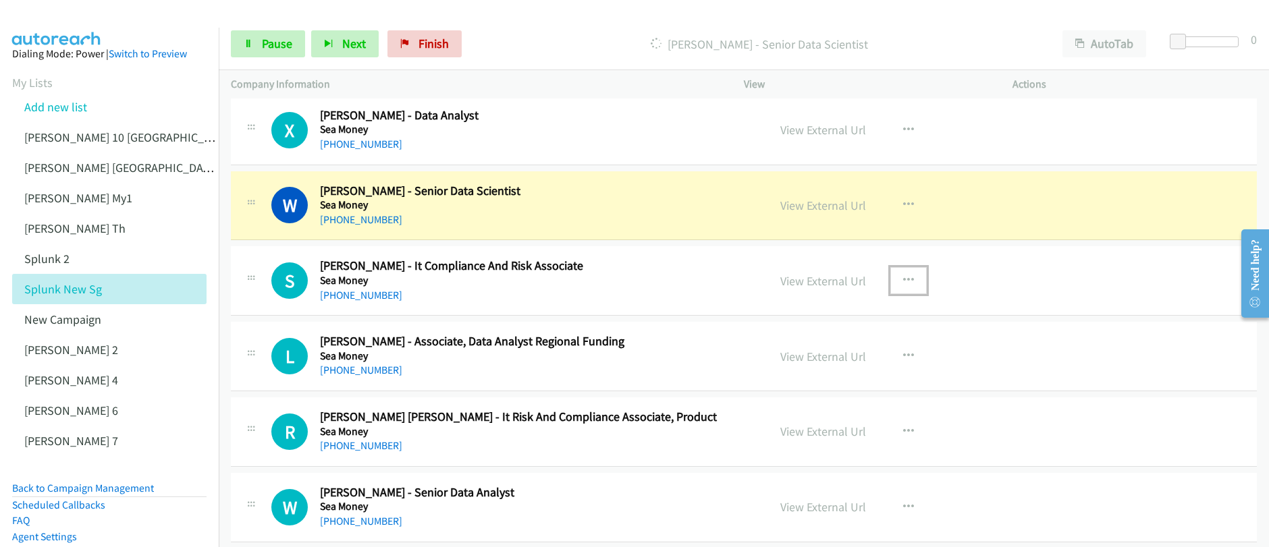
click at [904, 285] on icon "button" at bounding box center [908, 280] width 11 height 11
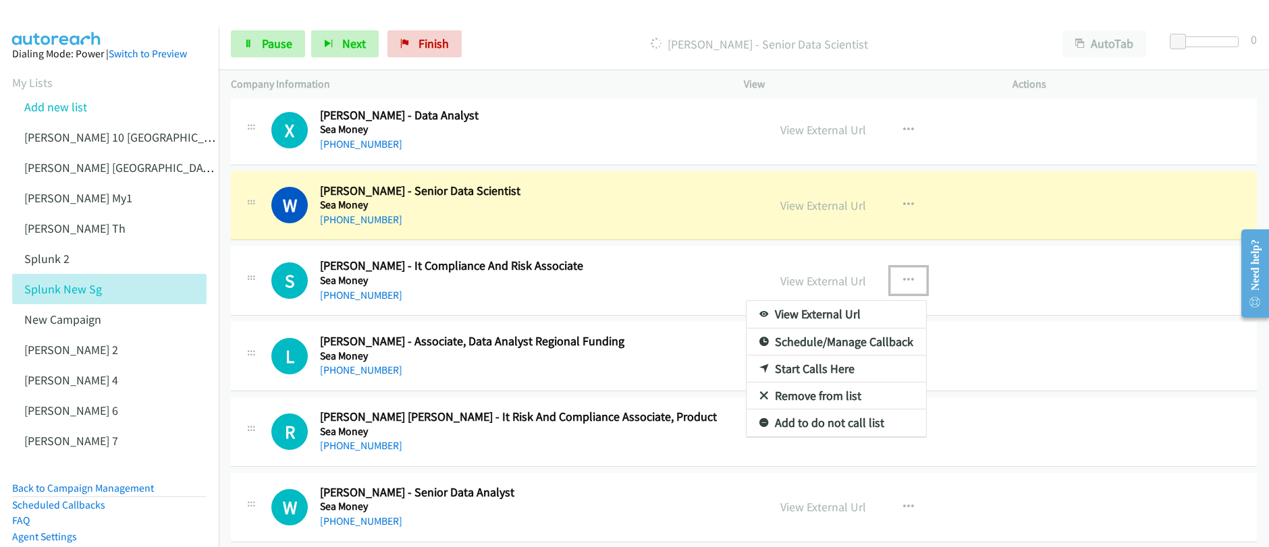
click at [805, 373] on link "Start Calls Here" at bounding box center [837, 369] width 180 height 27
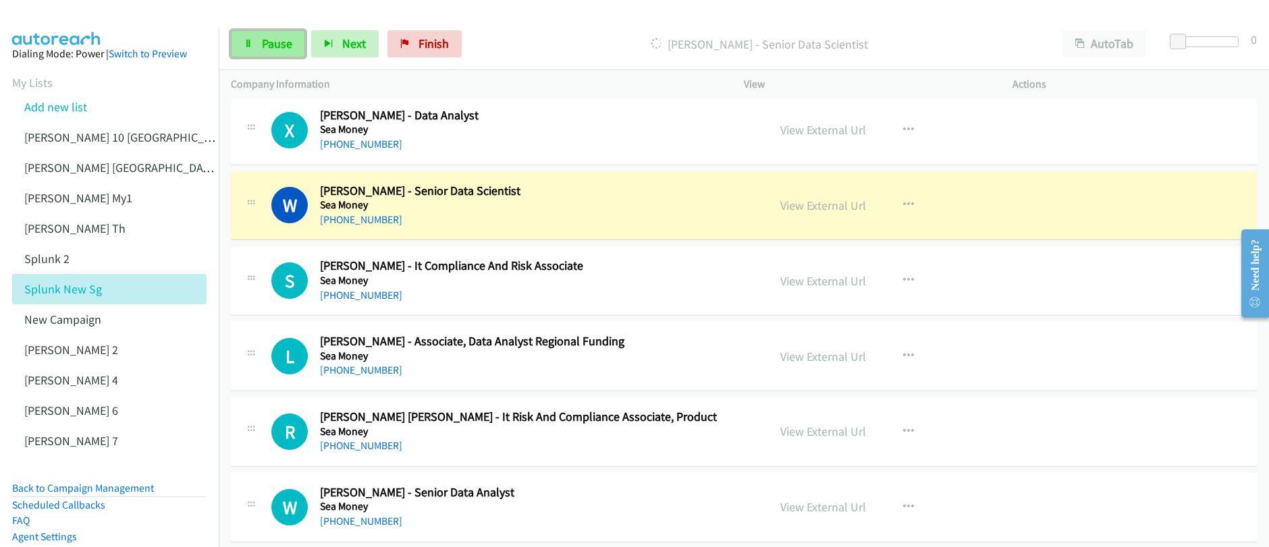
click at [268, 48] on span "Pause" at bounding box center [277, 44] width 30 height 16
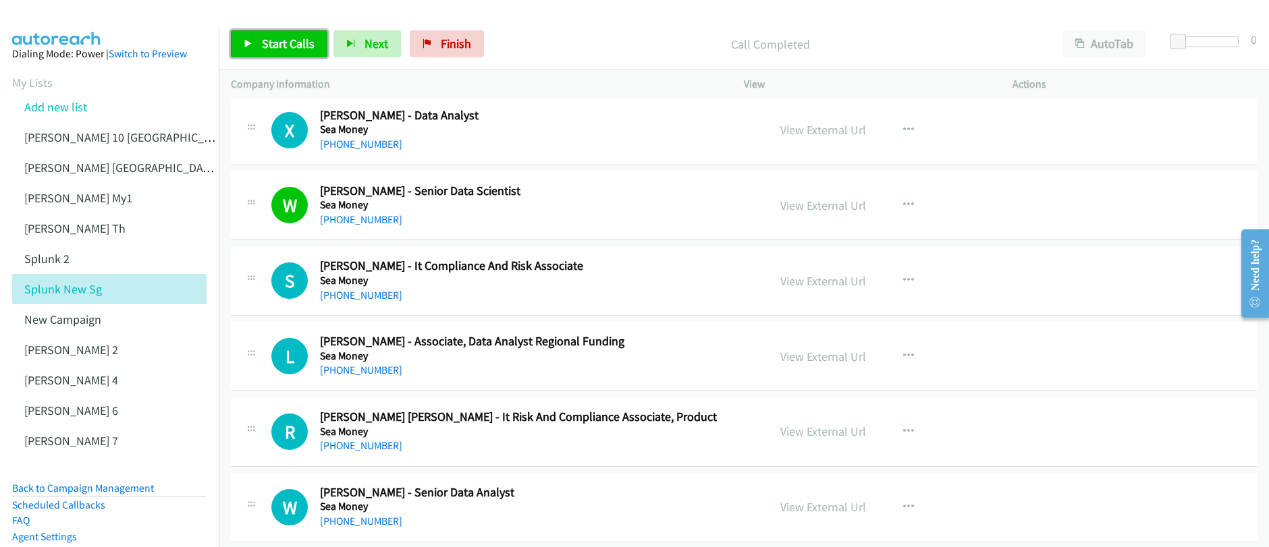
click at [290, 43] on span "Start Calls" at bounding box center [288, 44] width 53 height 16
click at [283, 44] on span "Pause" at bounding box center [277, 44] width 30 height 16
click at [283, 44] on span "Start Calls" at bounding box center [288, 44] width 53 height 16
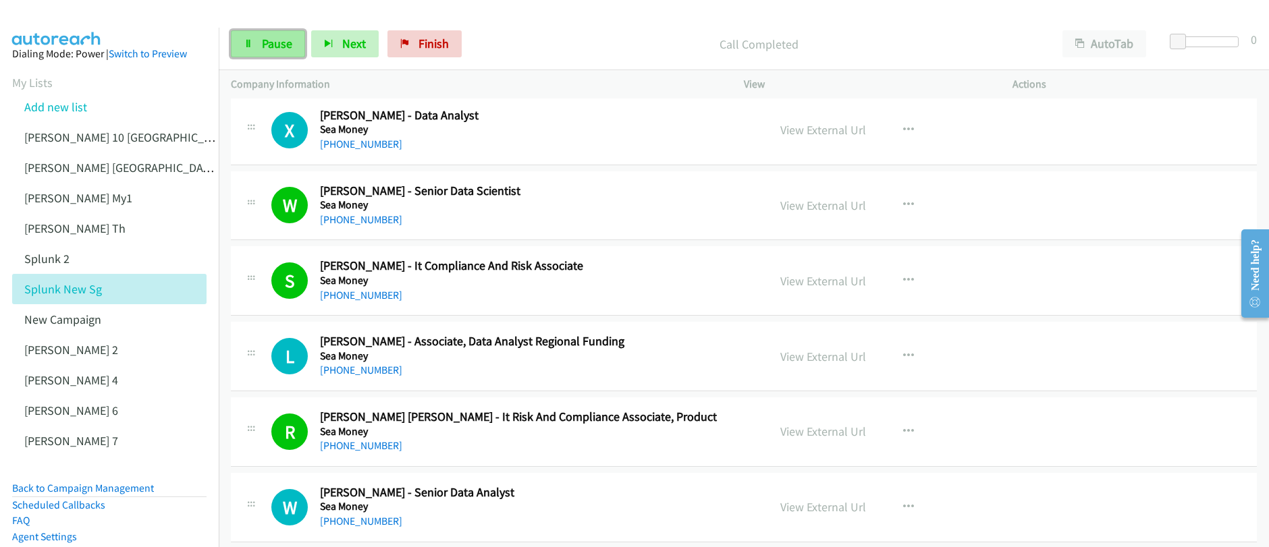
click at [261, 54] on link "Pause" at bounding box center [268, 43] width 74 height 27
click at [261, 54] on link "Start Calls" at bounding box center [279, 43] width 97 height 27
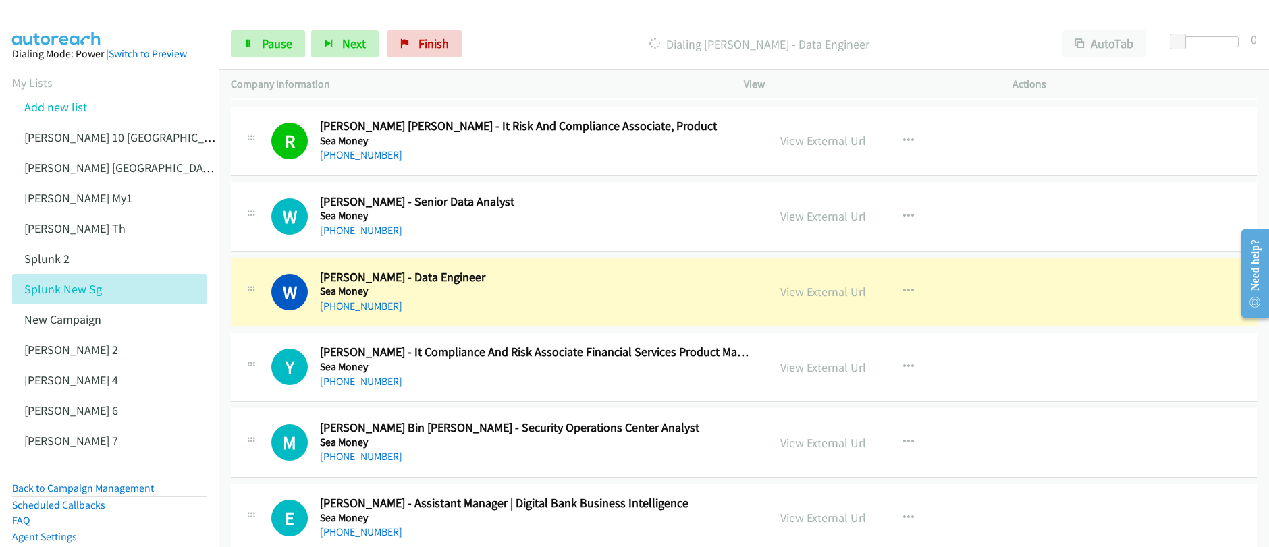
scroll to position [1817, 0]
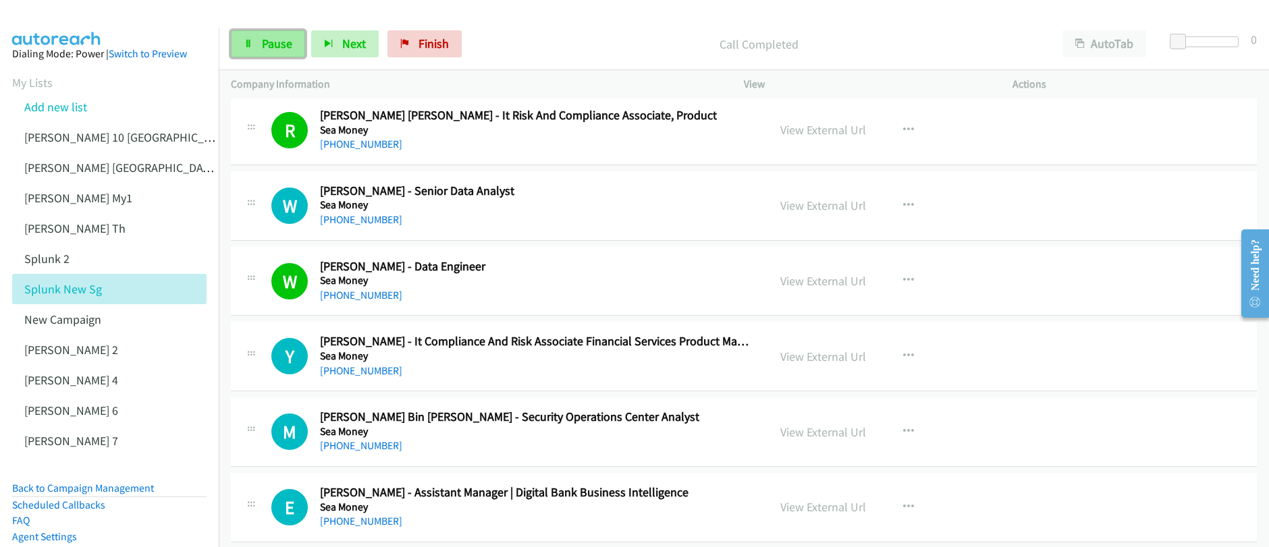
click at [265, 43] on span "Pause" at bounding box center [277, 44] width 30 height 16
click at [265, 44] on span "Start Calls" at bounding box center [288, 44] width 53 height 16
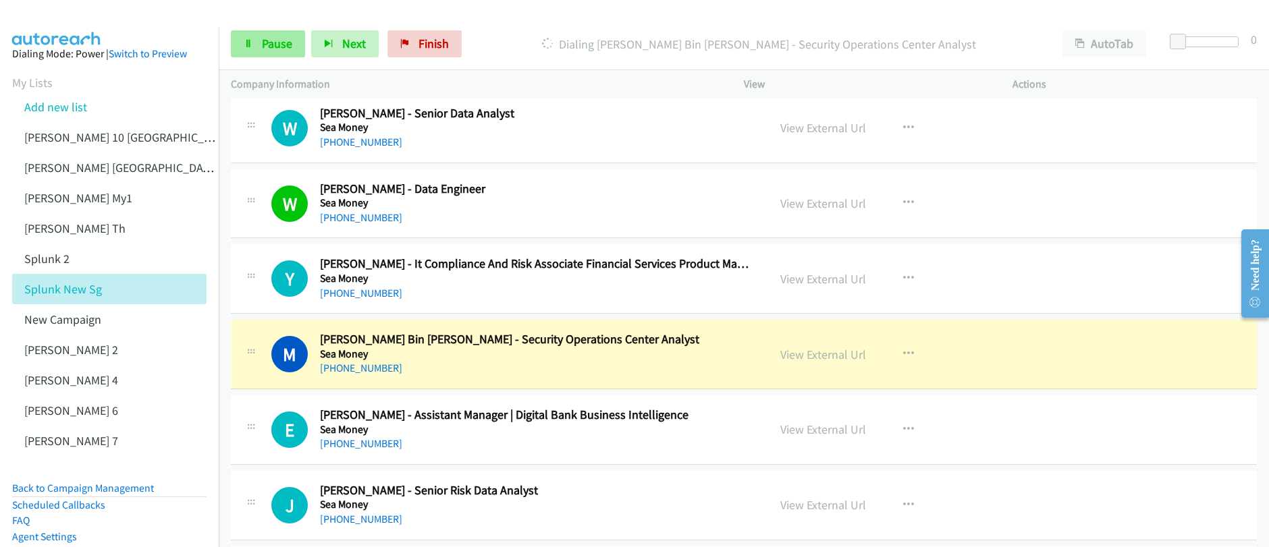
scroll to position [1895, 0]
click at [264, 50] on span "Pause" at bounding box center [277, 44] width 30 height 16
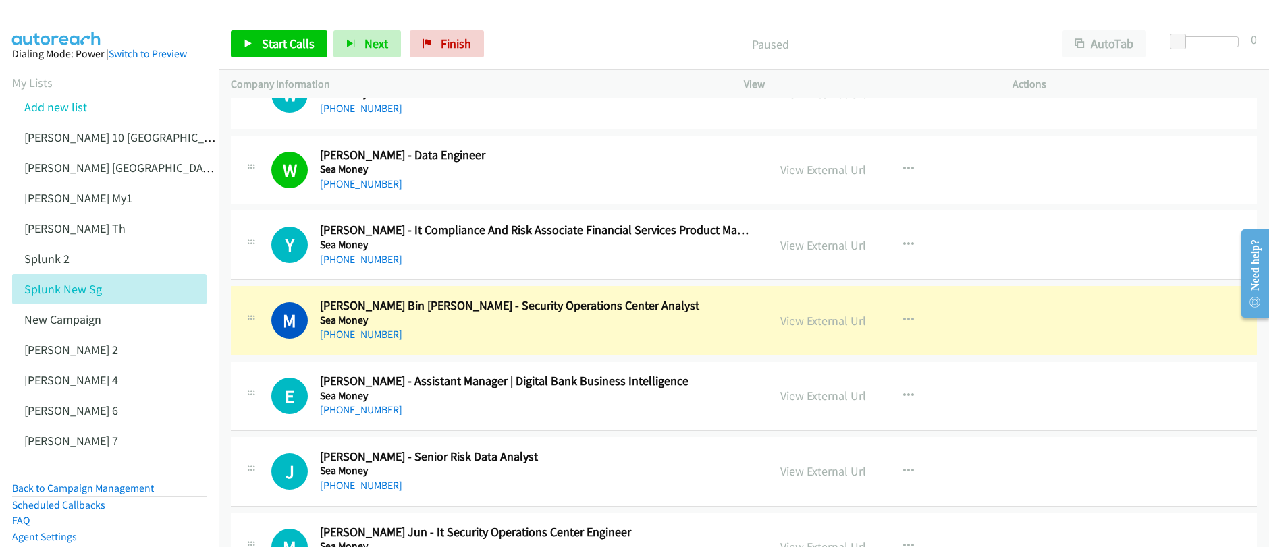
scroll to position [2198, 0]
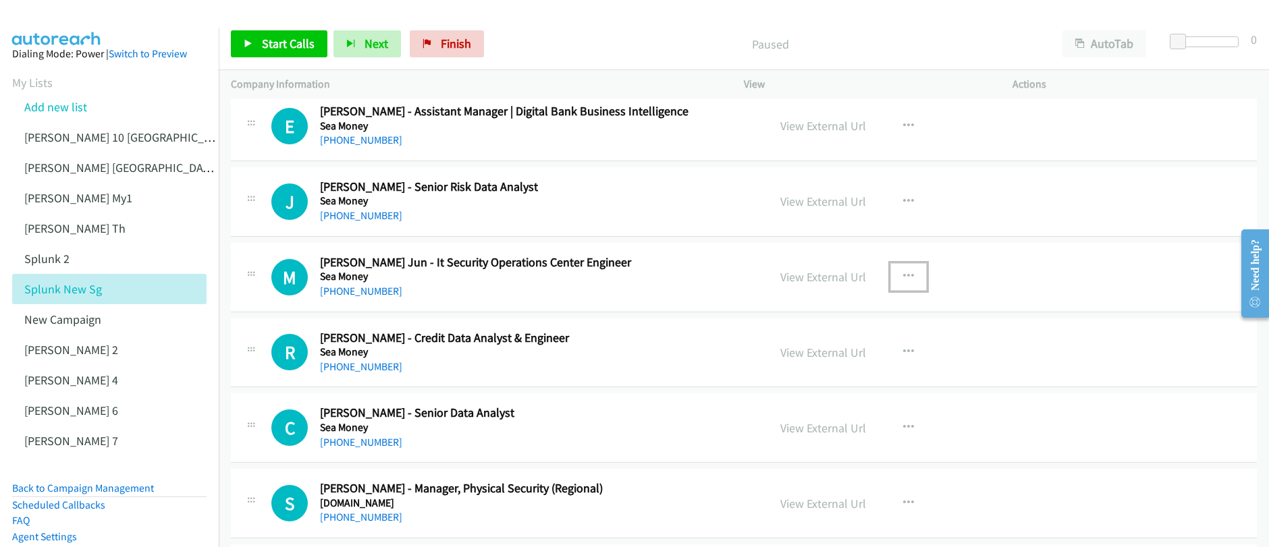
click at [903, 277] on icon "button" at bounding box center [908, 276] width 11 height 11
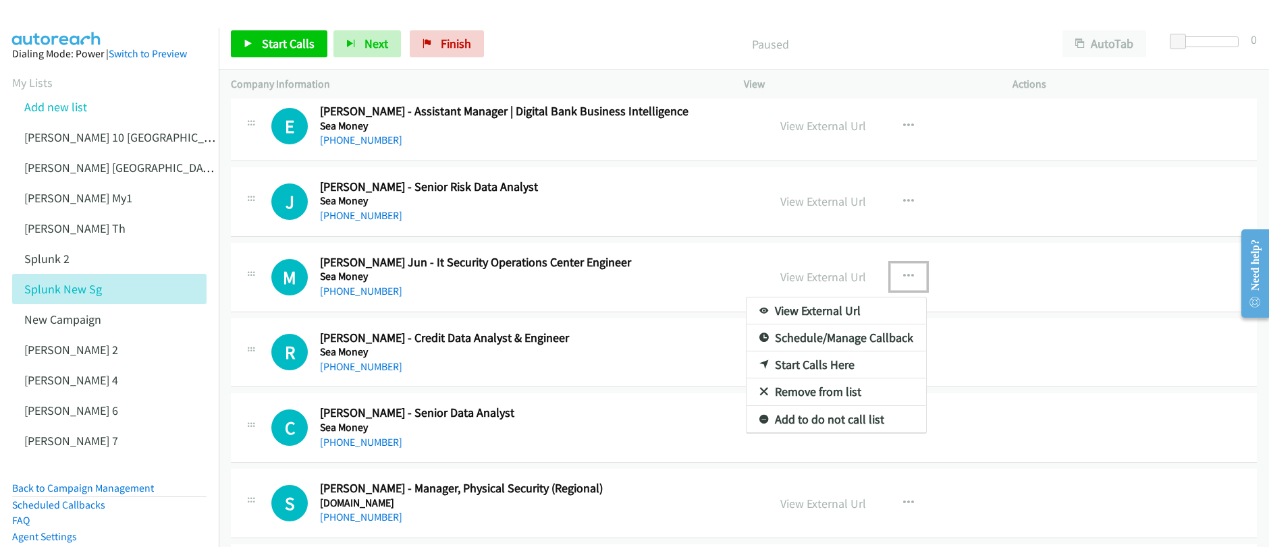
click at [809, 366] on link "Start Calls Here" at bounding box center [837, 365] width 180 height 27
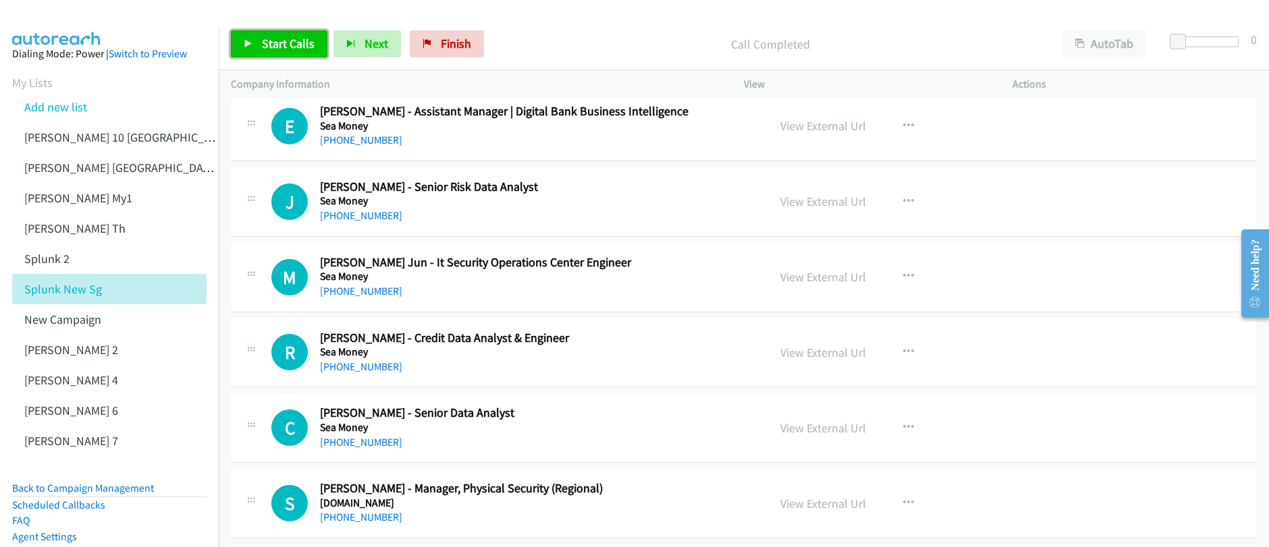
click at [277, 44] on span "Start Calls" at bounding box center [288, 44] width 53 height 16
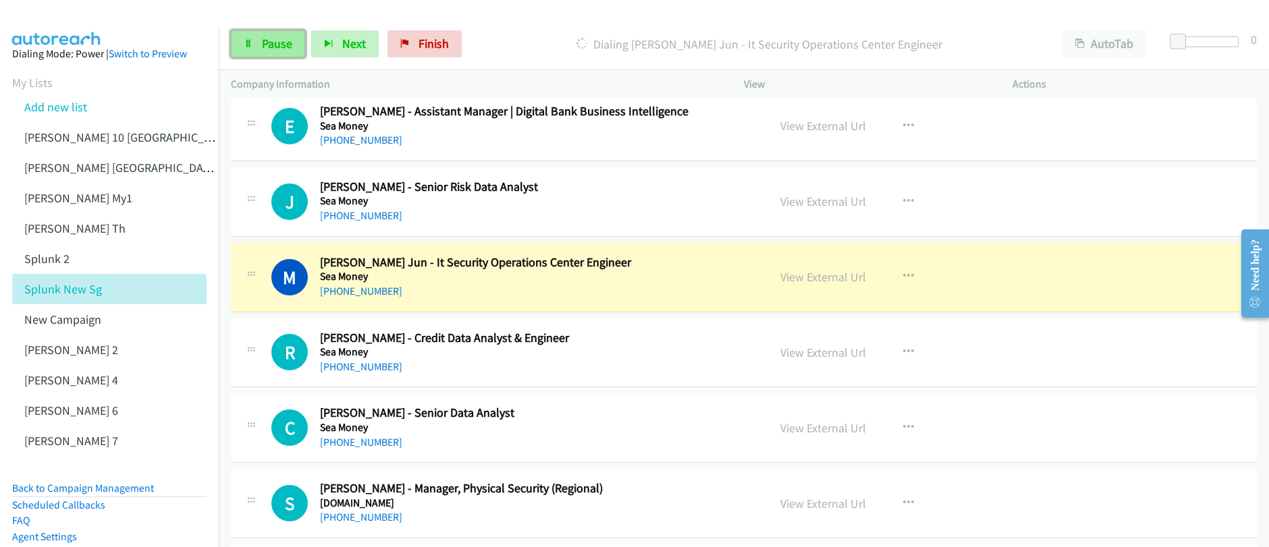
click at [269, 45] on span "Pause" at bounding box center [277, 44] width 30 height 16
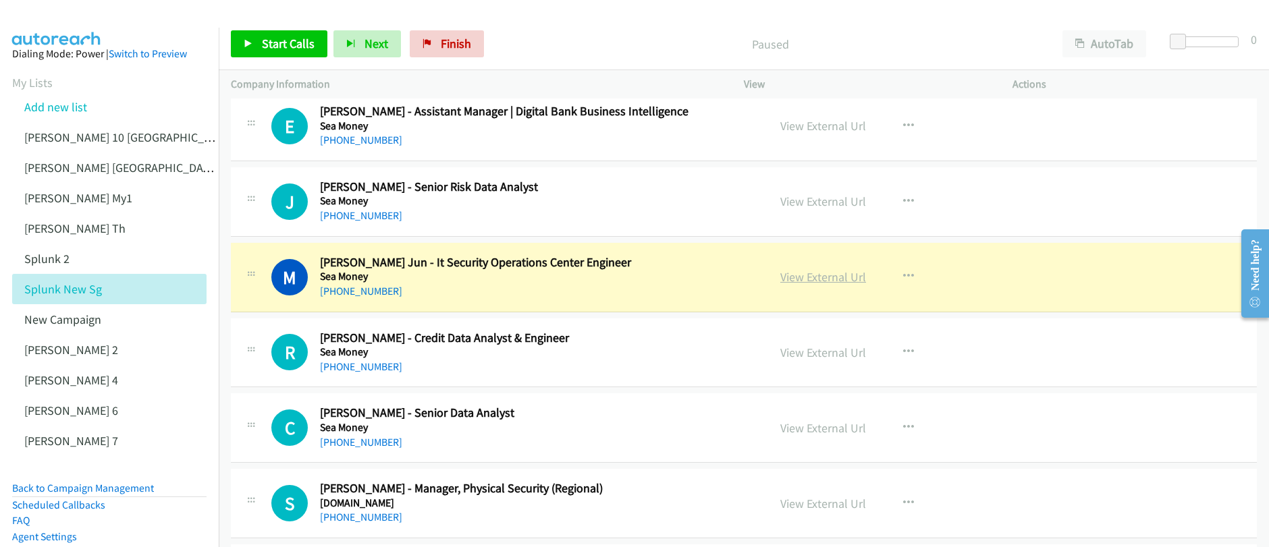
click at [828, 282] on link "View External Url" at bounding box center [823, 277] width 86 height 16
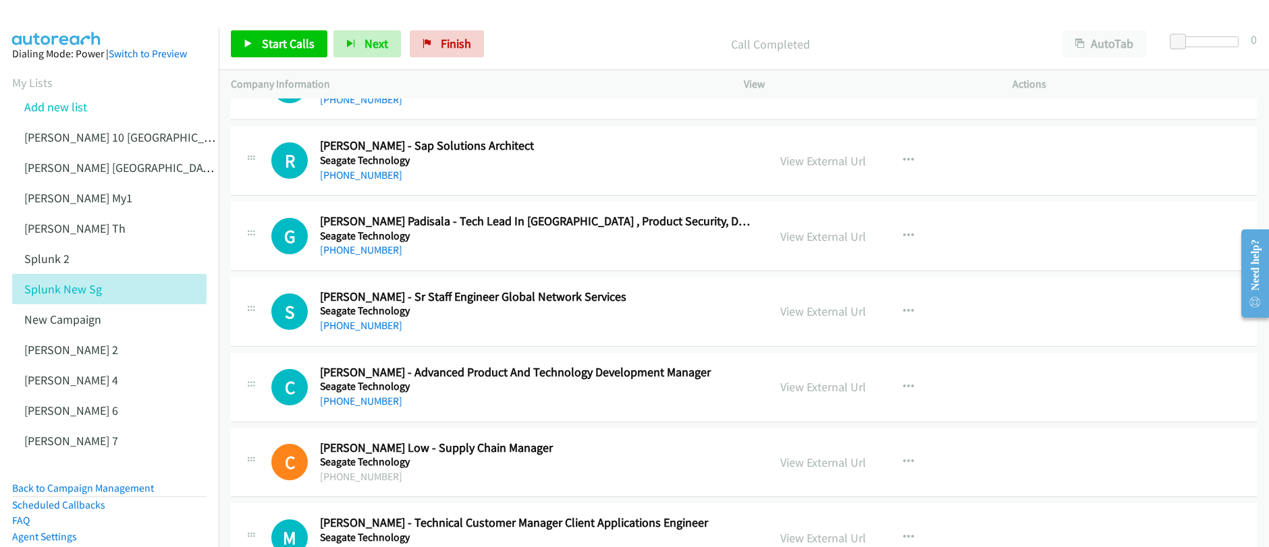
scroll to position [3654, 0]
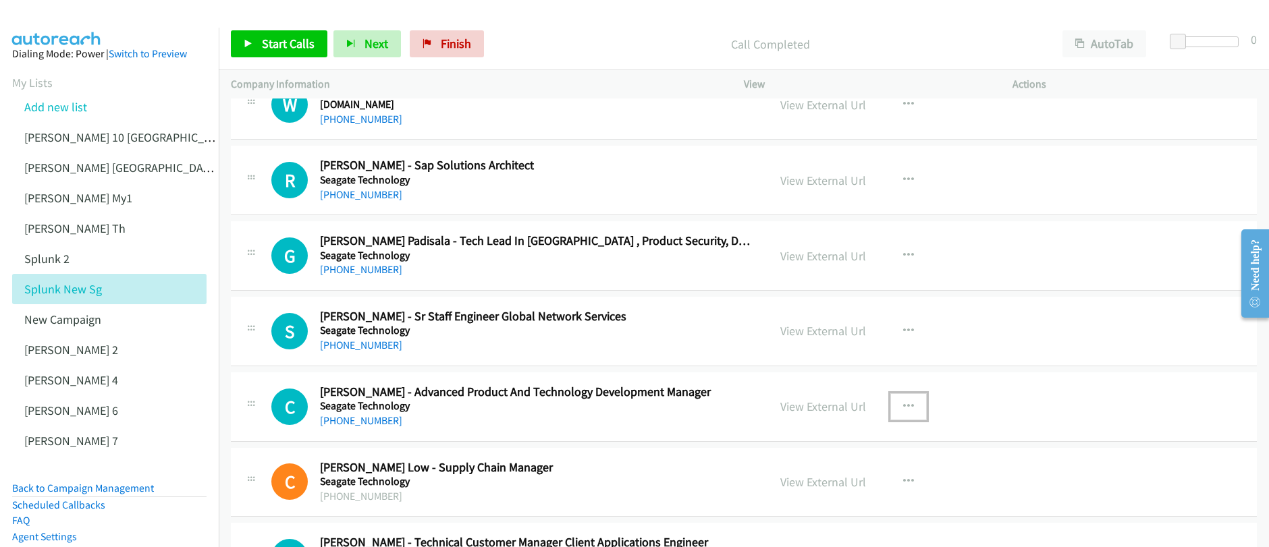
click at [907, 408] on icon "button" at bounding box center [908, 407] width 11 height 11
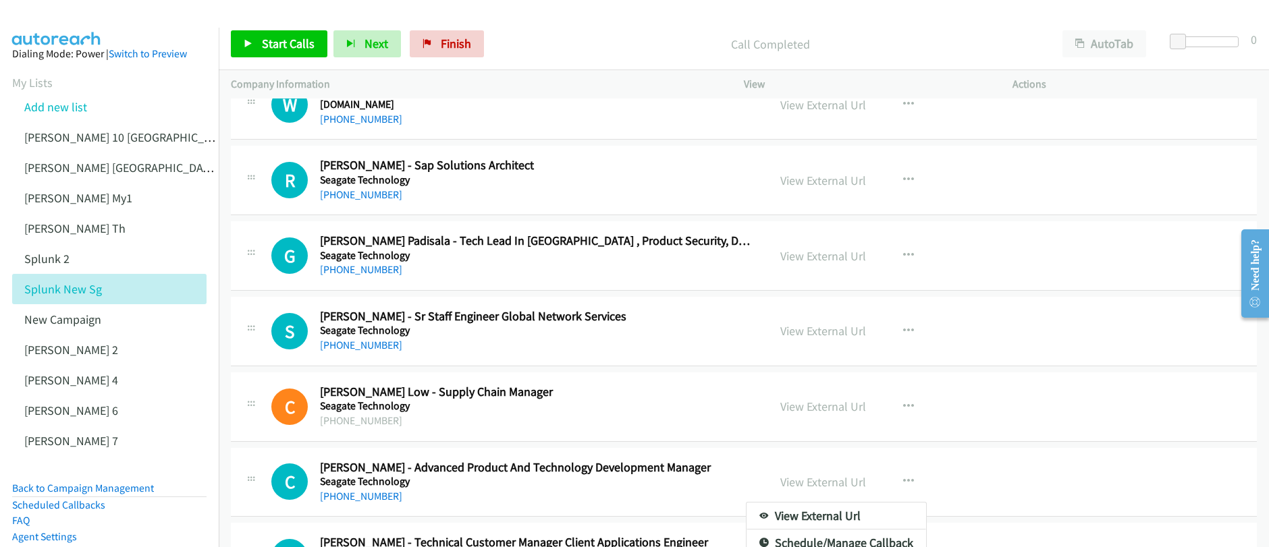
click at [268, 34] on div at bounding box center [634, 273] width 1269 height 547
click at [267, 38] on span "Start Calls" at bounding box center [288, 44] width 53 height 16
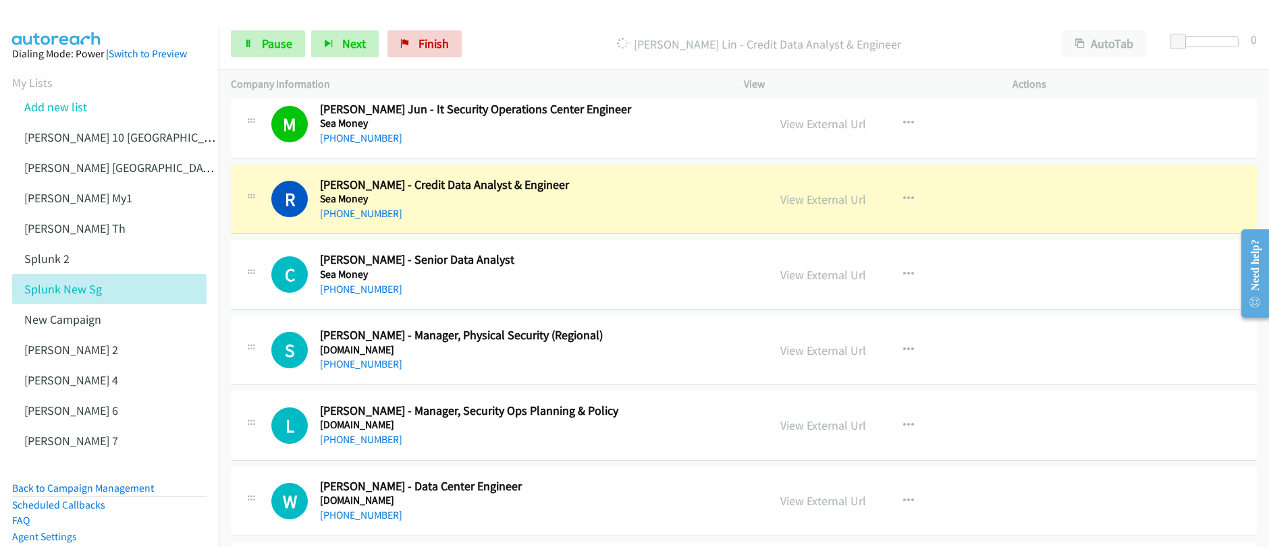
scroll to position [2346, 0]
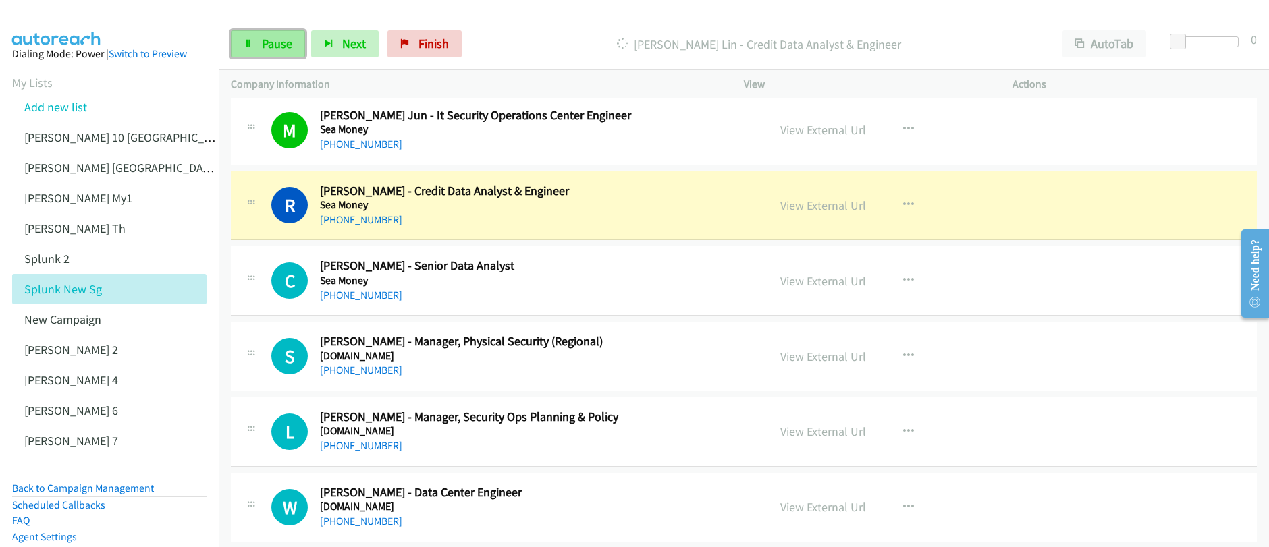
click at [270, 52] on link "Pause" at bounding box center [268, 43] width 74 height 27
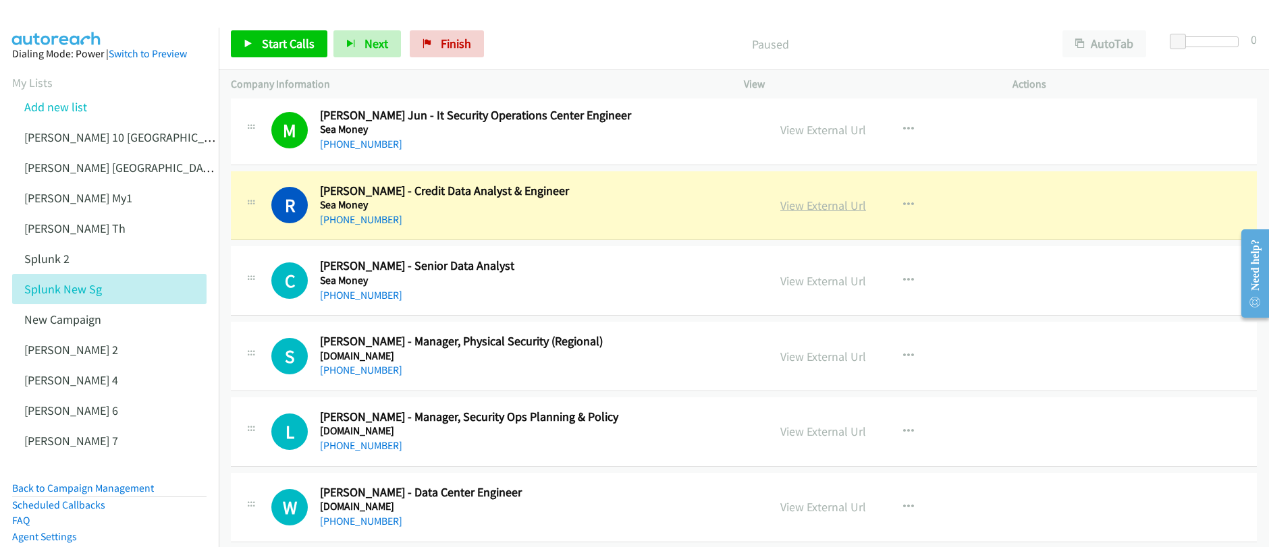
click at [823, 208] on link "View External Url" at bounding box center [823, 206] width 86 height 16
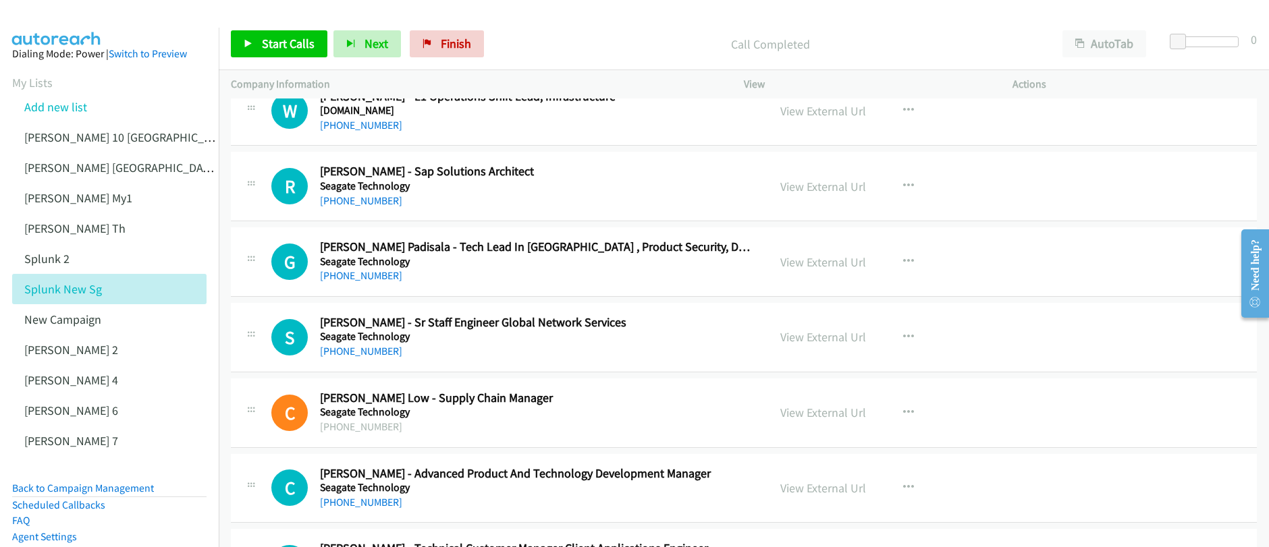
scroll to position [3648, 0]
click at [903, 261] on icon "button" at bounding box center [908, 261] width 11 height 11
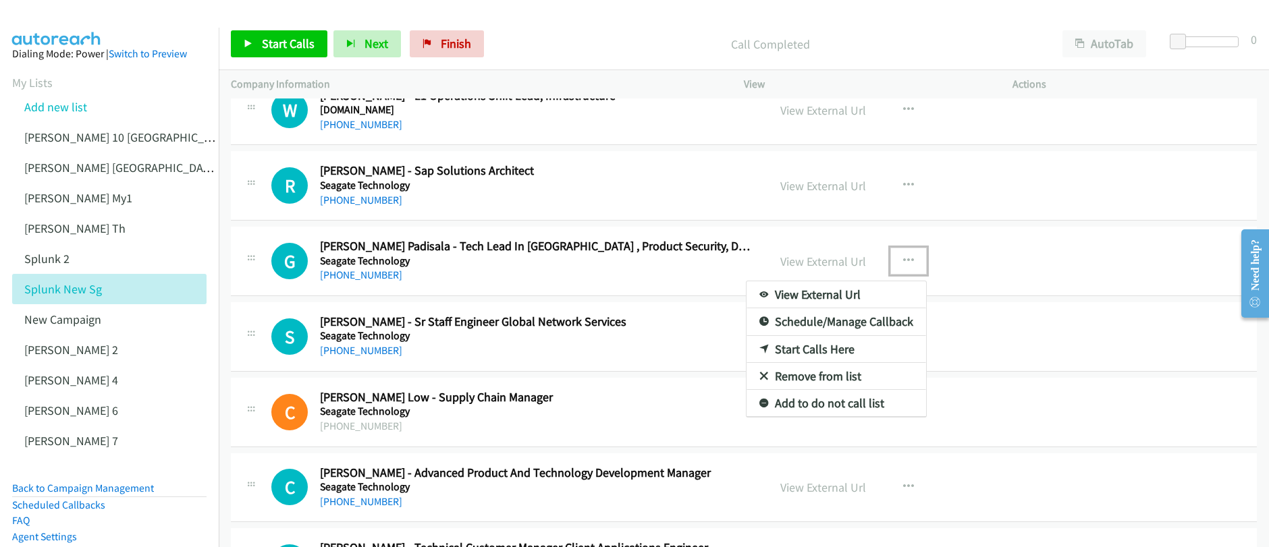
click at [795, 350] on link "Start Calls Here" at bounding box center [837, 349] width 180 height 27
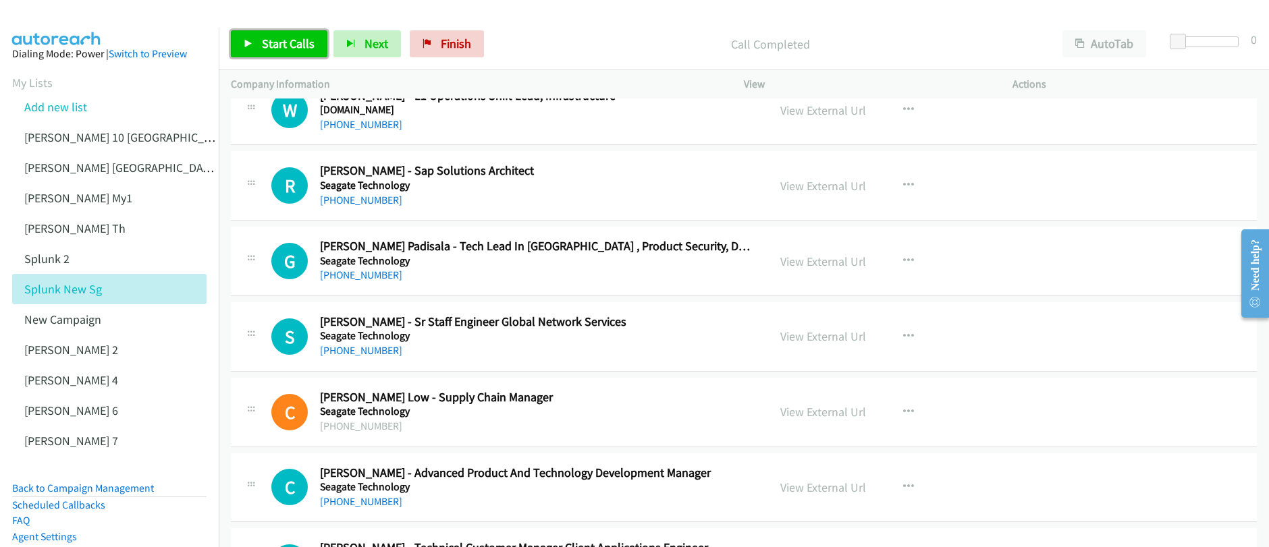
click at [304, 46] on span "Start Calls" at bounding box center [288, 44] width 53 height 16
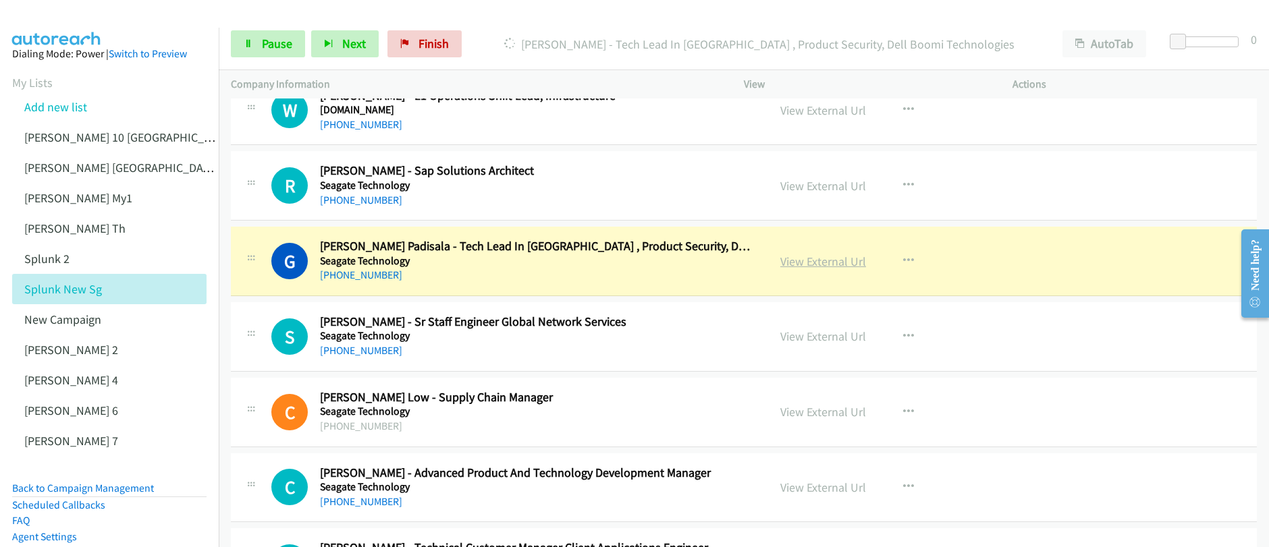
click at [823, 263] on link "View External Url" at bounding box center [823, 262] width 86 height 16
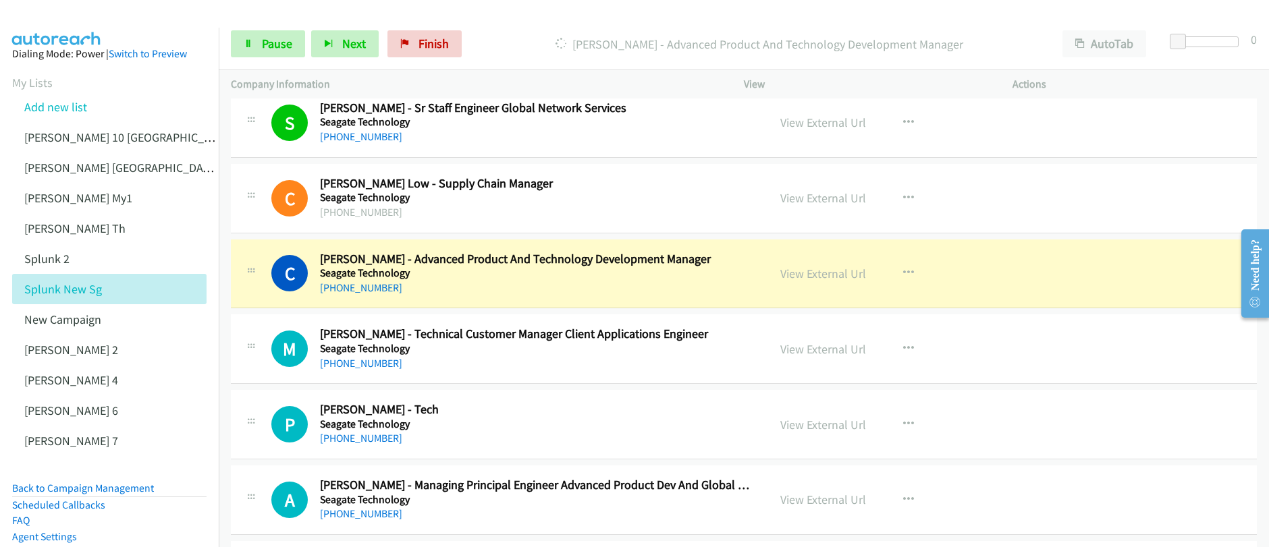
scroll to position [3864, 0]
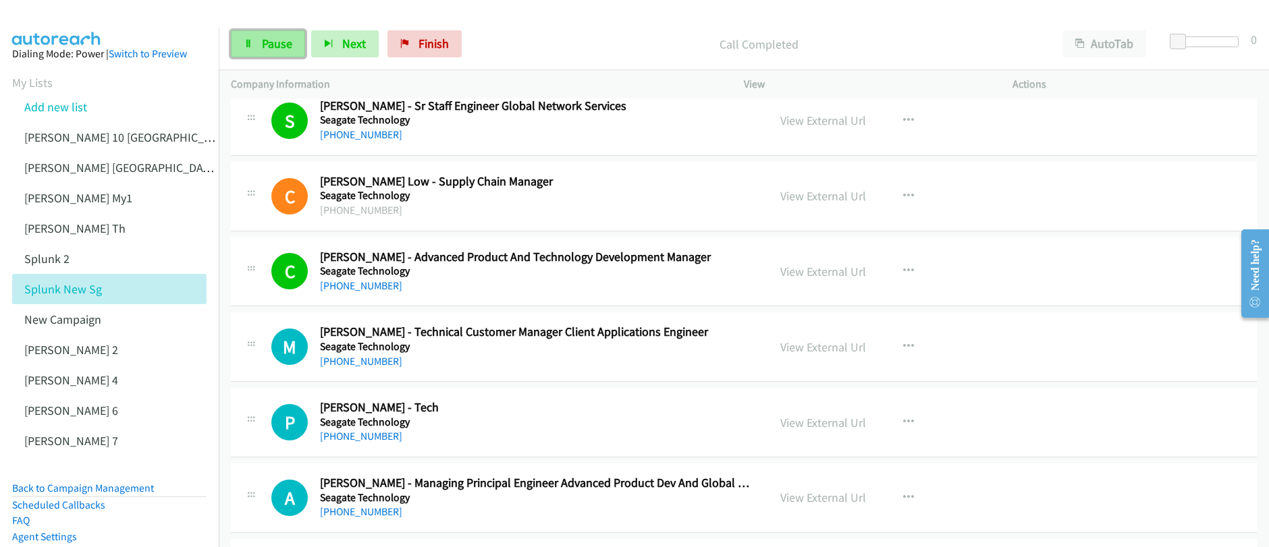
click at [275, 51] on span "Pause" at bounding box center [277, 44] width 30 height 16
click at [275, 50] on span "Start Calls" at bounding box center [288, 44] width 53 height 16
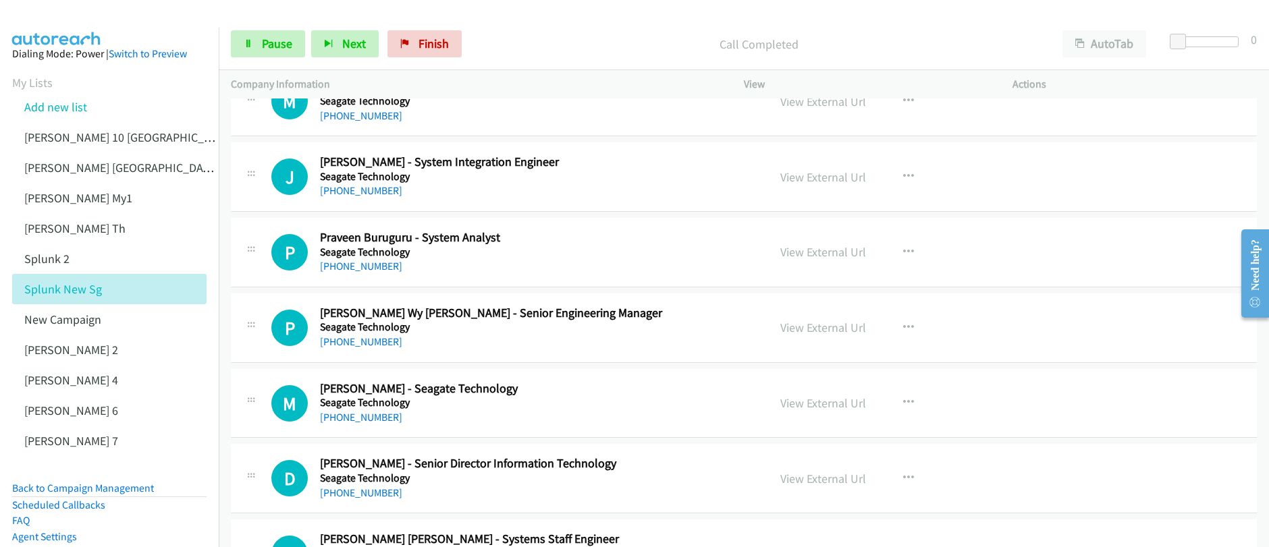
scroll to position [5318, 0]
click at [903, 404] on icon "button" at bounding box center [908, 402] width 11 height 11
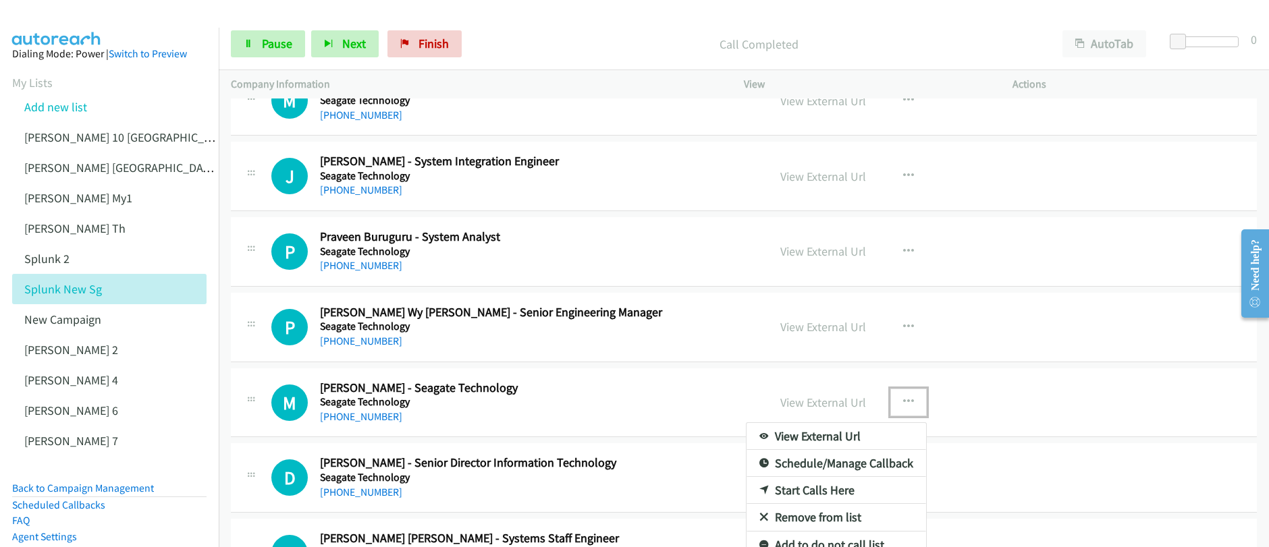
click at [794, 492] on link "Start Calls Here" at bounding box center [837, 490] width 180 height 27
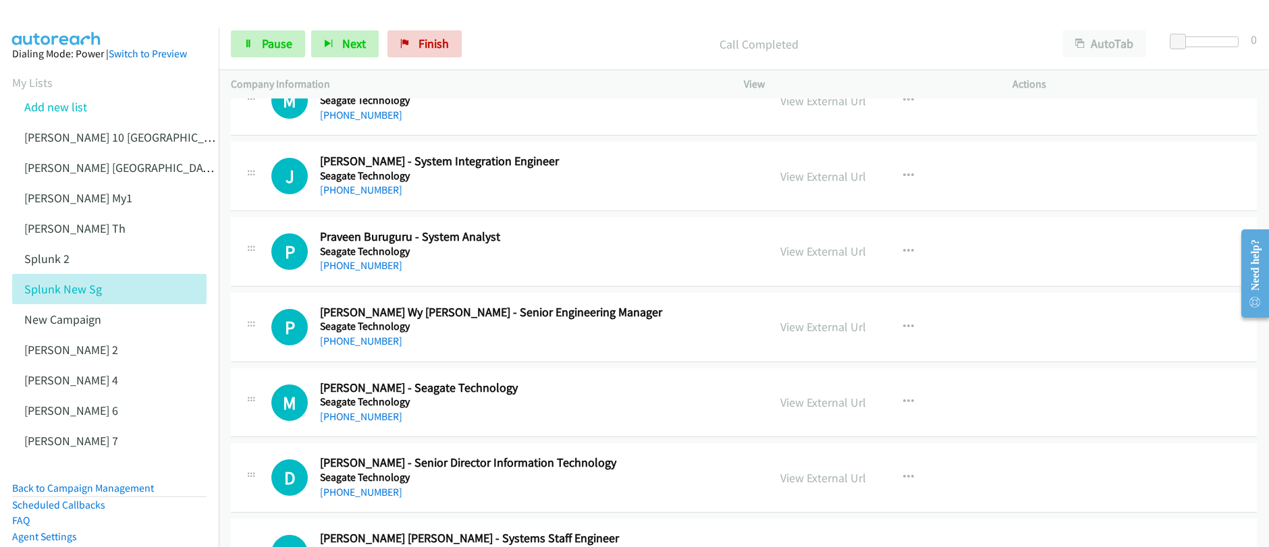
click at [263, 59] on div "Start Calls Pause Next Finish Call Completed AutoTab AutoTab 0" at bounding box center [744, 44] width 1050 height 52
click at [269, 47] on span "Pause" at bounding box center [277, 44] width 30 height 16
click at [904, 404] on icon "button" at bounding box center [908, 402] width 11 height 11
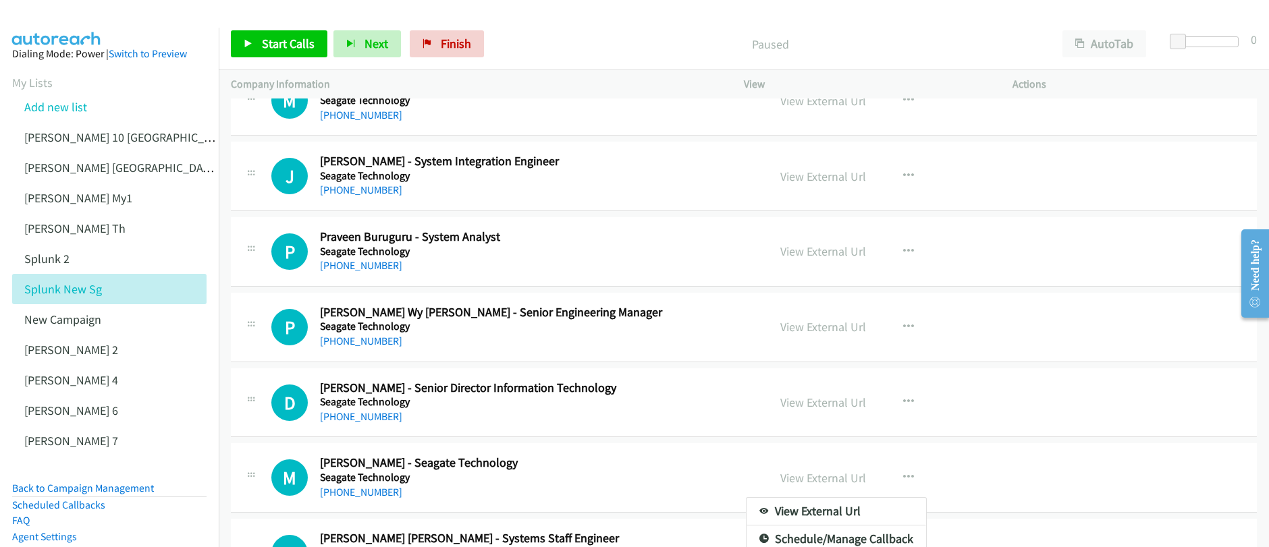
click at [269, 44] on div at bounding box center [634, 273] width 1269 height 547
click at [269, 44] on span "Start Calls" at bounding box center [288, 44] width 53 height 16
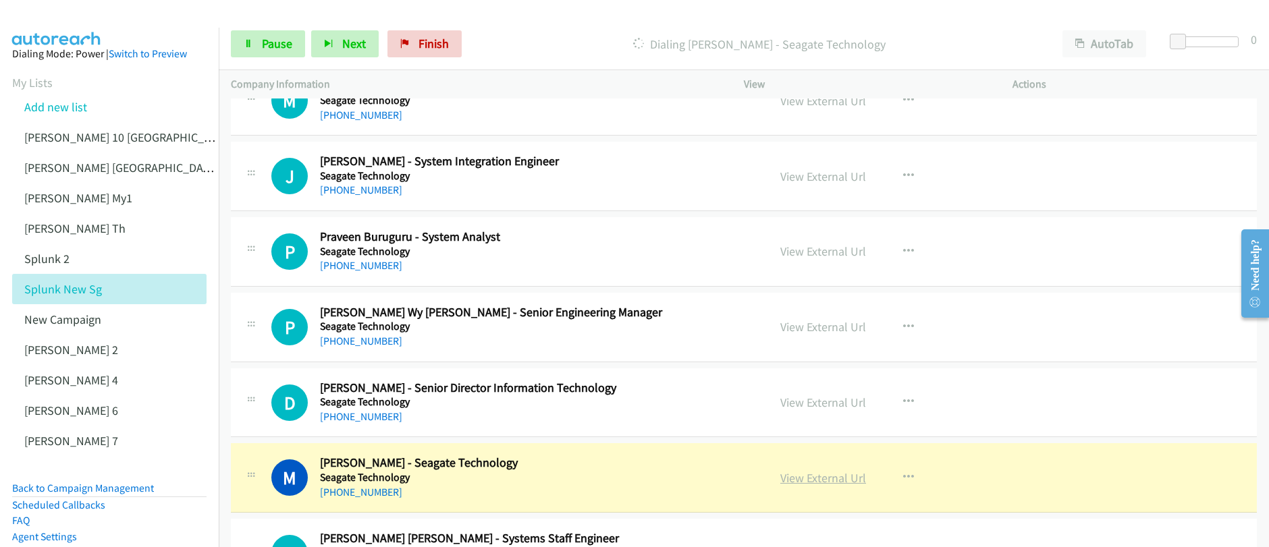
click at [818, 481] on link "View External Url" at bounding box center [823, 478] width 86 height 16
click at [287, 45] on span "Pause" at bounding box center [277, 44] width 30 height 16
click at [285, 47] on span "Pause" at bounding box center [277, 44] width 30 height 16
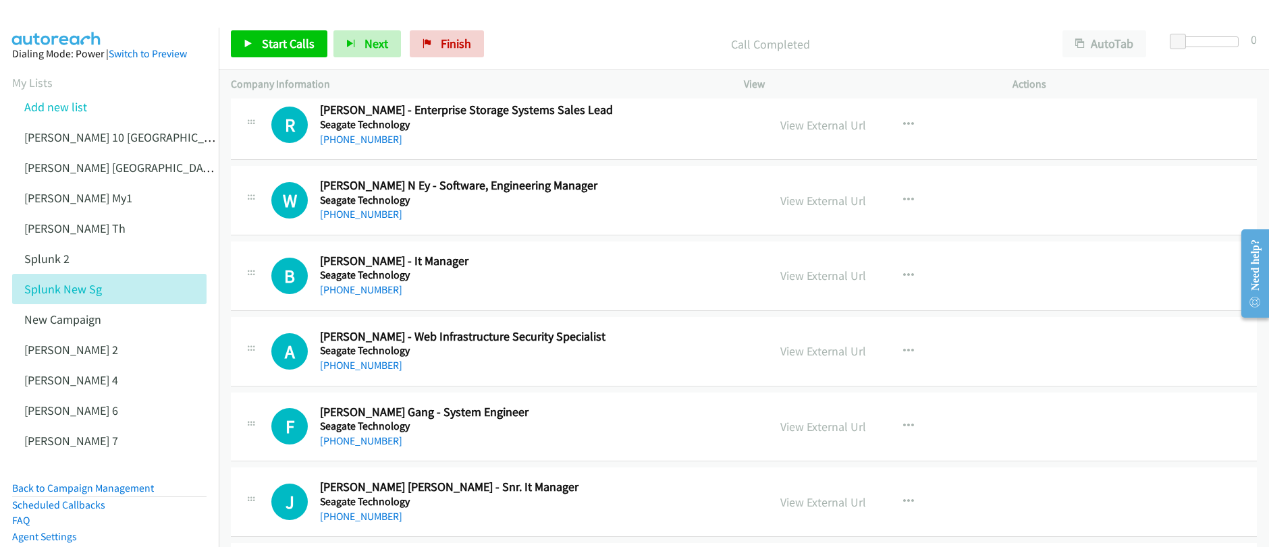
scroll to position [6125, 0]
click at [904, 427] on icon "button" at bounding box center [908, 426] width 11 height 11
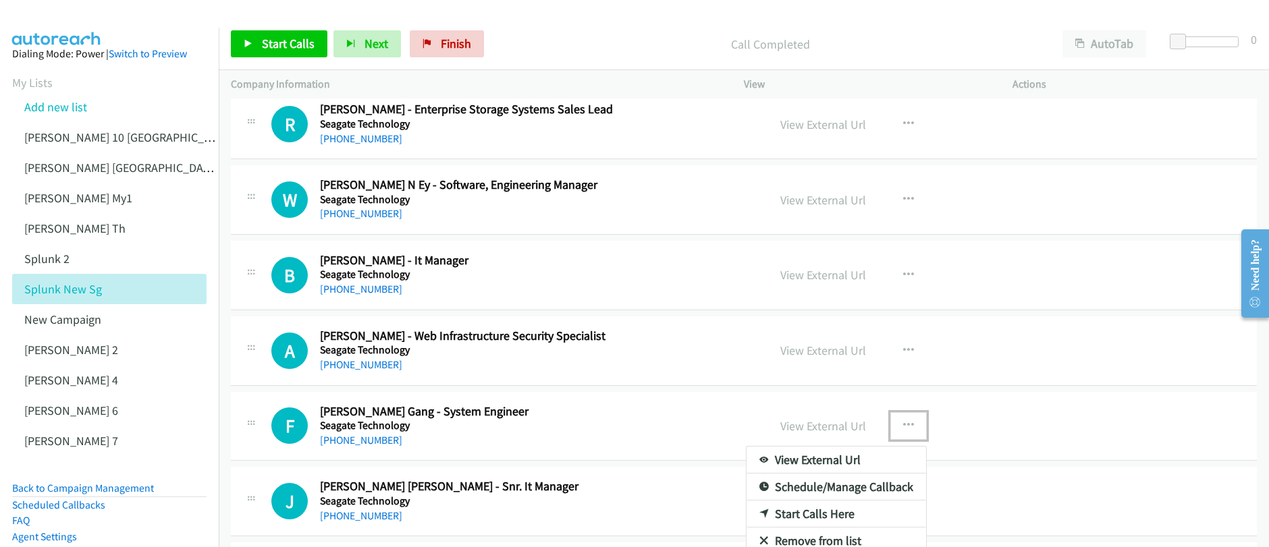
click at [811, 513] on link "Start Calls Here" at bounding box center [837, 514] width 180 height 27
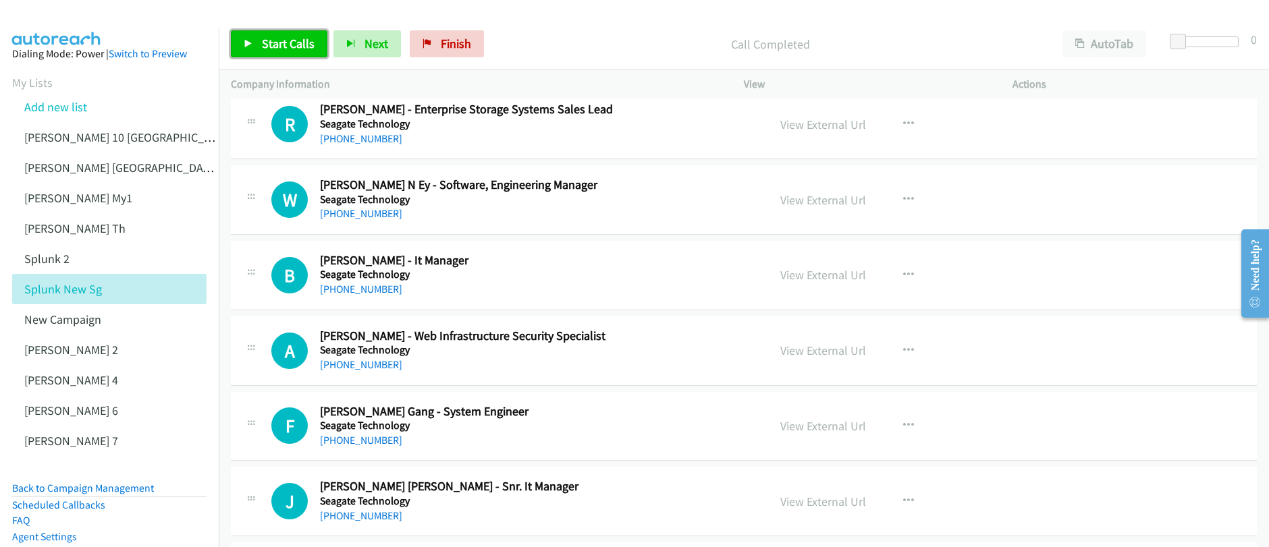
click at [286, 45] on span "Start Calls" at bounding box center [288, 44] width 53 height 16
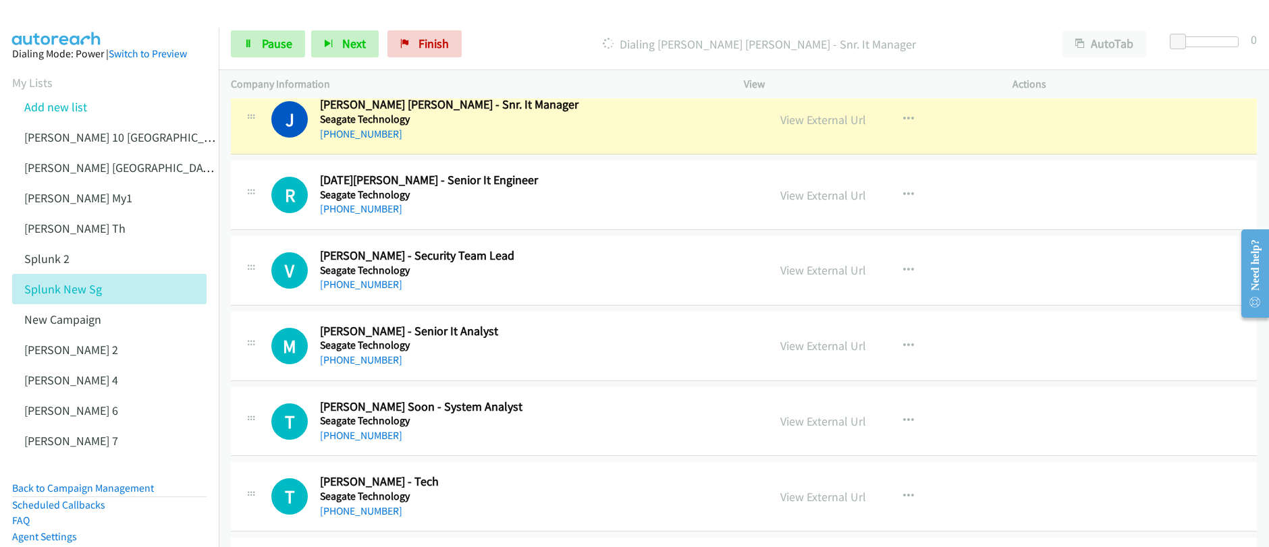
scroll to position [6504, 0]
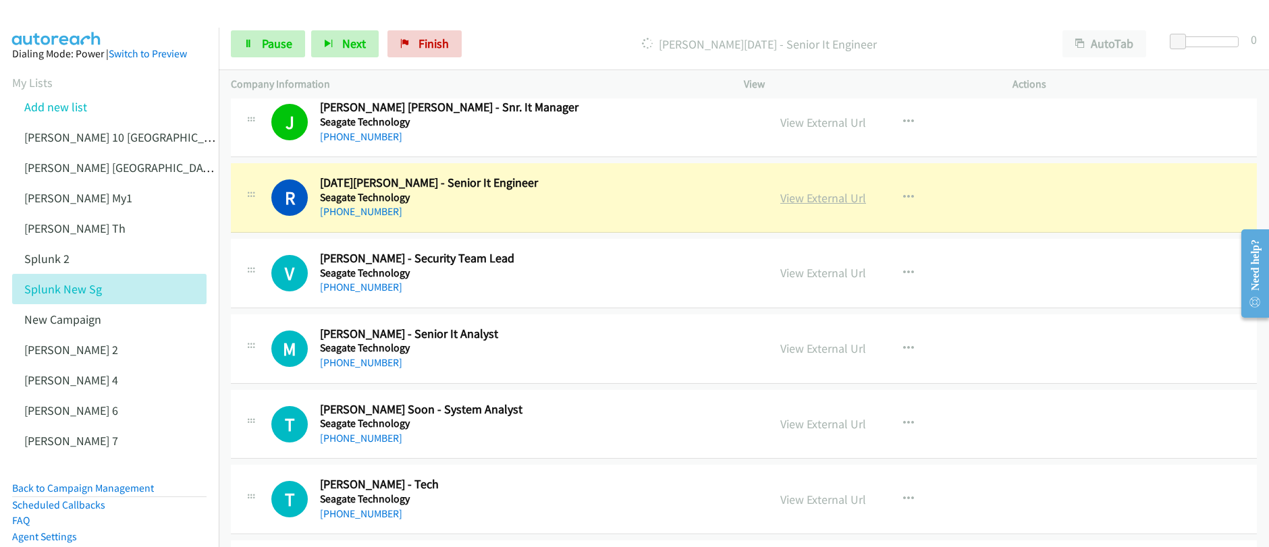
click at [836, 200] on link "View External Url" at bounding box center [823, 198] width 86 height 16
click at [0, 0] on div "Start Calls Pause Next Finish [PERSON_NAME][DATE] - Senior It Engineer AutoTab …" at bounding box center [634, 0] width 1269 height 0
click at [279, 49] on span "Pause" at bounding box center [277, 44] width 30 height 16
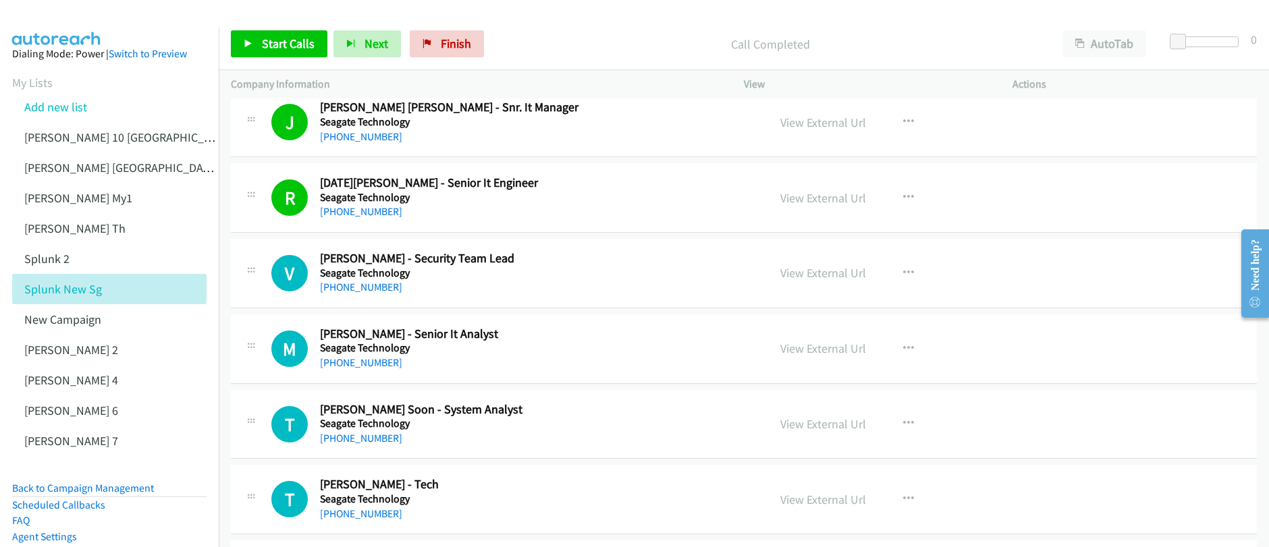
click at [286, 58] on div "Start Calls Pause Next Finish Call Completed AutoTab AutoTab 0" at bounding box center [744, 44] width 1050 height 52
click at [286, 53] on link "Start Calls" at bounding box center [279, 43] width 97 height 27
click at [256, 44] on link "Pause" at bounding box center [268, 43] width 74 height 27
click at [280, 49] on span "Start Calls" at bounding box center [288, 44] width 53 height 16
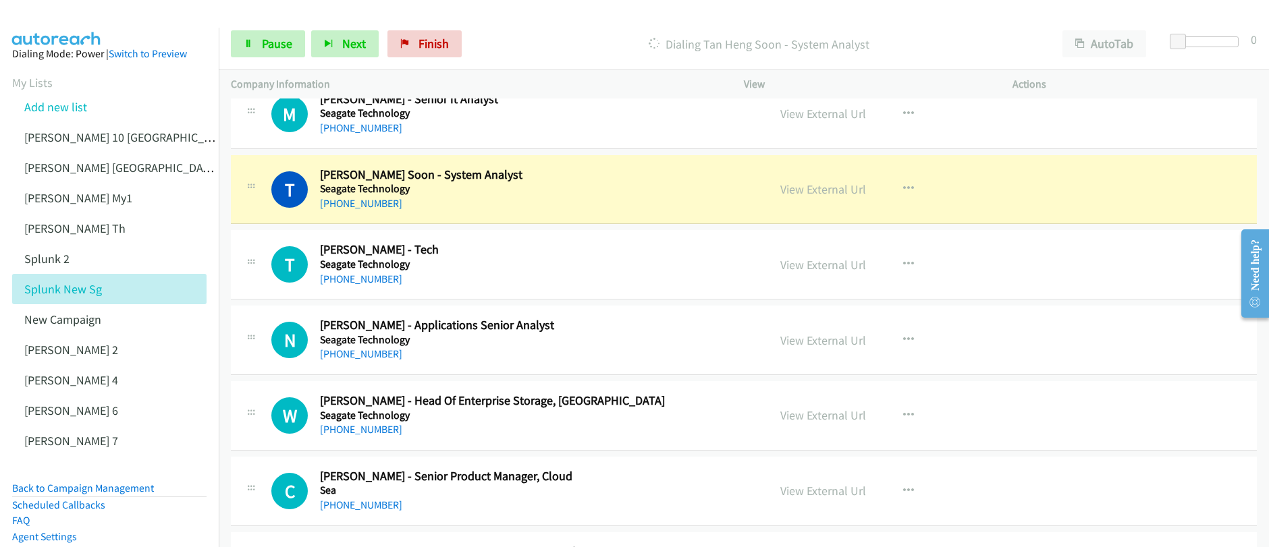
scroll to position [6782, 0]
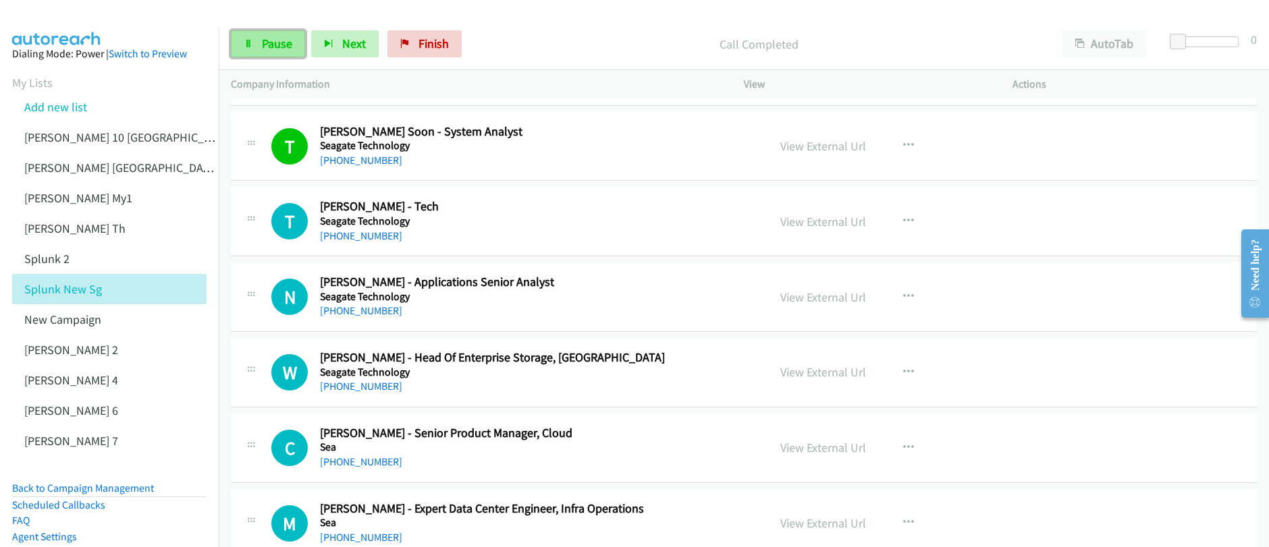
click at [244, 44] on icon at bounding box center [248, 44] width 9 height 9
click at [249, 50] on link "Start Calls" at bounding box center [279, 43] width 97 height 27
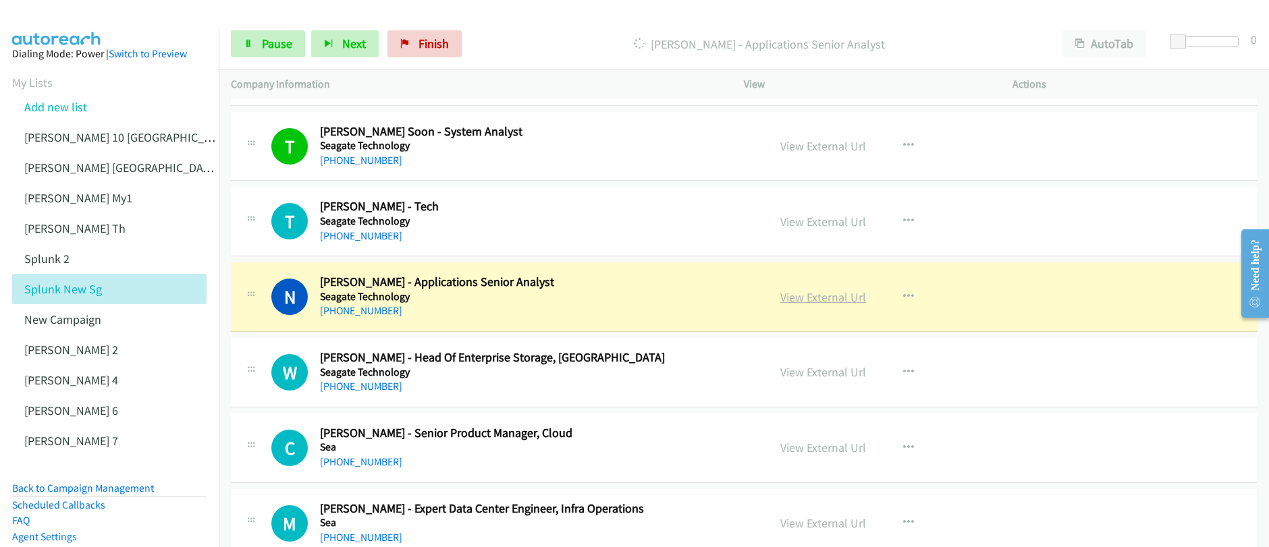
click at [821, 298] on link "View External Url" at bounding box center [823, 298] width 86 height 16
click at [0, 0] on div "Start Calls Pause Next Finish [PERSON_NAME] - Applications Senior Analyst AutoT…" at bounding box center [634, 0] width 1269 height 0
click at [257, 51] on link "Pause" at bounding box center [268, 43] width 74 height 27
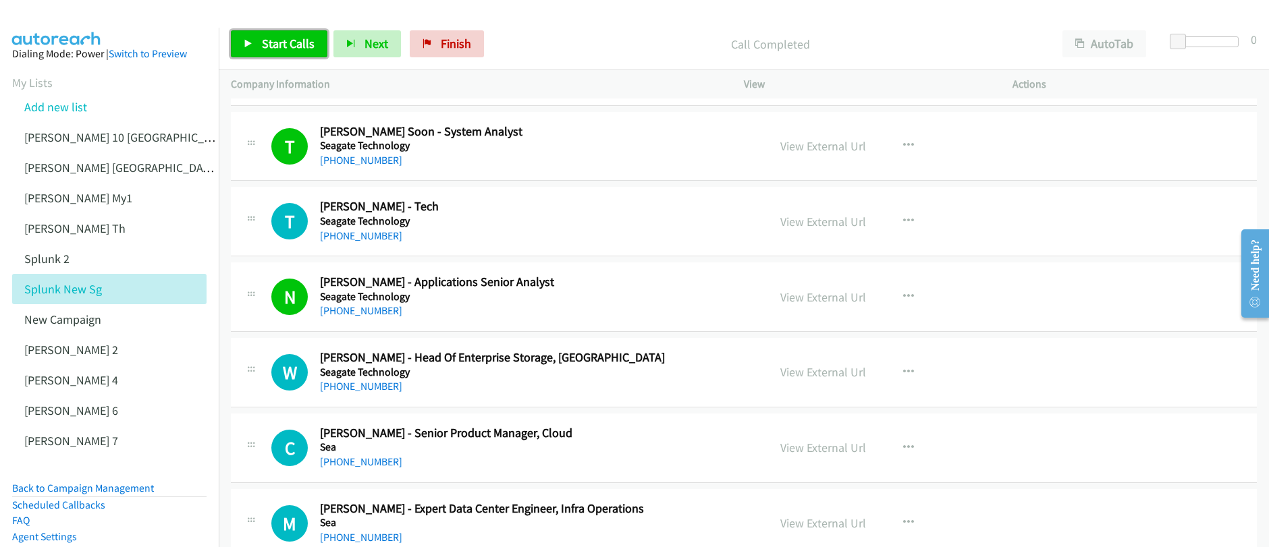
click at [298, 53] on link "Start Calls" at bounding box center [279, 43] width 97 height 27
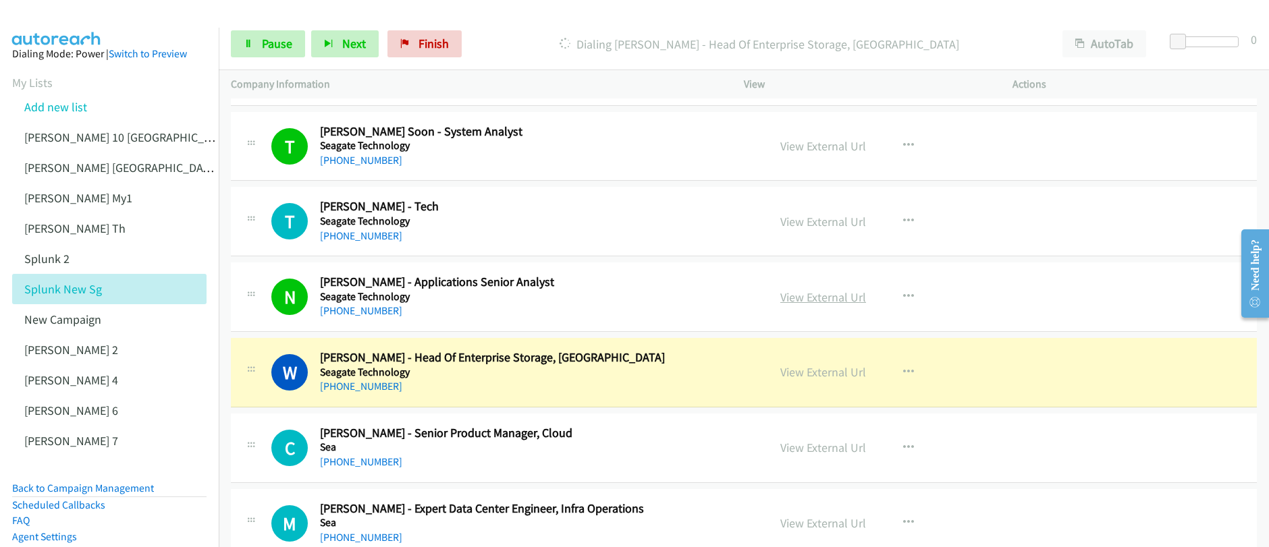
click at [823, 300] on link "View External Url" at bounding box center [823, 298] width 86 height 16
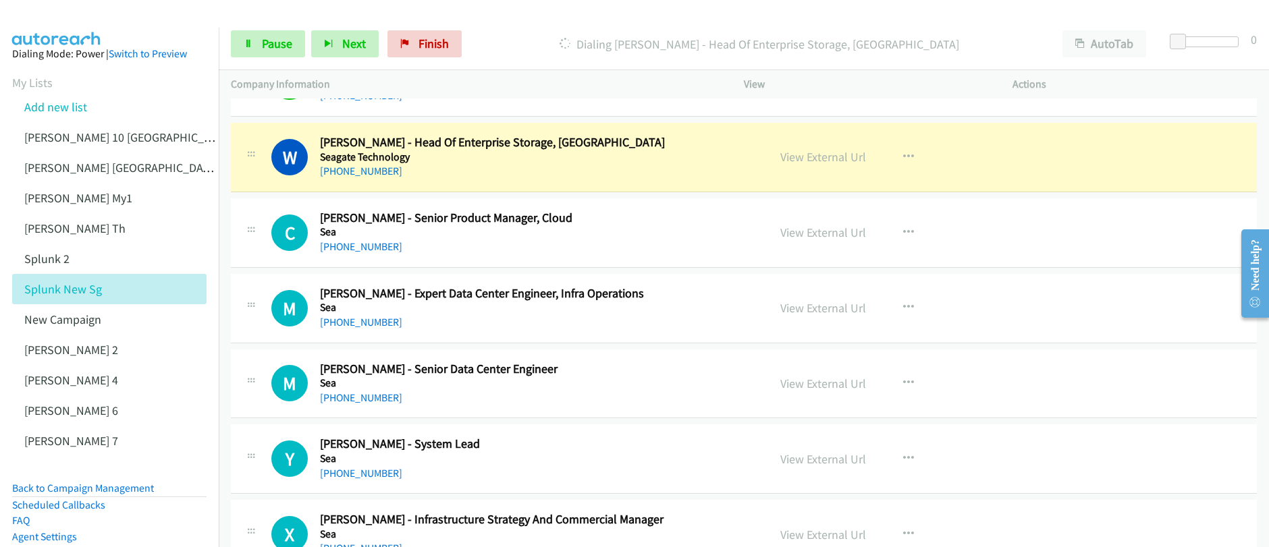
scroll to position [7027, 0]
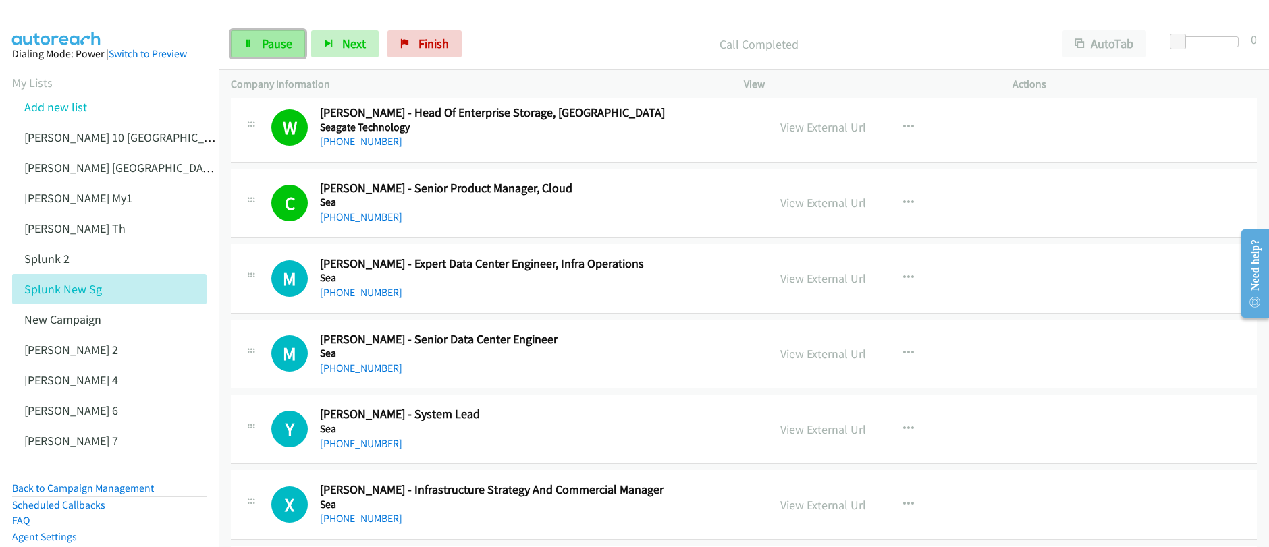
click at [270, 48] on span "Pause" at bounding box center [277, 44] width 30 height 16
click at [270, 47] on span "Start Calls" at bounding box center [288, 44] width 53 height 16
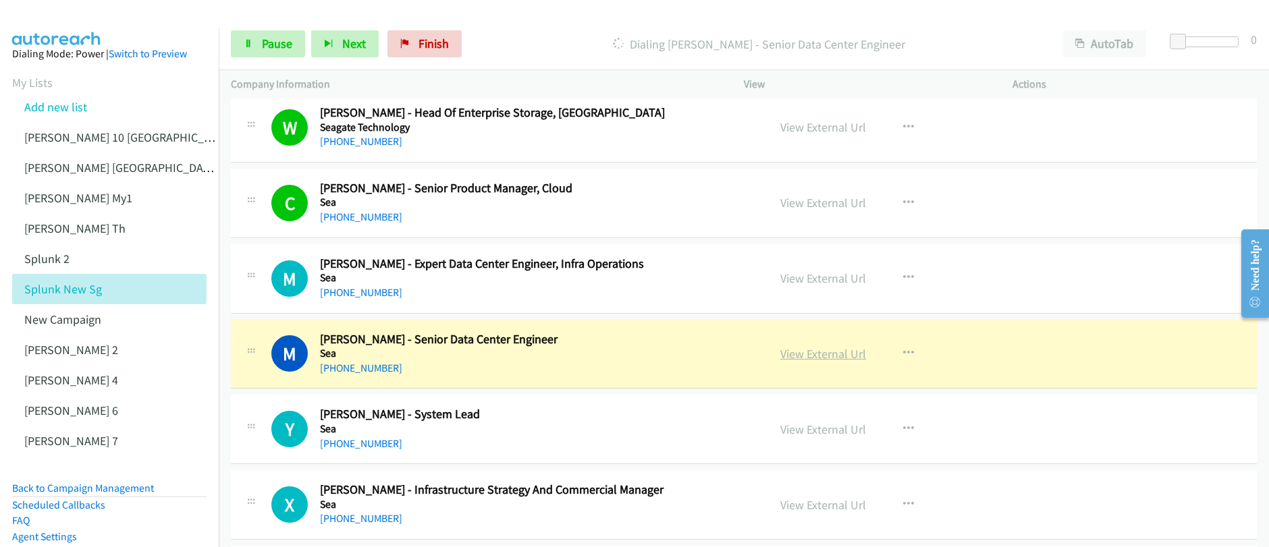
click at [829, 360] on link "View External Url" at bounding box center [823, 354] width 86 height 16
click at [251, 45] on icon at bounding box center [248, 44] width 9 height 9
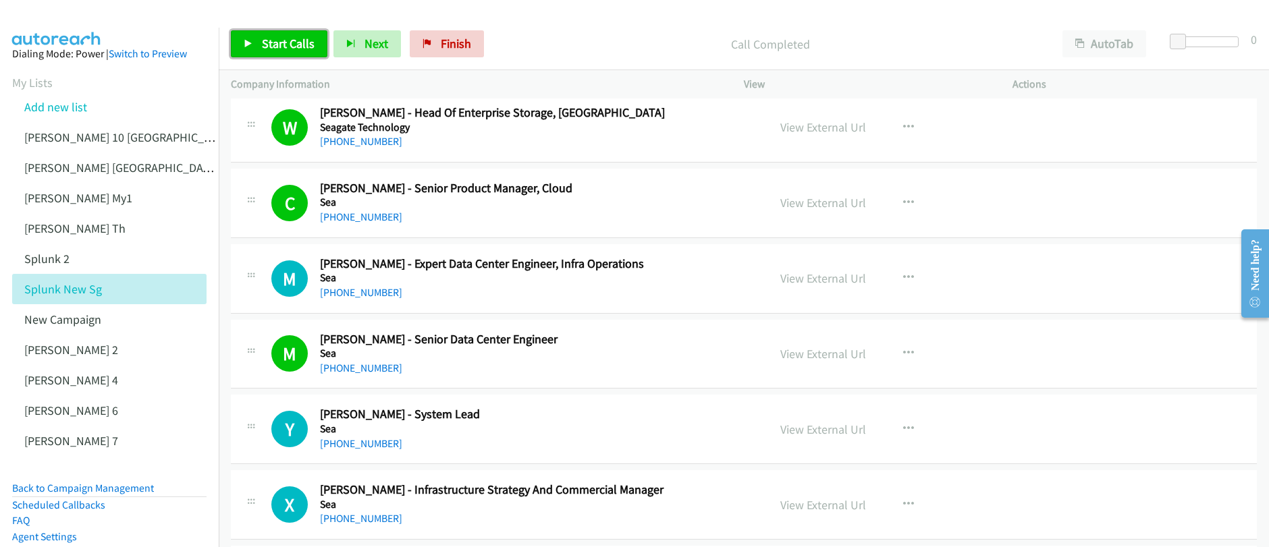
click at [253, 46] on link "Start Calls" at bounding box center [279, 43] width 97 height 27
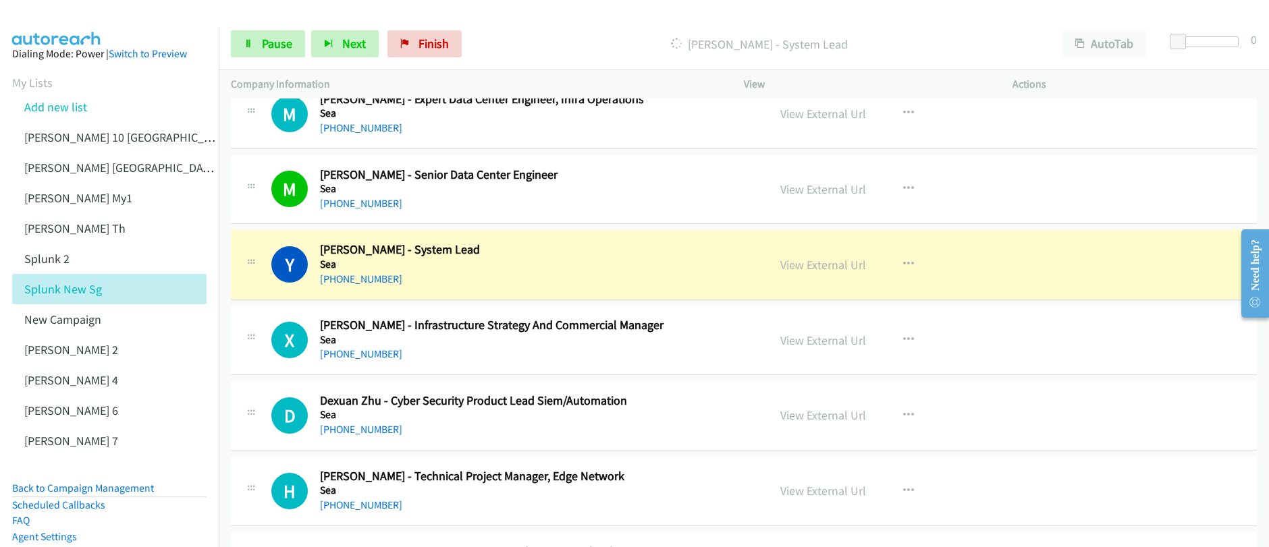
scroll to position [7199, 0]
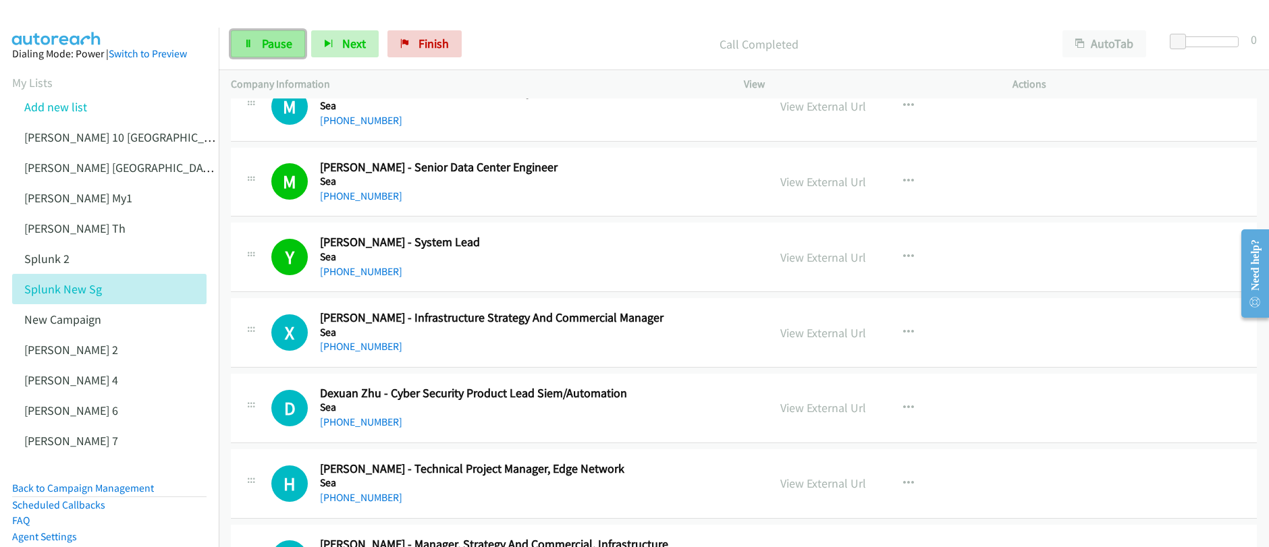
click at [265, 49] on span "Pause" at bounding box center [277, 44] width 30 height 16
click at [265, 49] on span "Start Calls" at bounding box center [288, 44] width 53 height 16
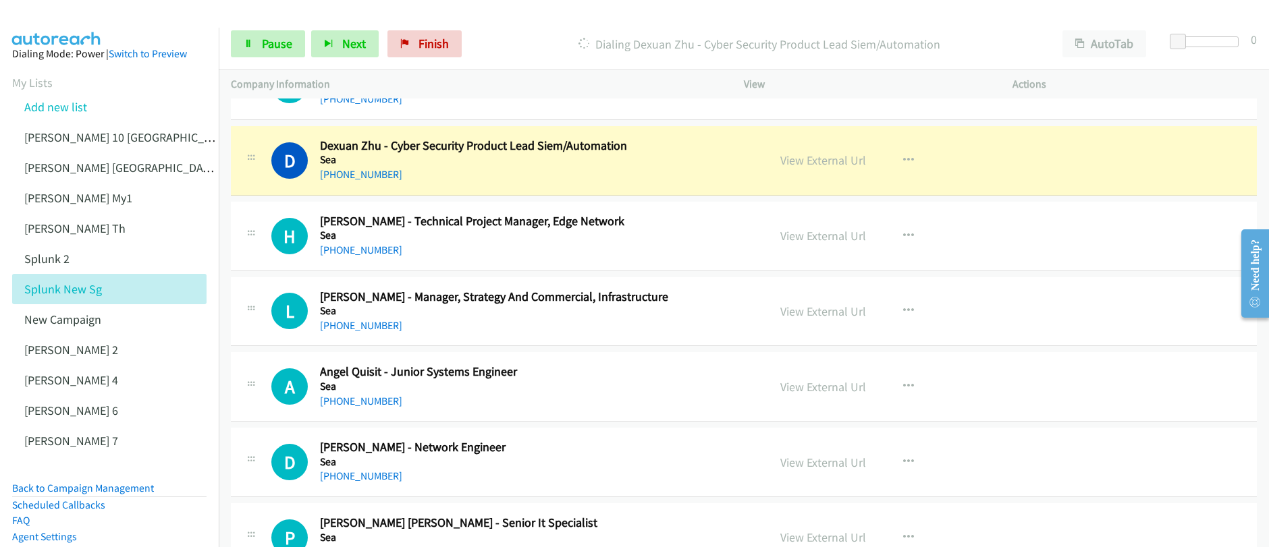
scroll to position [7461, 0]
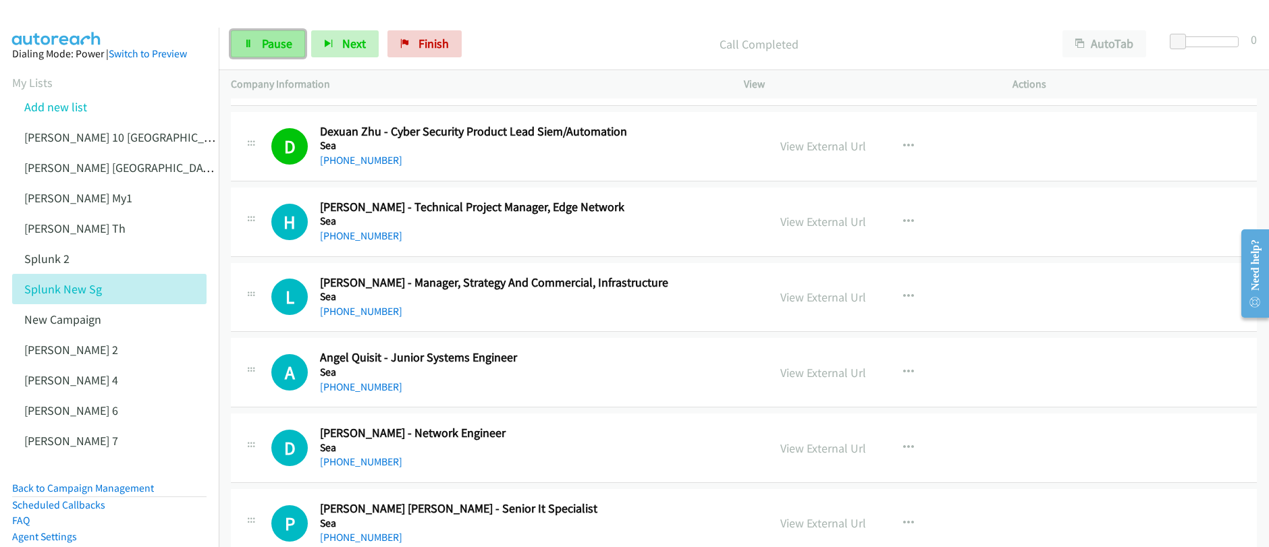
click at [262, 50] on span "Pause" at bounding box center [277, 44] width 30 height 16
click at [262, 50] on span "Start Calls" at bounding box center [288, 44] width 53 height 16
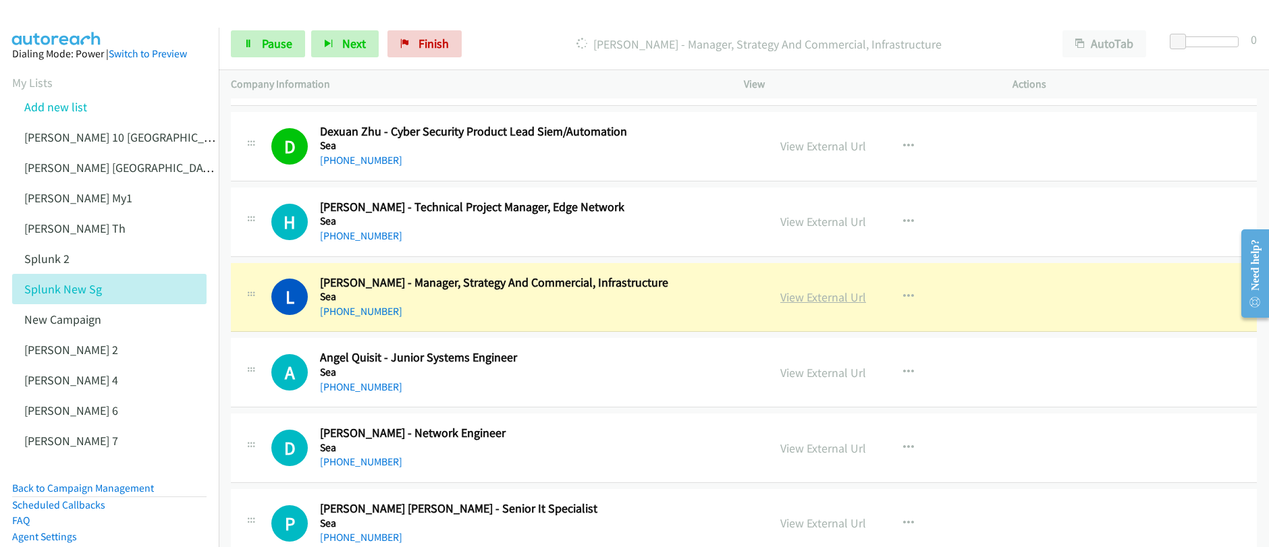
click at [819, 302] on link "View External Url" at bounding box center [823, 298] width 86 height 16
click at [0, 0] on div "Start Calls Pause Next Finish [PERSON_NAME] - Manager, Strategy And Commercial,…" at bounding box center [634, 0] width 1269 height 0
click at [273, 45] on span "Pause" at bounding box center [277, 44] width 30 height 16
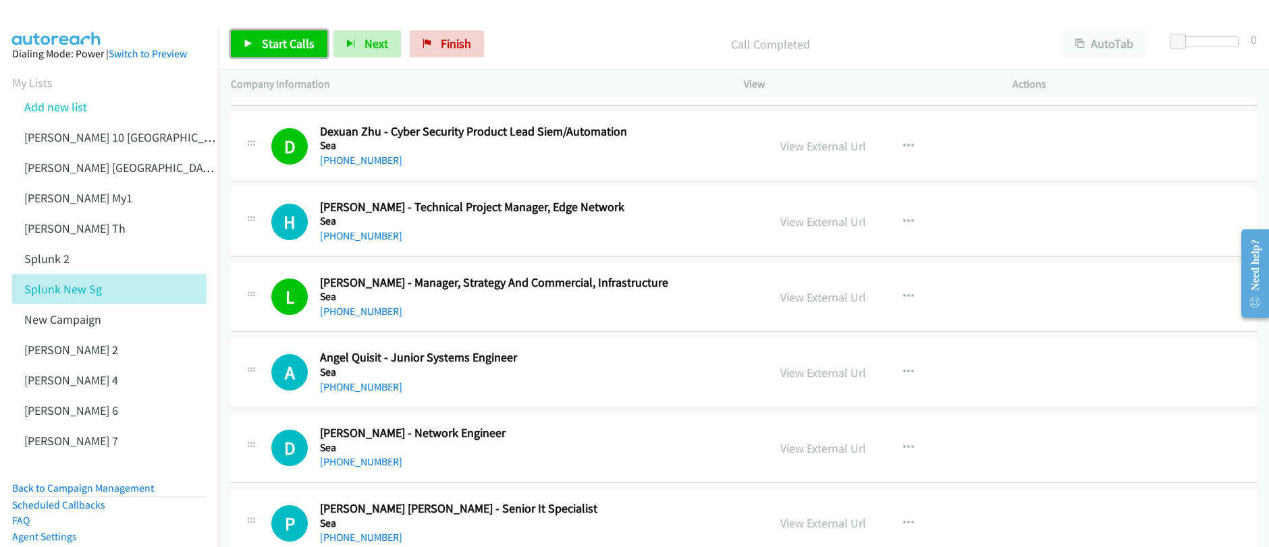
click at [289, 50] on span "Start Calls" at bounding box center [288, 44] width 53 height 16
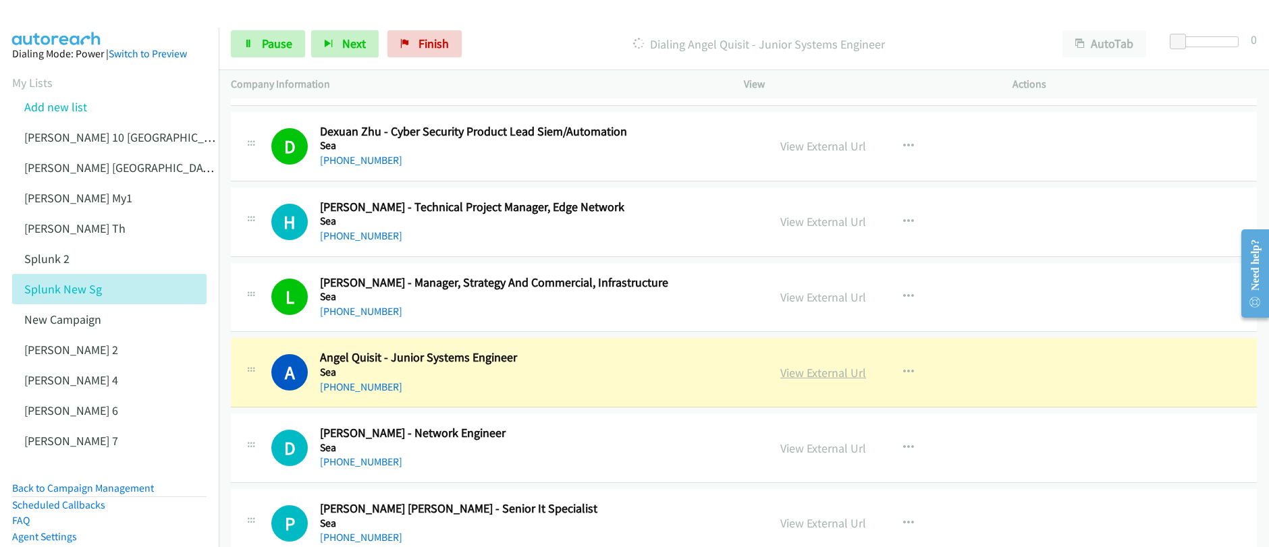
click at [825, 376] on link "View External Url" at bounding box center [823, 373] width 86 height 16
click at [281, 44] on span "Pause" at bounding box center [277, 44] width 30 height 16
